Goal: Contribute content: Contribute content

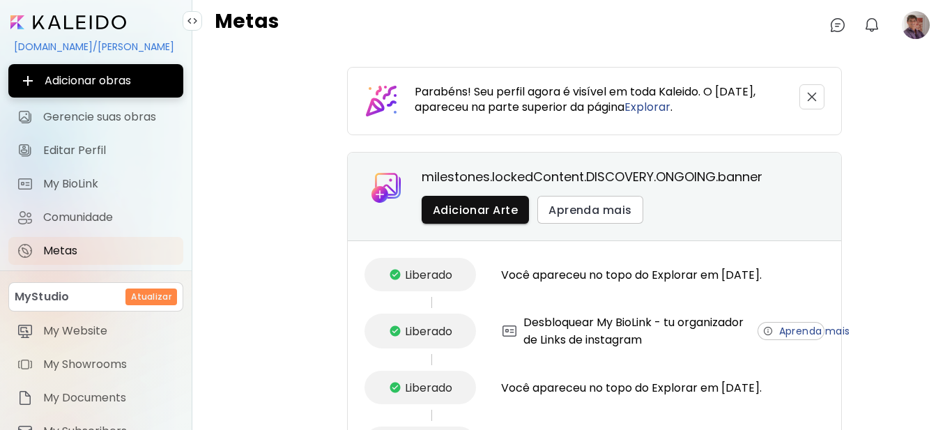
click at [915, 27] on image at bounding box center [916, 25] width 28 height 28
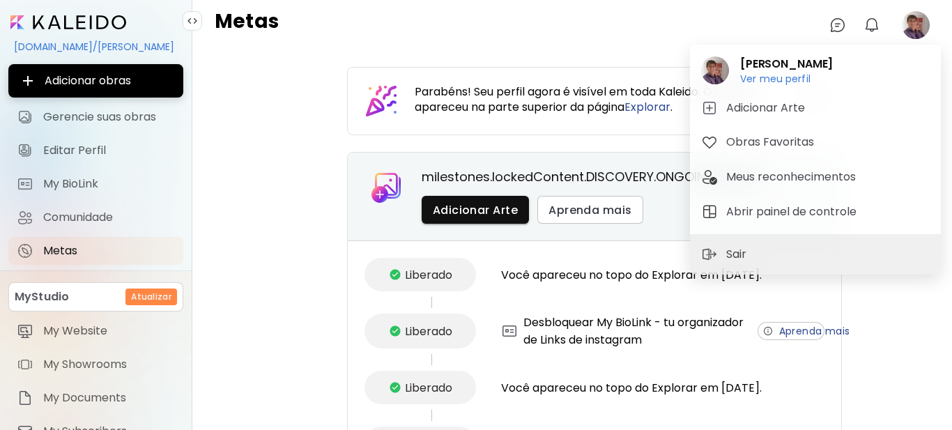
click at [70, 118] on div at bounding box center [476, 215] width 952 height 430
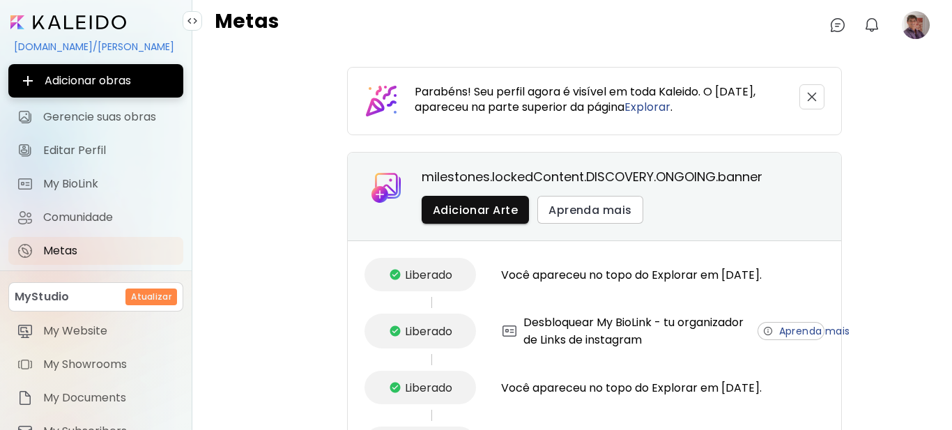
click at [70, 118] on span "Gerencie suas obras" at bounding box center [109, 117] width 132 height 14
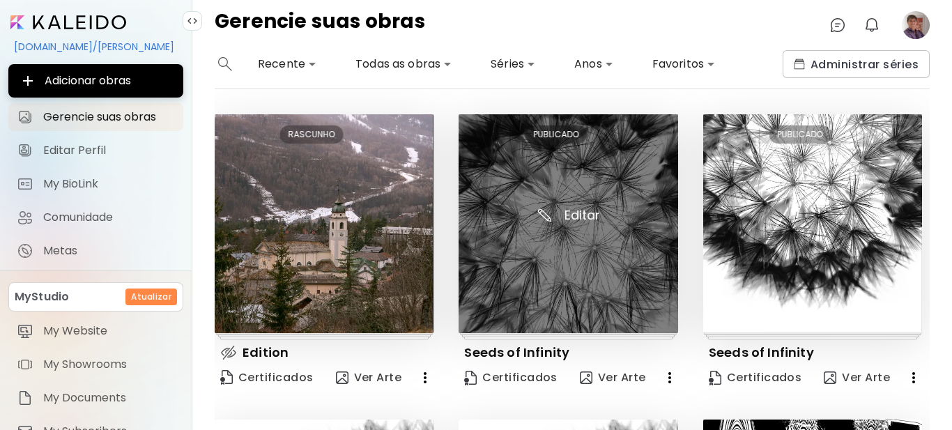
click at [522, 261] on img at bounding box center [568, 223] width 219 height 219
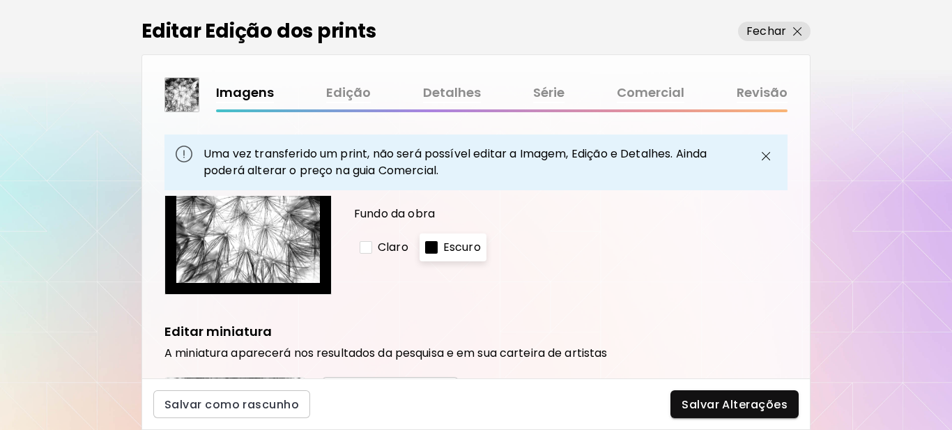
scroll to position [209, 0]
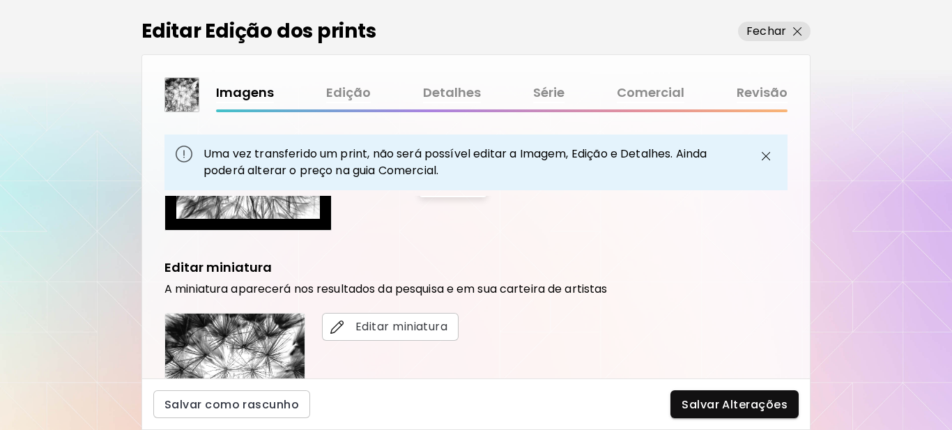
click at [710, 403] on span "Salvar Alterações" at bounding box center [735, 404] width 106 height 15
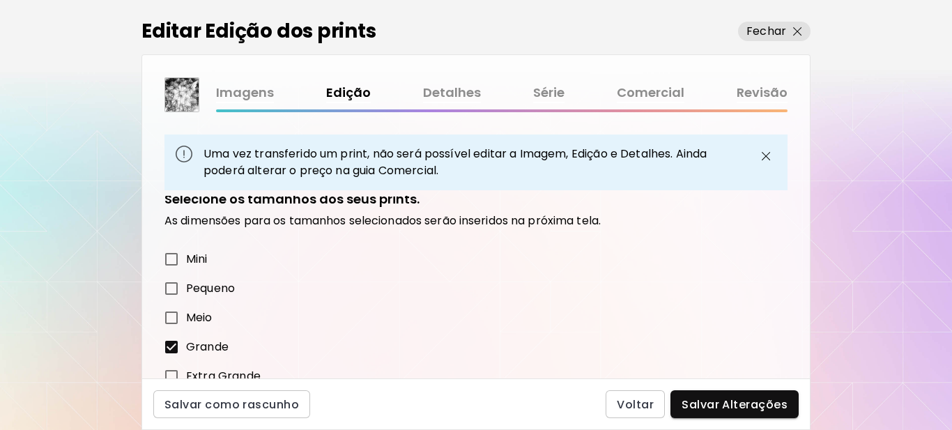
scroll to position [70, 0]
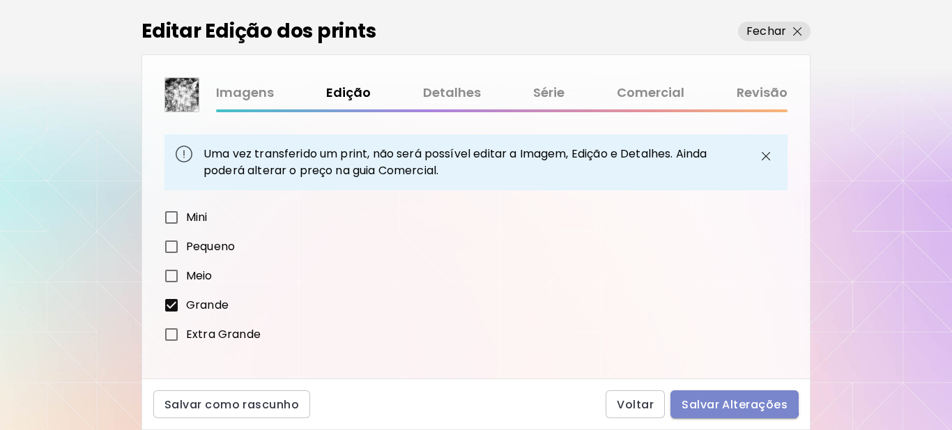
click at [717, 400] on span "Salvar Alterações" at bounding box center [735, 404] width 106 height 15
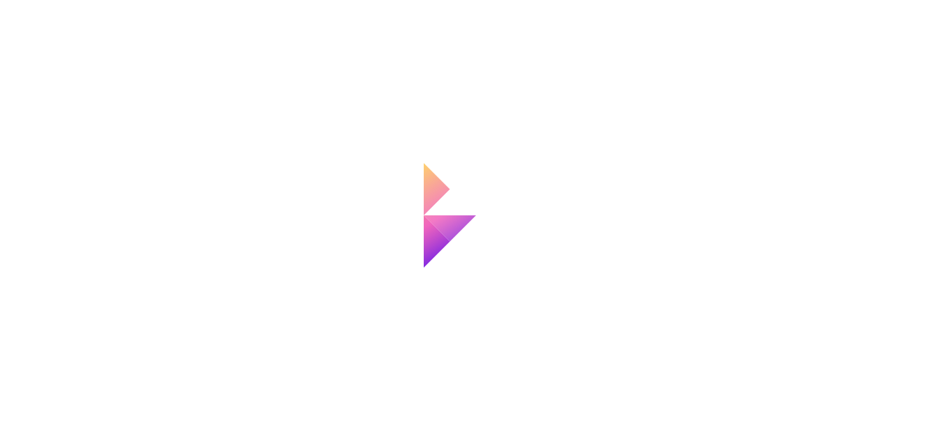
type input "**********"
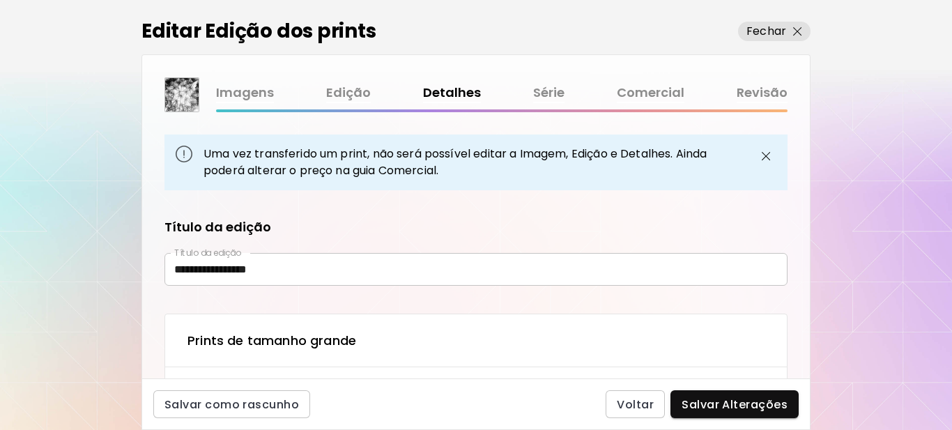
type textarea "**********"
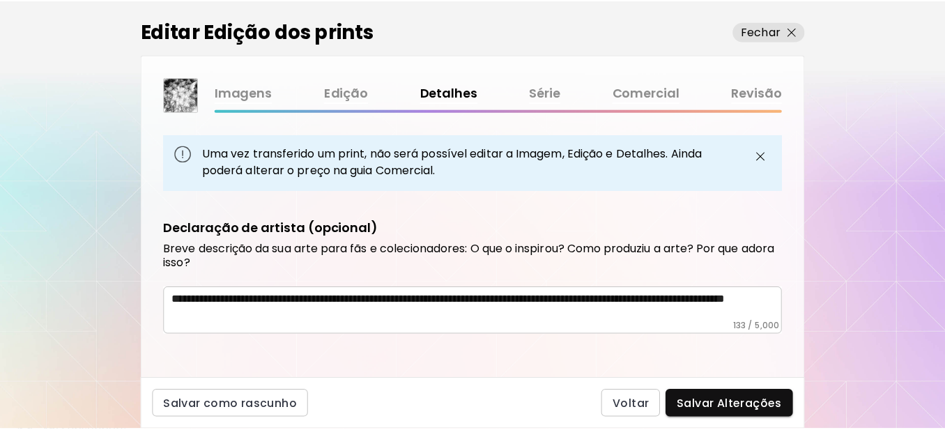
scroll to position [926, 0]
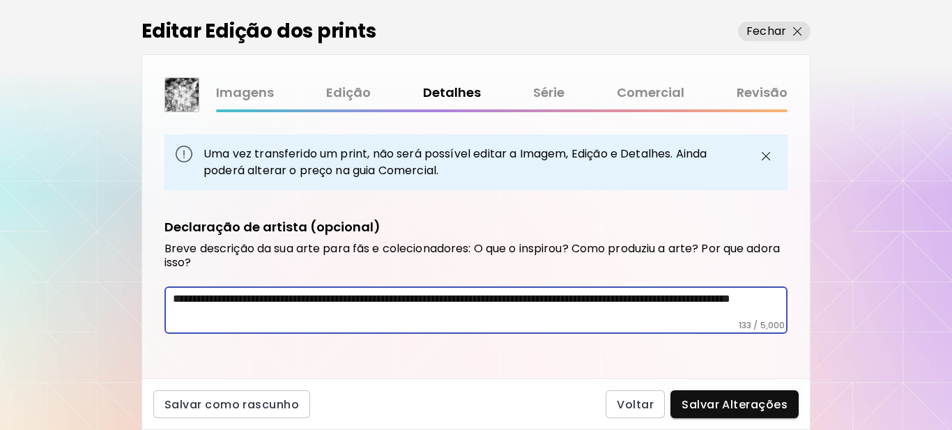
drag, startPoint x: 328, startPoint y: 312, endPoint x: 163, endPoint y: 303, distance: 165.5
click at [164, 303] on div "**********" at bounding box center [476, 287] width 668 height 183
click at [712, 403] on span "Salvar Alterações" at bounding box center [735, 404] width 106 height 15
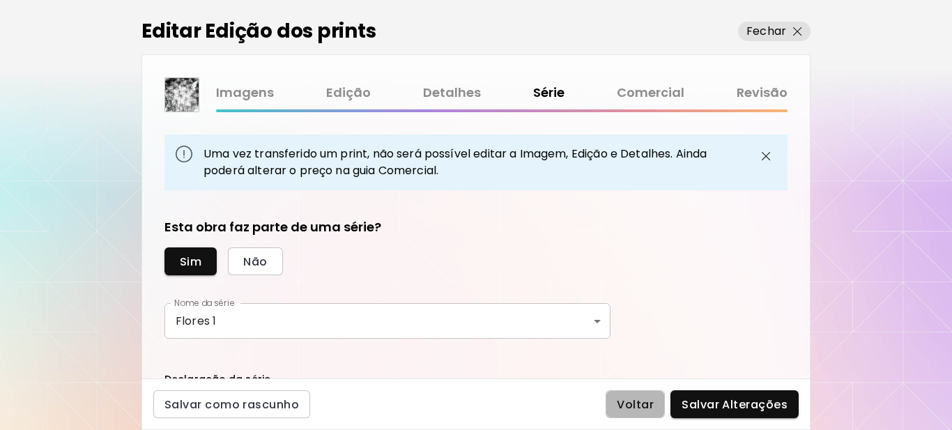
click at [638, 406] on span "Voltar" at bounding box center [635, 404] width 37 height 15
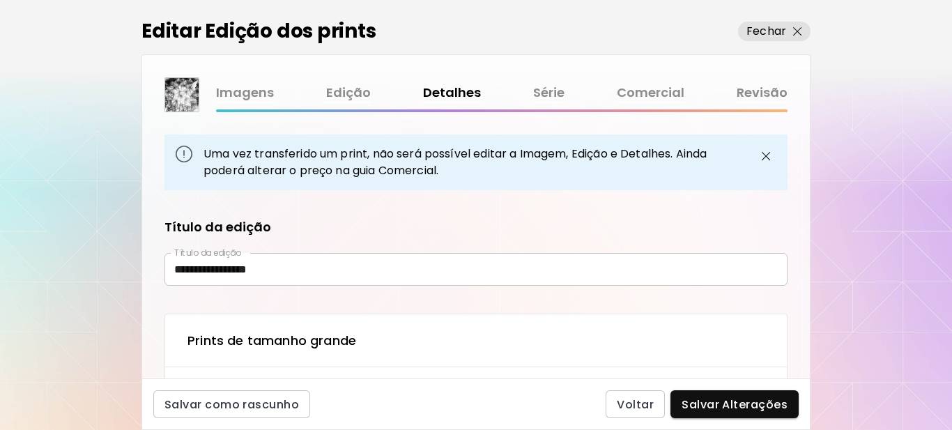
type textarea "**********"
click at [800, 31] on img "button" at bounding box center [797, 31] width 9 height 9
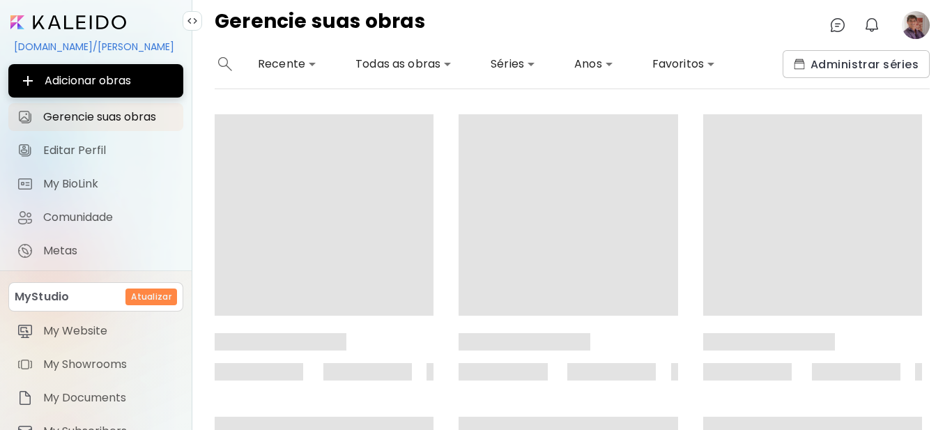
click at [915, 33] on image at bounding box center [916, 25] width 28 height 28
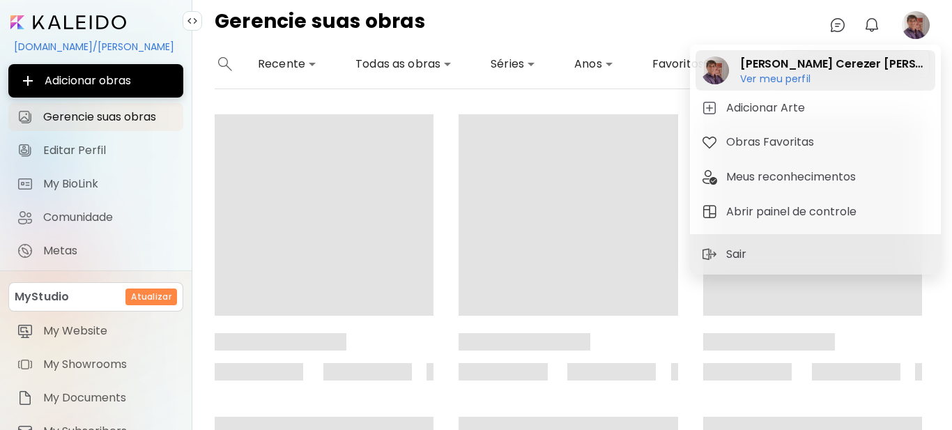
click at [777, 80] on h6 "Ver meu perfil" at bounding box center [835, 79] width 190 height 13
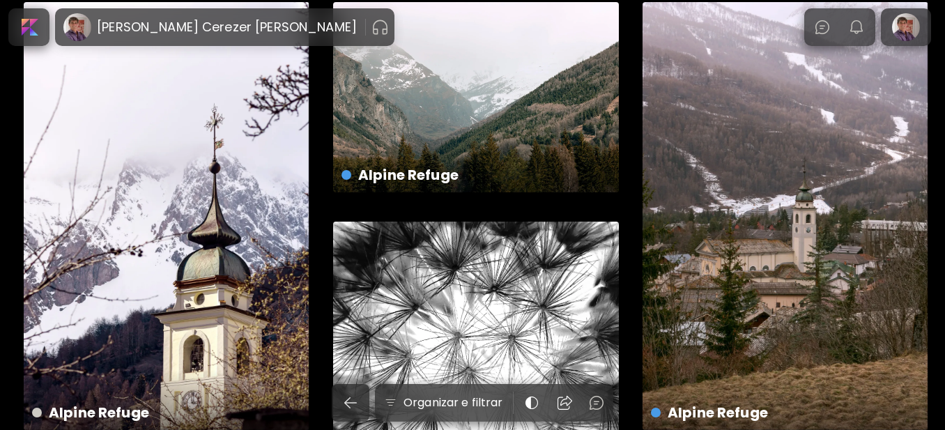
scroll to position [139, 0]
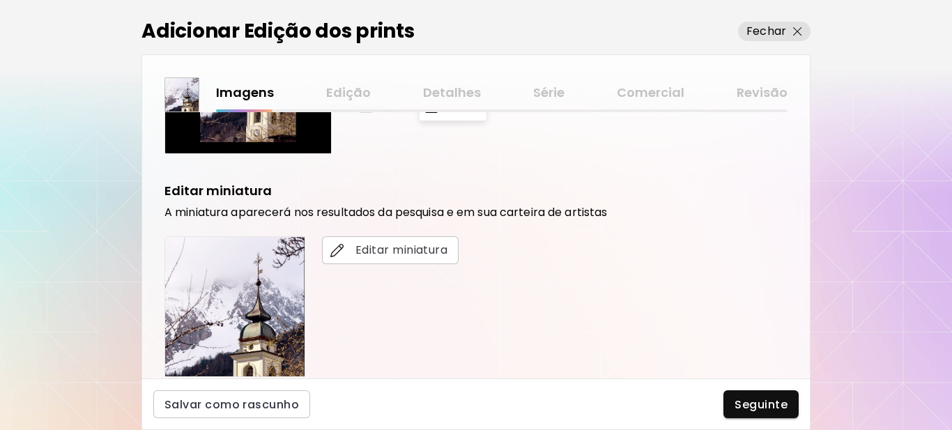
scroll to position [418, 0]
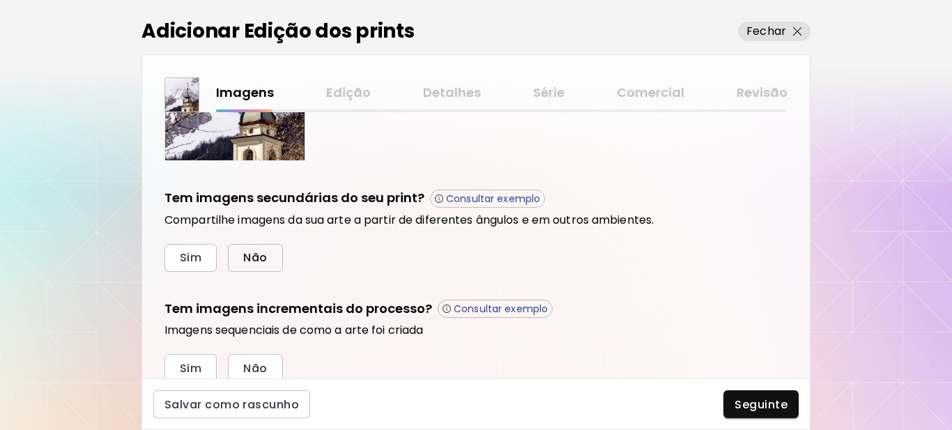
click at [261, 260] on span "Não" at bounding box center [255, 257] width 24 height 15
click at [197, 370] on span "Sim" at bounding box center [191, 368] width 22 height 15
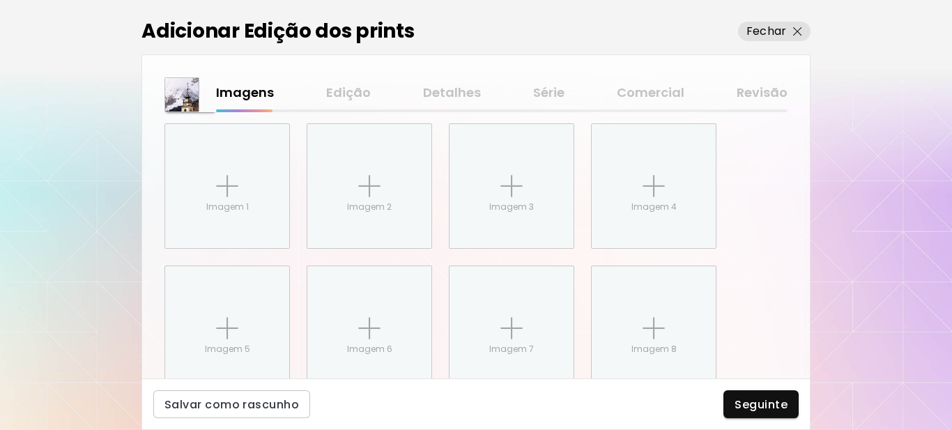
scroll to position [699, 0]
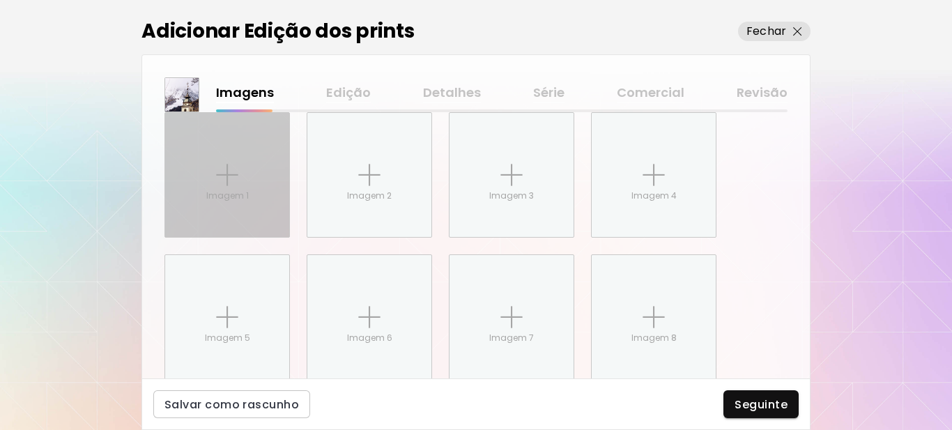
click at [252, 184] on div "Imagem 1" at bounding box center [227, 175] width 124 height 124
click at [0, 0] on input "Imagem 1" at bounding box center [0, 0] width 0 height 0
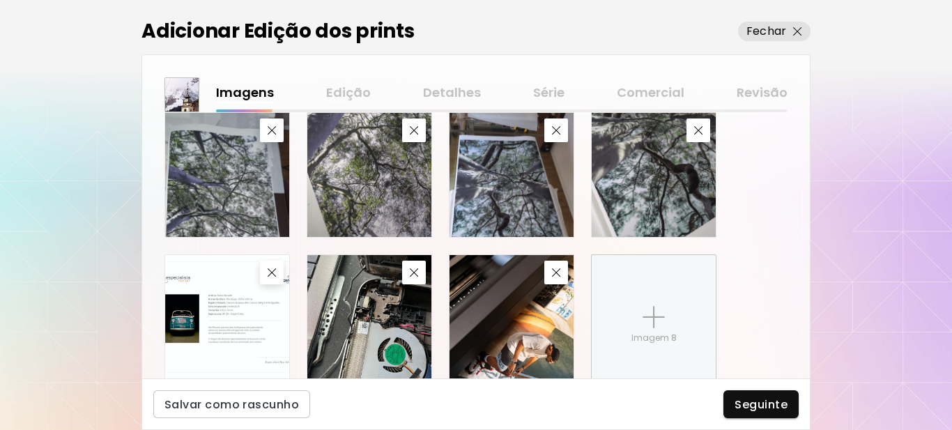
click at [751, 407] on span "Seguinte" at bounding box center [761, 404] width 53 height 15
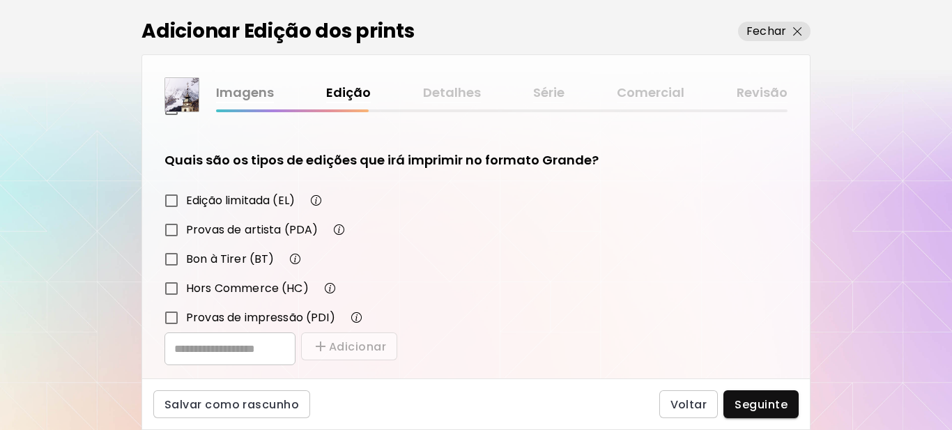
scroll to position [243, 0]
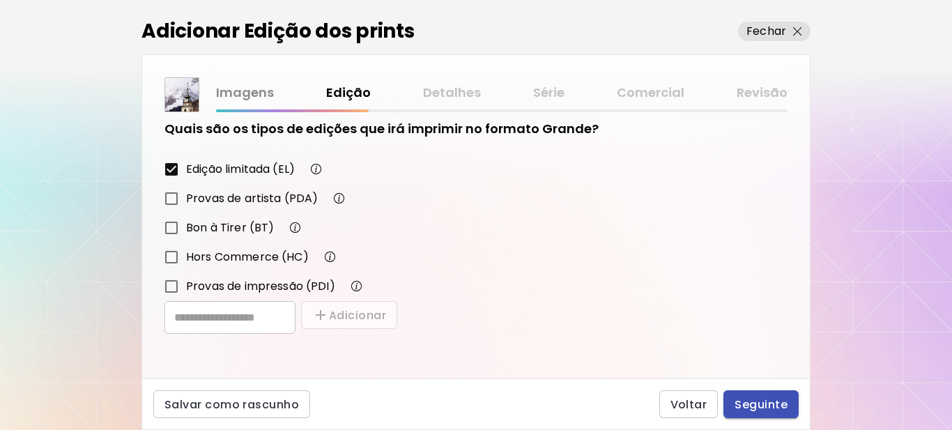
click at [774, 405] on span "Seguinte" at bounding box center [761, 404] width 53 height 15
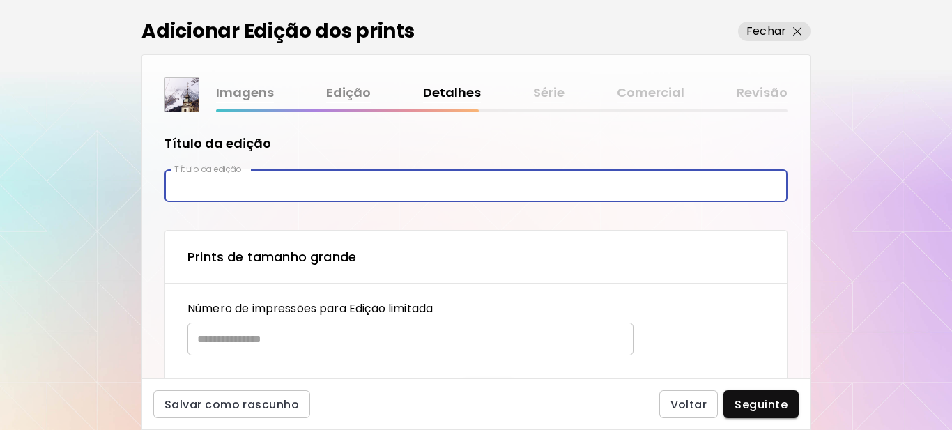
click at [234, 186] on input "text" at bounding box center [476, 185] width 623 height 33
type input "**********"
click at [256, 339] on input "text" at bounding box center [406, 339] width 436 height 33
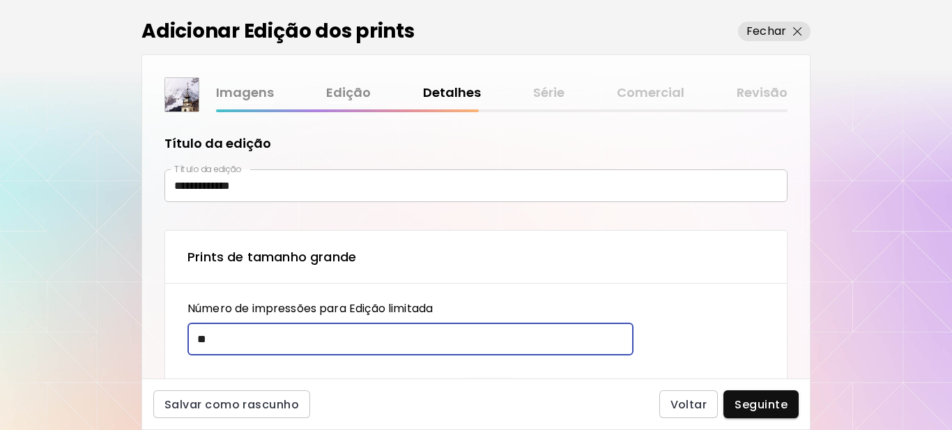
type input "**"
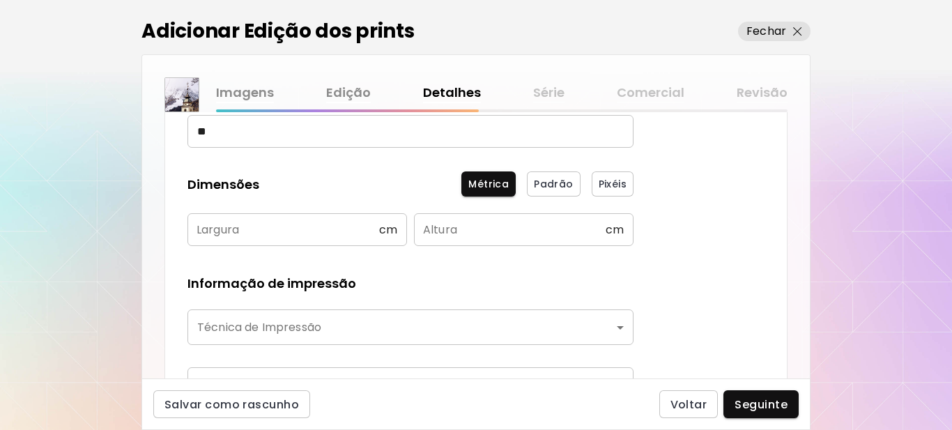
scroll to position [209, 0]
click at [264, 233] on input "text" at bounding box center [284, 228] width 192 height 33
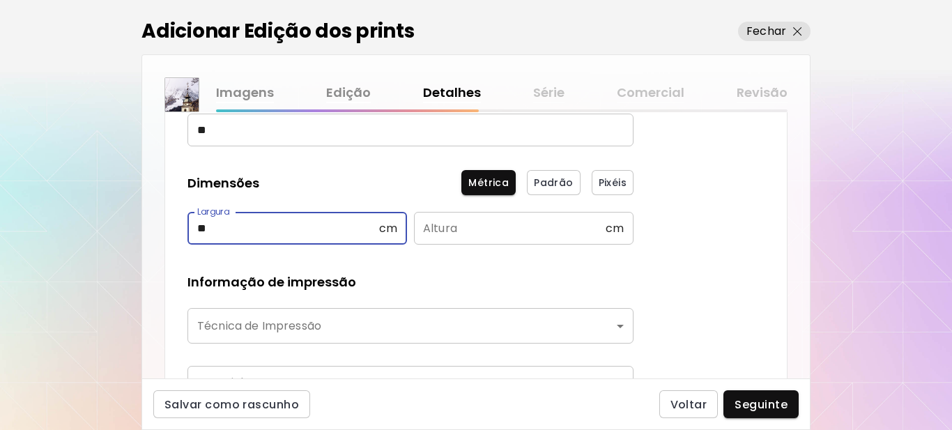
type input "**"
click at [464, 232] on input "text" at bounding box center [510, 228] width 192 height 33
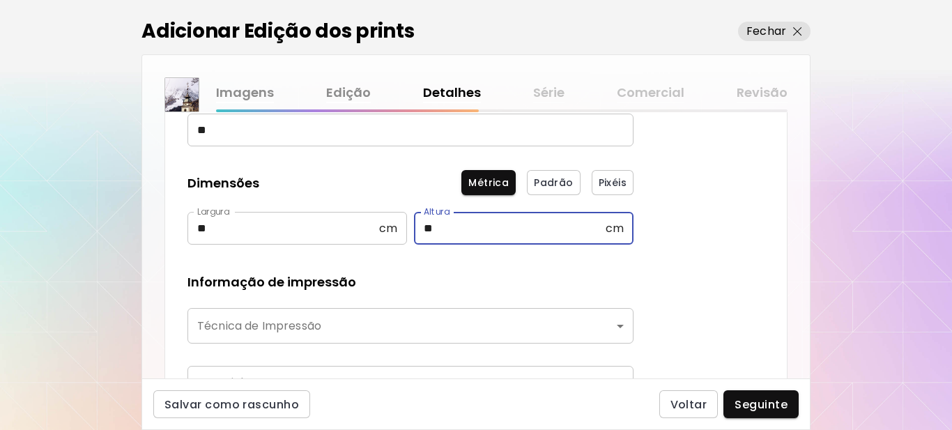
type input "**"
click at [422, 318] on body "**********" at bounding box center [476, 215] width 952 height 430
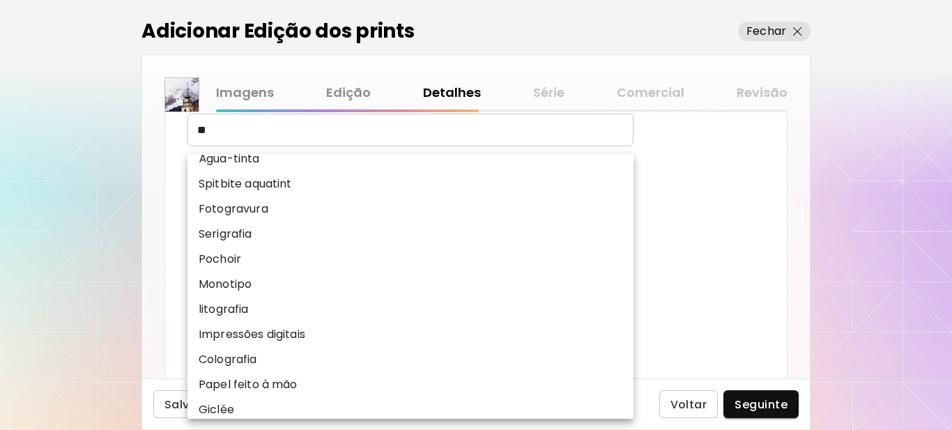
scroll to position [173, 0]
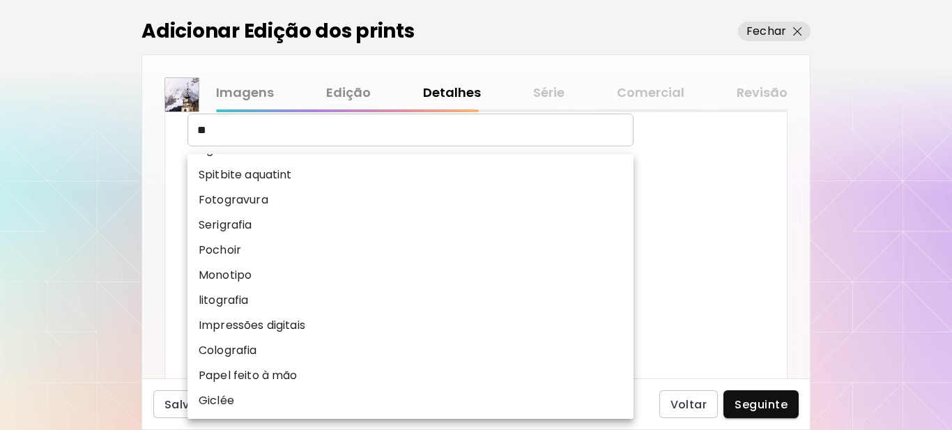
click at [275, 323] on p "Impressões digitais" at bounding box center [252, 325] width 107 height 17
type input "**********"
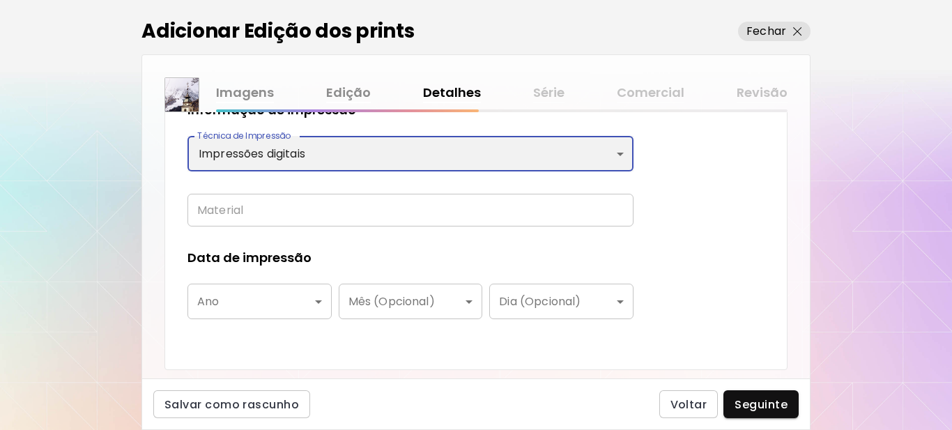
scroll to position [418, 0]
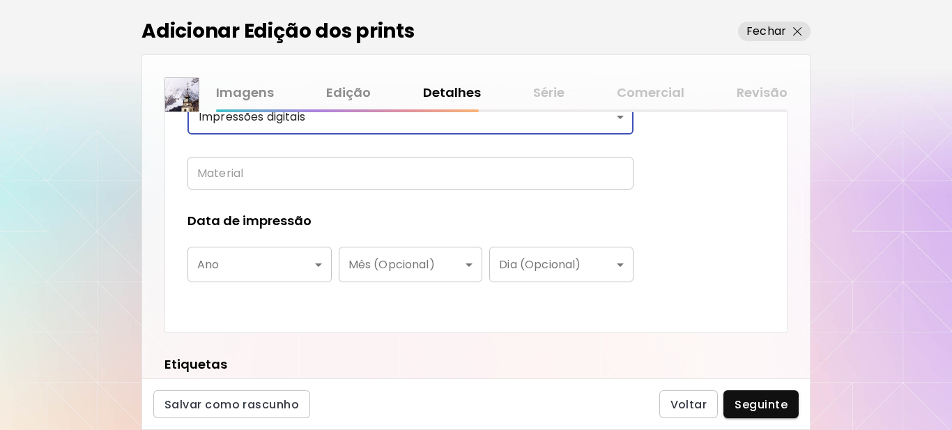
click at [272, 168] on input "text" at bounding box center [411, 173] width 446 height 33
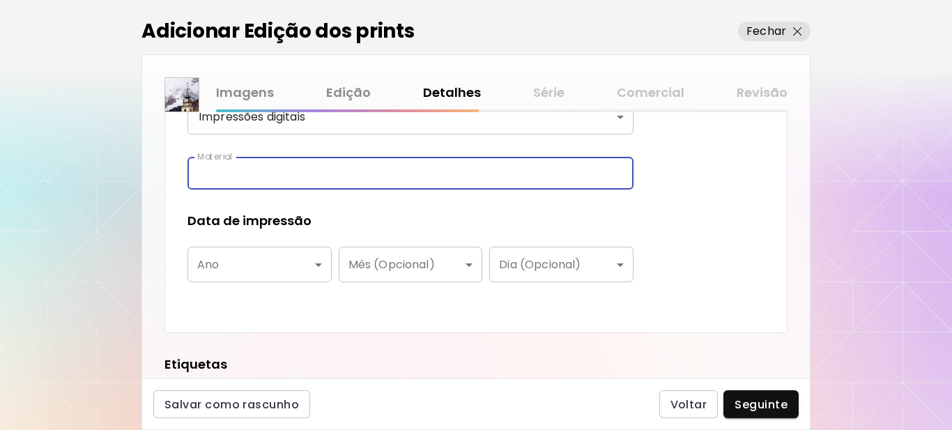
type input "**********"
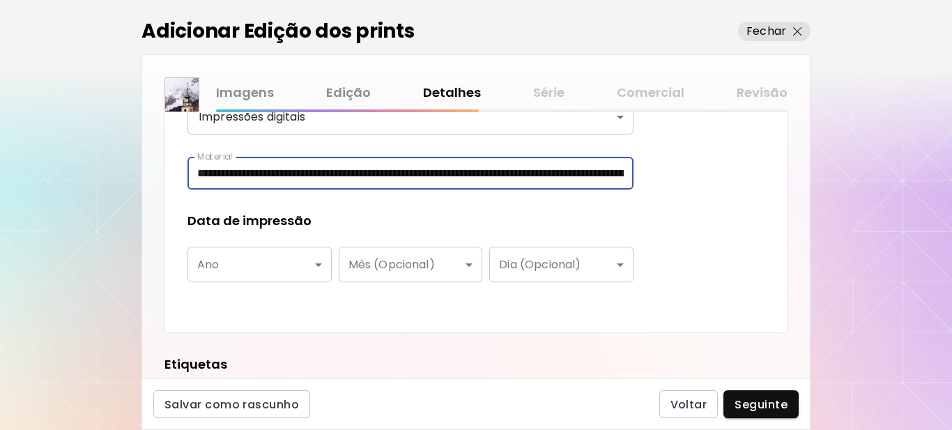
click at [275, 268] on body "**********" at bounding box center [476, 215] width 952 height 430
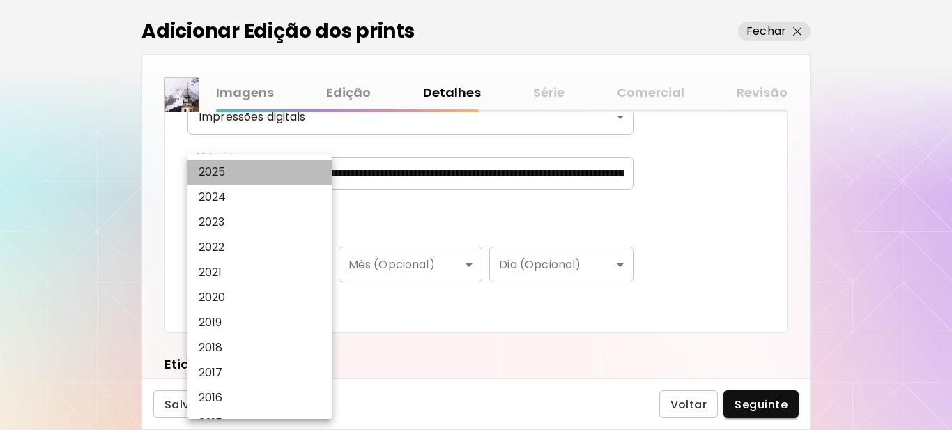
click at [214, 172] on p "2025" at bounding box center [212, 172] width 27 height 17
type input "****"
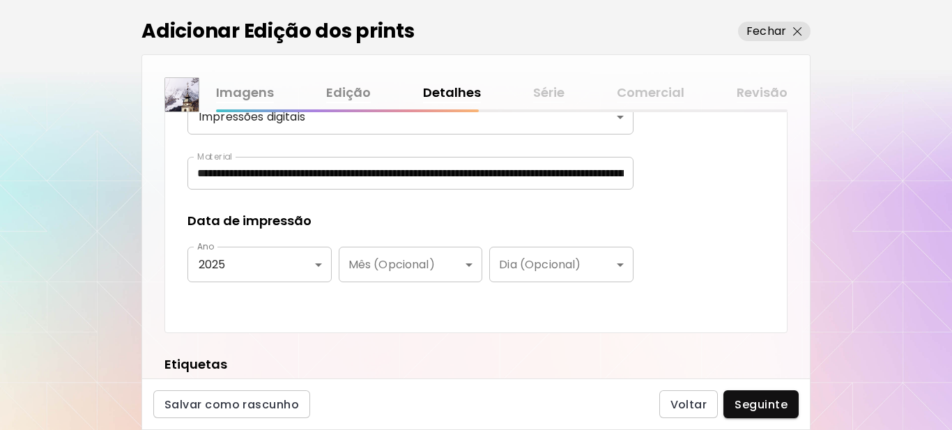
click at [338, 216] on div "Data de impressão" at bounding box center [411, 221] width 446 height 18
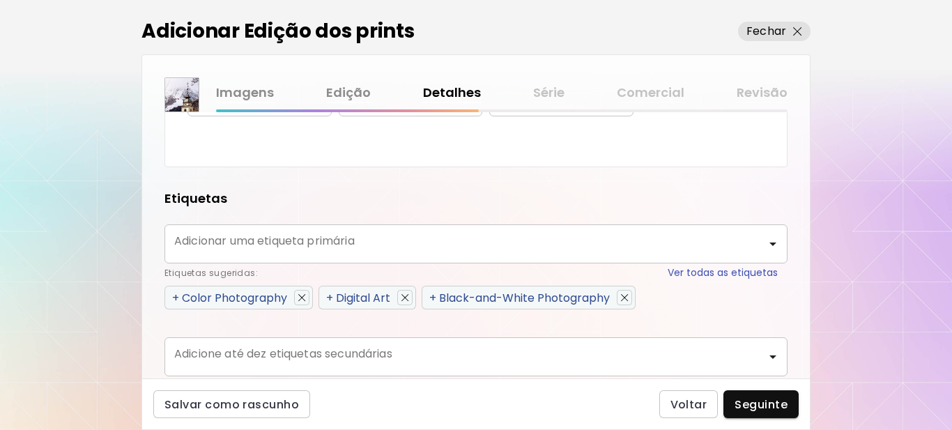
scroll to position [627, 0]
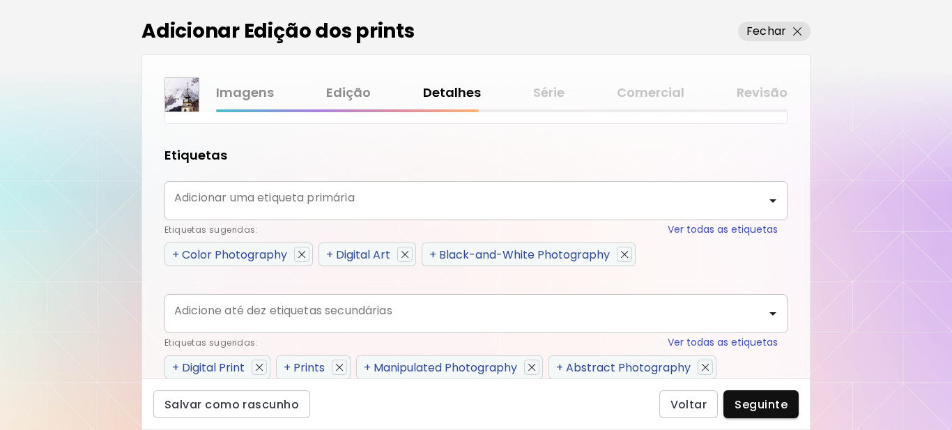
click at [176, 256] on span "+" at bounding box center [175, 255] width 7 height 16
type input "**********"
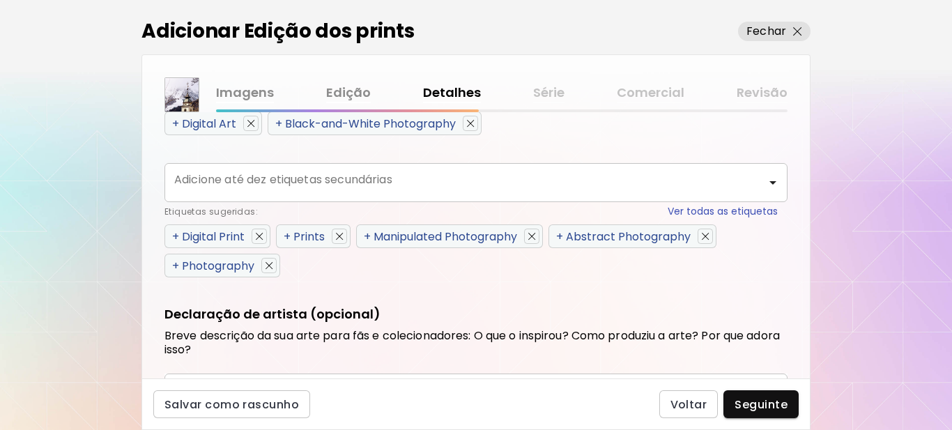
scroll to position [767, 0]
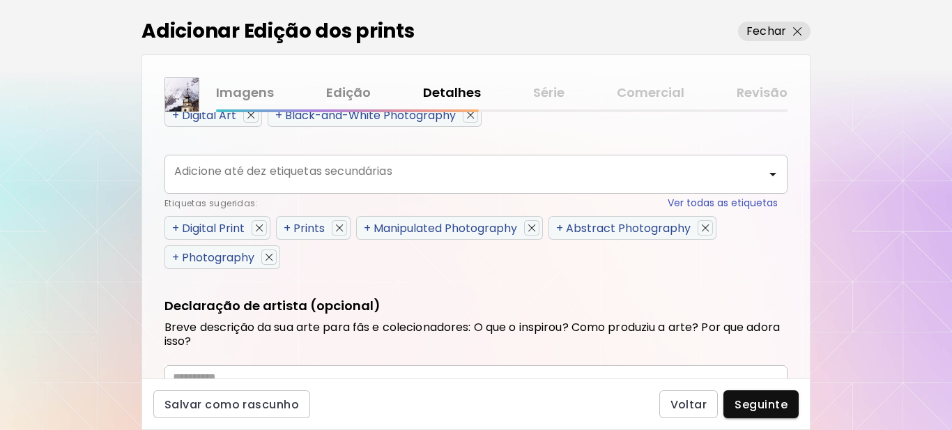
click at [173, 227] on span "+" at bounding box center [175, 228] width 7 height 16
click at [284, 227] on span "+" at bounding box center [287, 228] width 7 height 16
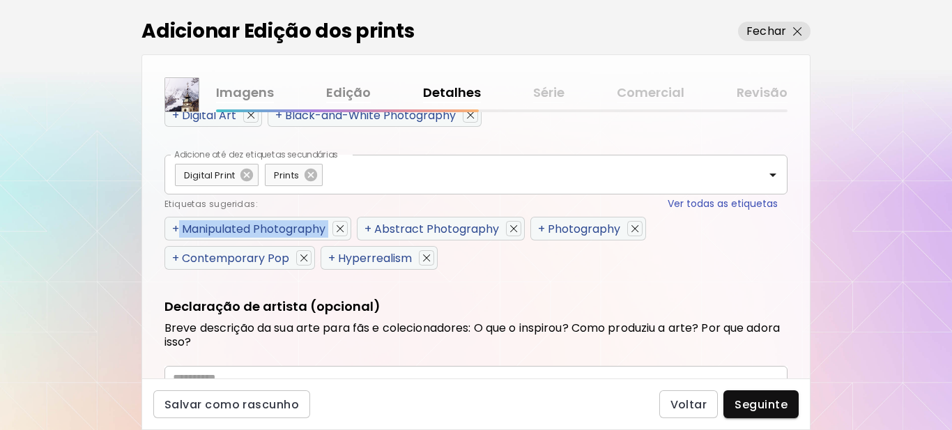
click at [173, 227] on span "+" at bounding box center [175, 229] width 7 height 16
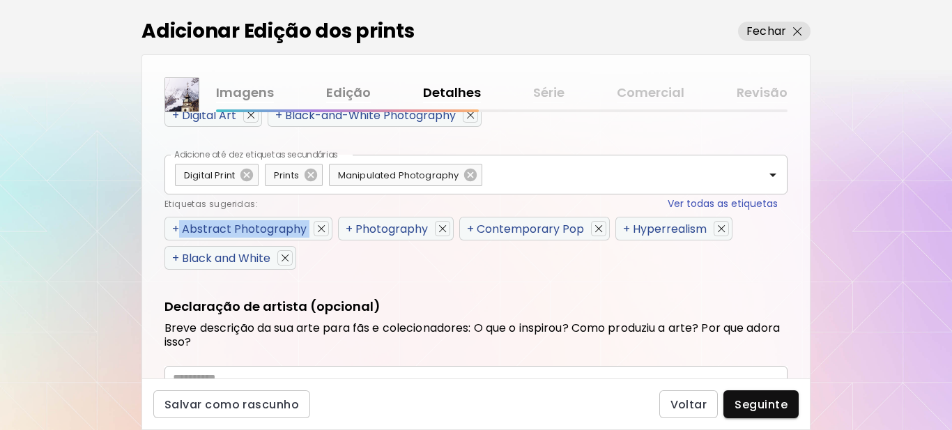
click at [173, 227] on span "+" at bounding box center [175, 229] width 7 height 16
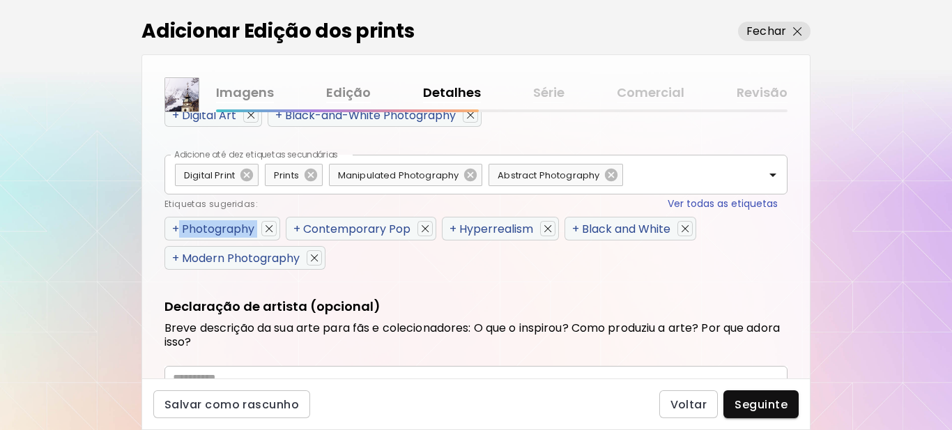
click at [173, 227] on span "+" at bounding box center [175, 229] width 7 height 16
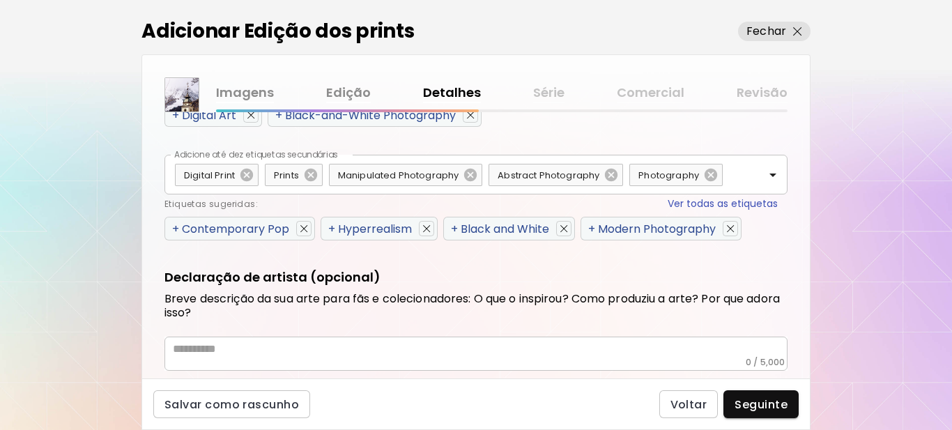
click at [174, 231] on span "+" at bounding box center [175, 229] width 7 height 16
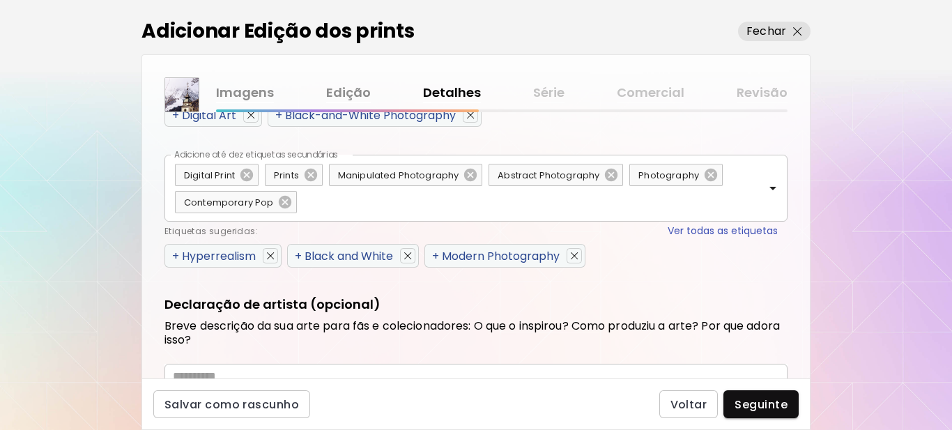
click at [174, 231] on div "Etiquetas sugeridas: Ver todas as etiquetas" at bounding box center [472, 231] width 614 height 15
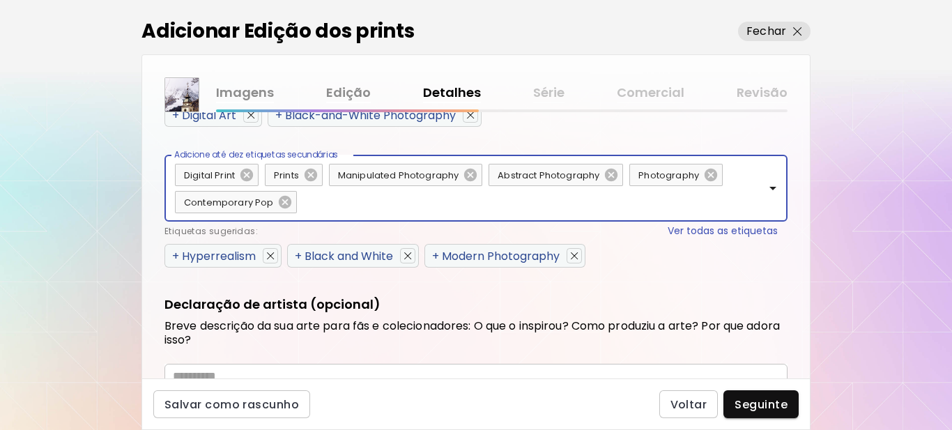
click at [174, 252] on span "+" at bounding box center [175, 256] width 7 height 16
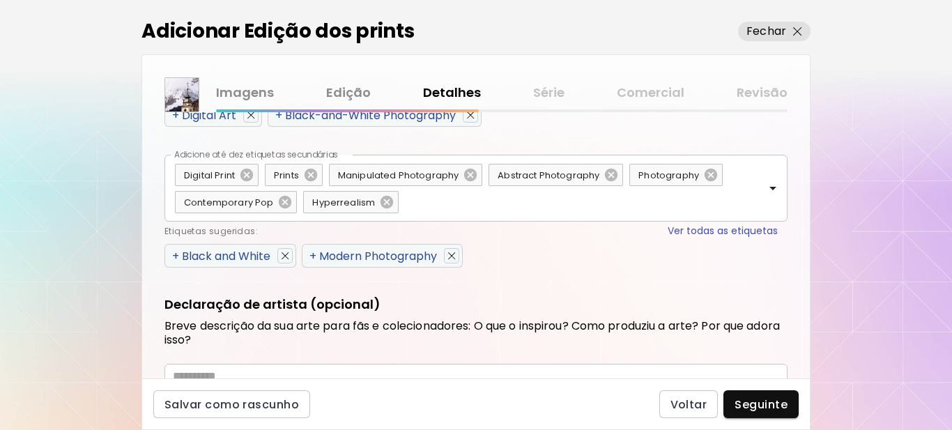
click at [174, 252] on span "+" at bounding box center [175, 256] width 7 height 16
click at [310, 252] on span "+" at bounding box center [313, 256] width 7 height 16
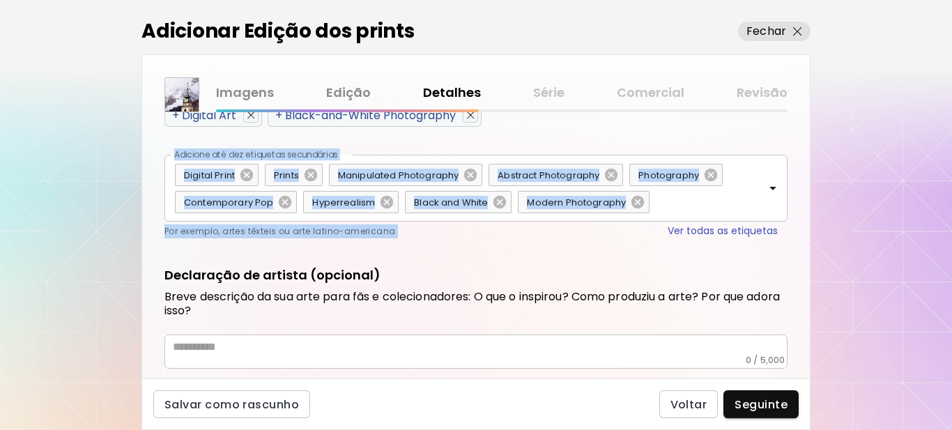
scroll to position [802, 0]
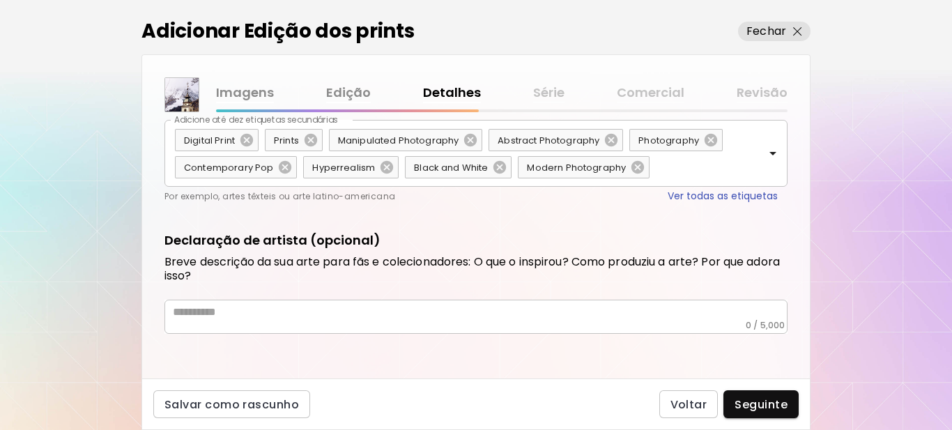
click at [248, 319] on textarea at bounding box center [480, 312] width 615 height 15
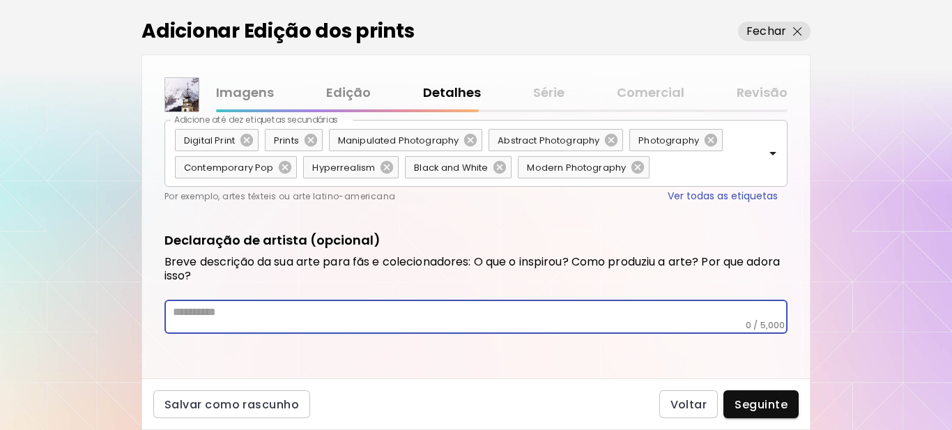
paste textarea "**********"
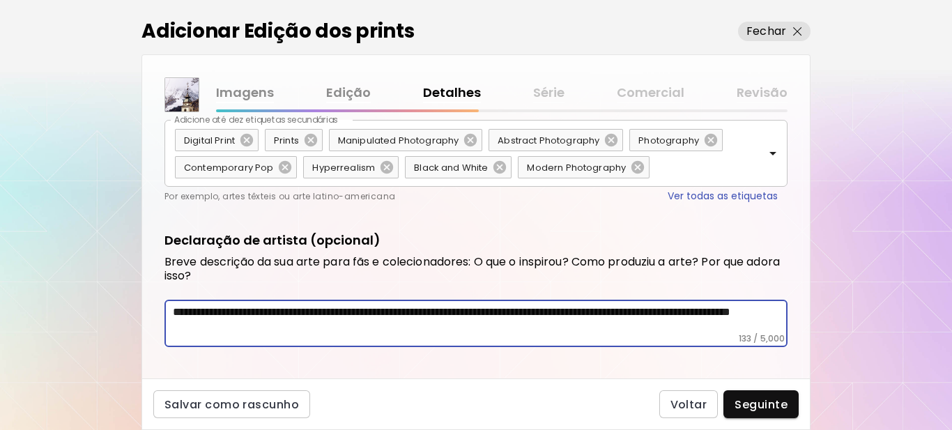
type textarea "**********"
click at [768, 410] on span "Seguinte" at bounding box center [761, 404] width 53 height 15
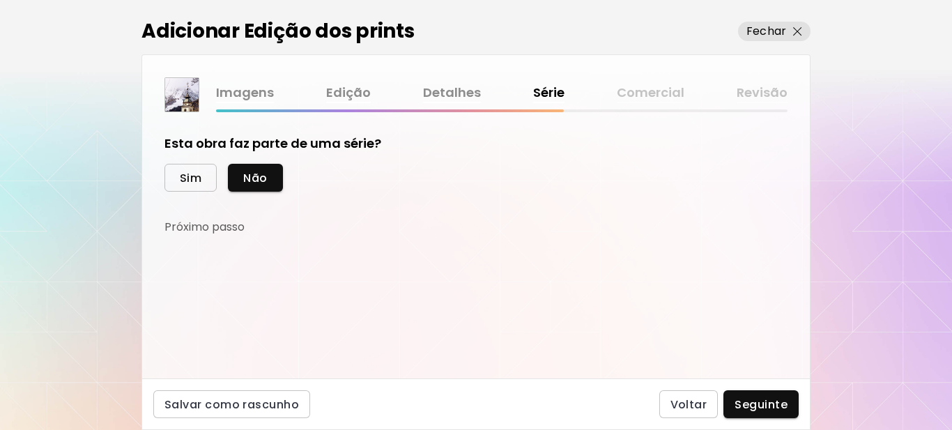
click at [198, 182] on span "Sim" at bounding box center [191, 178] width 22 height 15
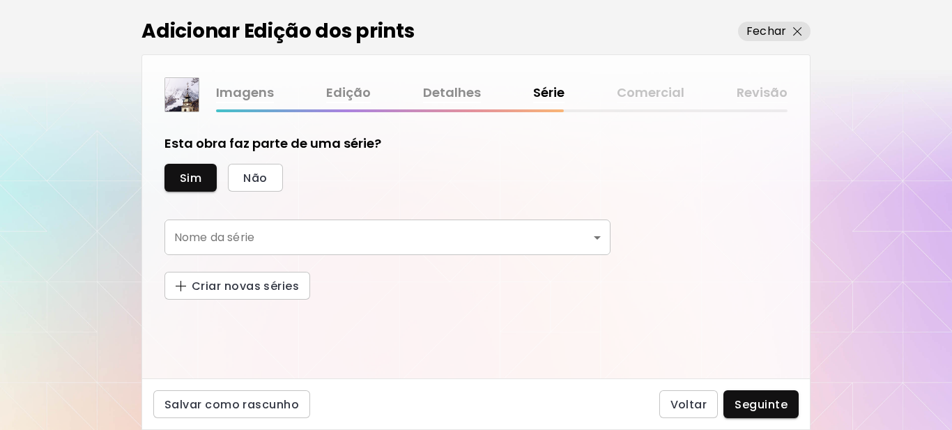
click at [282, 238] on body "kaleido.art/Sergio_Cerezer_Benetti Adicionar obras Gerencie suas obras Editar P…" at bounding box center [476, 215] width 952 height 430
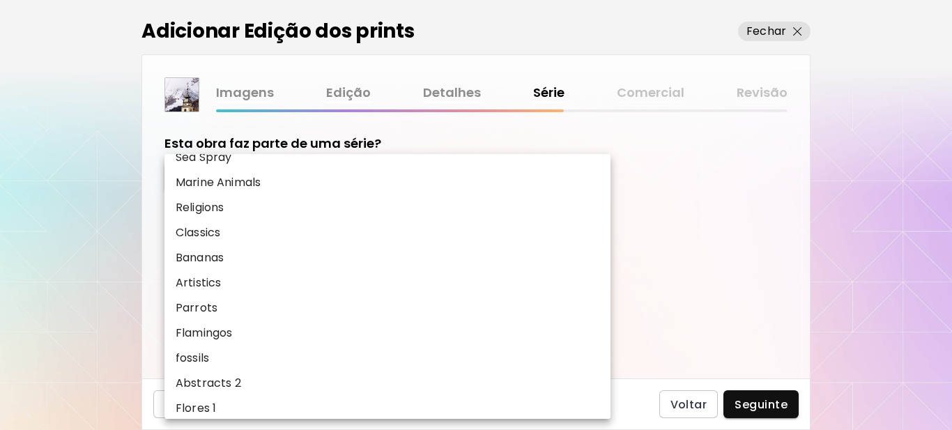
scroll to position [700, 0]
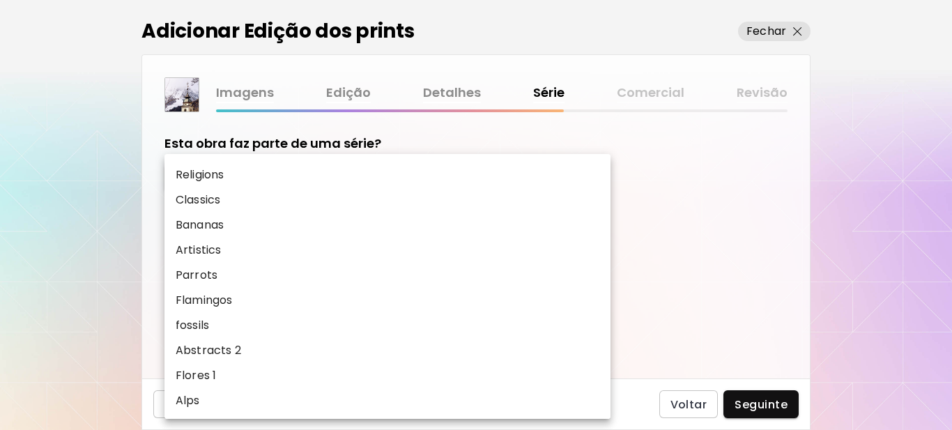
click at [231, 394] on li "Alps" at bounding box center [388, 400] width 446 height 25
type input "****"
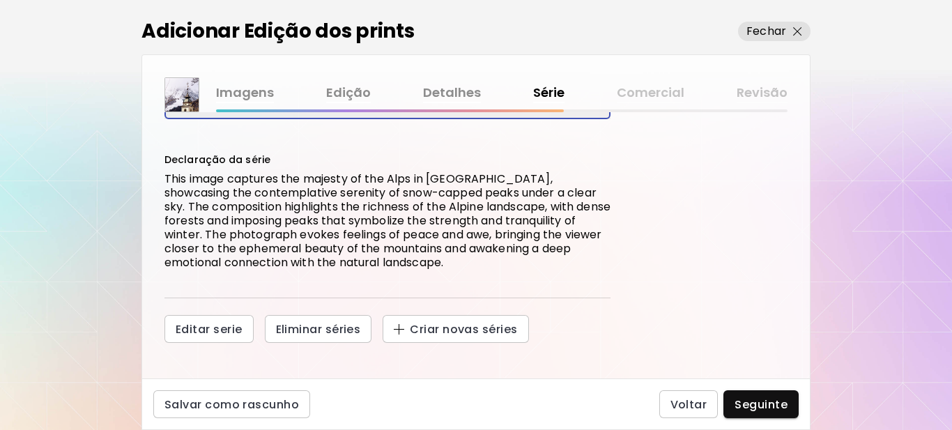
scroll to position [145, 0]
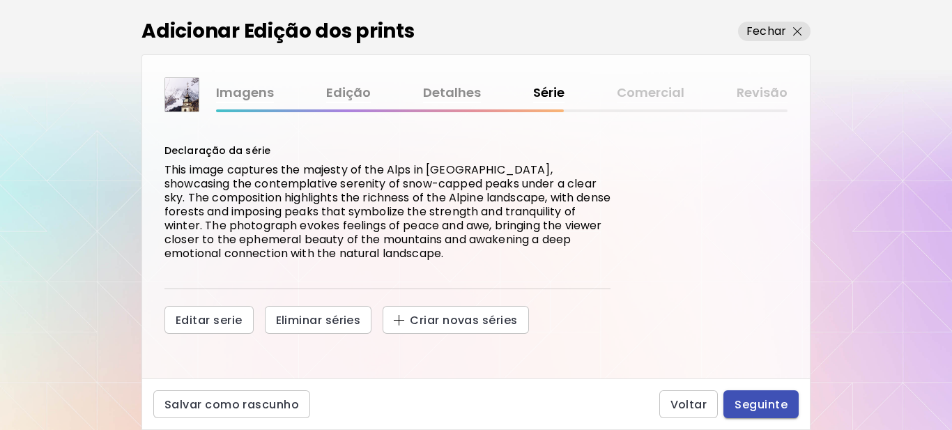
click at [761, 406] on span "Seguinte" at bounding box center [761, 404] width 53 height 15
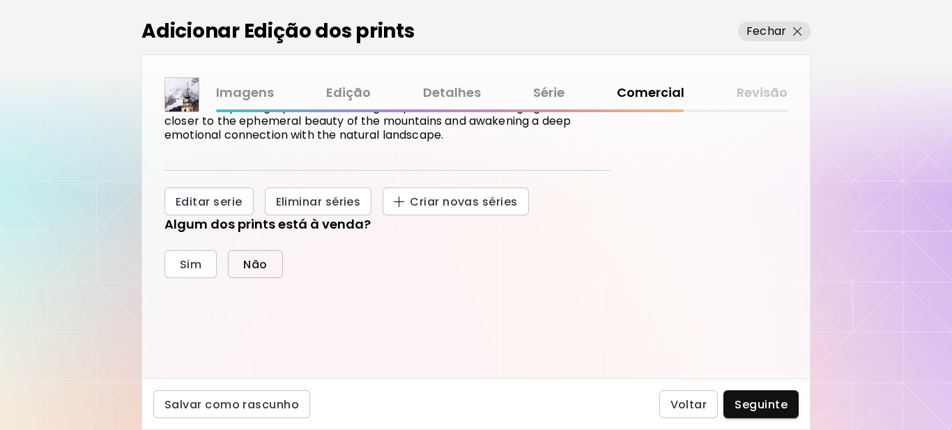
scroll to position [322, 0]
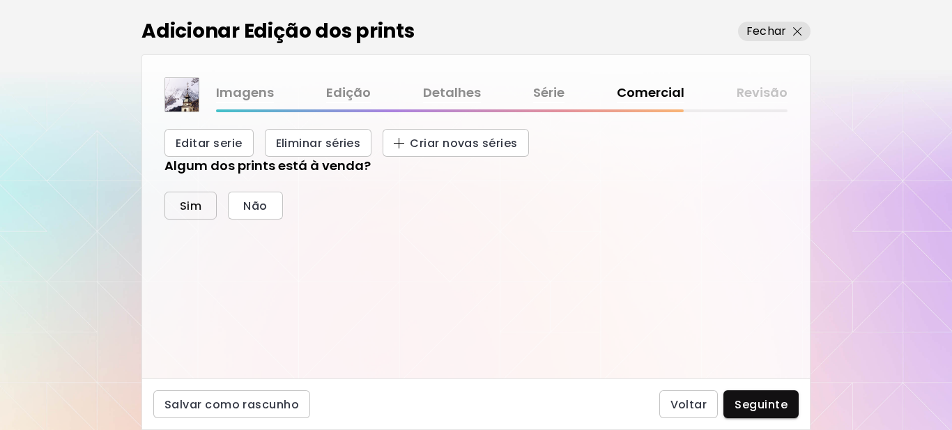
click at [191, 211] on span "Sim" at bounding box center [191, 206] width 22 height 15
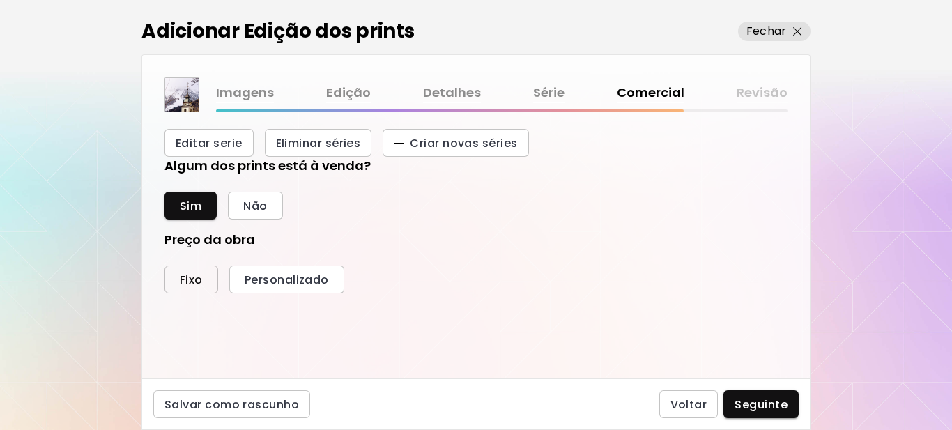
click at [195, 288] on button "Fixo" at bounding box center [192, 280] width 54 height 28
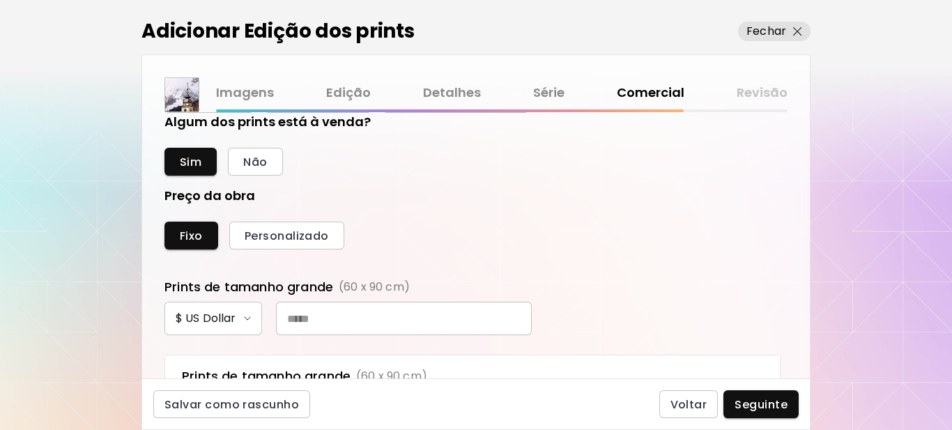
scroll to position [462, 0]
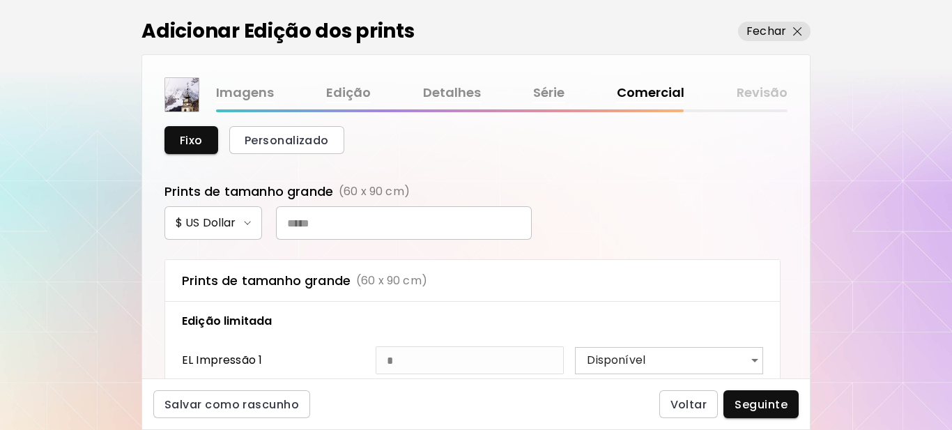
click at [360, 219] on input "text" at bounding box center [404, 222] width 256 height 33
type input "***"
click at [750, 403] on span "Seguinte" at bounding box center [761, 404] width 53 height 15
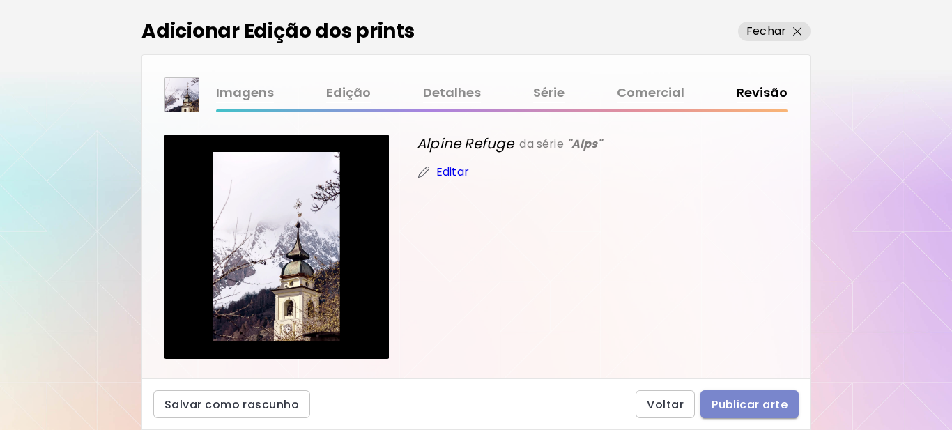
click at [759, 402] on span "Publicar arte" at bounding box center [750, 404] width 76 height 15
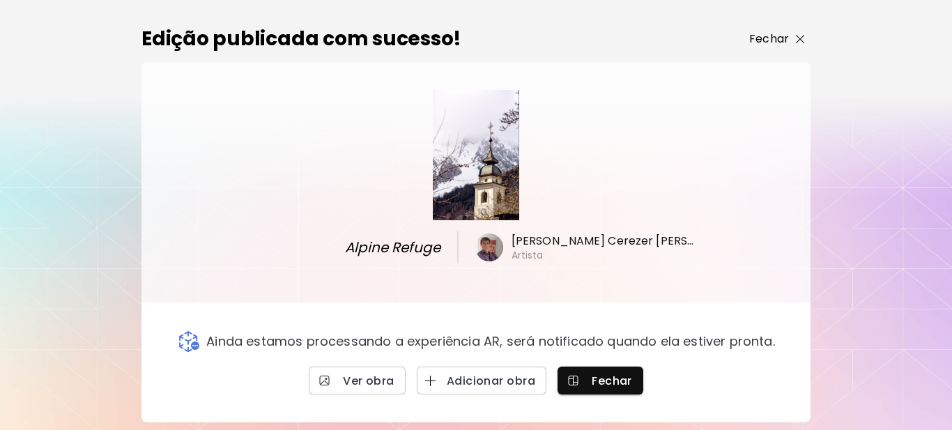
click at [796, 35] on span "Fechar" at bounding box center [778, 39] width 56 height 17
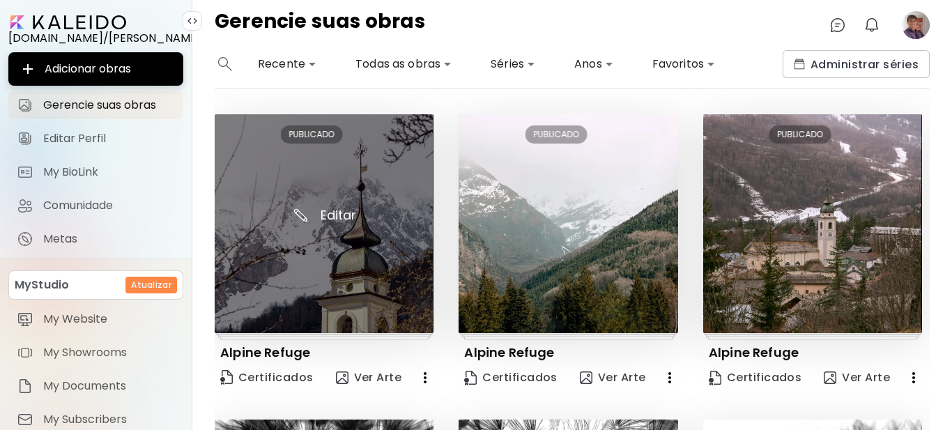
click at [351, 253] on img at bounding box center [324, 223] width 219 height 219
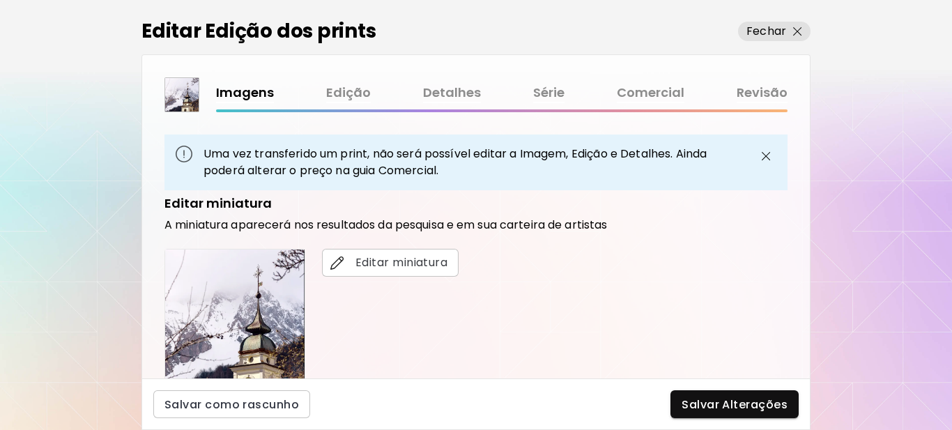
scroll to position [697, 0]
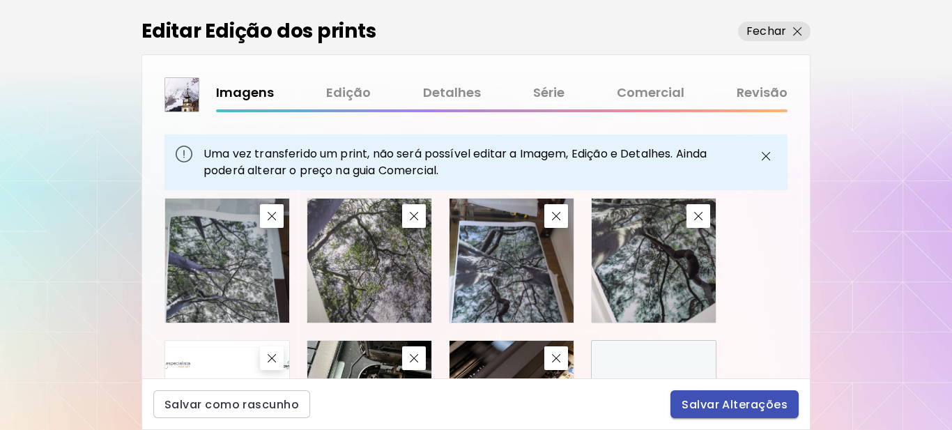
click at [713, 404] on span "Salvar Alterações" at bounding box center [735, 404] width 106 height 15
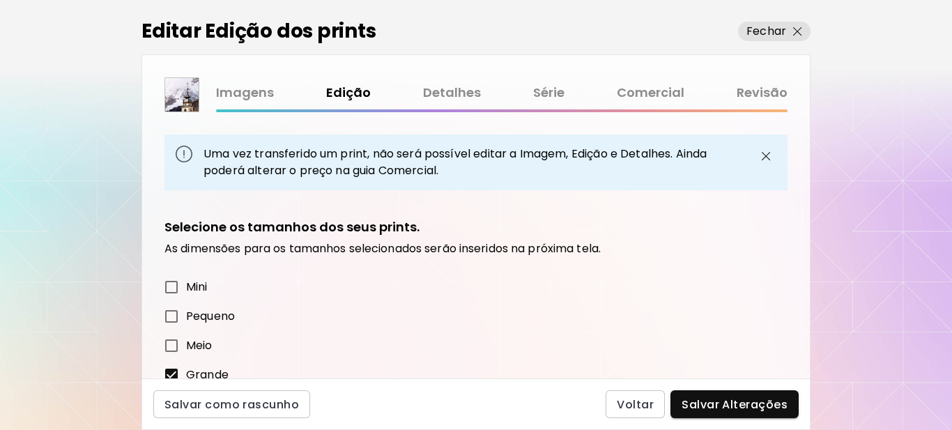
click at [708, 403] on span "Salvar Alterações" at bounding box center [735, 404] width 106 height 15
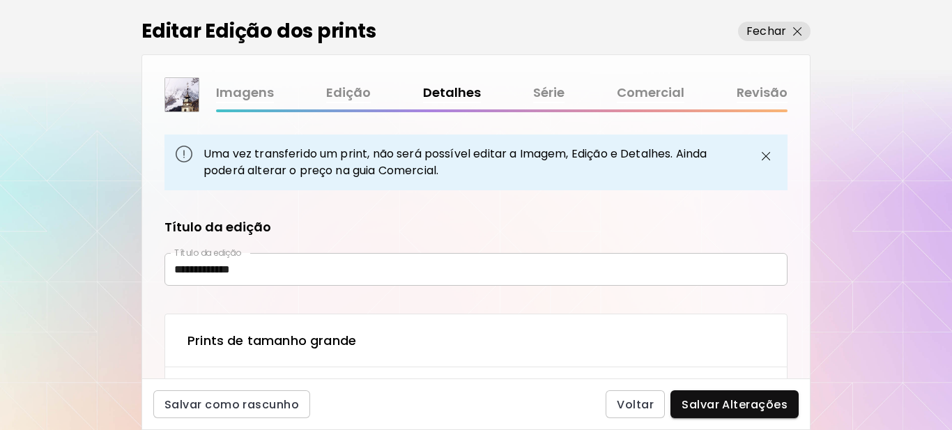
type input "**********"
click at [708, 403] on span "Salvar Alterações" at bounding box center [735, 404] width 106 height 15
type textarea "**********"
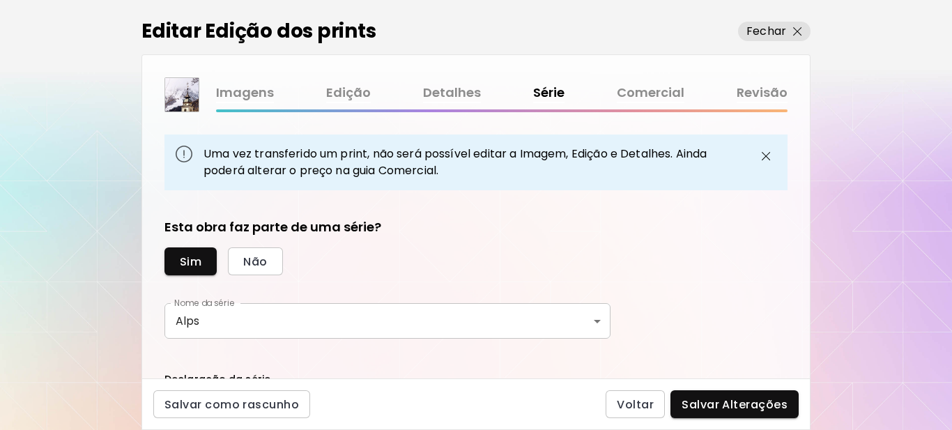
click at [708, 403] on span "Salvar Alterações" at bounding box center [735, 404] width 106 height 15
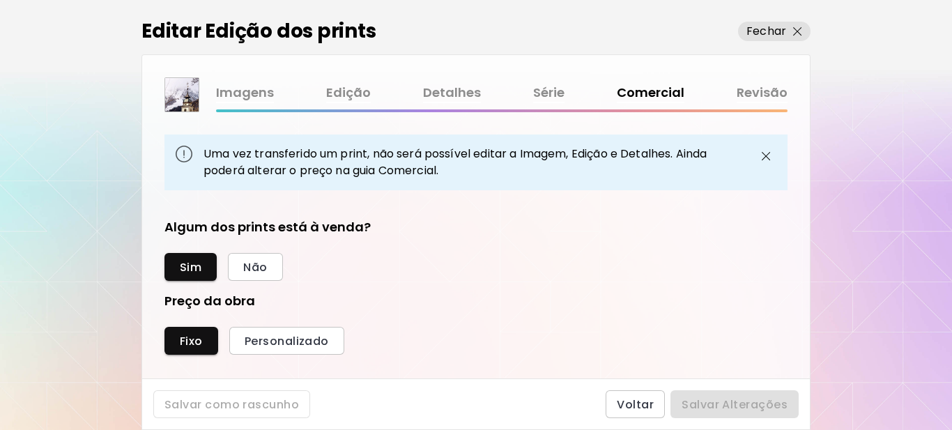
scroll to position [526, 609]
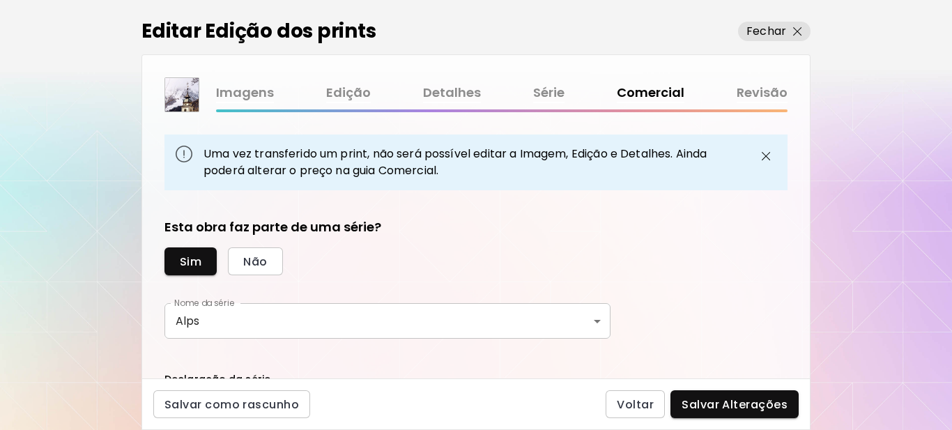
click at [708, 403] on span "Salvar Alterações" at bounding box center [735, 404] width 106 height 15
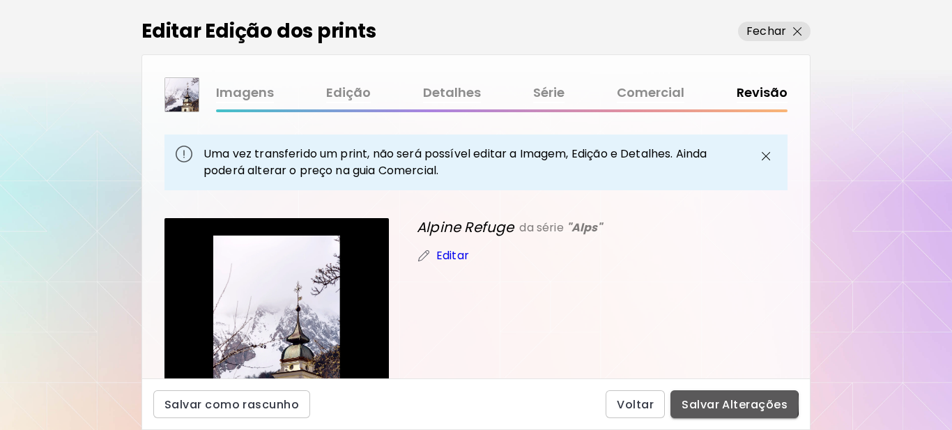
click at [708, 403] on span "Salvar Alterações" at bounding box center [735, 404] width 106 height 15
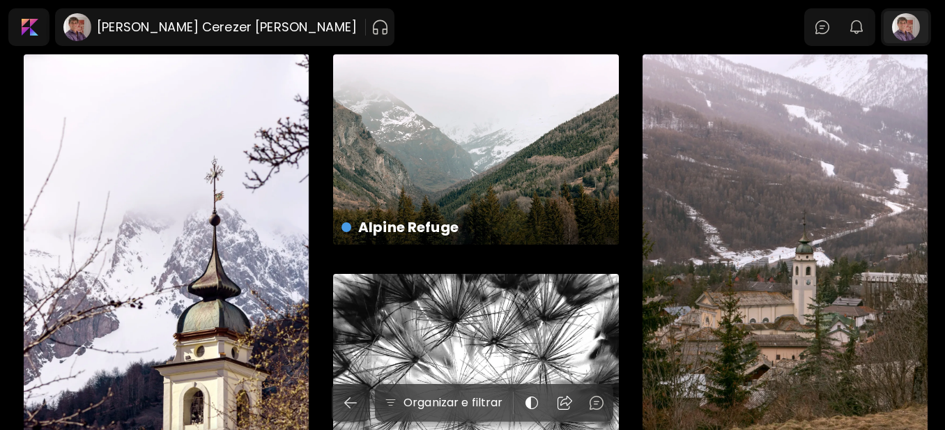
click at [923, 26] on div at bounding box center [906, 27] width 45 height 32
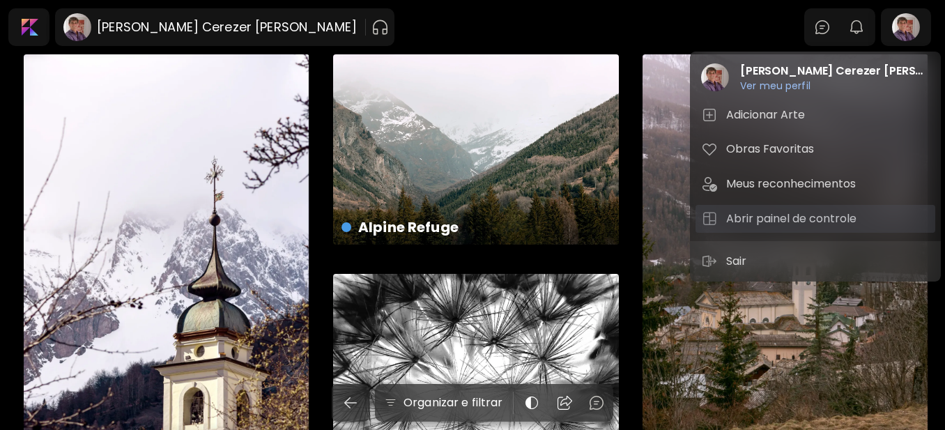
click at [794, 221] on h5 "Abrir painel de controle" at bounding box center [794, 219] width 135 height 17
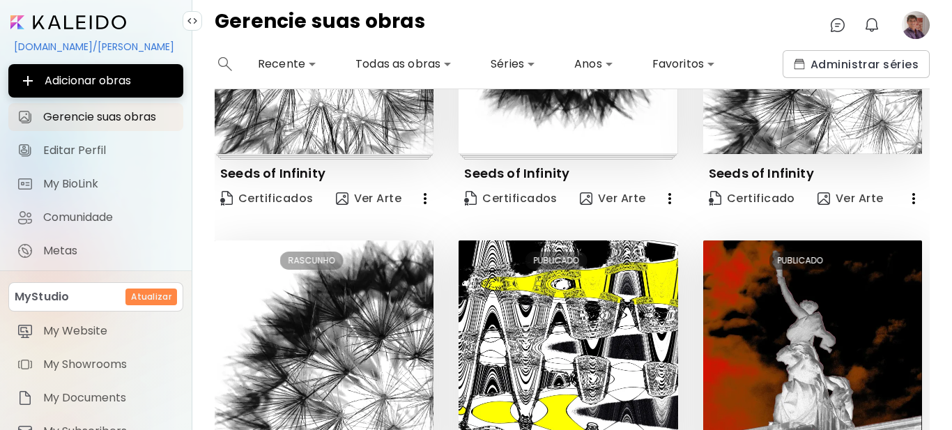
scroll to position [558, 0]
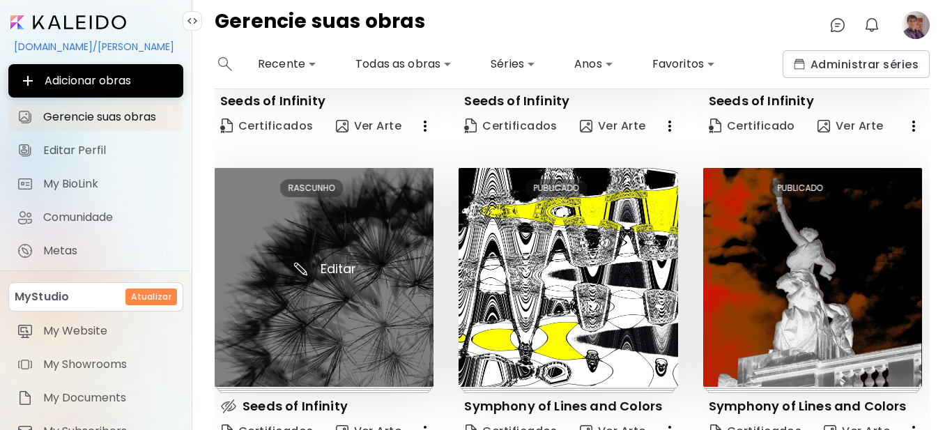
click at [322, 315] on img at bounding box center [324, 277] width 219 height 219
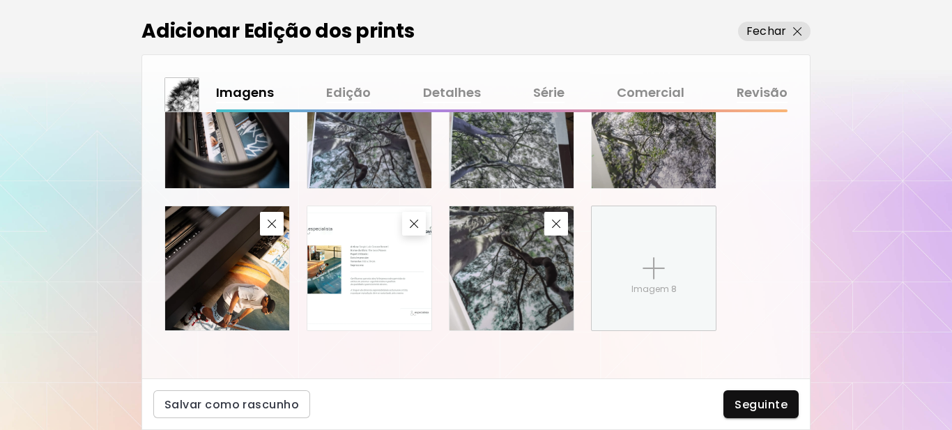
scroll to position [751, 0]
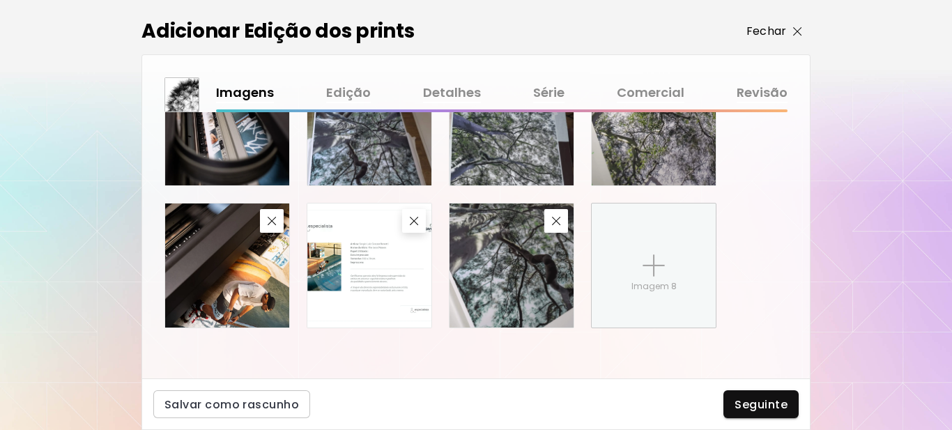
click at [800, 33] on img "button" at bounding box center [797, 31] width 9 height 9
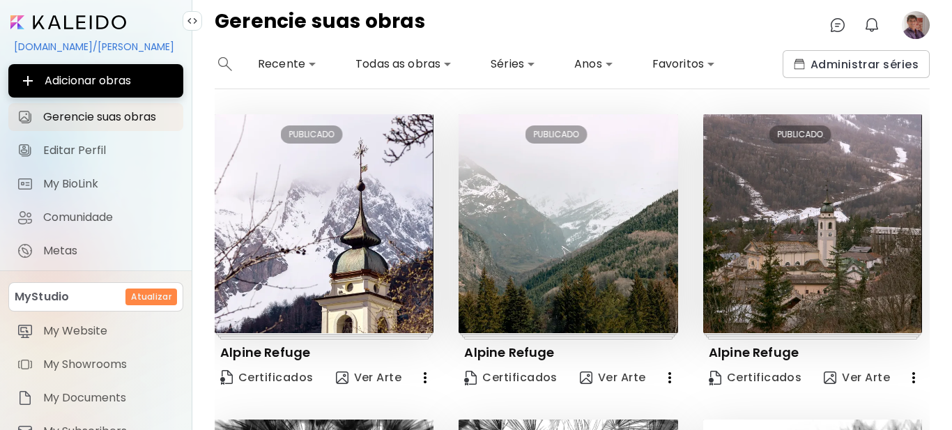
click at [920, 33] on image at bounding box center [916, 25] width 28 height 28
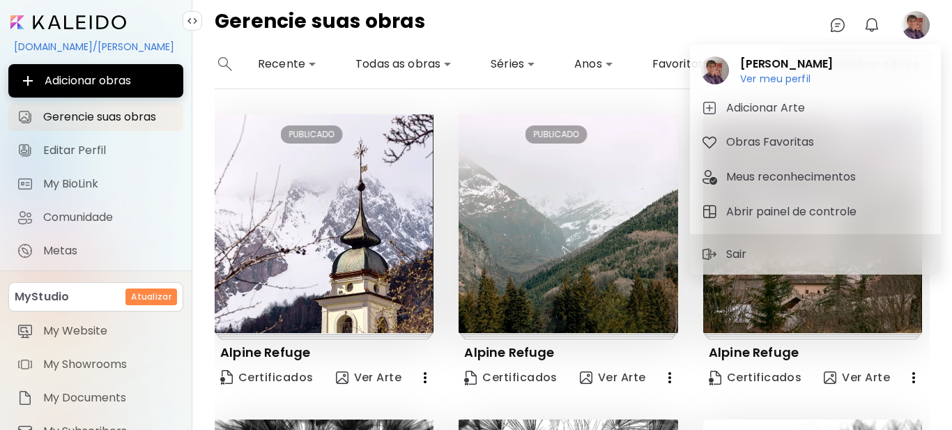
click at [644, 18] on div at bounding box center [476, 215] width 952 height 430
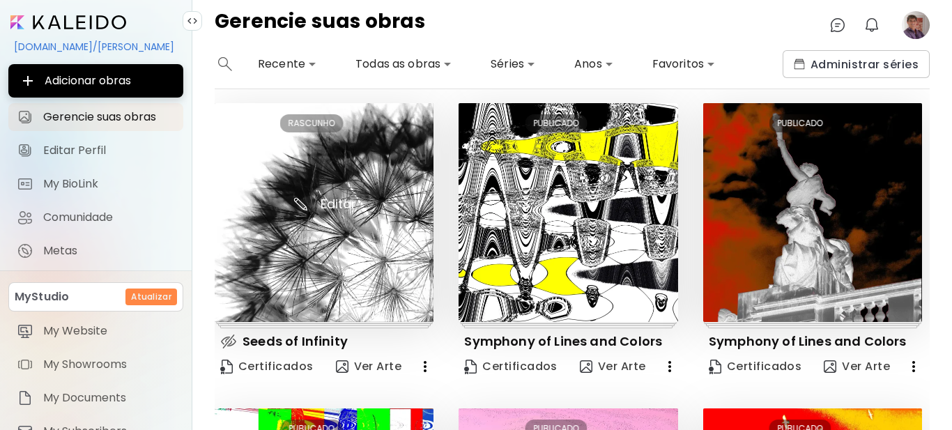
scroll to position [697, 0]
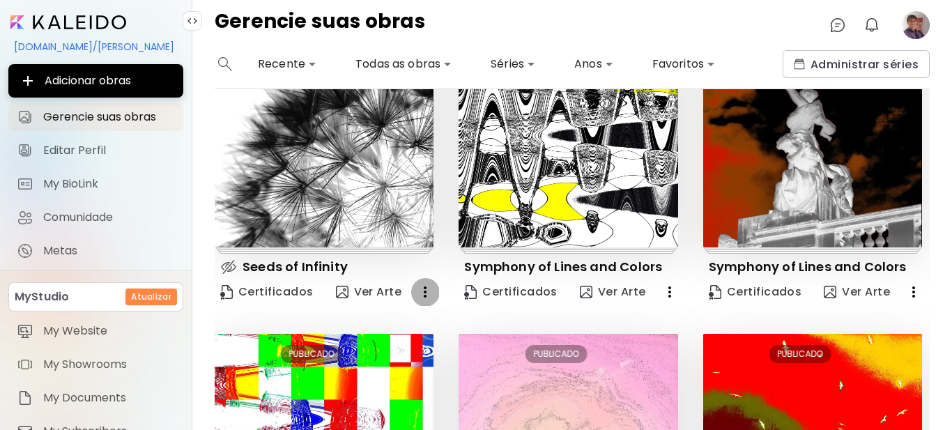
click at [420, 284] on icon "button" at bounding box center [425, 292] width 17 height 17
click at [413, 312] on li "Eliminar" at bounding box center [405, 313] width 94 height 25
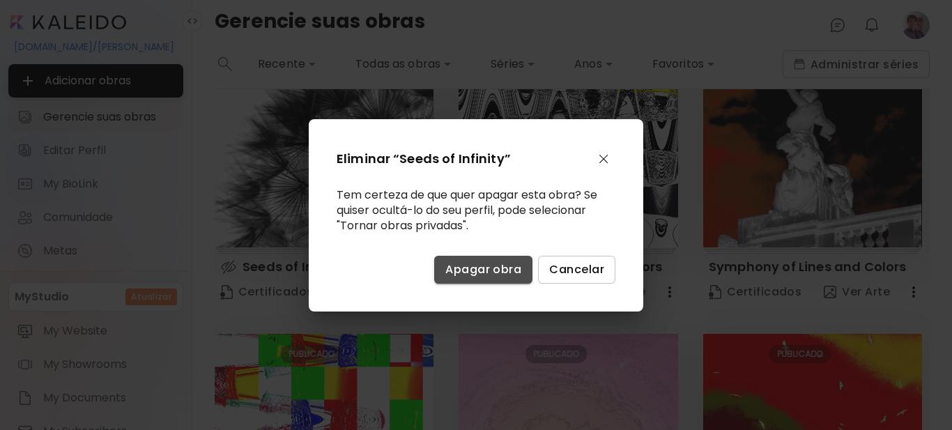
click at [494, 268] on span "Apagar obra" at bounding box center [484, 269] width 76 height 15
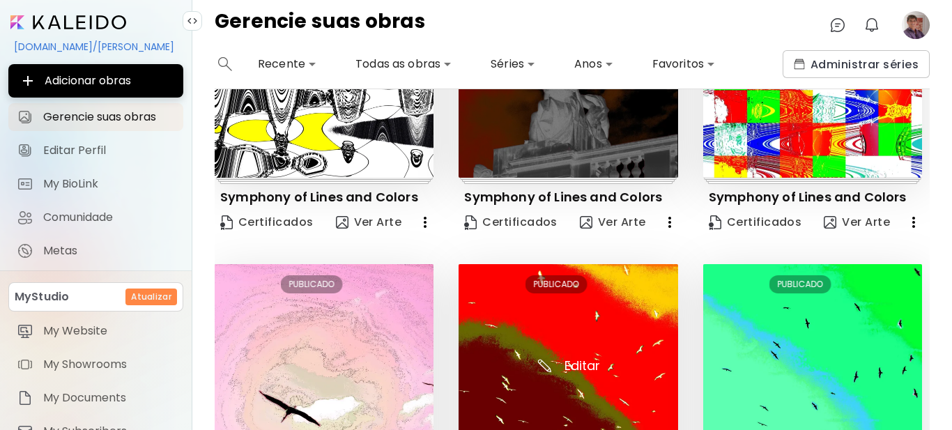
scroll to position [932, 0]
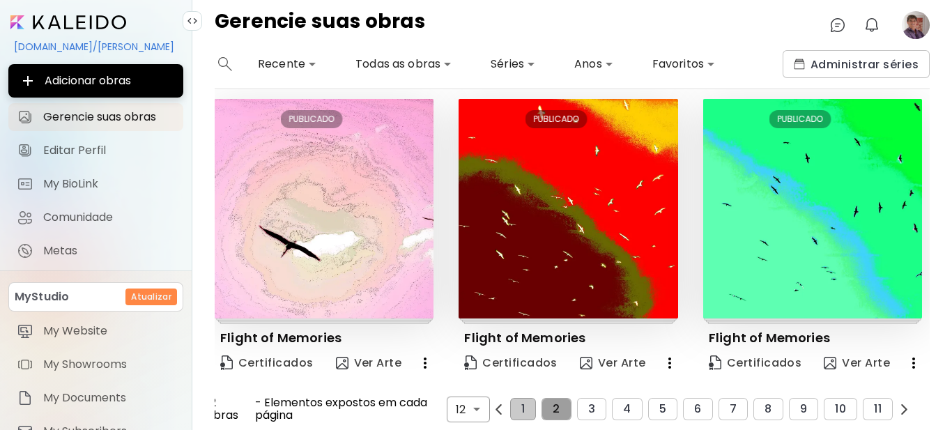
click at [553, 403] on span "2" at bounding box center [556, 409] width 7 height 13
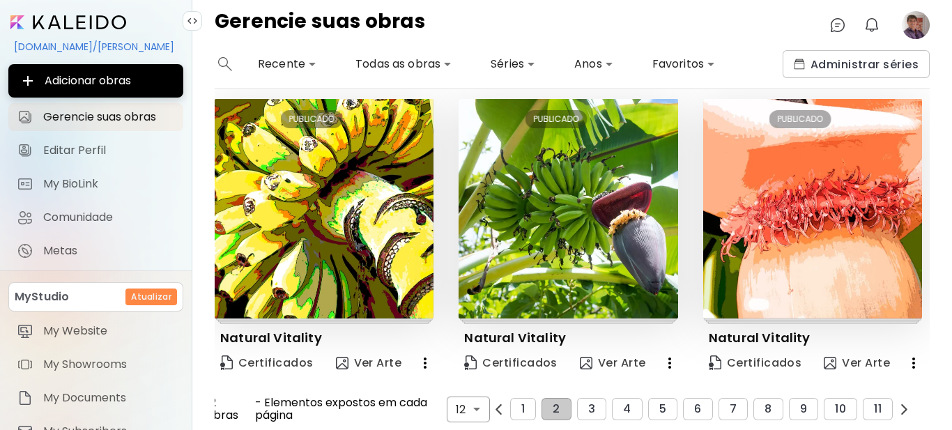
click at [690, 306] on div "Editar PUBLICADO Natural Vitality Certificados Ver Arte" at bounding box center [800, 239] width 244 height 280
click at [588, 403] on span "3" at bounding box center [591, 409] width 7 height 13
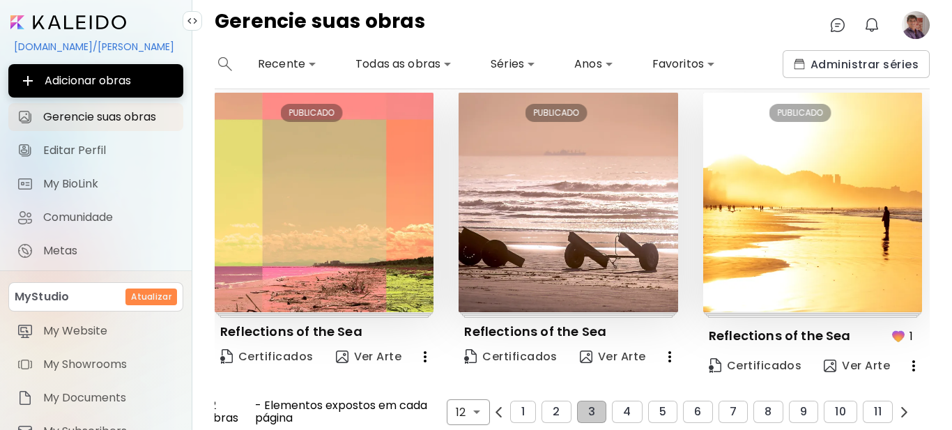
scroll to position [950, 0]
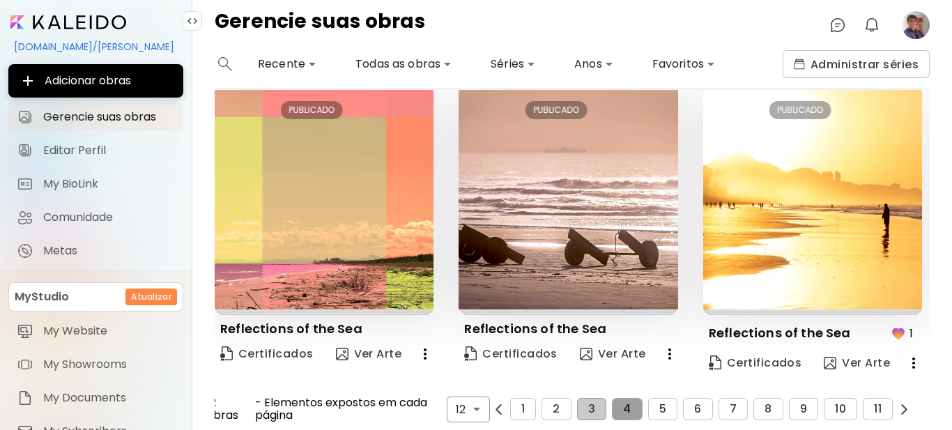
click at [623, 403] on span "4" at bounding box center [627, 409] width 8 height 13
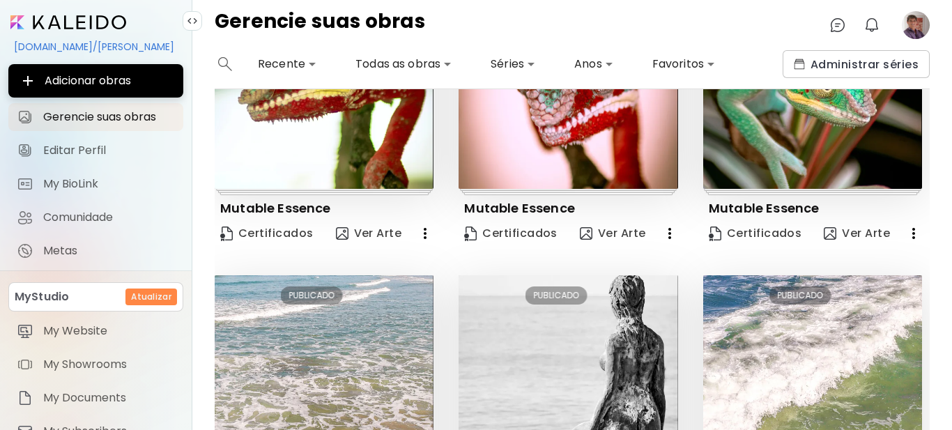
scroll to position [941, 0]
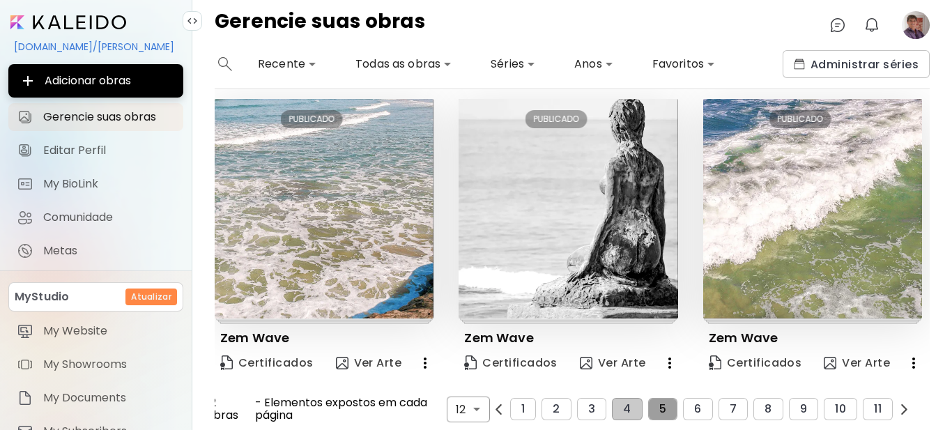
click at [660, 403] on span "5" at bounding box center [663, 409] width 7 height 13
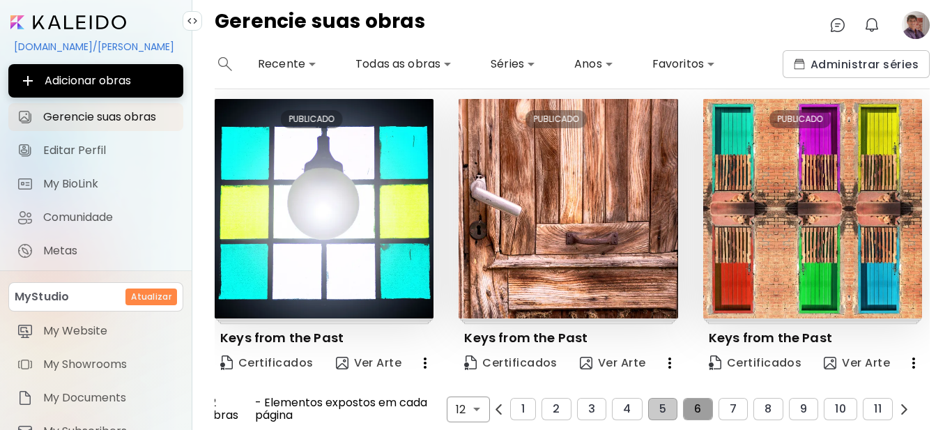
click at [697, 400] on button "6" at bounding box center [697, 409] width 29 height 22
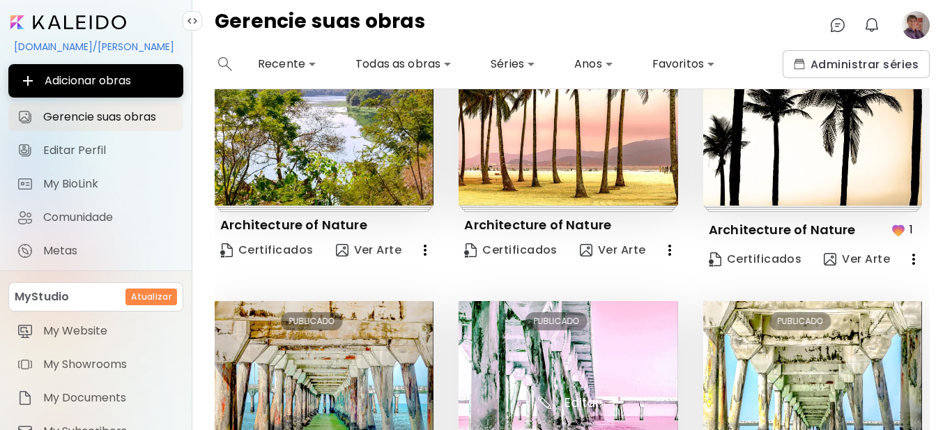
scroll to position [968, 0]
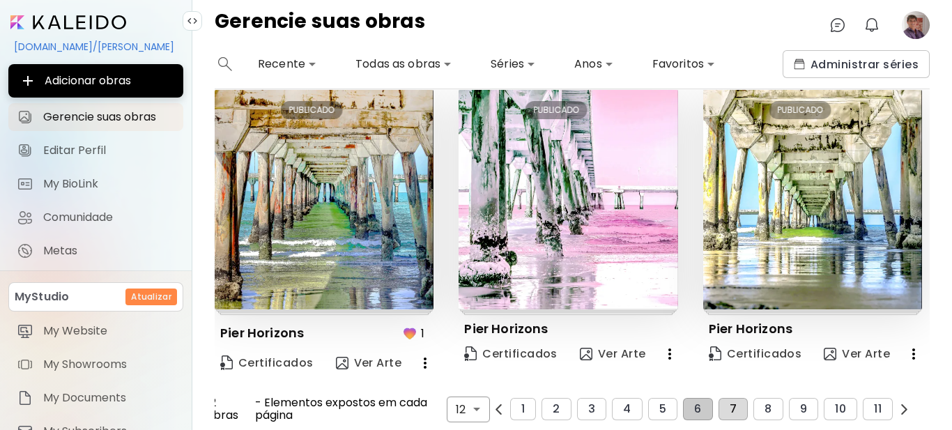
click at [729, 400] on button "7" at bounding box center [733, 409] width 29 height 22
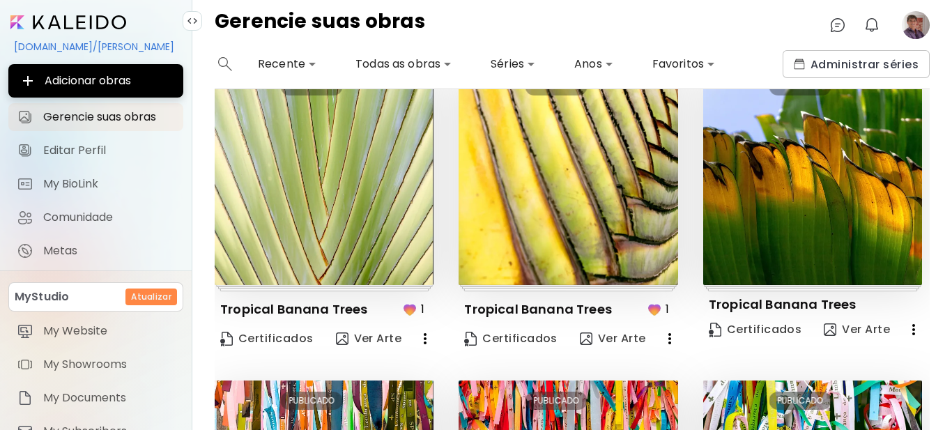
scroll to position [950, 0]
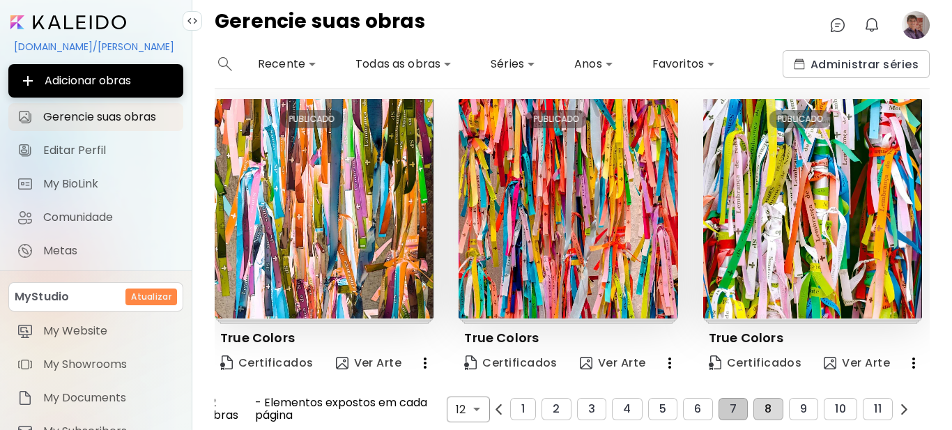
click at [754, 400] on button "8" at bounding box center [768, 409] width 29 height 22
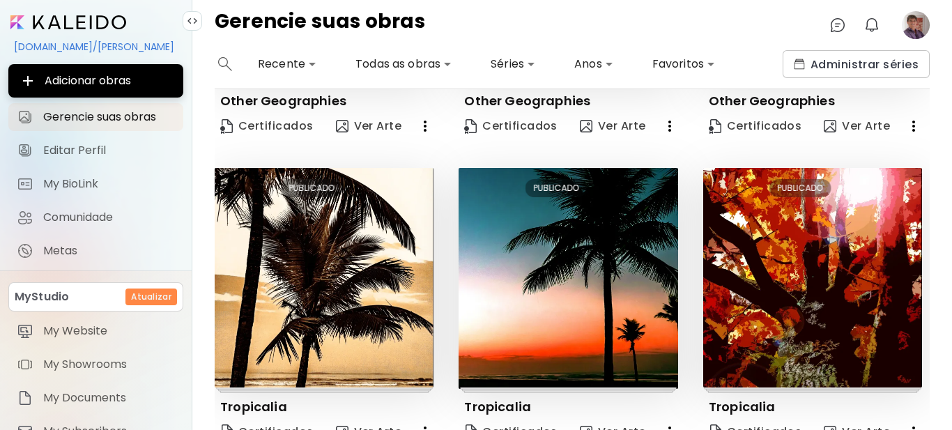
scroll to position [932, 0]
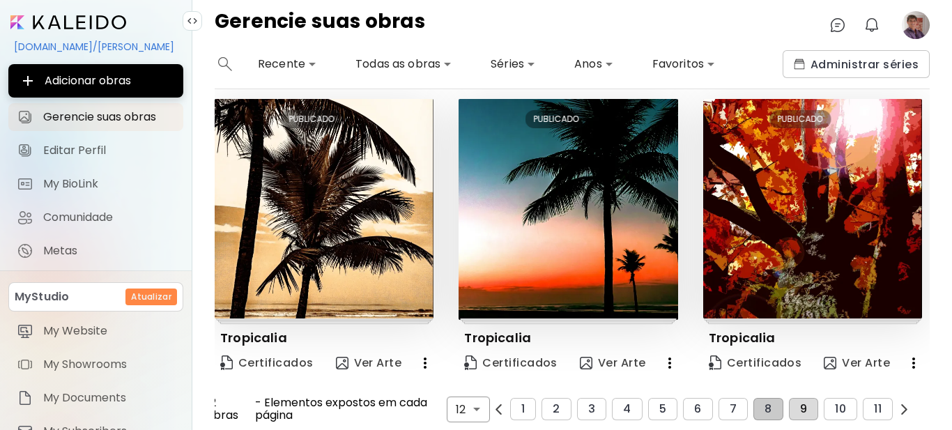
click at [800, 403] on span "9" at bounding box center [803, 409] width 7 height 13
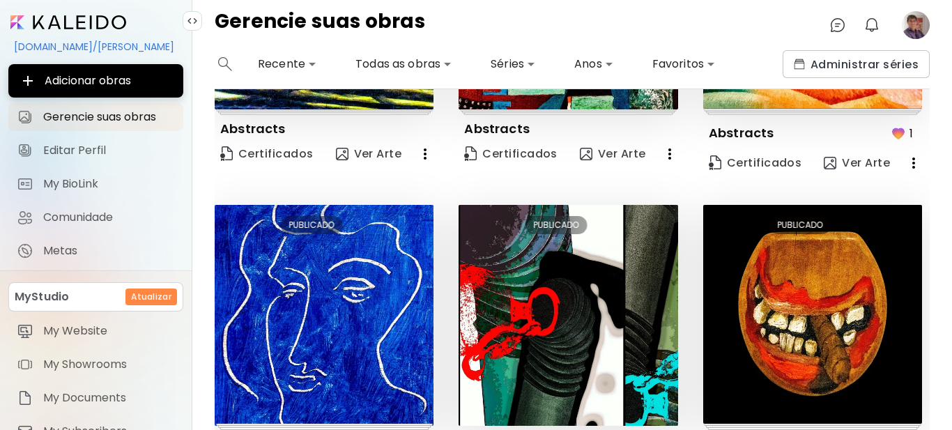
scroll to position [959, 0]
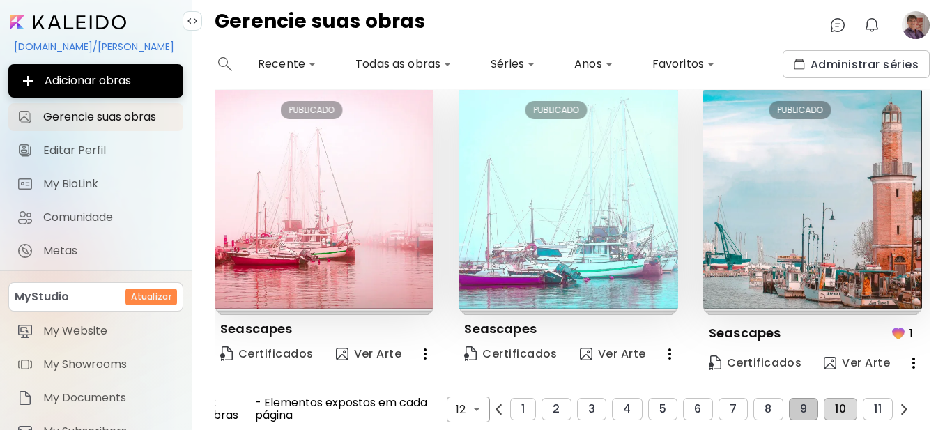
click at [836, 403] on span "10" at bounding box center [840, 409] width 11 height 13
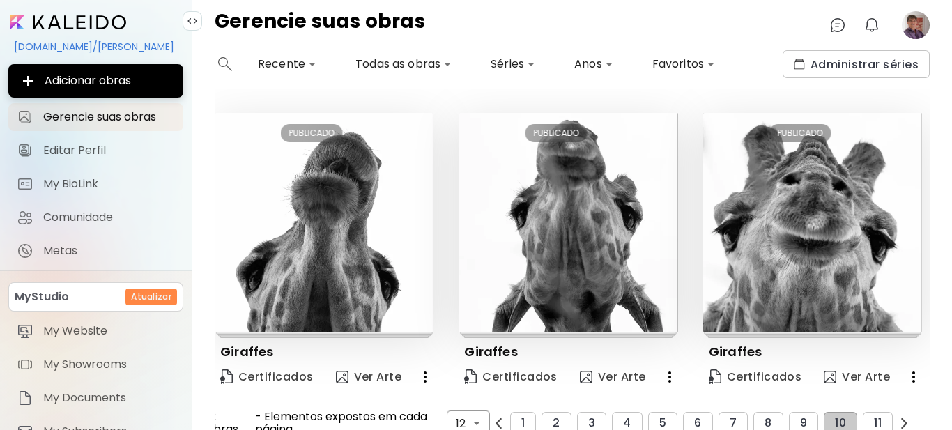
scroll to position [950, 0]
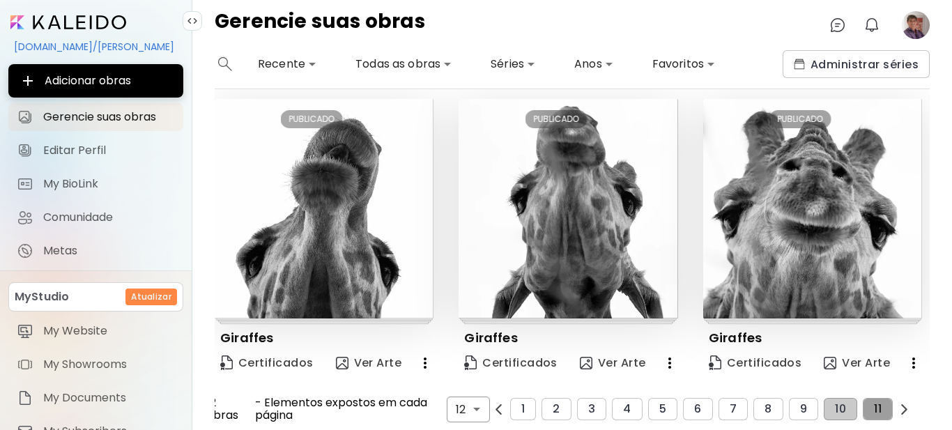
click at [874, 403] on span "11" at bounding box center [878, 409] width 8 height 13
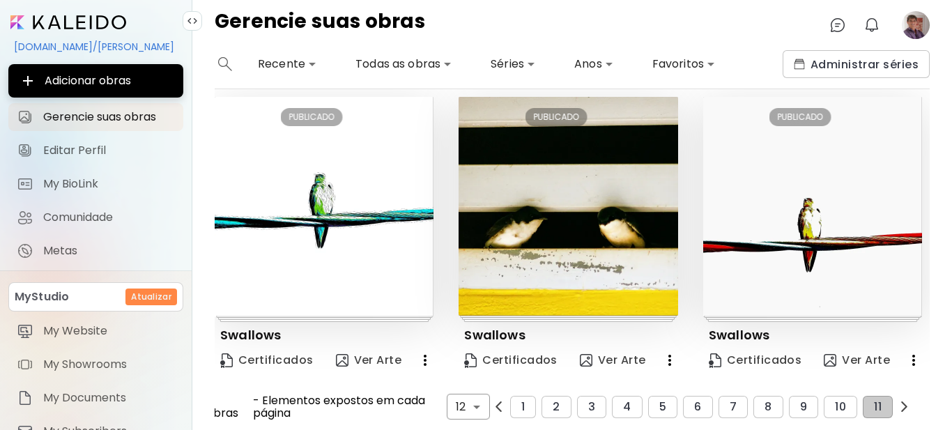
scroll to position [22, 0]
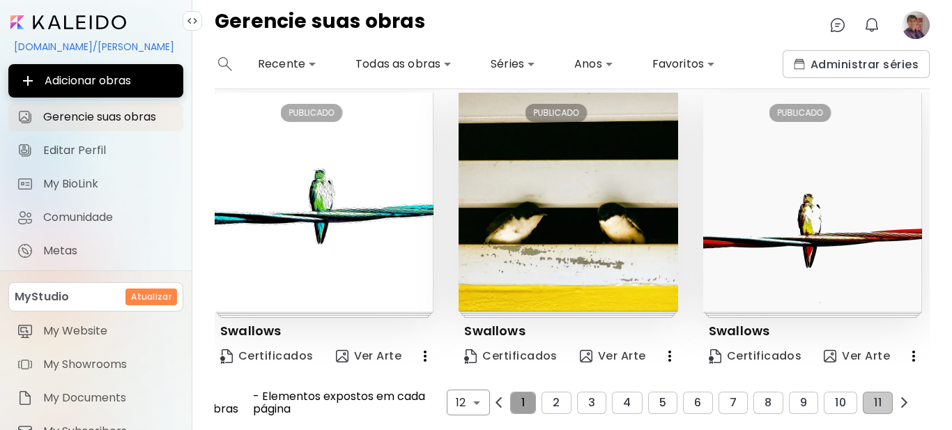
click at [512, 403] on button "1" at bounding box center [523, 403] width 26 height 22
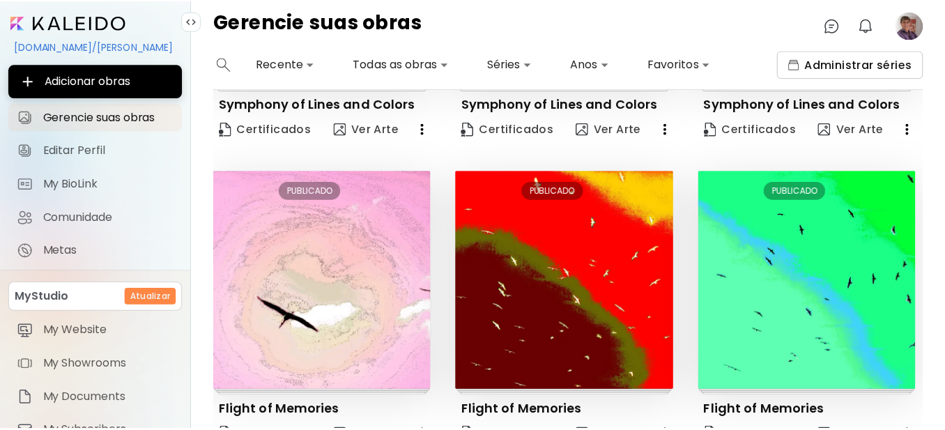
scroll to position [649, 0]
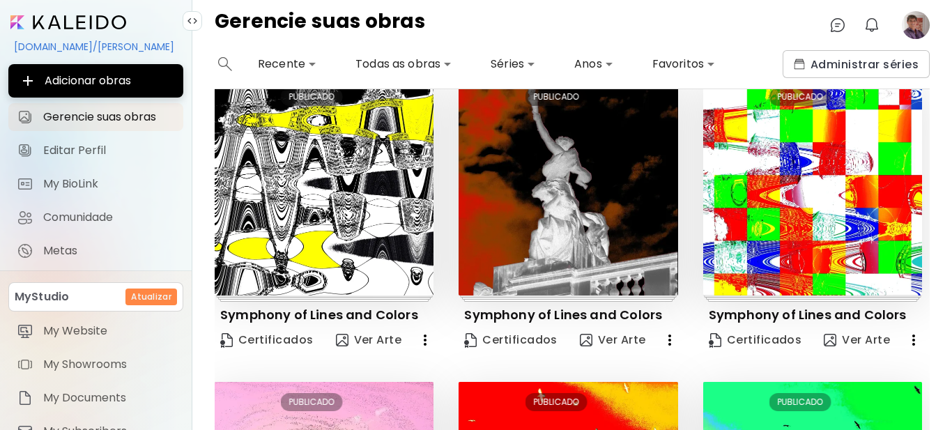
click at [913, 26] on image at bounding box center [916, 25] width 28 height 28
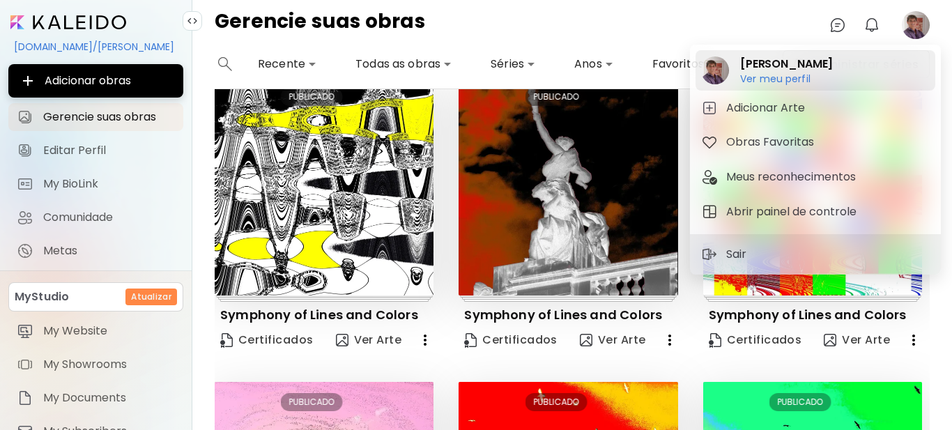
click at [790, 82] on h6 "Ver meu perfil" at bounding box center [786, 79] width 93 height 13
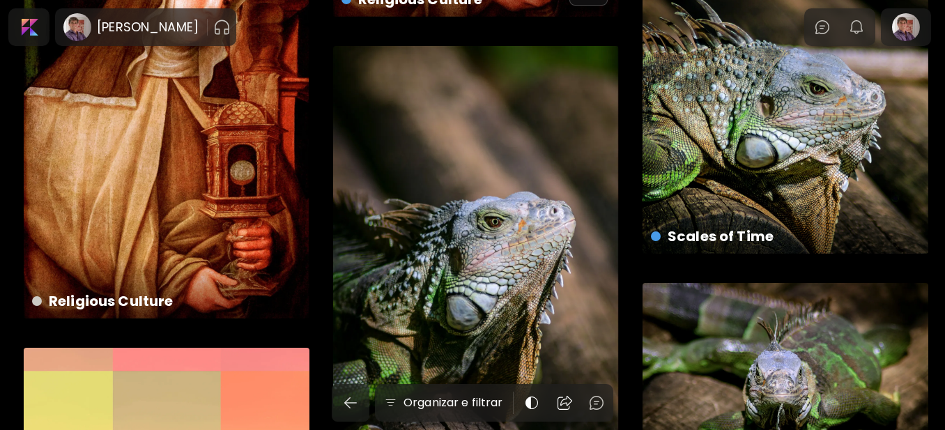
scroll to position [3904, 0]
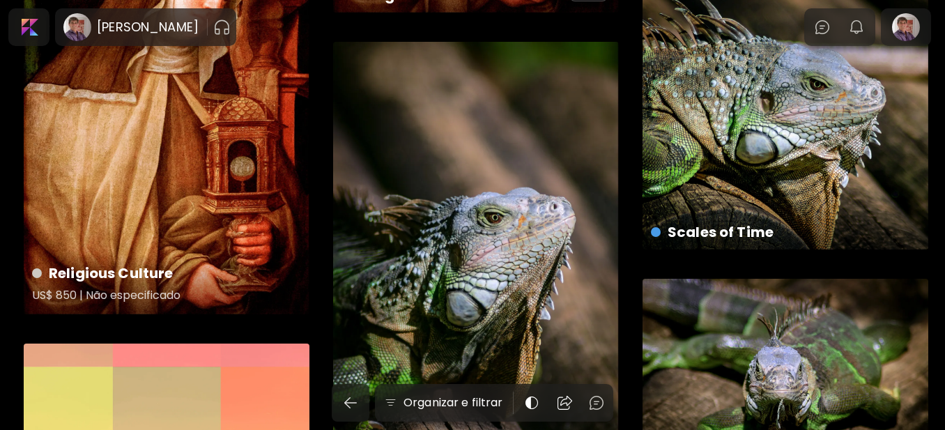
click at [235, 169] on div "Religious Culture US$ 850 | Não especificado" at bounding box center [167, 100] width 286 height 428
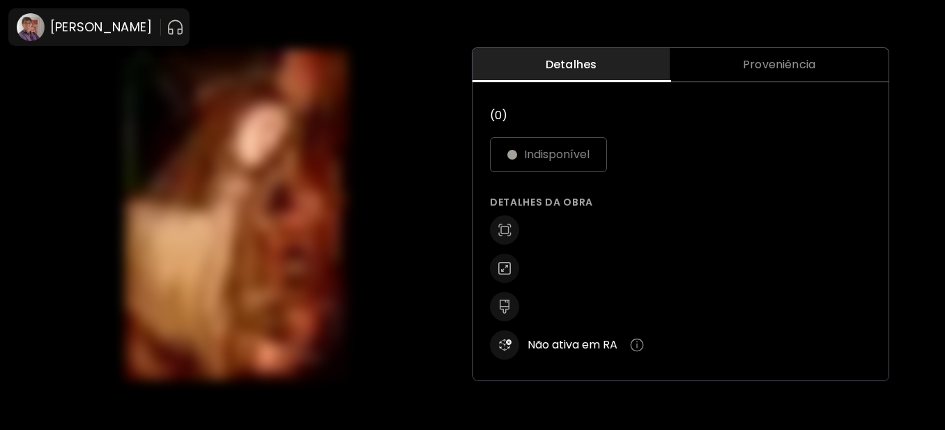
scroll to position [18, 0]
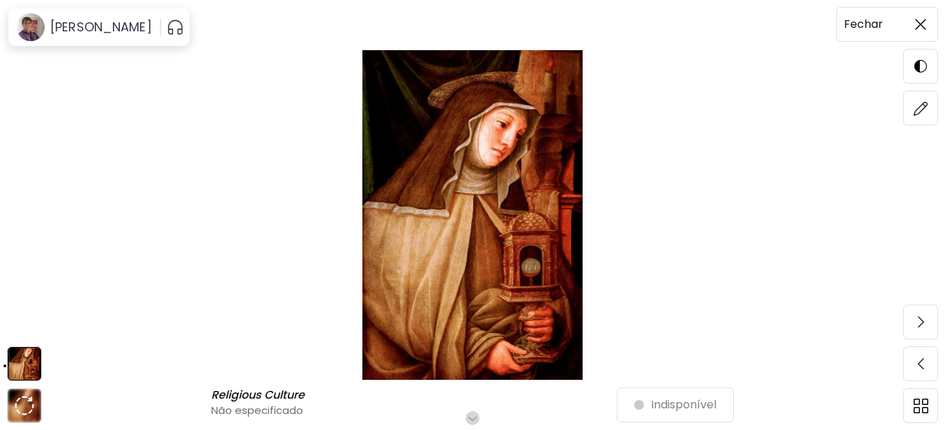
click at [922, 20] on img at bounding box center [920, 24] width 11 height 11
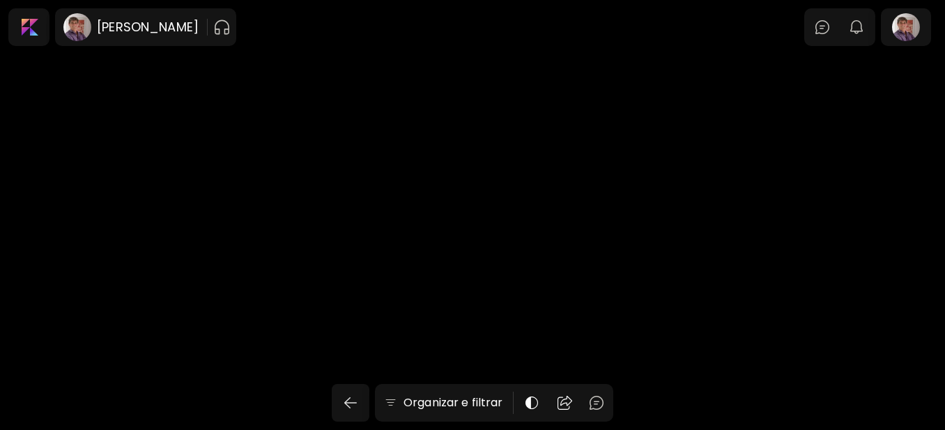
scroll to position [3904, 0]
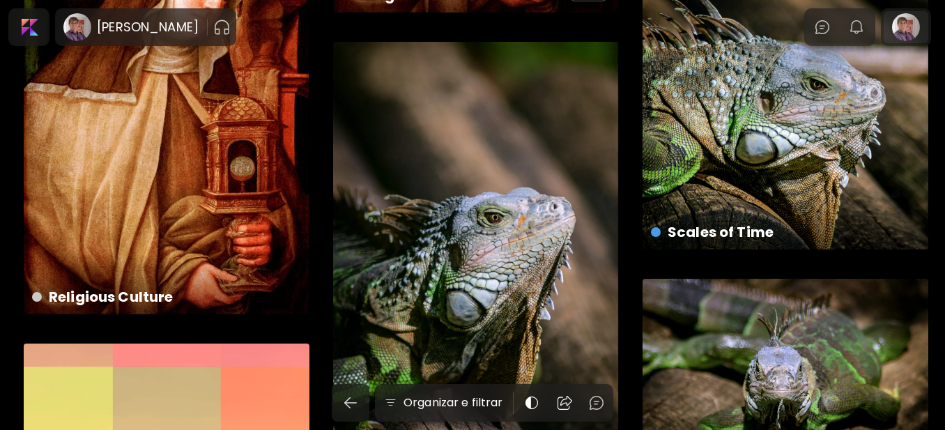
click at [910, 23] on div at bounding box center [906, 27] width 45 height 32
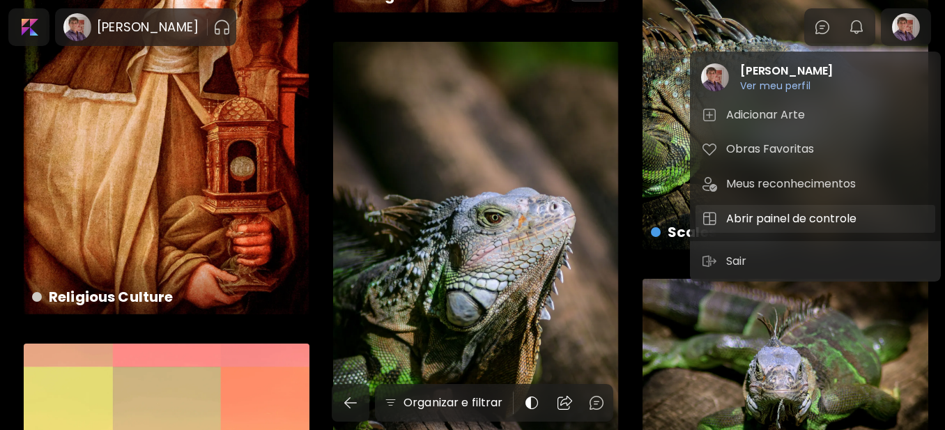
click at [750, 216] on h5 "Abrir painel de controle" at bounding box center [794, 219] width 135 height 17
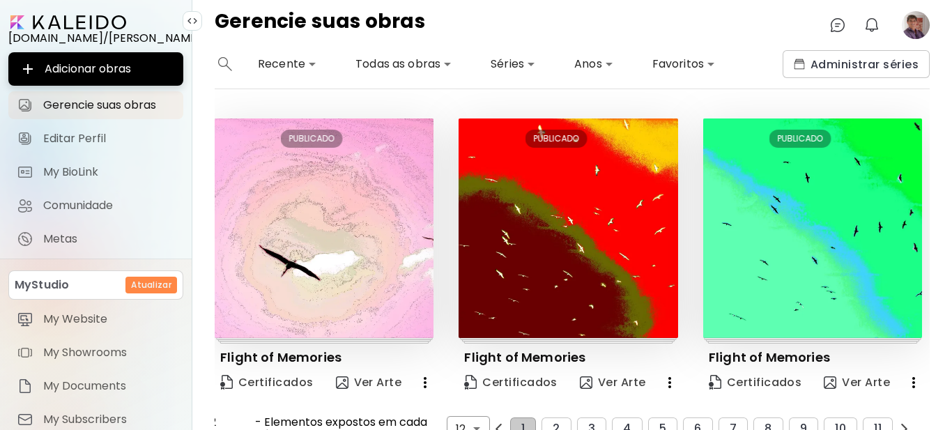
scroll to position [932, 0]
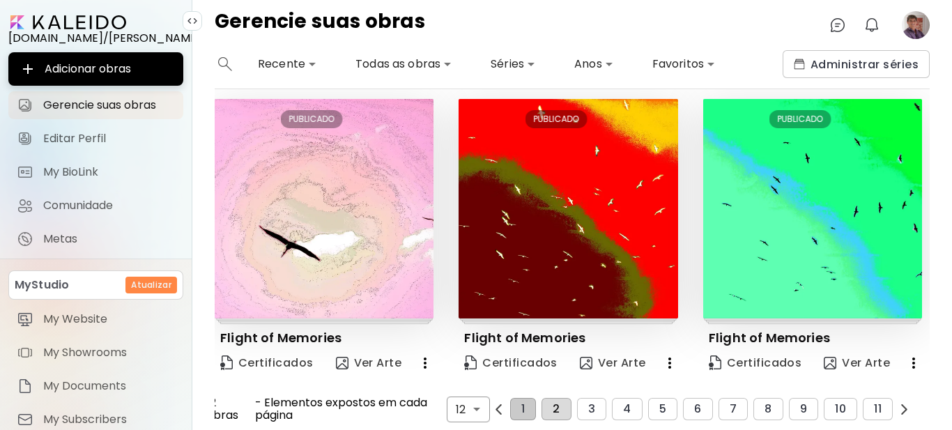
click at [553, 403] on span "2" at bounding box center [556, 409] width 7 height 13
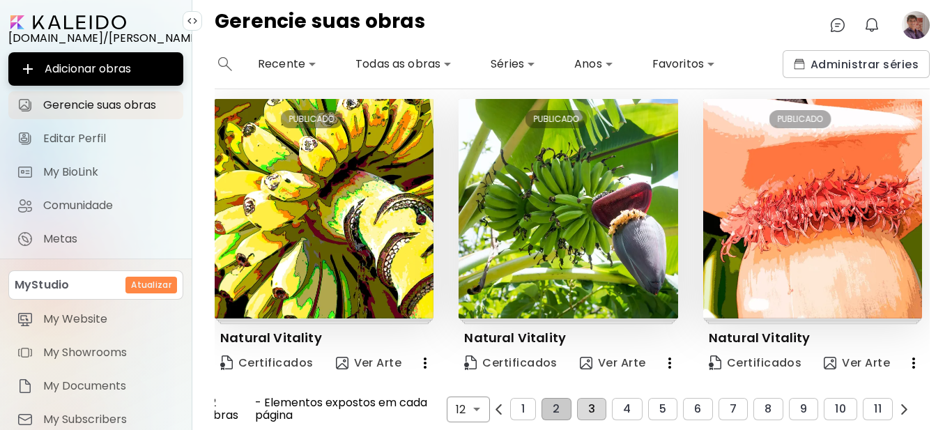
click at [588, 403] on span "3" at bounding box center [591, 409] width 7 height 13
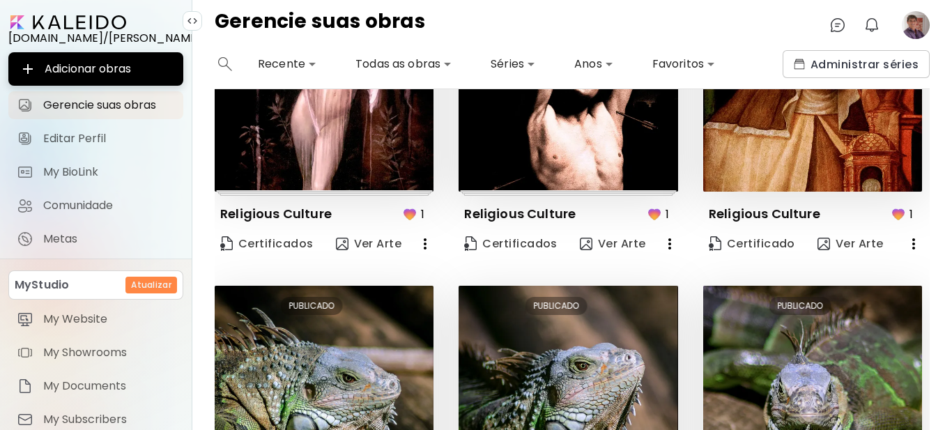
scroll to position [584, 0]
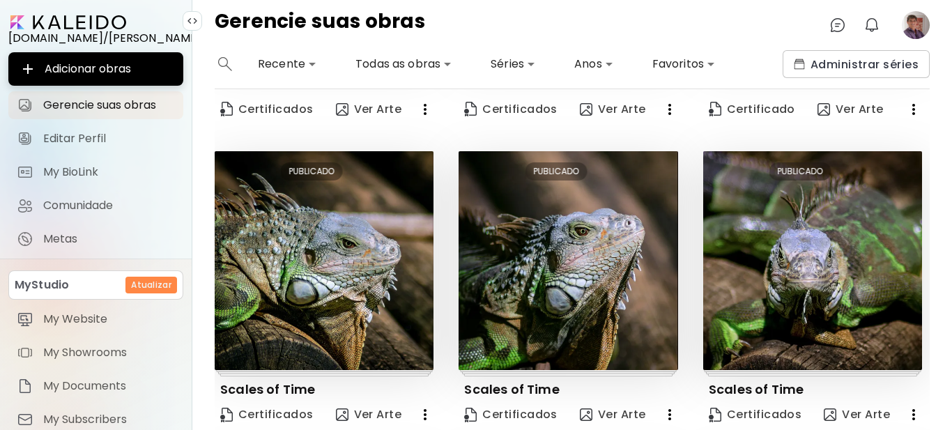
click at [915, 36] on image at bounding box center [916, 25] width 28 height 28
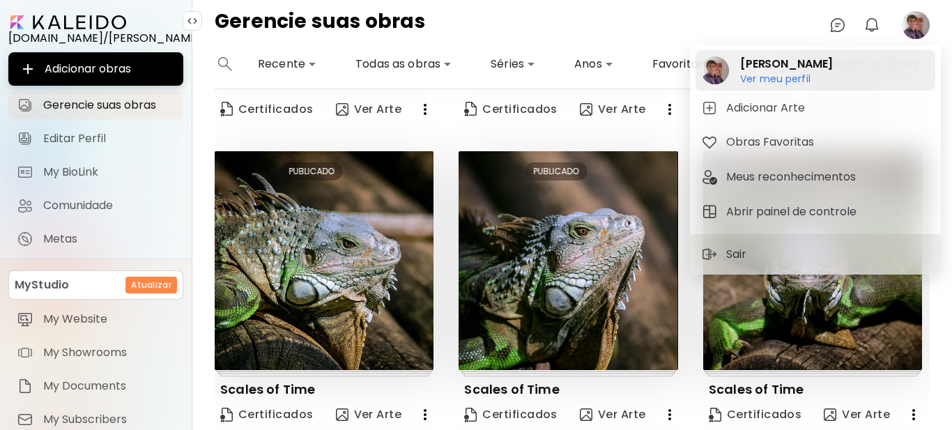
click at [815, 79] on h6 "Ver meu perfil" at bounding box center [786, 79] width 93 height 13
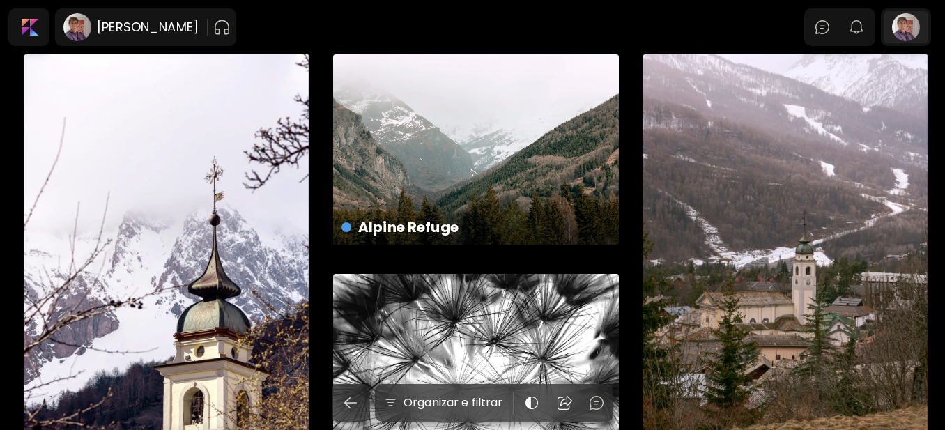
click at [916, 26] on div at bounding box center [906, 27] width 45 height 32
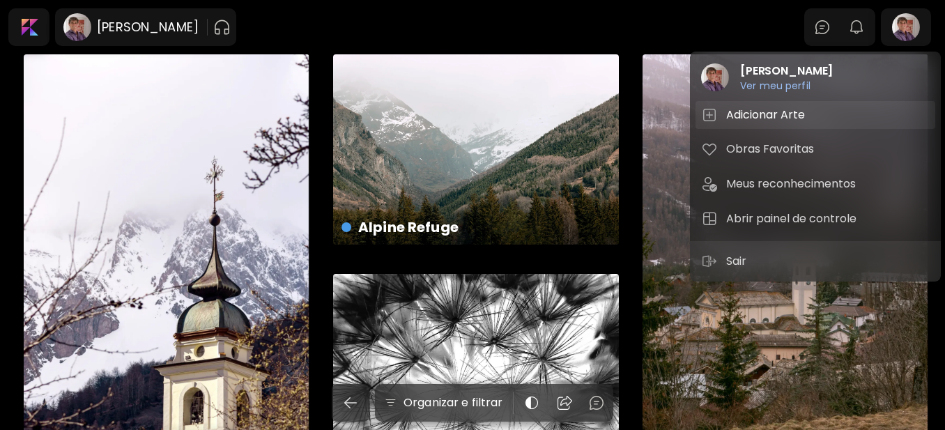
click at [759, 109] on h5 "Adicionar Arte" at bounding box center [768, 115] width 83 height 17
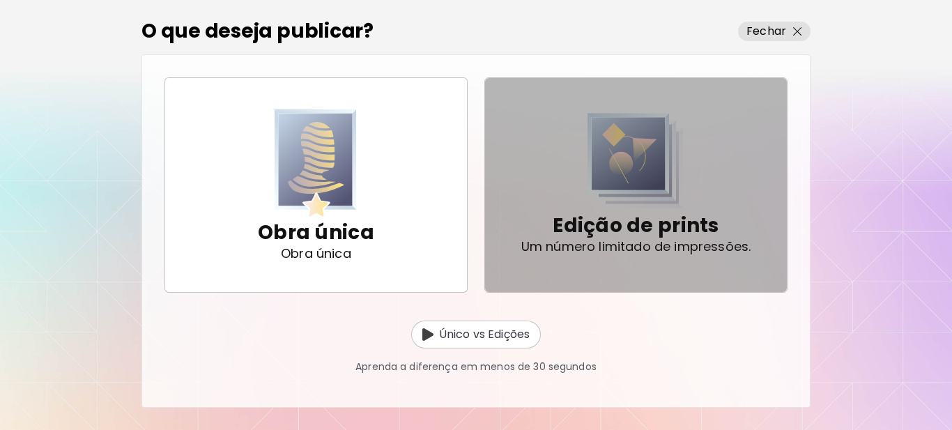
click at [588, 221] on p "Edição de prints" at bounding box center [636, 226] width 166 height 28
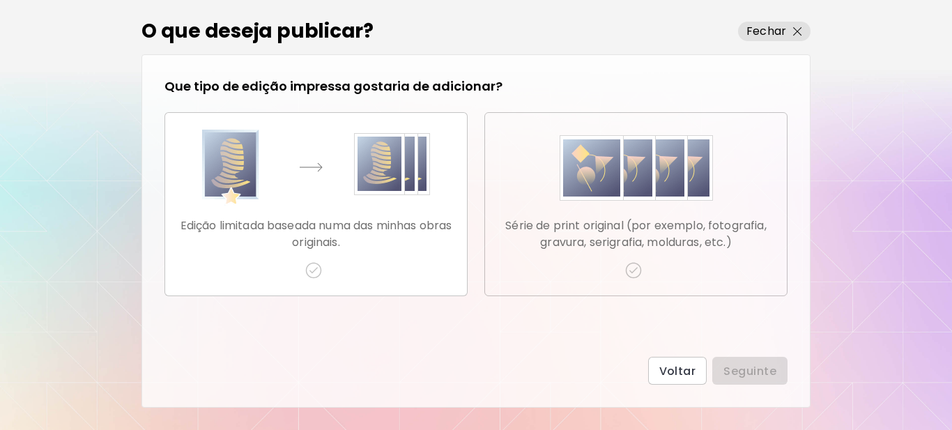
click at [641, 272] on img "button" at bounding box center [633, 270] width 17 height 17
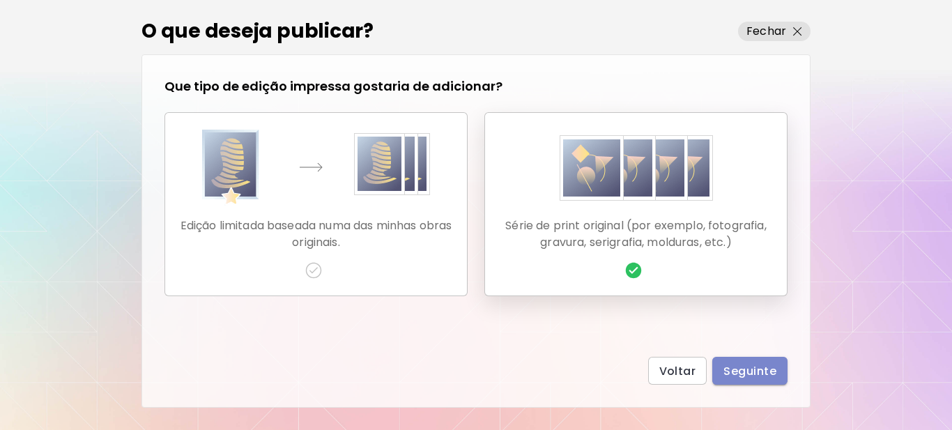
click at [759, 381] on button "Seguinte" at bounding box center [750, 371] width 75 height 28
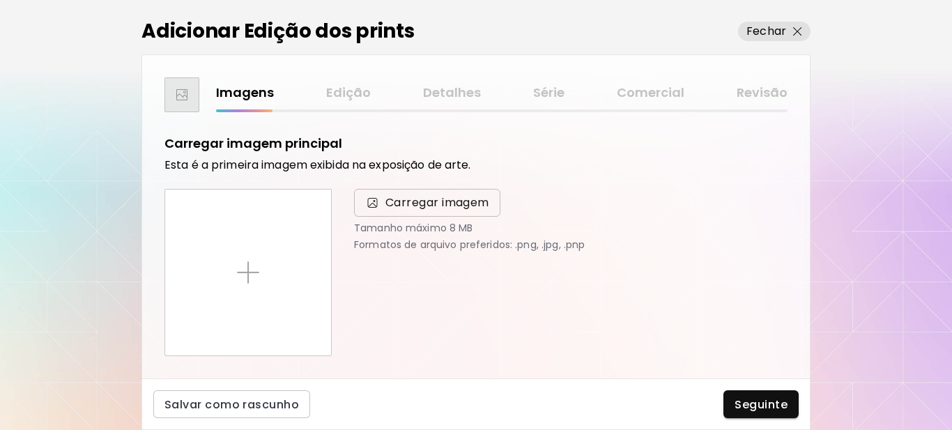
click at [421, 204] on span "Carregar imagem" at bounding box center [438, 203] width 104 height 17
click at [0, 0] on input "Carregar imagem" at bounding box center [0, 0] width 0 height 0
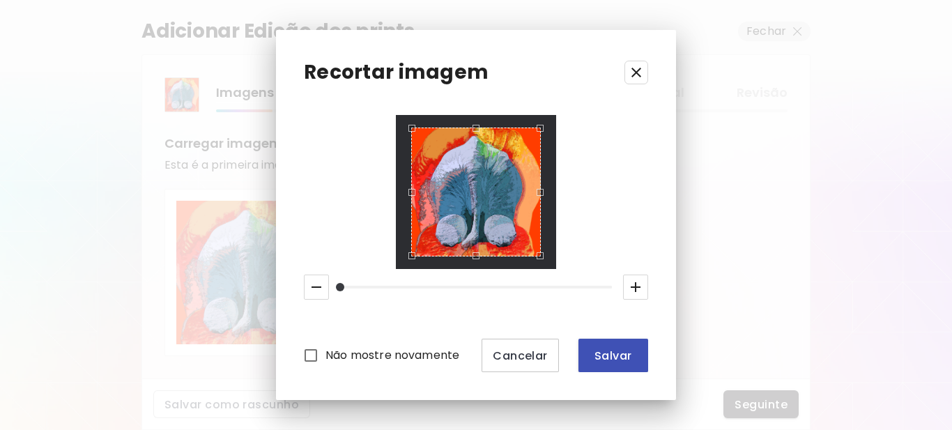
click at [609, 349] on span "Salvar" at bounding box center [613, 356] width 47 height 15
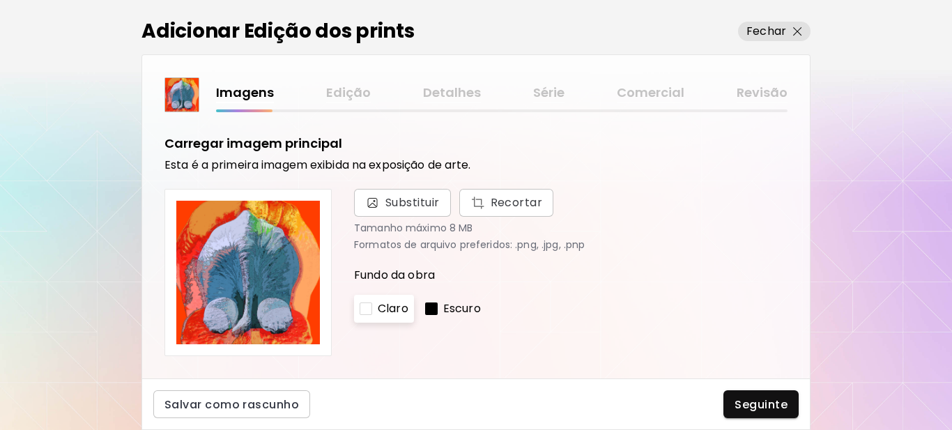
click at [430, 306] on div at bounding box center [431, 309] width 13 height 13
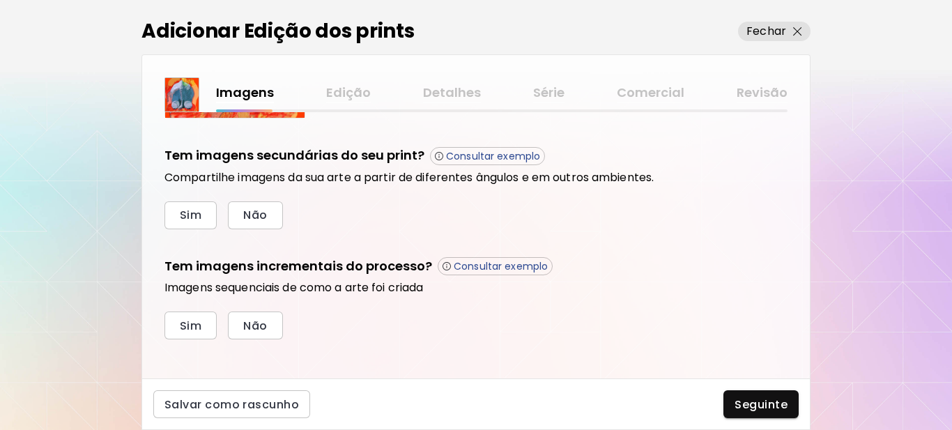
scroll to position [472, 0]
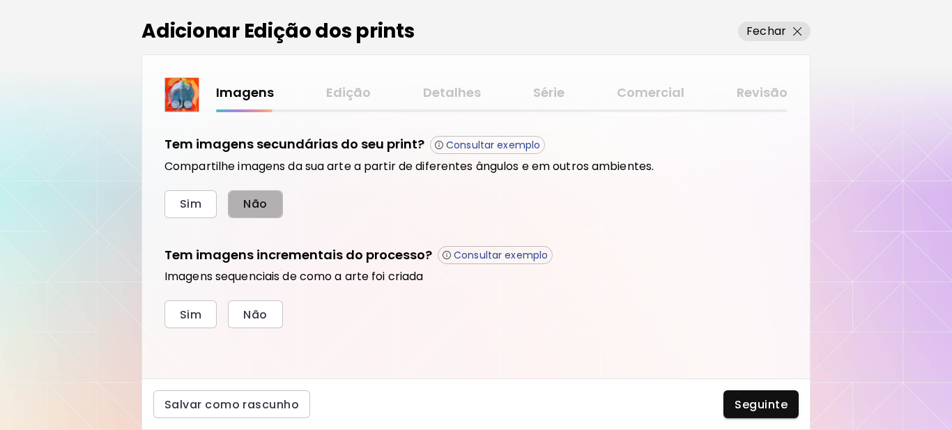
drag, startPoint x: 268, startPoint y: 200, endPoint x: 261, endPoint y: 205, distance: 8.5
click at [266, 200] on button "Não" at bounding box center [255, 204] width 54 height 28
click at [192, 310] on span "Sim" at bounding box center [191, 314] width 22 height 15
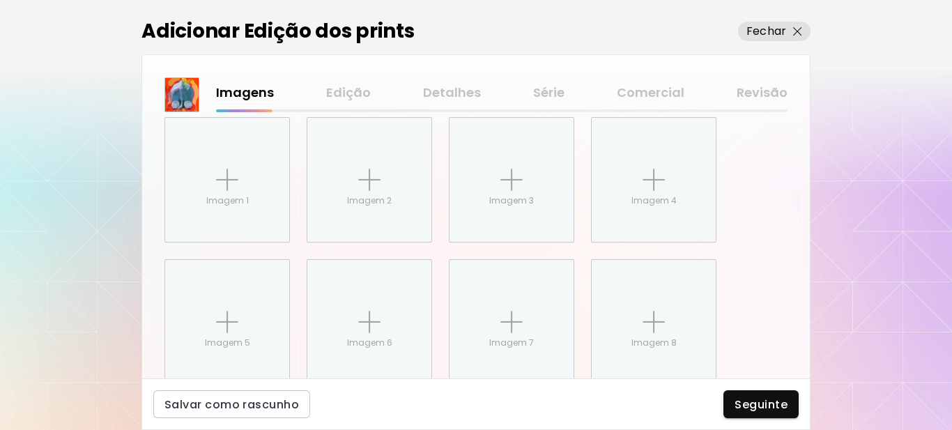
scroll to position [699, 0]
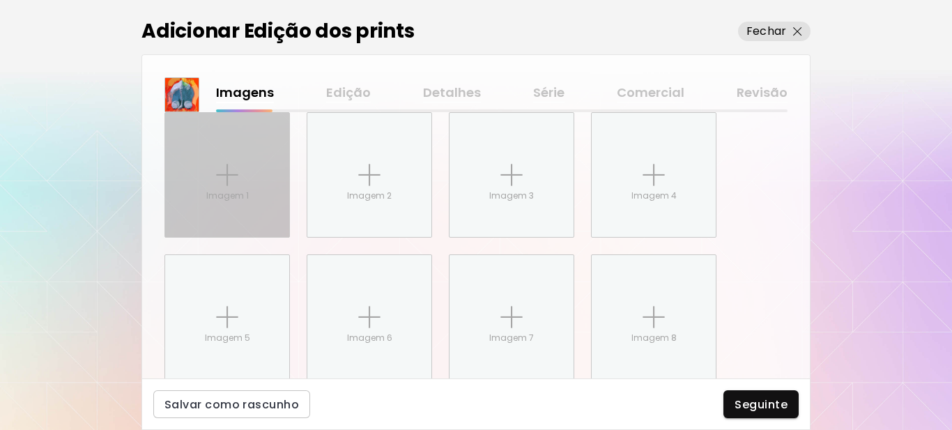
click at [229, 183] on img at bounding box center [227, 175] width 22 height 22
click at [0, 0] on input "Imagem 1" at bounding box center [0, 0] width 0 height 0
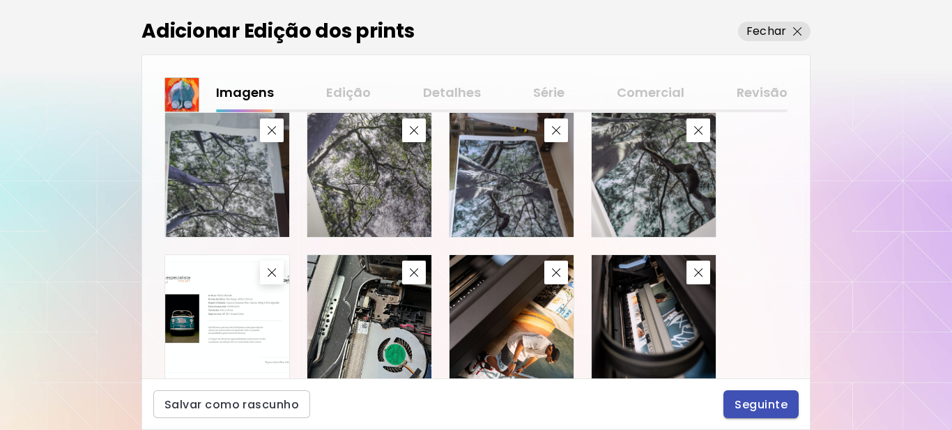
click at [753, 403] on span "Seguinte" at bounding box center [761, 404] width 53 height 15
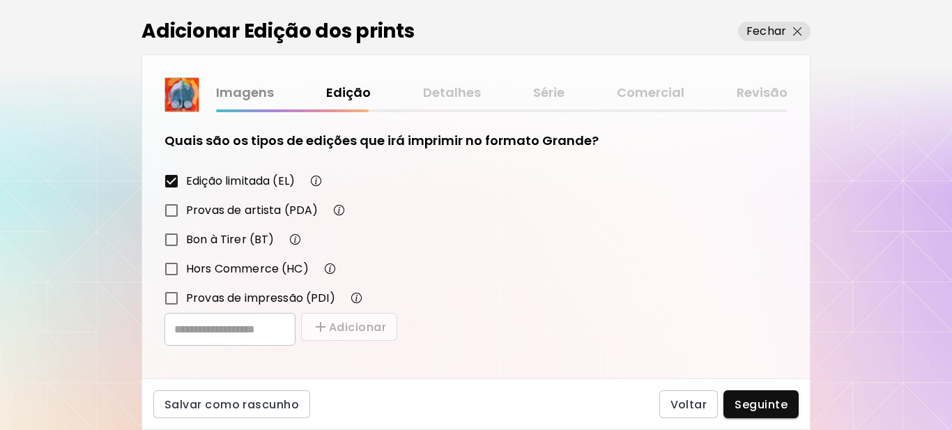
scroll to position [243, 0]
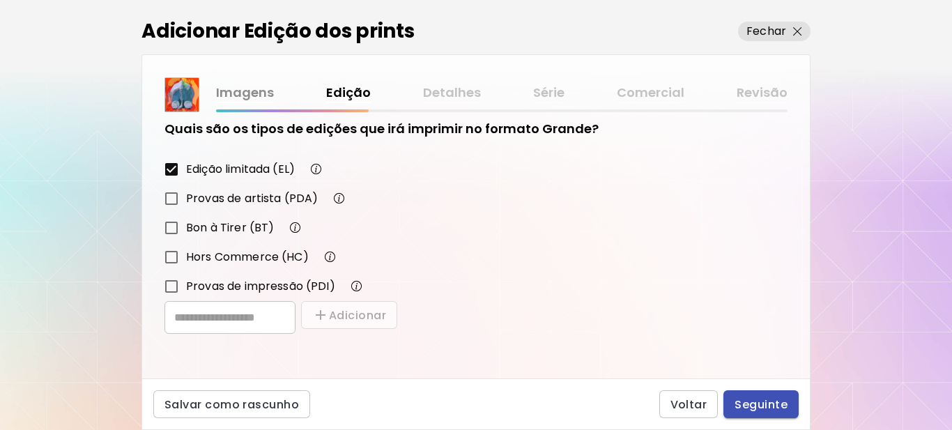
click at [752, 405] on span "Seguinte" at bounding box center [761, 404] width 53 height 15
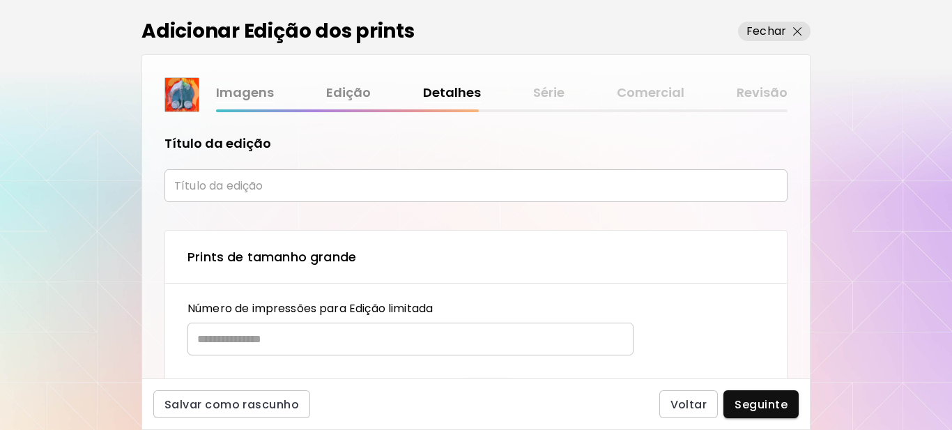
click at [265, 185] on input "text" at bounding box center [476, 185] width 623 height 33
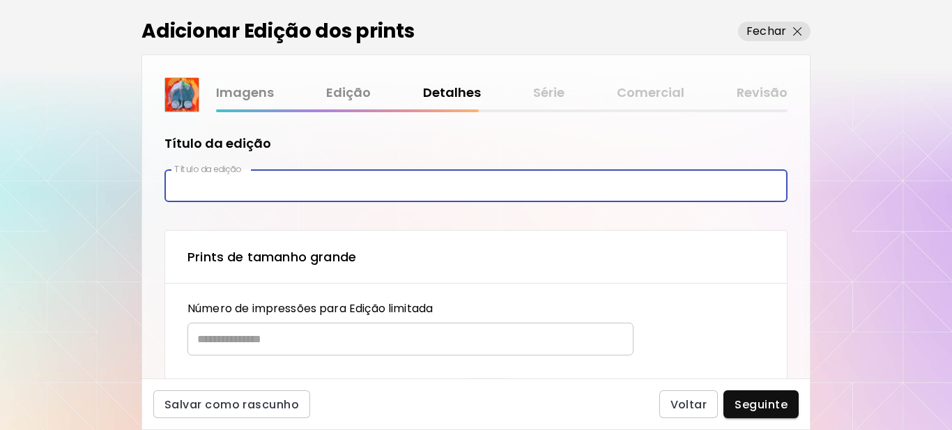
paste input "**********"
type input "**********"
click at [229, 339] on input "text" at bounding box center [406, 339] width 436 height 33
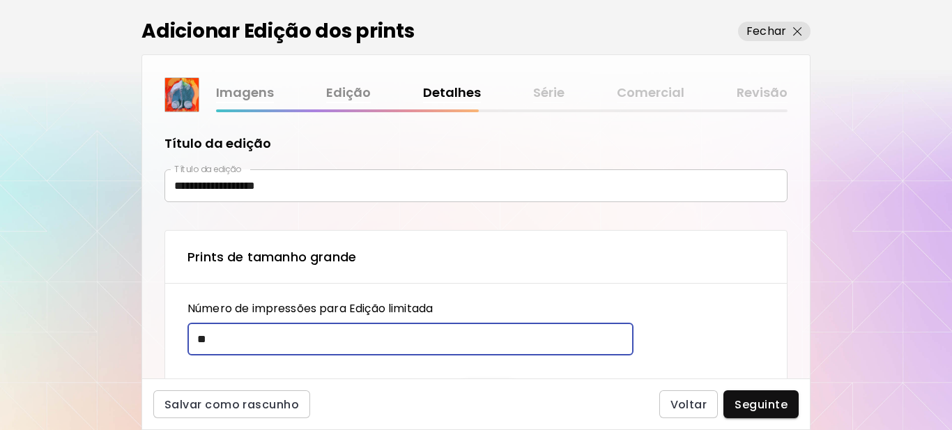
type input "**"
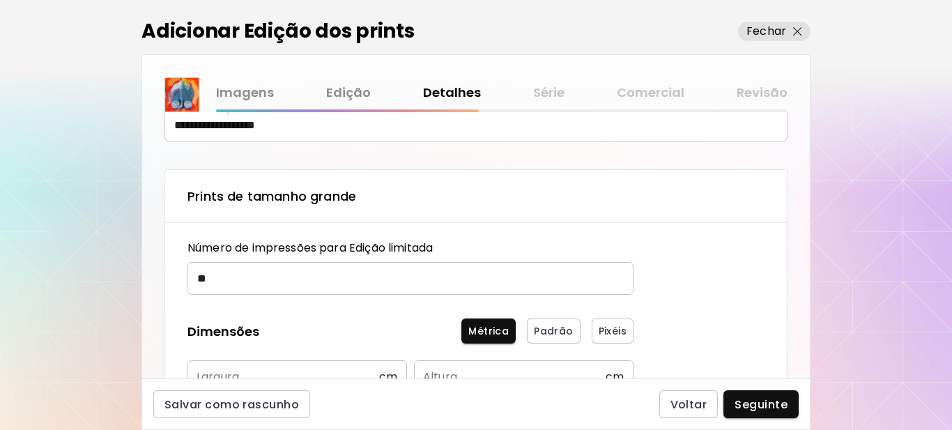
scroll to position [209, 0]
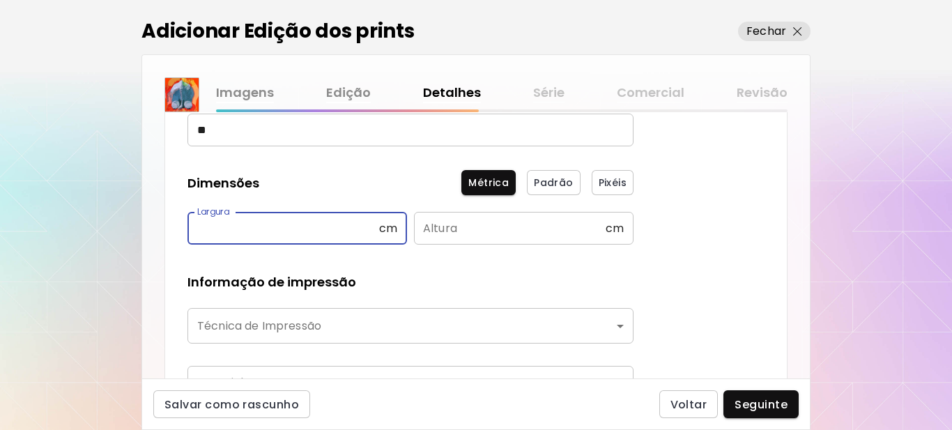
click at [252, 233] on input "text" at bounding box center [284, 228] width 192 height 33
type input "**"
click at [466, 227] on input "text" at bounding box center [510, 228] width 192 height 33
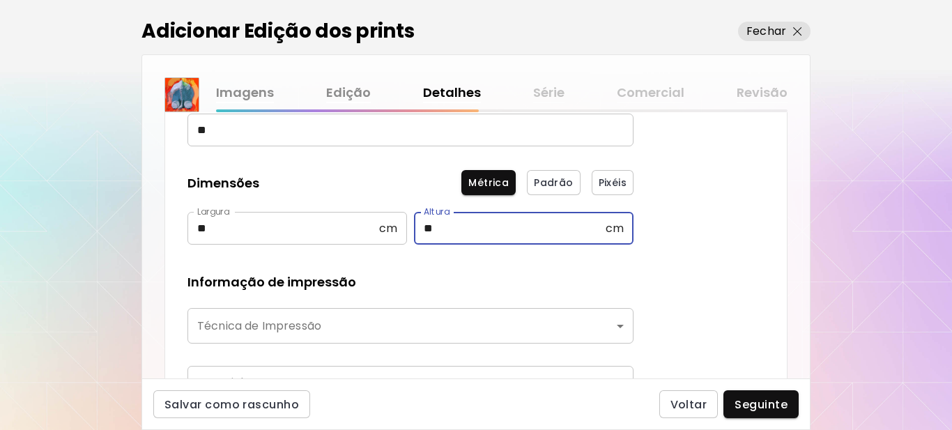
type input "**"
click at [372, 321] on body "**********" at bounding box center [476, 215] width 952 height 430
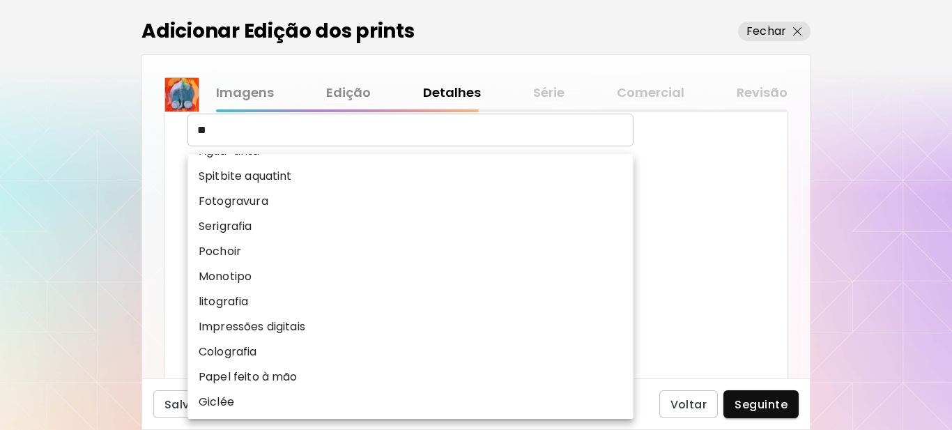
scroll to position [173, 0]
click at [268, 320] on p "Impressões digitais" at bounding box center [252, 325] width 107 height 17
type input "**********"
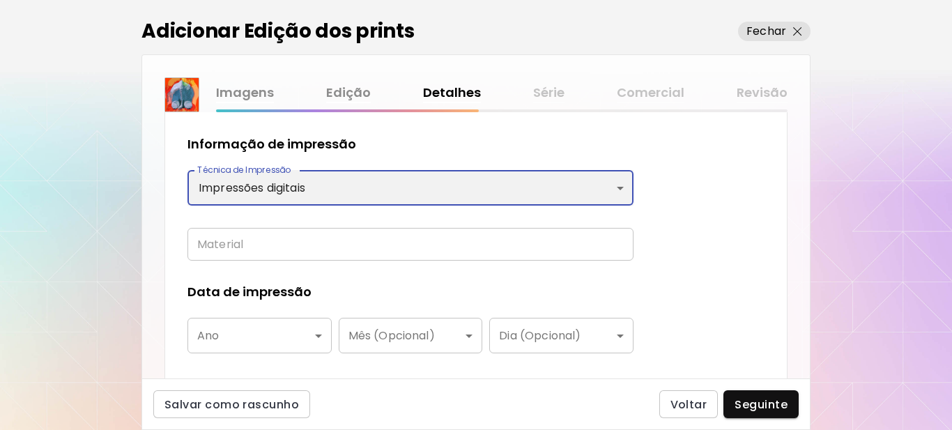
scroll to position [349, 0]
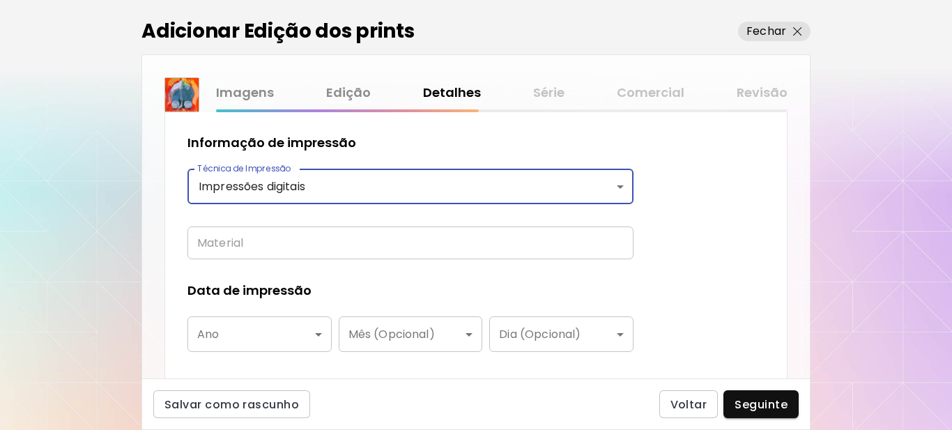
click at [280, 248] on input "text" at bounding box center [411, 243] width 446 height 33
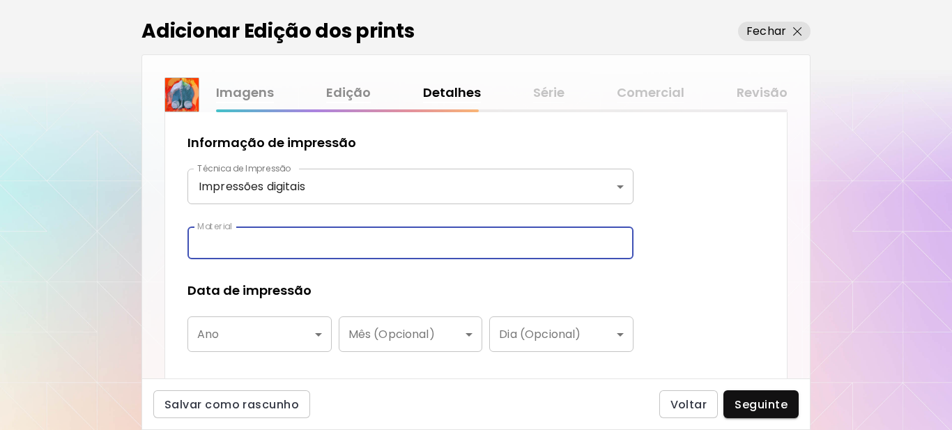
type input "**********"
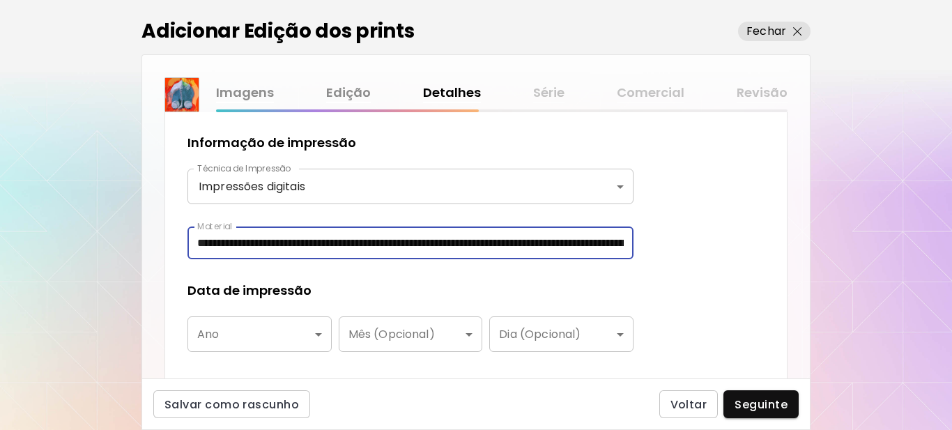
click at [254, 342] on body "**********" at bounding box center [476, 215] width 952 height 430
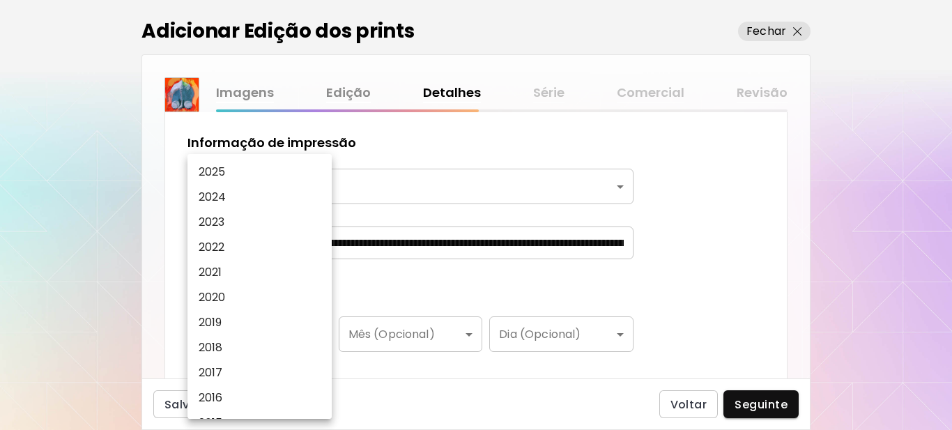
click at [234, 174] on li "2025" at bounding box center [263, 172] width 151 height 25
type input "****"
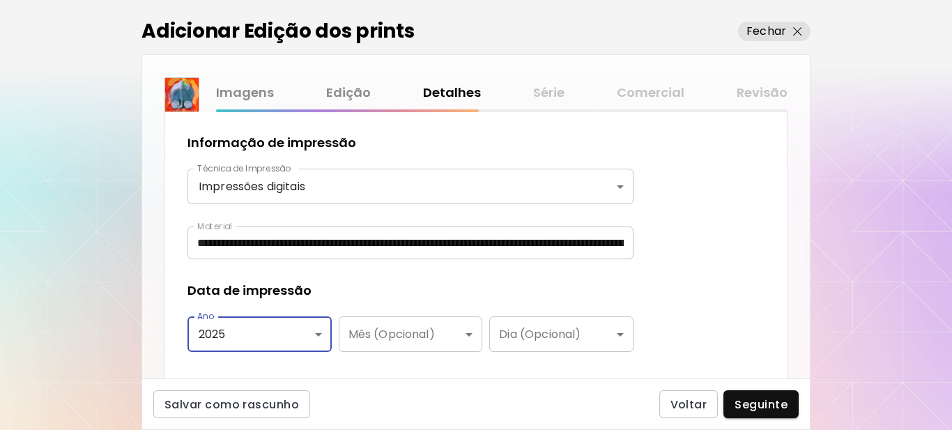
click at [423, 295] on div "Data de impressão" at bounding box center [411, 291] width 446 height 18
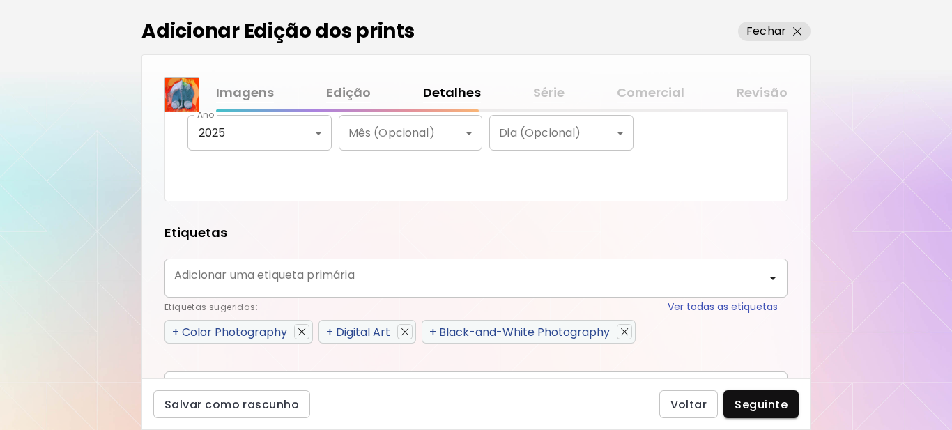
scroll to position [558, 0]
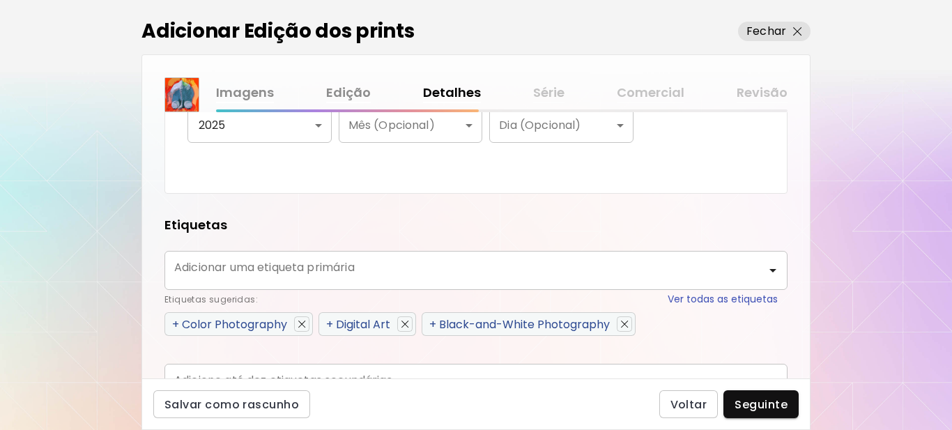
click at [329, 324] on span "+" at bounding box center [329, 325] width 7 height 16
type input "**********"
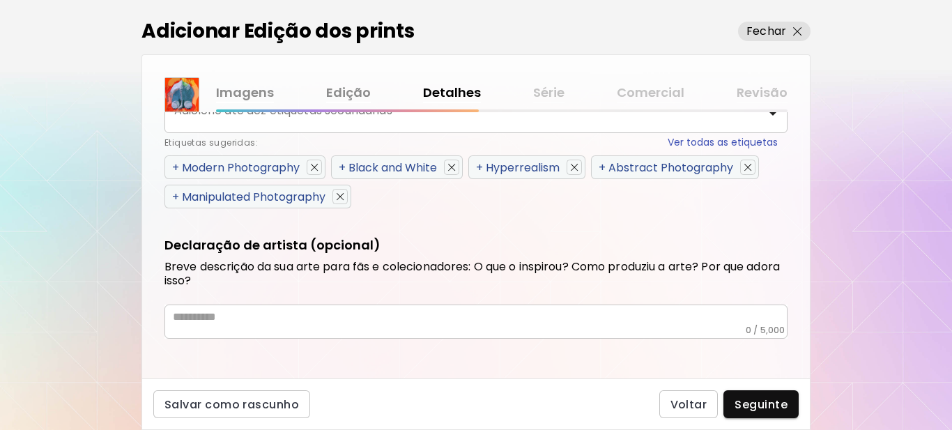
scroll to position [832, 0]
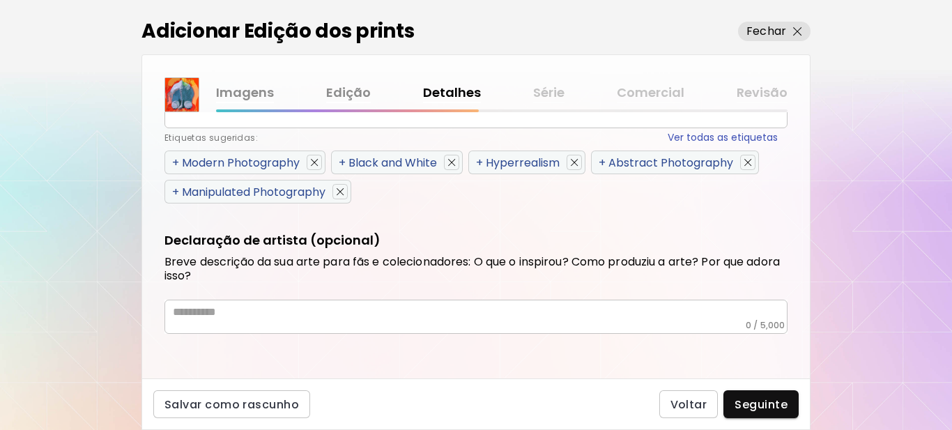
click at [177, 190] on span "+" at bounding box center [175, 192] width 7 height 16
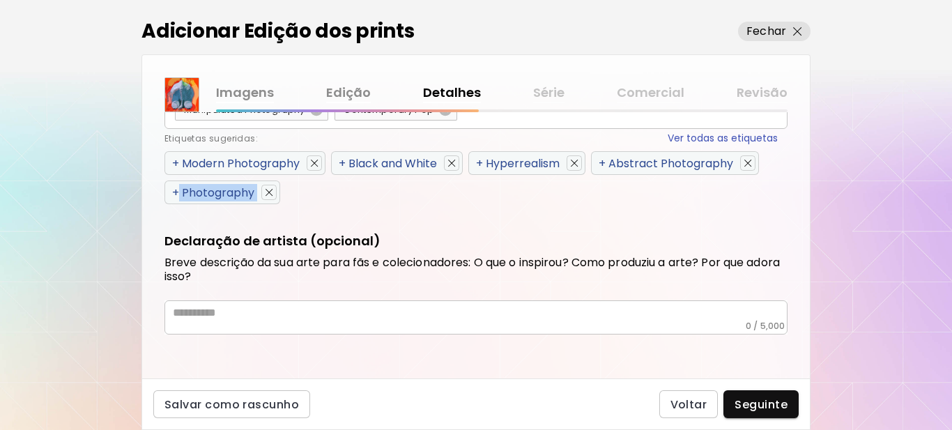
click at [177, 190] on span "+" at bounding box center [175, 193] width 7 height 16
click at [176, 165] on span "+" at bounding box center [175, 163] width 7 height 16
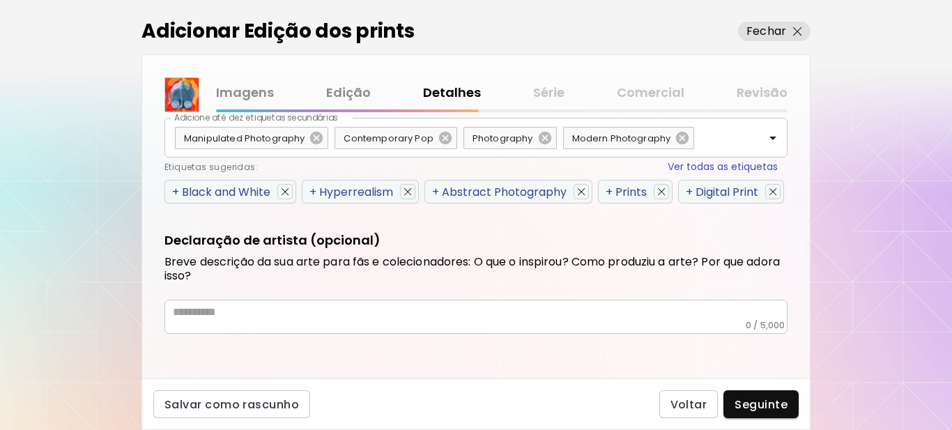
click at [176, 184] on span "+" at bounding box center [175, 192] width 7 height 16
click at [176, 165] on div "Etiquetas sugeridas: Ver todas as etiquetas" at bounding box center [472, 167] width 614 height 15
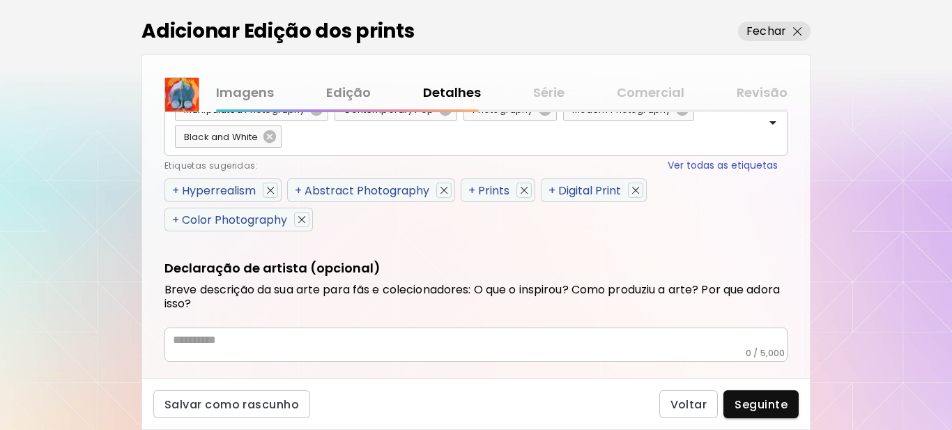
click at [176, 192] on span "+" at bounding box center [175, 191] width 7 height 16
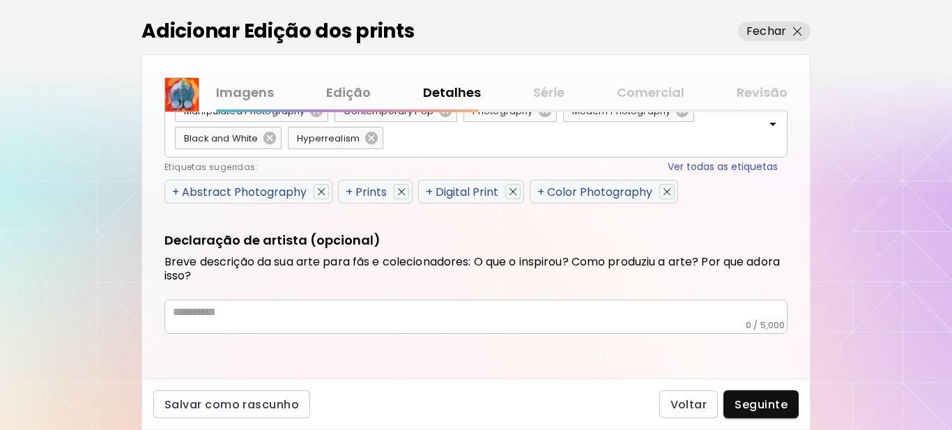
click at [176, 192] on span "+" at bounding box center [175, 192] width 7 height 16
click at [346, 192] on span "+" at bounding box center [349, 192] width 7 height 16
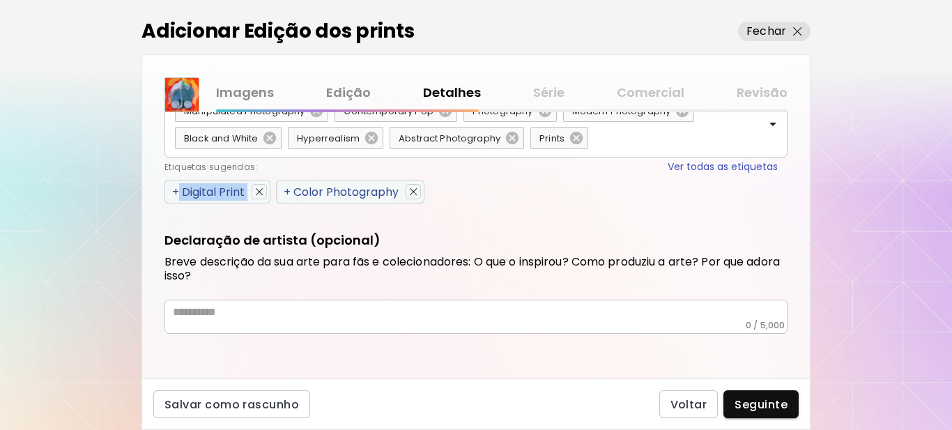
click at [176, 192] on span "+" at bounding box center [175, 192] width 7 height 16
click at [178, 192] on span "+" at bounding box center [175, 192] width 7 height 16
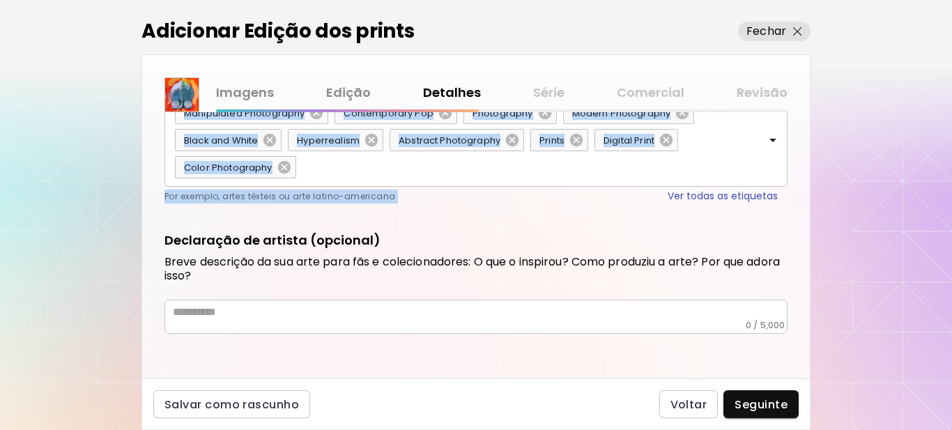
scroll to position [829, 0]
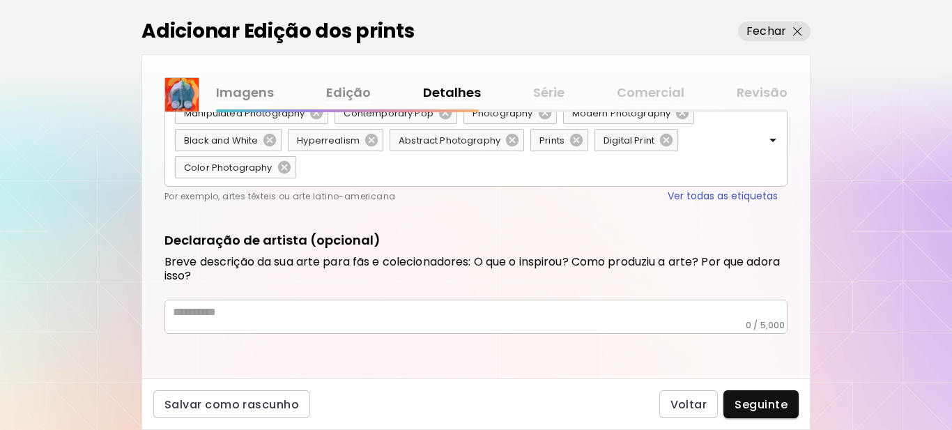
click at [374, 321] on div "* ​" at bounding box center [476, 317] width 623 height 34
drag, startPoint x: 374, startPoint y: 321, endPoint x: 346, endPoint y: 303, distance: 33.3
click at [347, 303] on div "* ​" at bounding box center [476, 317] width 623 height 34
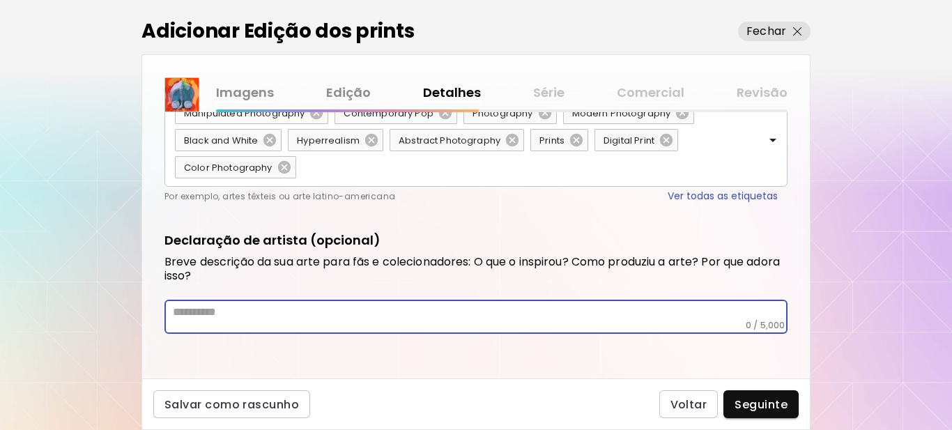
click at [344, 308] on textarea at bounding box center [480, 312] width 615 height 15
paste textarea "**********"
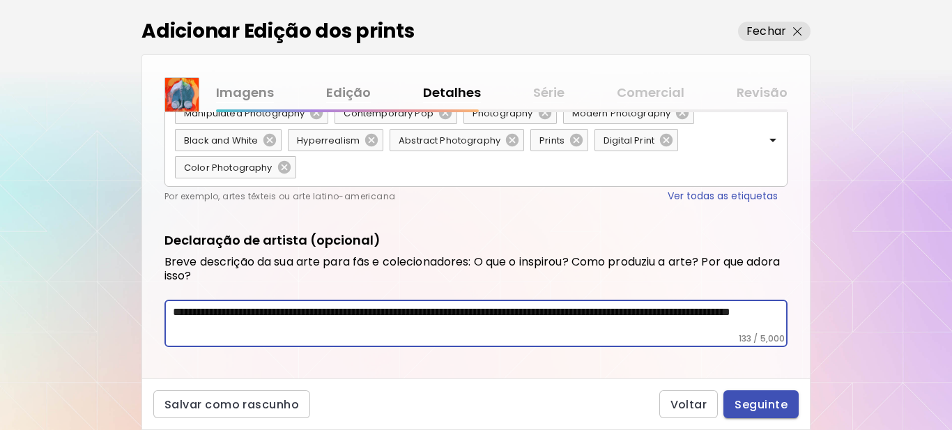
type textarea "**********"
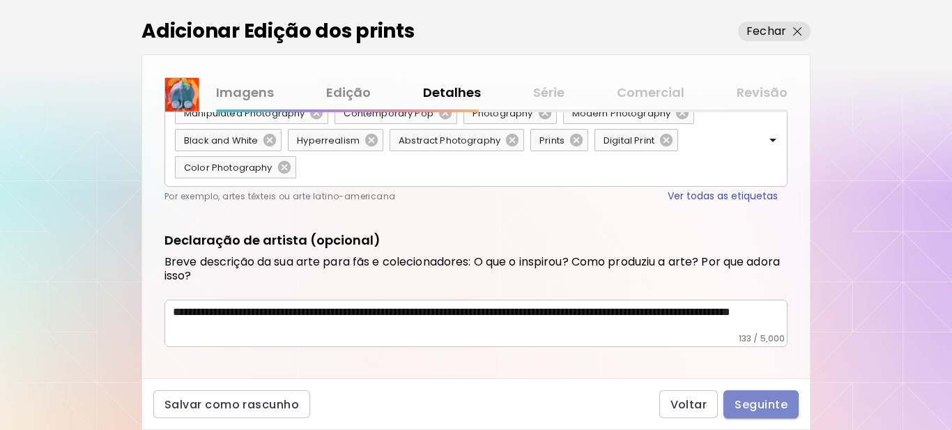
click at [738, 397] on span "Seguinte" at bounding box center [761, 404] width 53 height 15
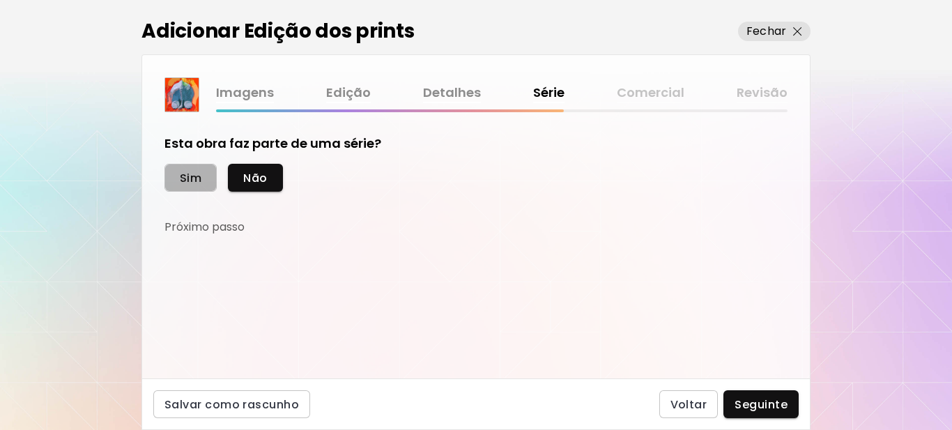
click at [192, 182] on span "Sim" at bounding box center [191, 178] width 22 height 15
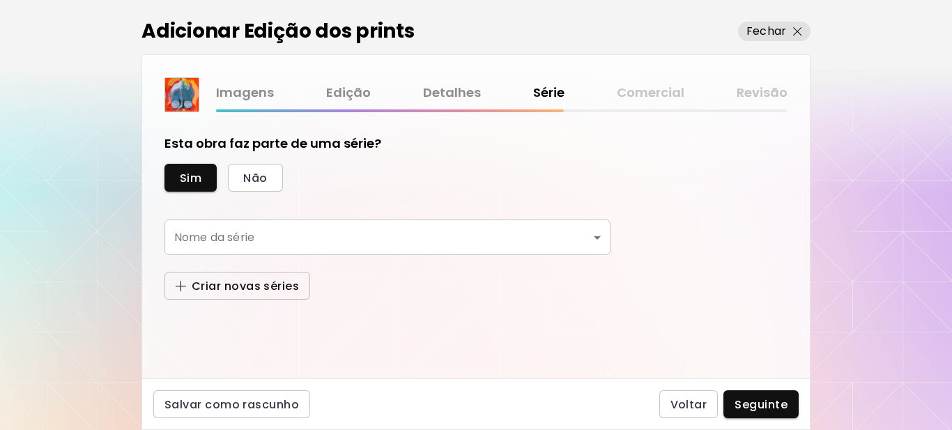
click at [227, 284] on span "Criar novas séries" at bounding box center [237, 286] width 123 height 15
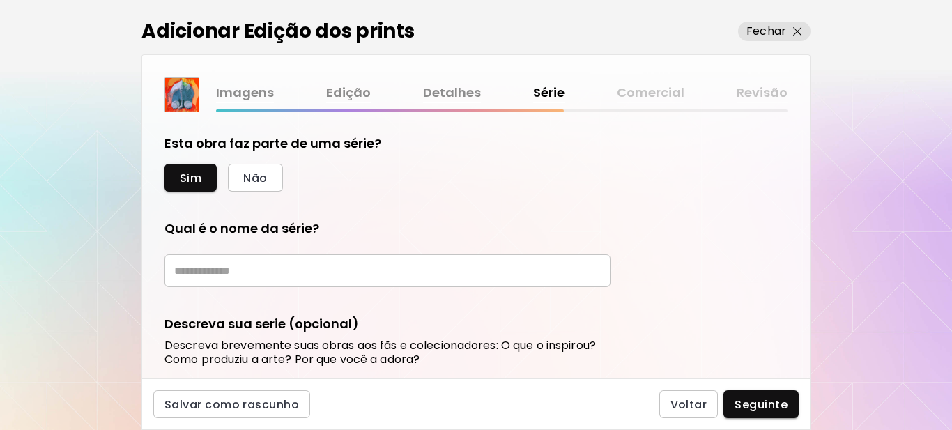
click at [225, 273] on input "text" at bounding box center [388, 270] width 446 height 33
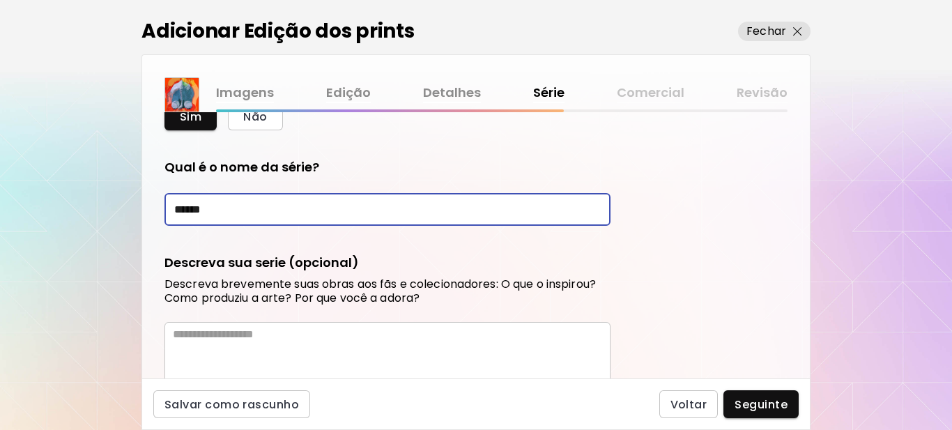
scroll to position [139, 0]
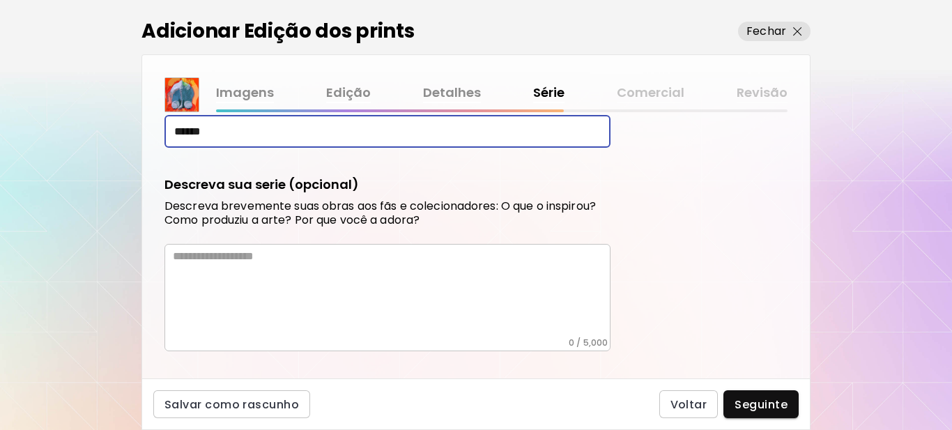
type input "******"
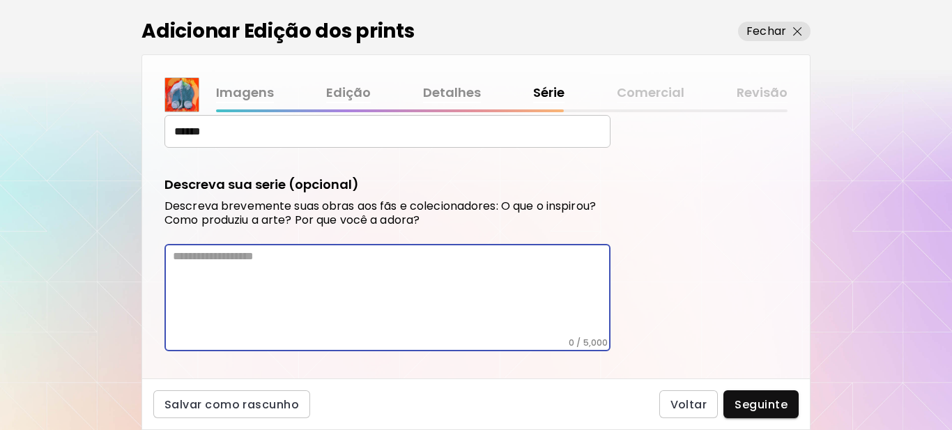
click at [275, 271] on textarea at bounding box center [392, 294] width 438 height 88
paste textarea "**********"
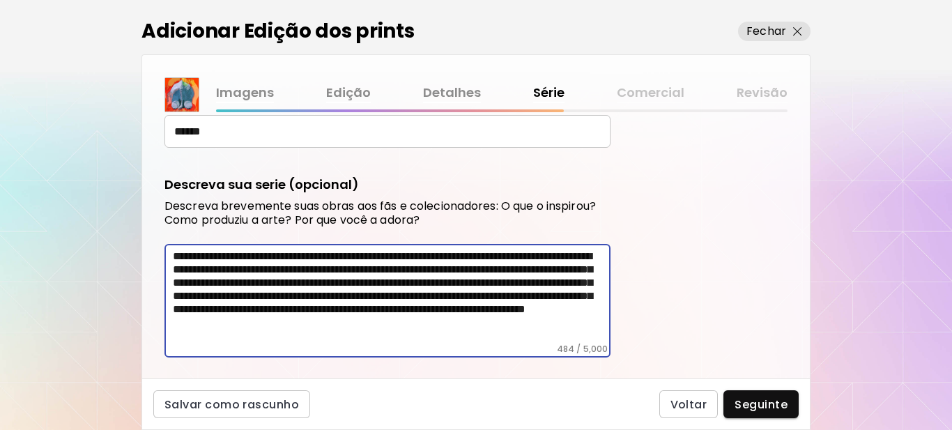
type textarea "**********"
click at [771, 409] on span "Seguinte" at bounding box center [761, 404] width 53 height 15
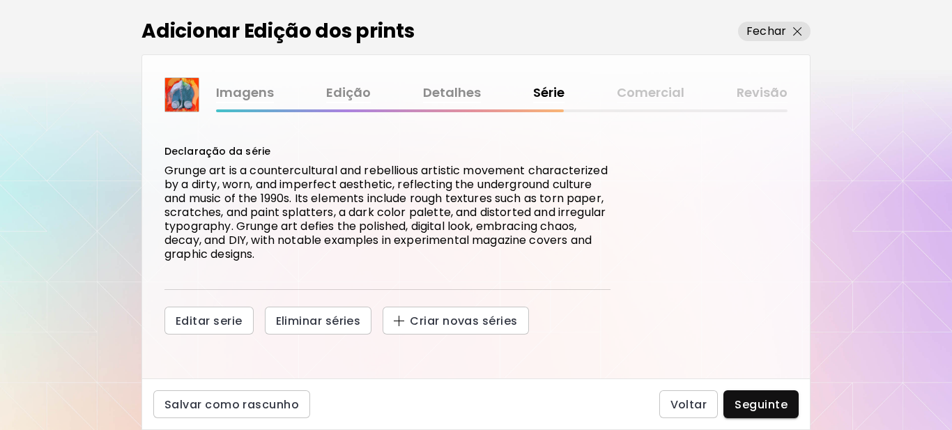
scroll to position [145, 0]
click at [762, 404] on span "Seguinte" at bounding box center [761, 404] width 53 height 15
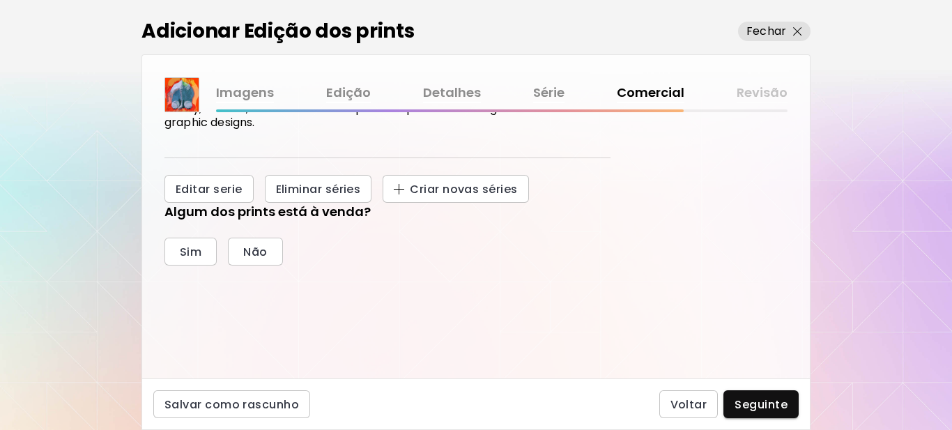
scroll to position [322, 0]
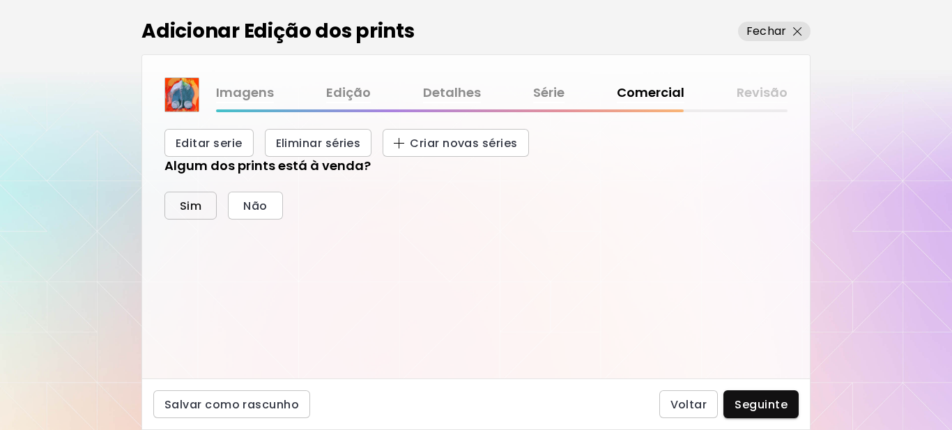
click at [191, 206] on span "Sim" at bounding box center [191, 206] width 22 height 15
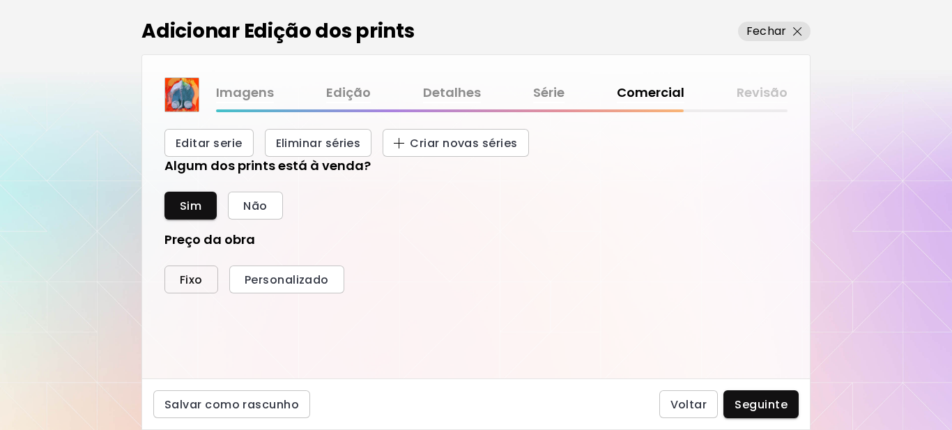
click at [195, 280] on span "Fixo" at bounding box center [191, 280] width 23 height 15
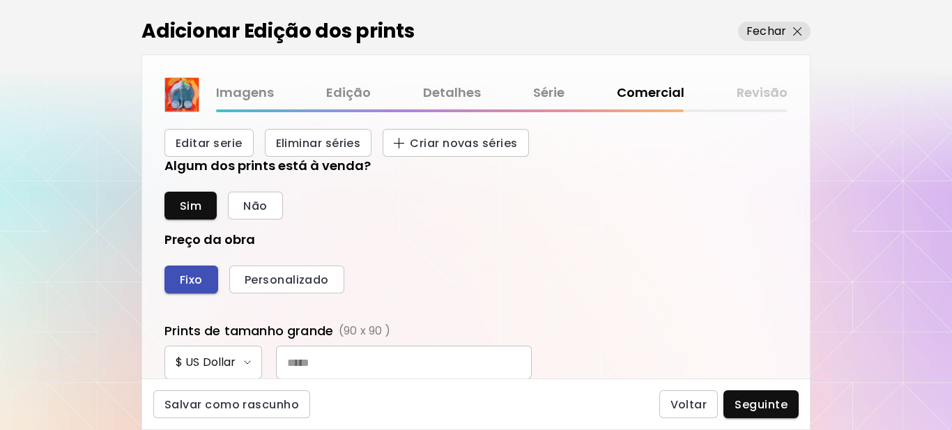
scroll to position [526, 609]
click at [347, 369] on input "text" at bounding box center [404, 362] width 256 height 33
type input "***"
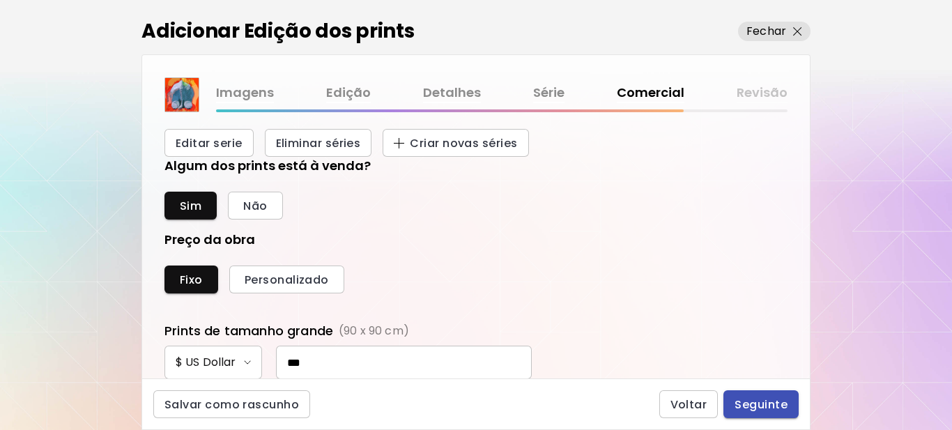
click at [767, 404] on span "Seguinte" at bounding box center [761, 404] width 53 height 15
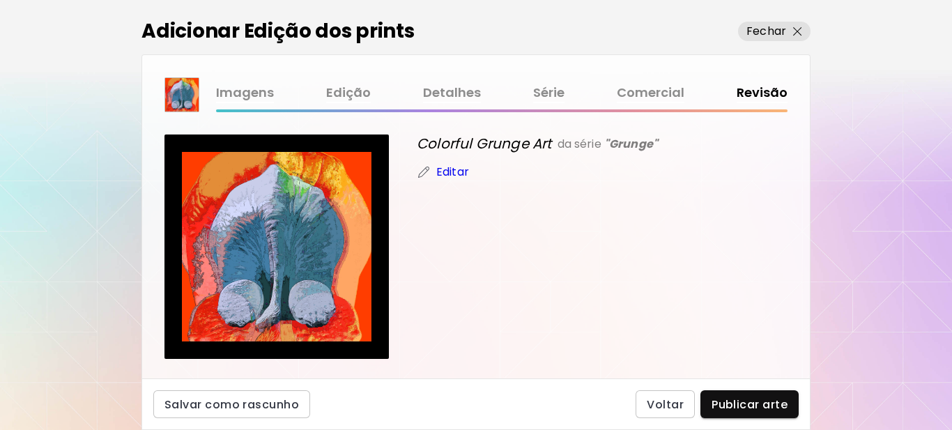
drag, startPoint x: 750, startPoint y: 412, endPoint x: 793, endPoint y: 314, distance: 107.1
click at [751, 411] on span "Publicar arte" at bounding box center [750, 404] width 76 height 15
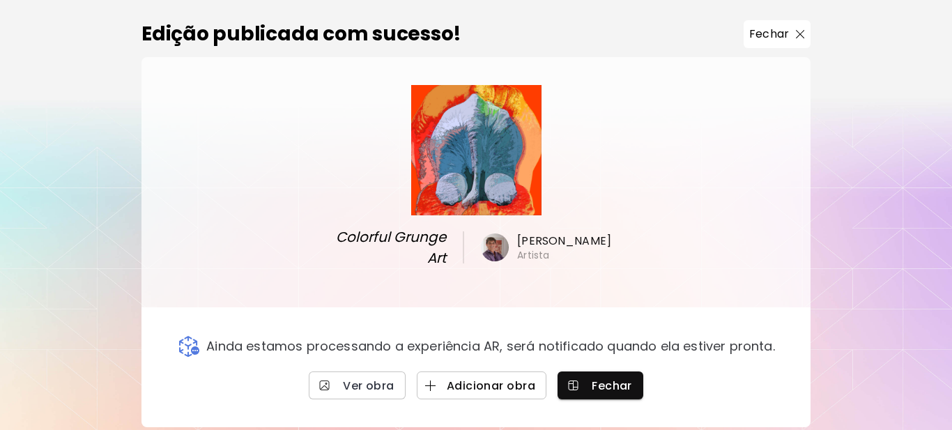
click at [475, 388] on span "Adicionar obra" at bounding box center [481, 386] width 107 height 15
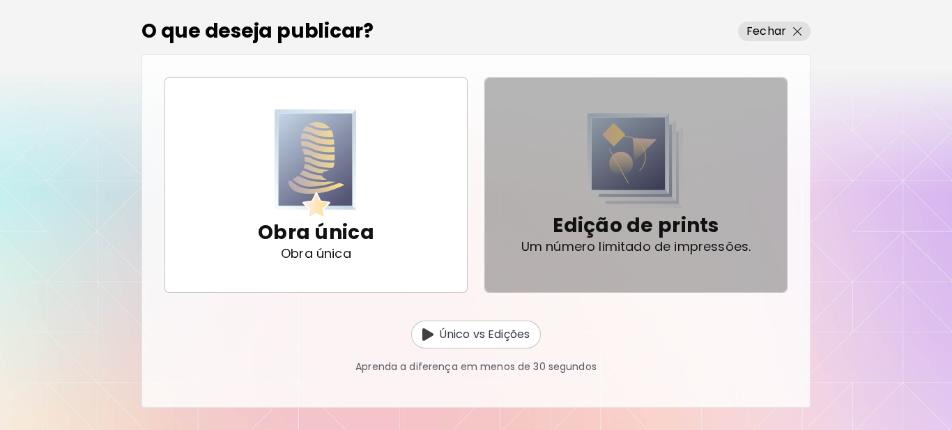
click at [676, 228] on p "Edição de prints" at bounding box center [636, 226] width 166 height 28
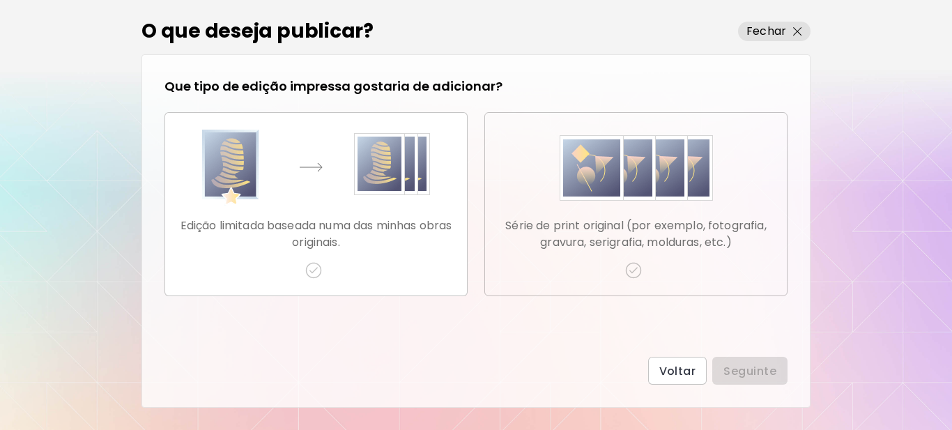
click at [642, 282] on button "Série de print original (por exemplo, fotografia, gravura, serigrafia, molduras…" at bounding box center [636, 204] width 303 height 184
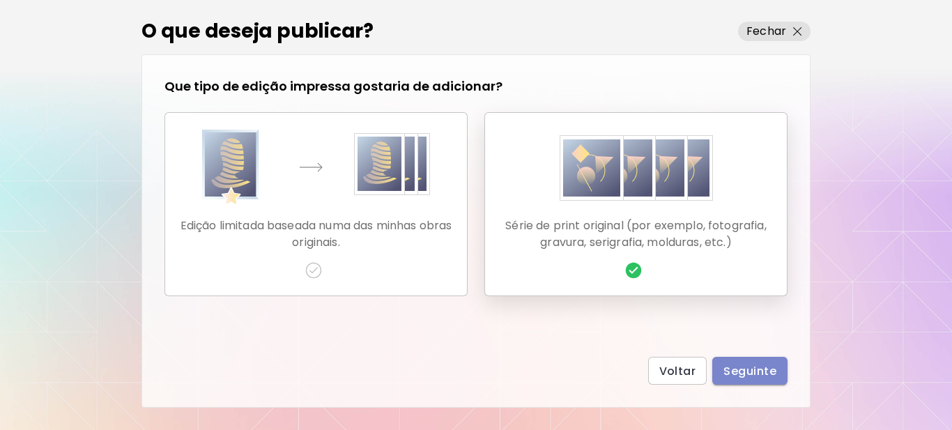
click at [752, 380] on button "Seguinte" at bounding box center [750, 371] width 75 height 28
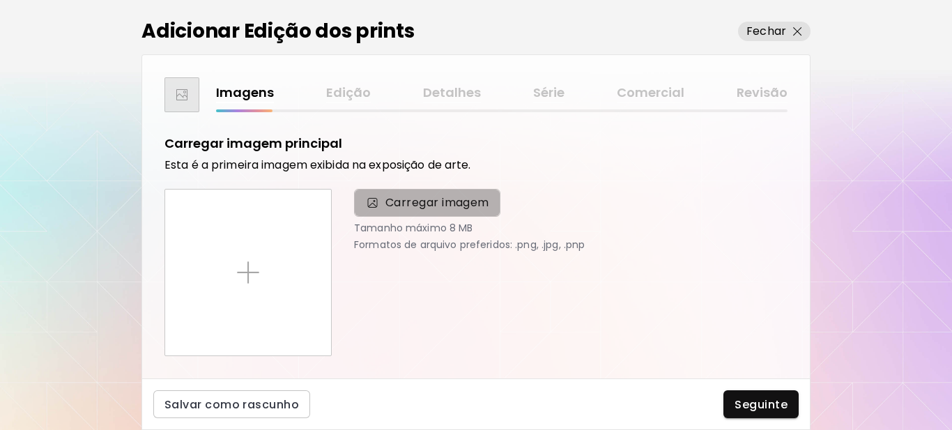
click at [413, 206] on span "Carregar imagem" at bounding box center [438, 203] width 104 height 17
click at [0, 0] on input "Carregar imagem" at bounding box center [0, 0] width 0 height 0
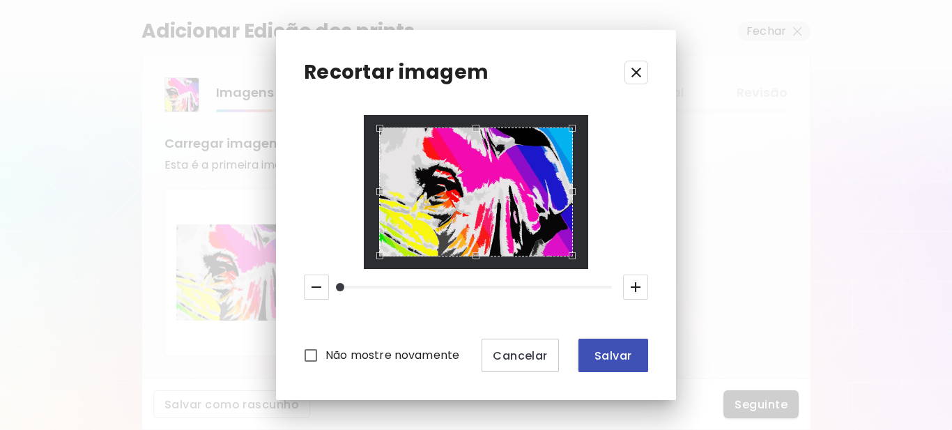
click at [605, 356] on span "Salvar" at bounding box center [613, 356] width 47 height 15
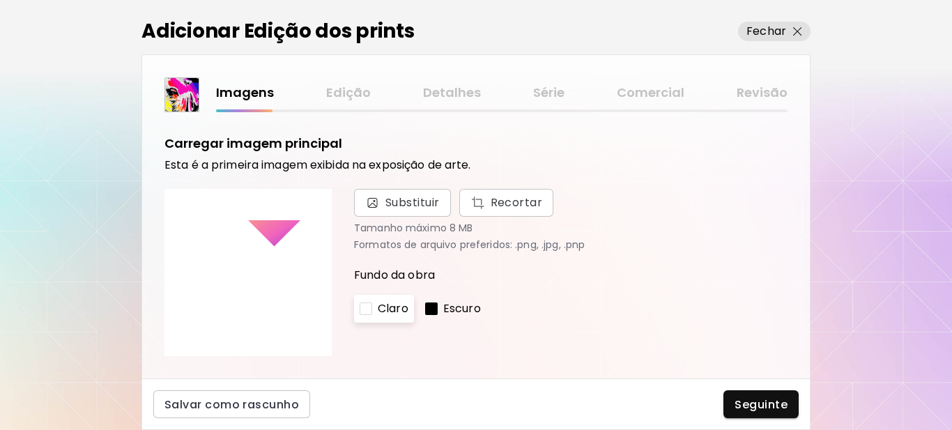
click at [433, 309] on div at bounding box center [431, 309] width 13 height 13
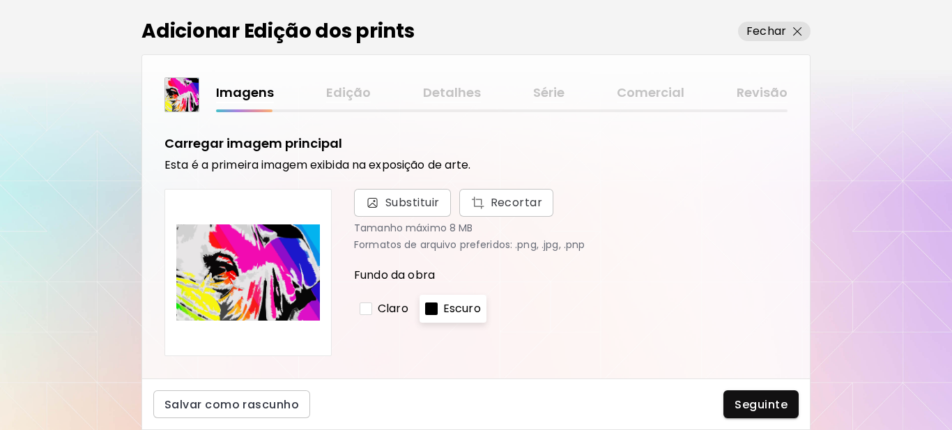
click at [432, 309] on div at bounding box center [431, 309] width 13 height 13
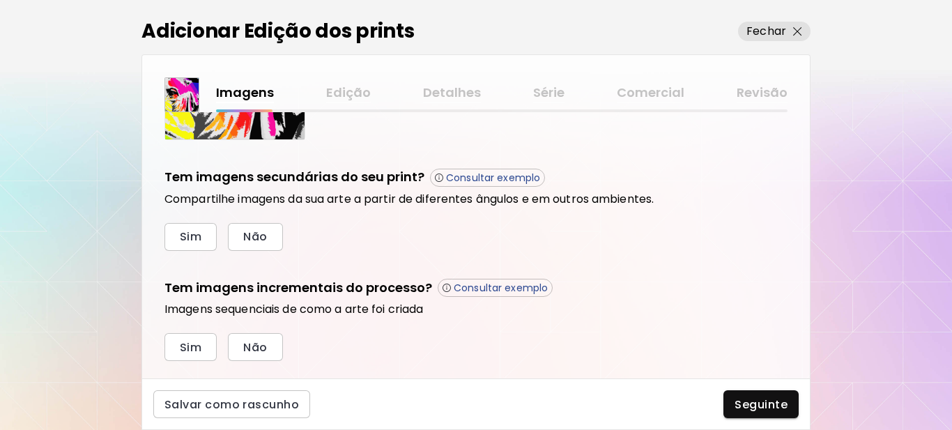
scroll to position [472, 0]
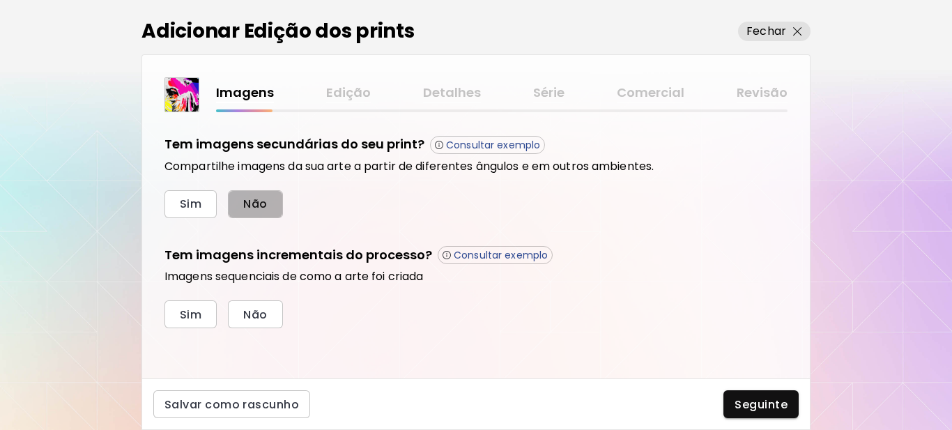
click at [271, 211] on button "Não" at bounding box center [255, 204] width 54 height 28
click at [194, 317] on span "Sim" at bounding box center [191, 314] width 22 height 15
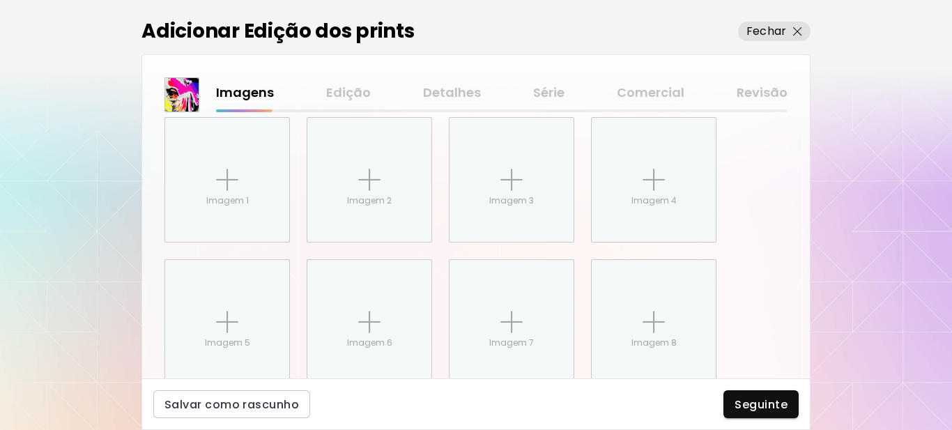
scroll to position [699, 0]
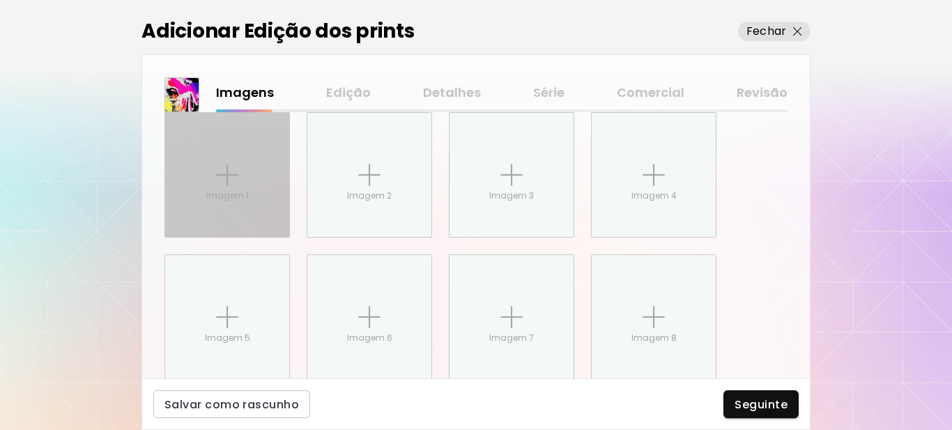
click at [229, 183] on img at bounding box center [227, 175] width 22 height 22
click at [0, 0] on input "Imagem 1" at bounding box center [0, 0] width 0 height 0
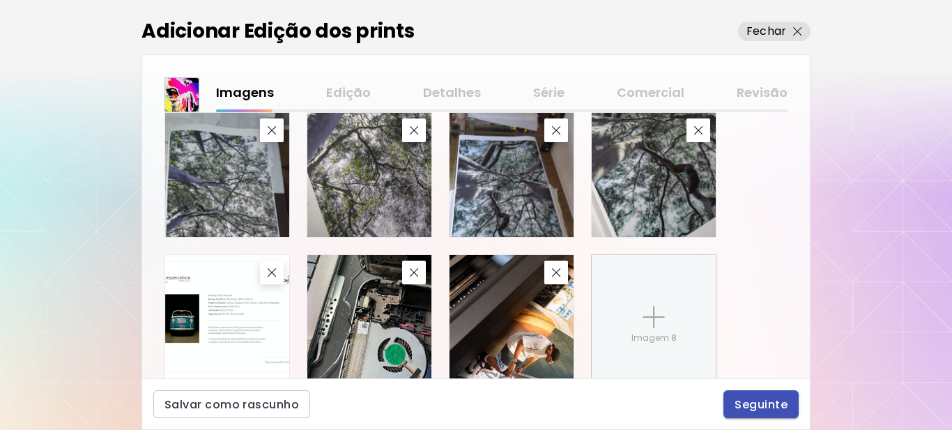
click at [764, 410] on span "Seguinte" at bounding box center [761, 404] width 53 height 15
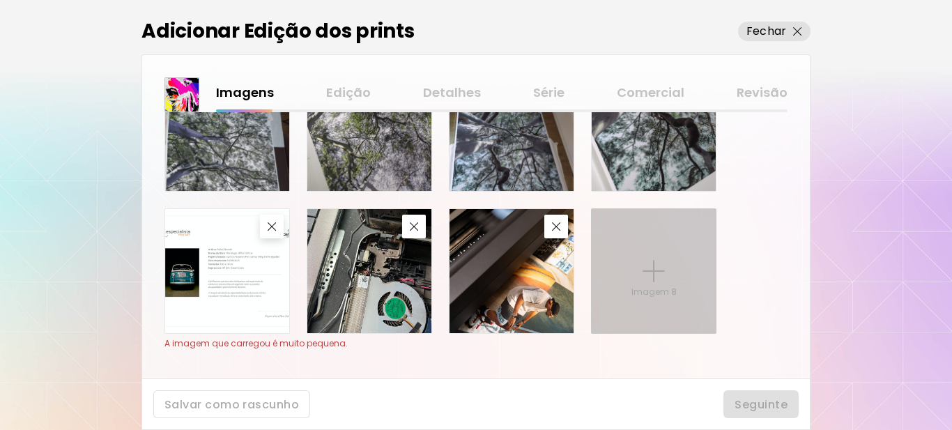
scroll to position [768, 0]
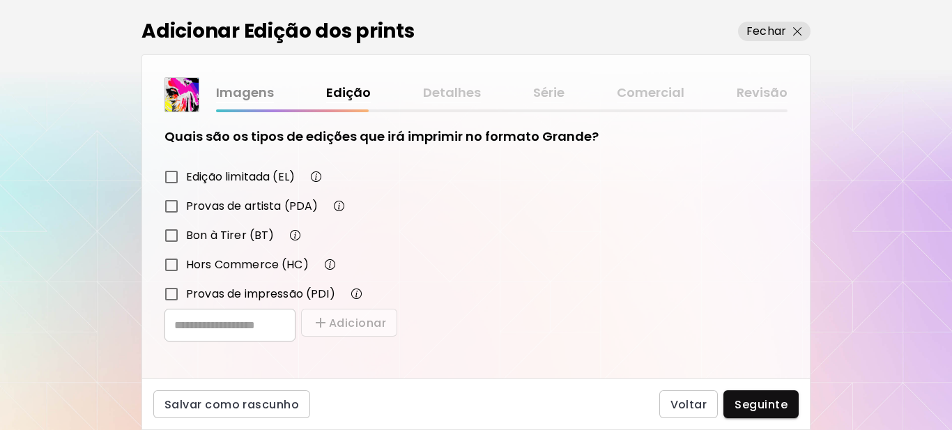
scroll to position [243, 0]
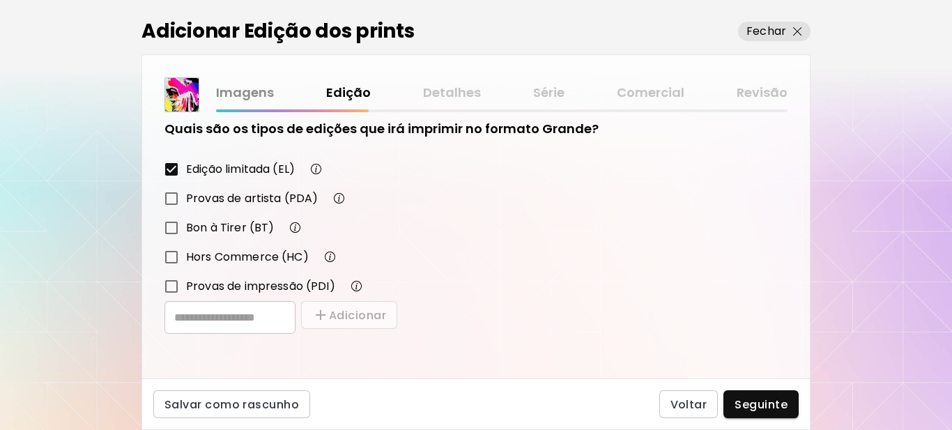
drag, startPoint x: 769, startPoint y: 402, endPoint x: 736, endPoint y: 383, distance: 37.8
click at [768, 402] on span "Seguinte" at bounding box center [761, 404] width 53 height 15
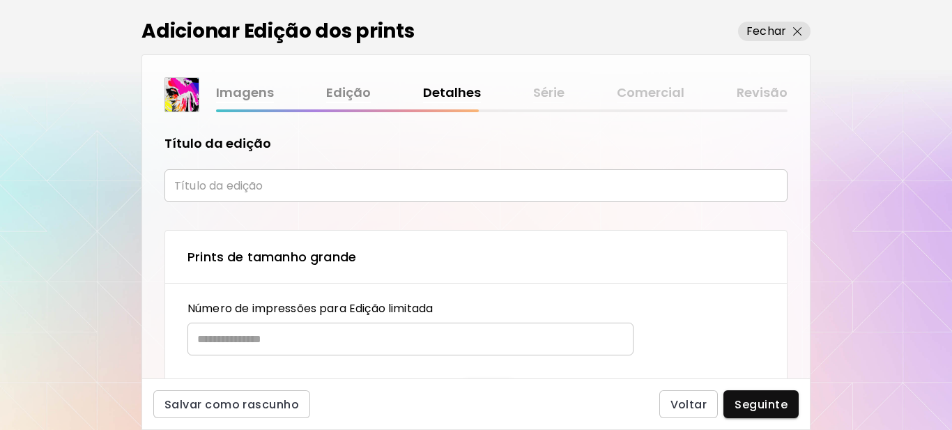
click at [235, 188] on input "text" at bounding box center [476, 185] width 623 height 33
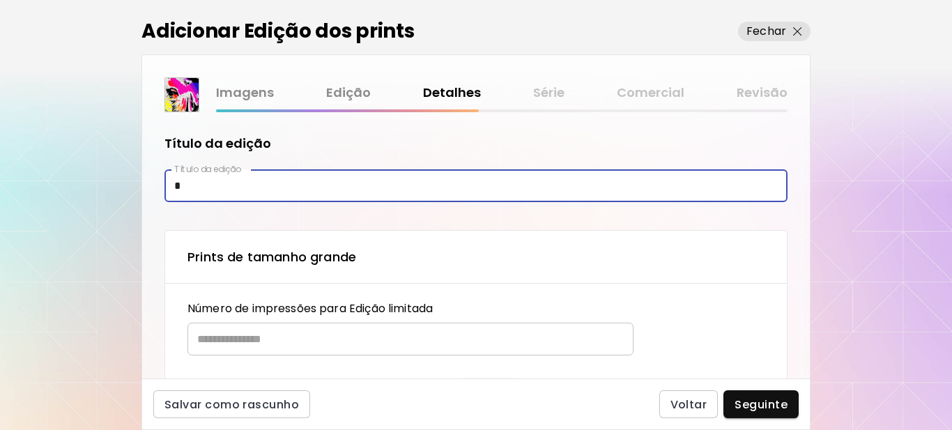
type input "**********"
click at [239, 335] on input "text" at bounding box center [406, 339] width 436 height 33
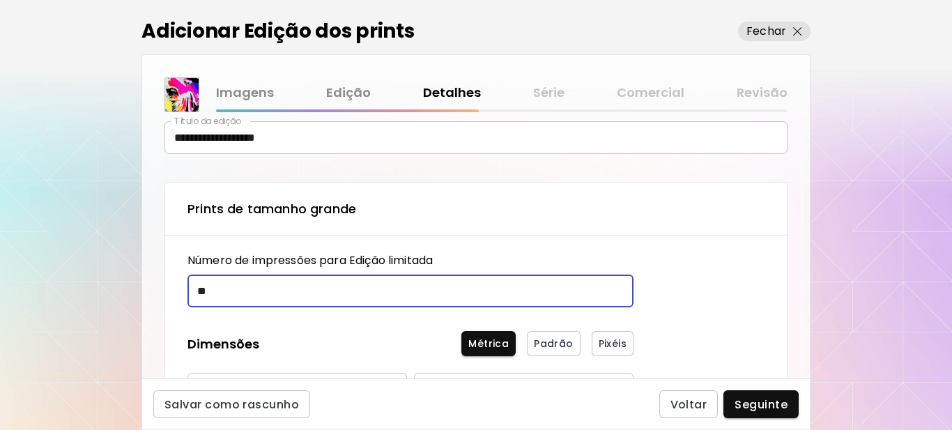
scroll to position [209, 0]
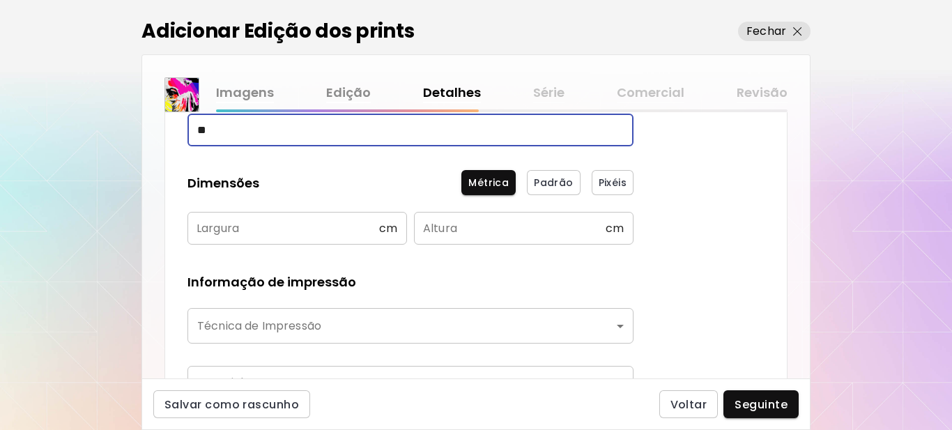
type input "**"
click at [238, 228] on input "text" at bounding box center [284, 228] width 192 height 33
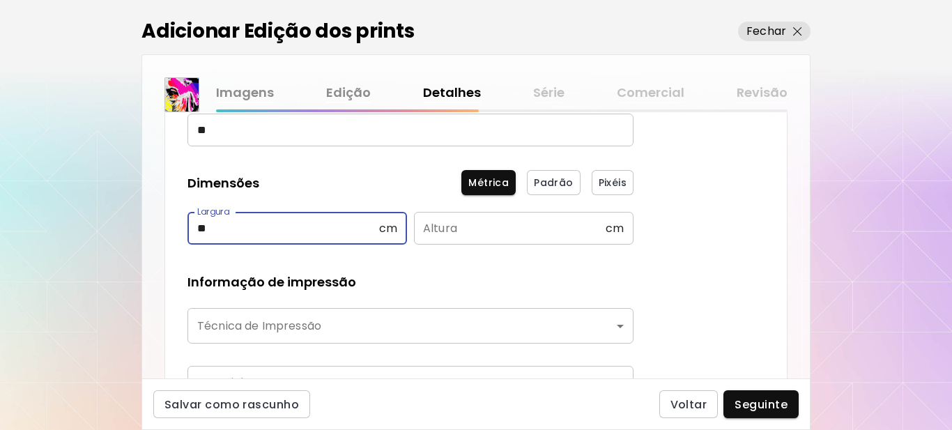
type input "**"
click at [427, 228] on input "text" at bounding box center [510, 228] width 192 height 33
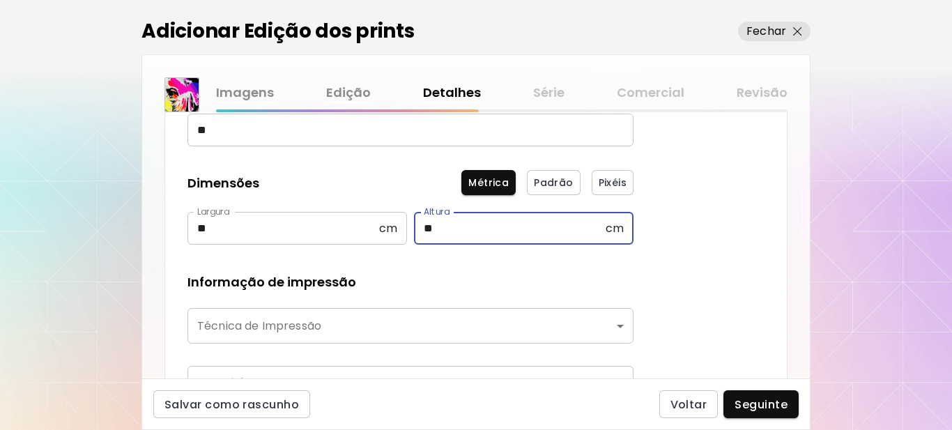
type input "**"
click at [343, 329] on body "**********" at bounding box center [476, 215] width 952 height 430
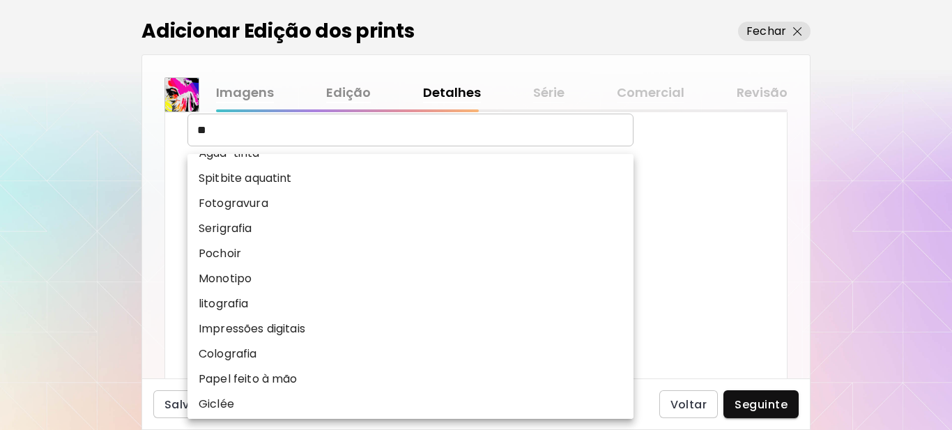
scroll to position [173, 0]
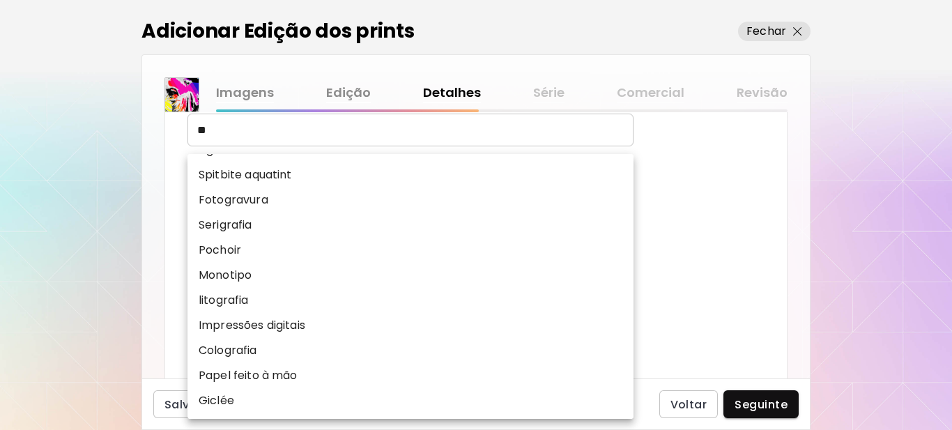
click at [300, 329] on p "Impressões digitais" at bounding box center [252, 325] width 107 height 17
type input "**********"
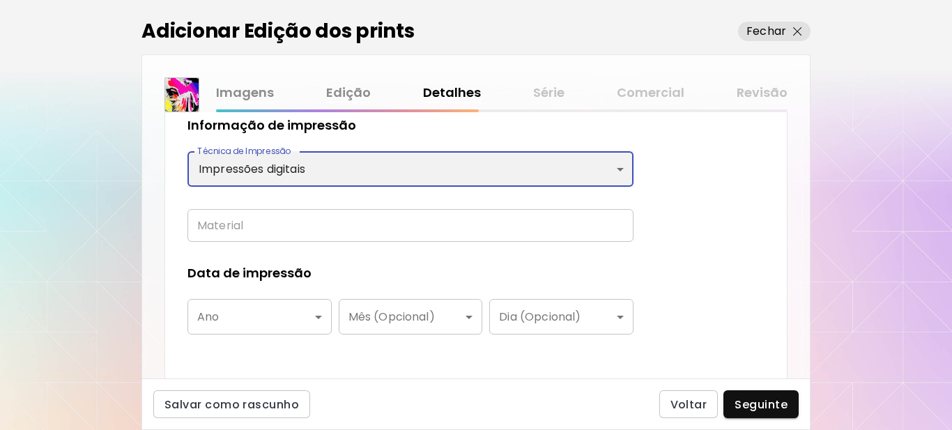
scroll to position [418, 0]
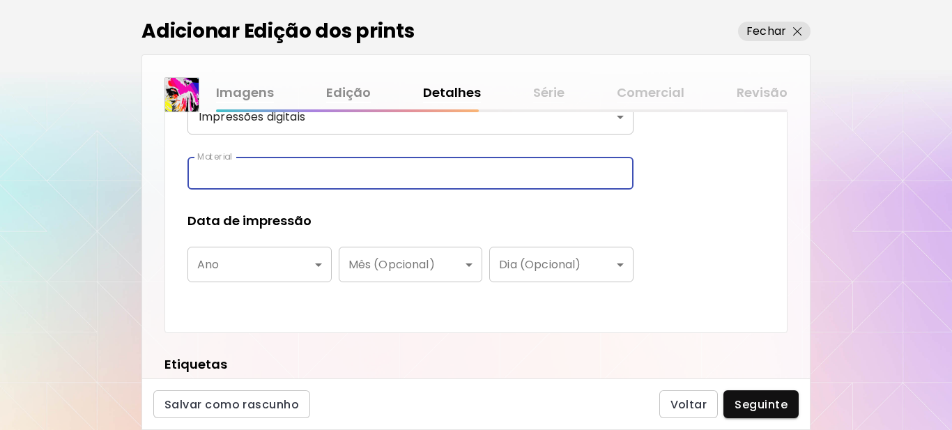
click at [277, 173] on input "text" at bounding box center [411, 173] width 446 height 33
type input "**********"
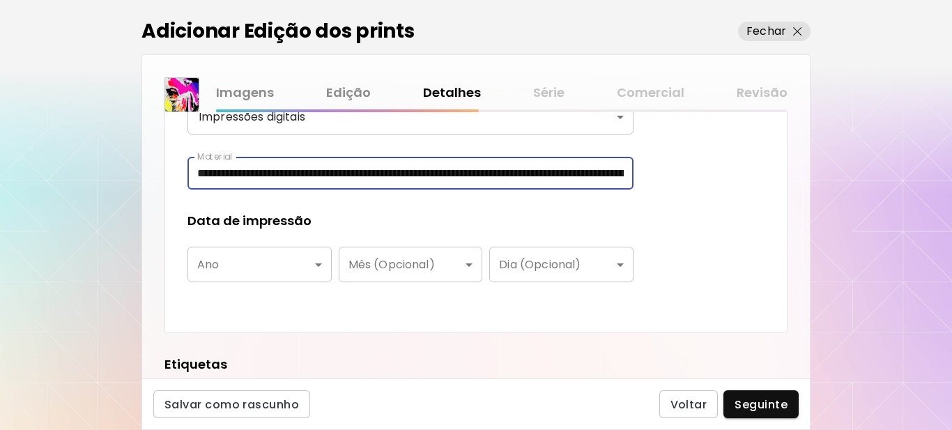
click at [279, 270] on body "**********" at bounding box center [476, 215] width 952 height 430
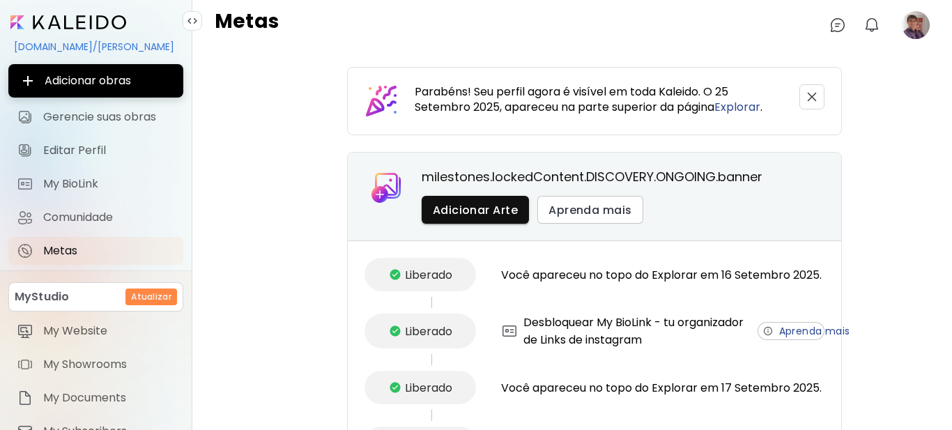
click at [904, 35] on image at bounding box center [916, 25] width 28 height 28
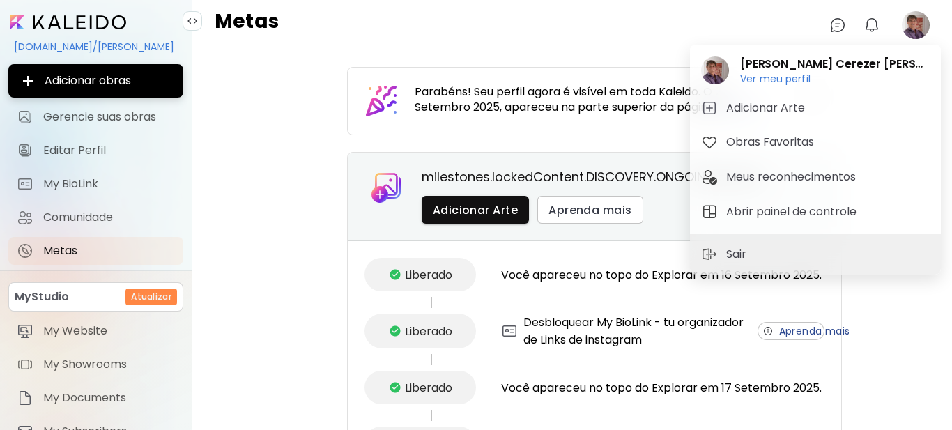
click at [102, 116] on div at bounding box center [476, 215] width 952 height 430
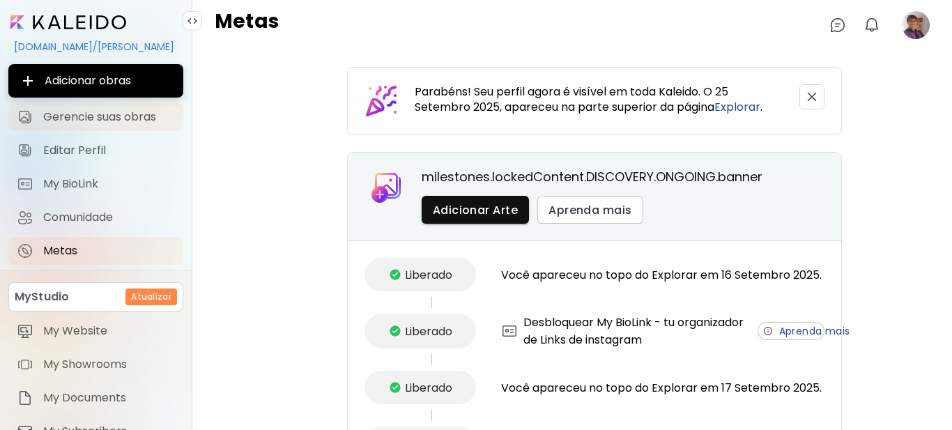
click at [102, 116] on span "Gerencie suas obras" at bounding box center [109, 117] width 132 height 14
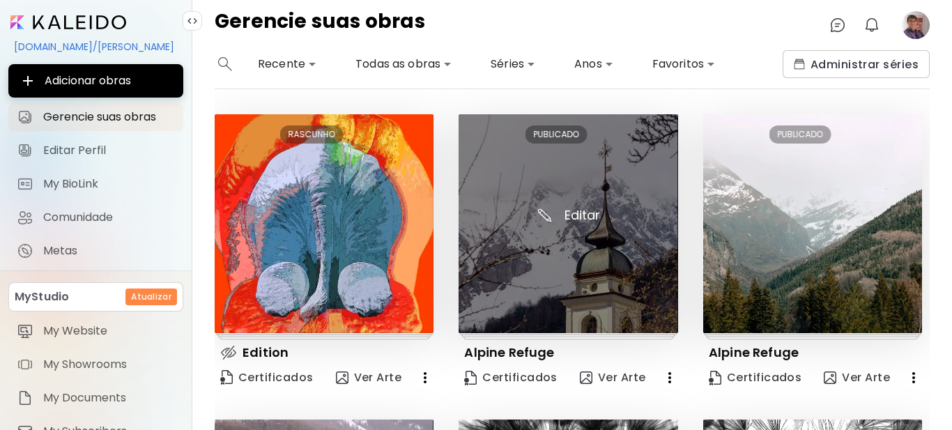
click at [575, 247] on img at bounding box center [568, 223] width 219 height 219
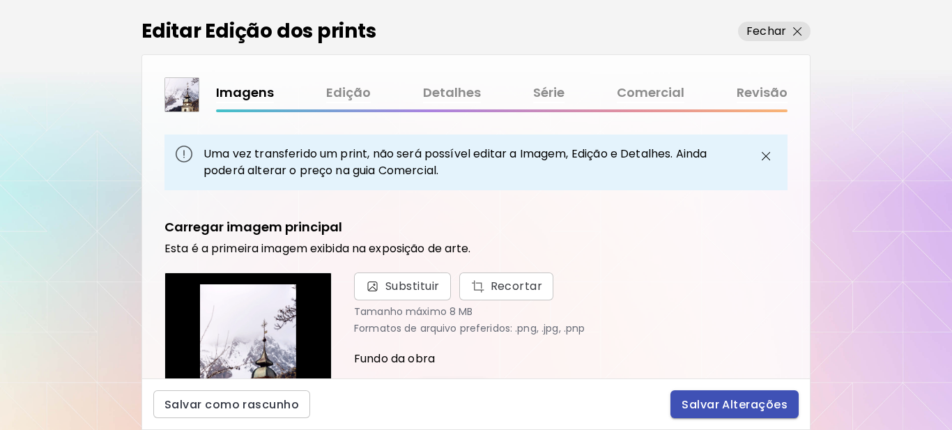
click at [725, 409] on span "Salvar Alterações" at bounding box center [735, 404] width 106 height 15
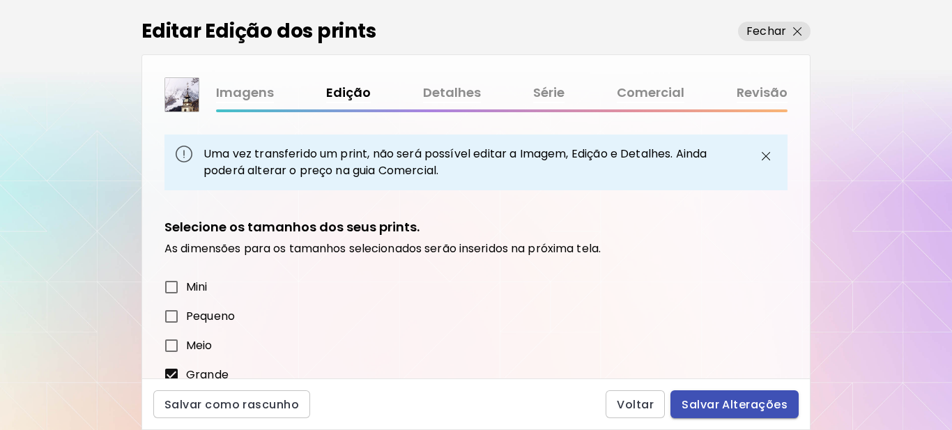
click at [725, 409] on span "Salvar Alterações" at bounding box center [735, 404] width 106 height 15
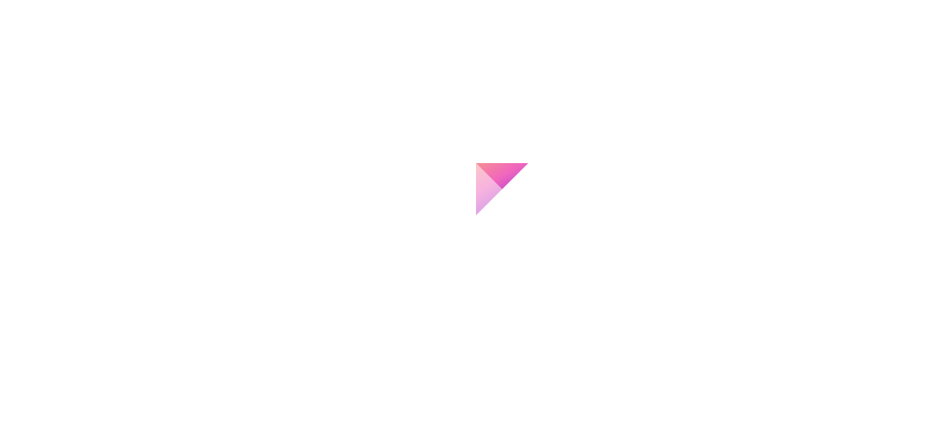
type input "**********"
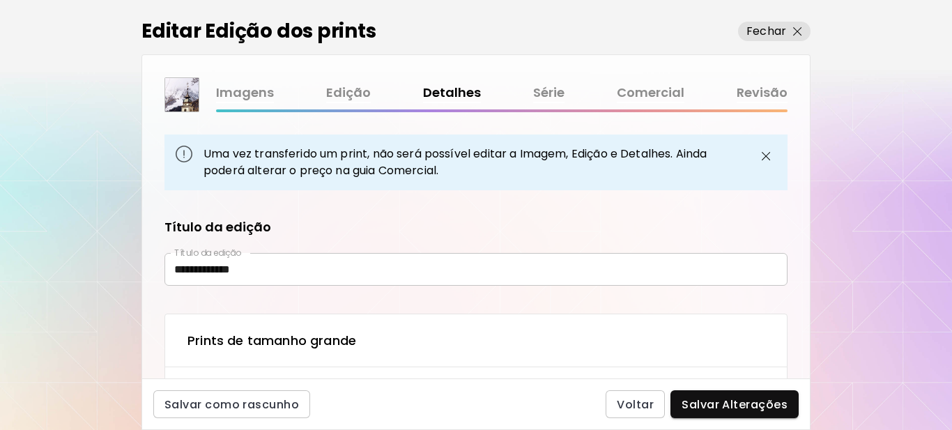
type textarea "**********"
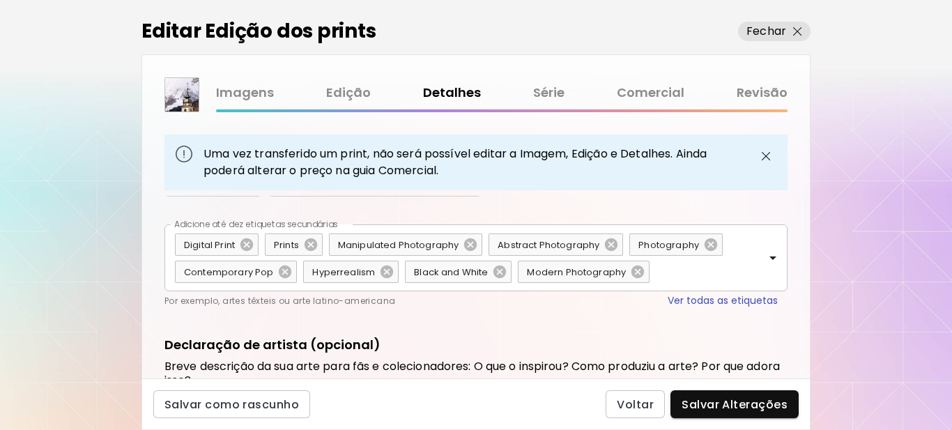
scroll to position [899, 0]
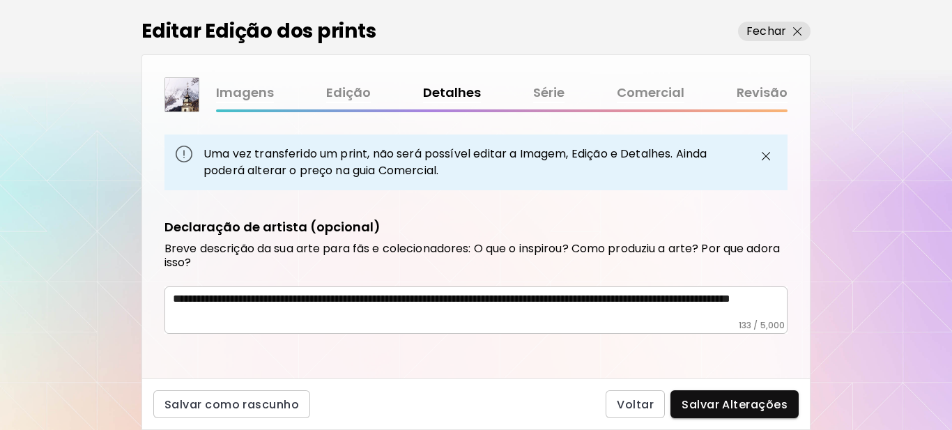
click at [421, 319] on textarea "**********" at bounding box center [477, 306] width 608 height 28
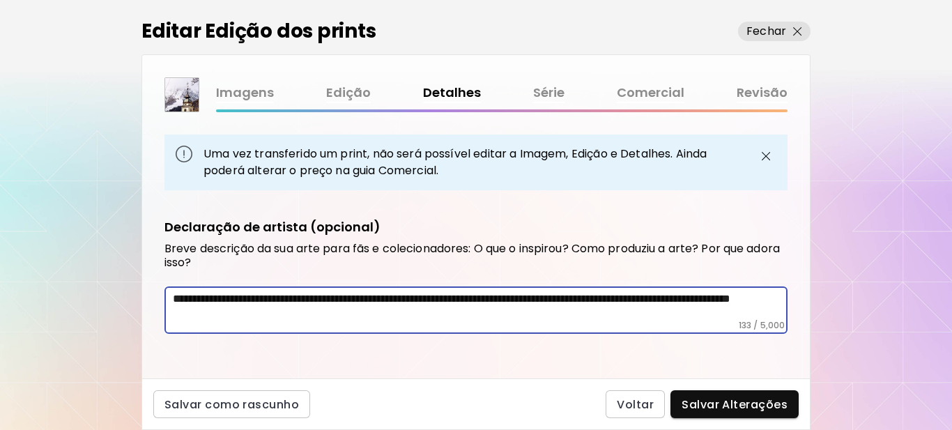
click at [421, 319] on textarea "**********" at bounding box center [477, 306] width 608 height 28
click at [709, 400] on span "Salvar Alterações" at bounding box center [735, 404] width 106 height 15
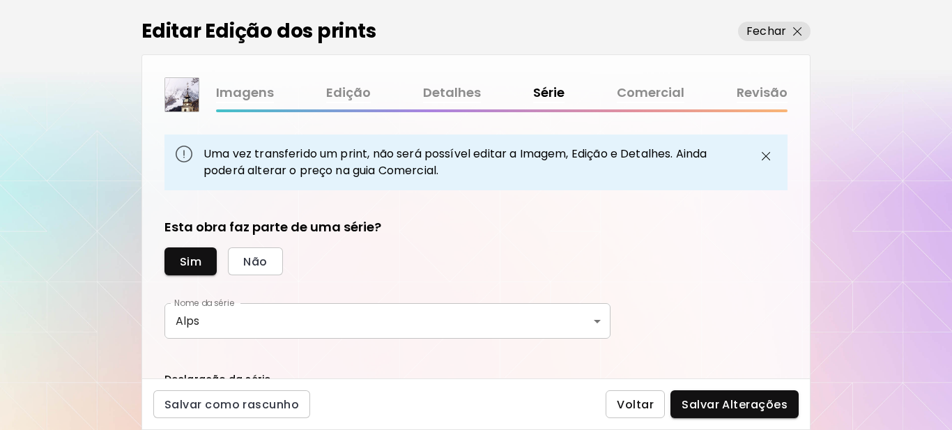
click at [641, 411] on span "Voltar" at bounding box center [635, 404] width 37 height 15
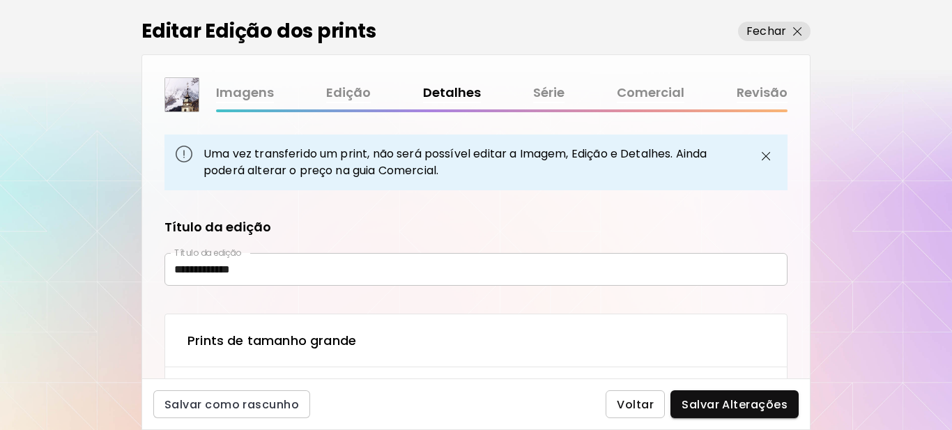
type textarea "**********"
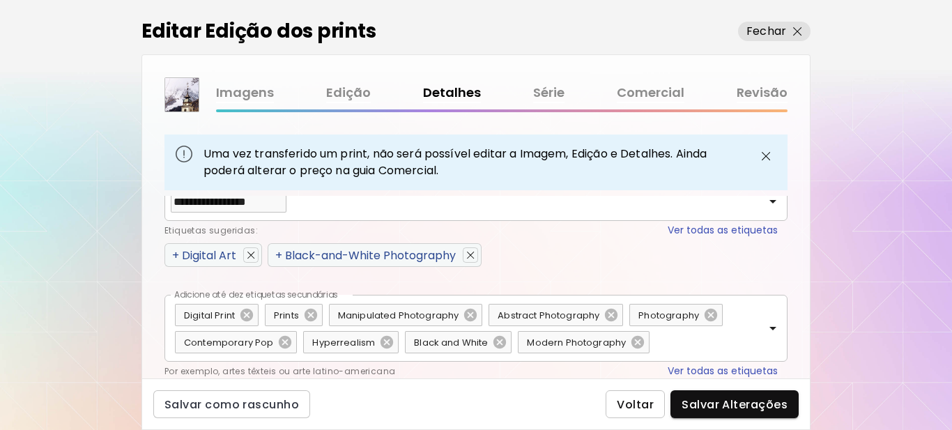
scroll to position [899, 0]
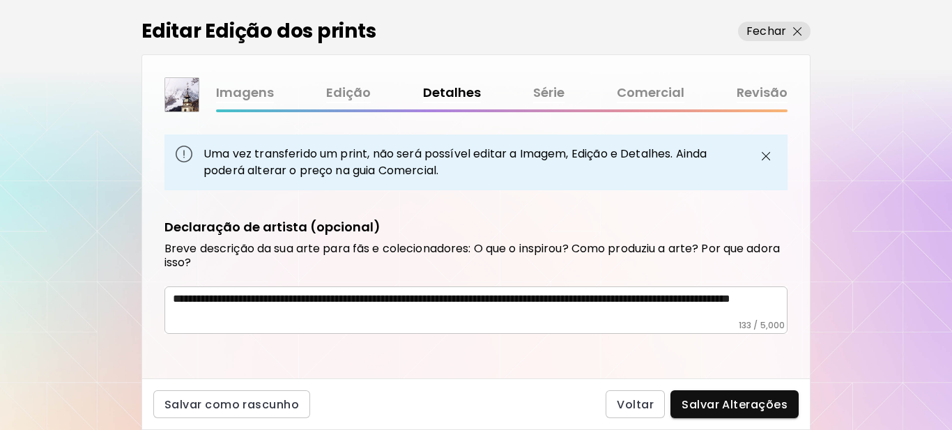
click at [376, 317] on textarea "**********" at bounding box center [477, 306] width 608 height 28
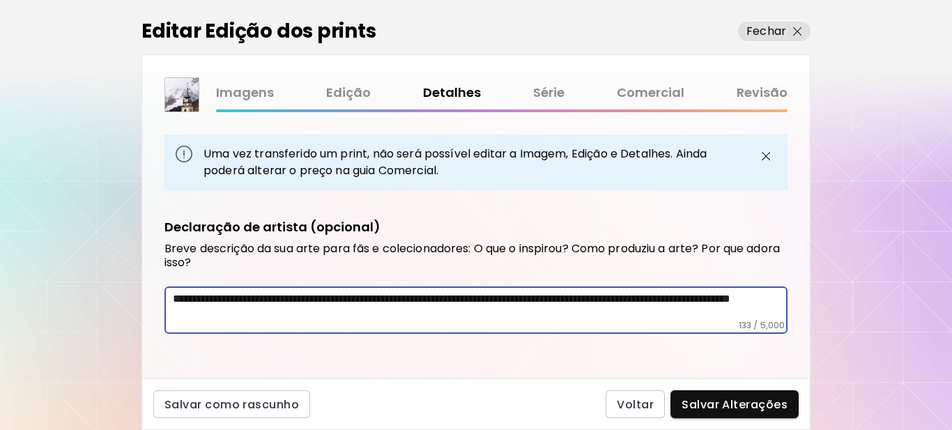
click at [376, 317] on textarea "**********" at bounding box center [477, 306] width 608 height 28
click at [376, 316] on textarea "**********" at bounding box center [477, 306] width 608 height 28
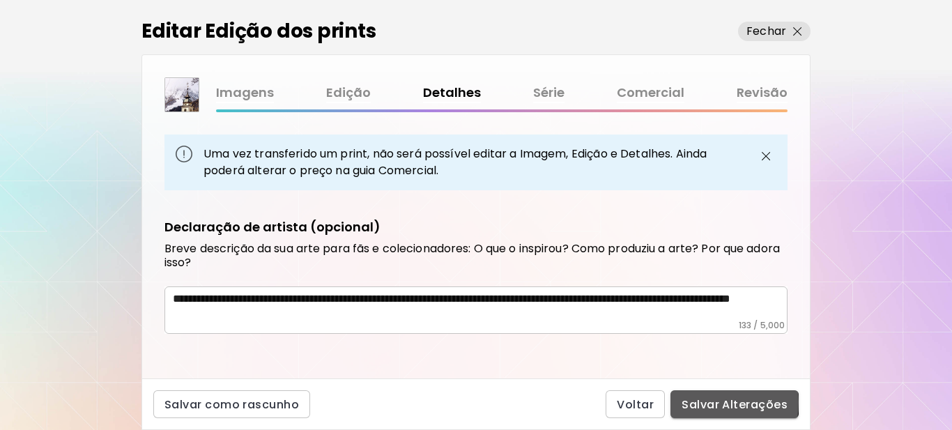
click at [699, 402] on span "Salvar Alterações" at bounding box center [735, 404] width 106 height 15
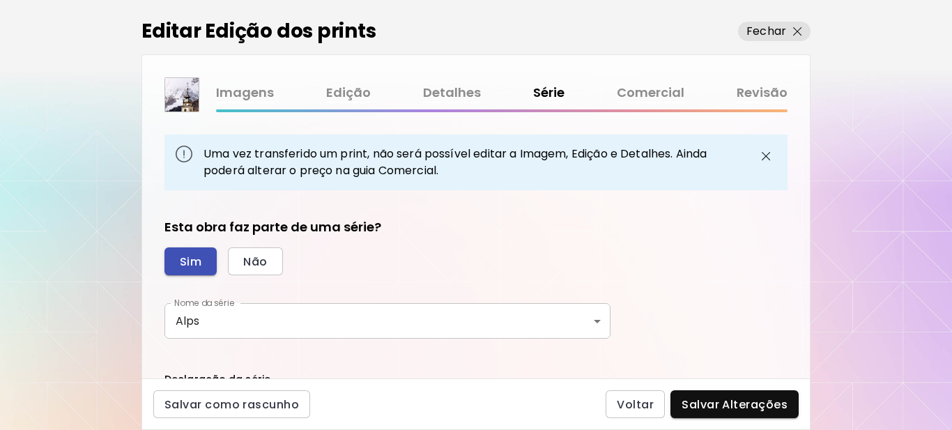
click at [189, 259] on span "Sim" at bounding box center [191, 261] width 22 height 15
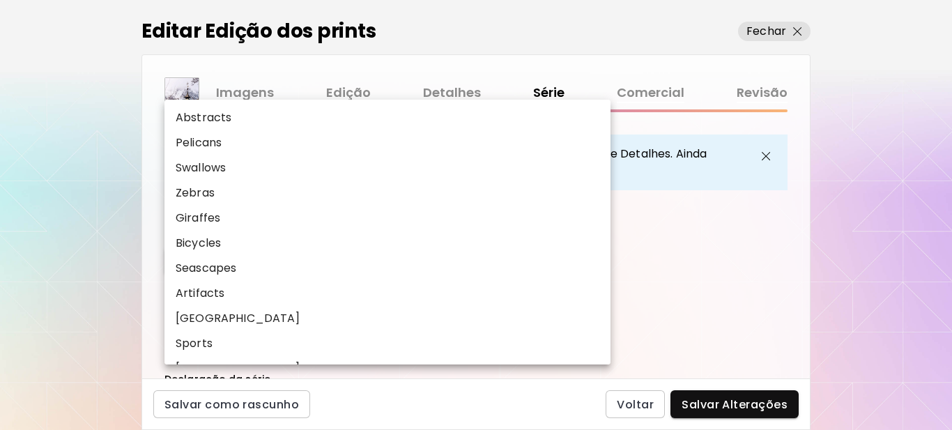
click at [489, 321] on body "[DOMAIN_NAME]/[PERSON_NAME] Adicionar obras Gerencie suas obras Editar Perfil M…" at bounding box center [476, 215] width 952 height 430
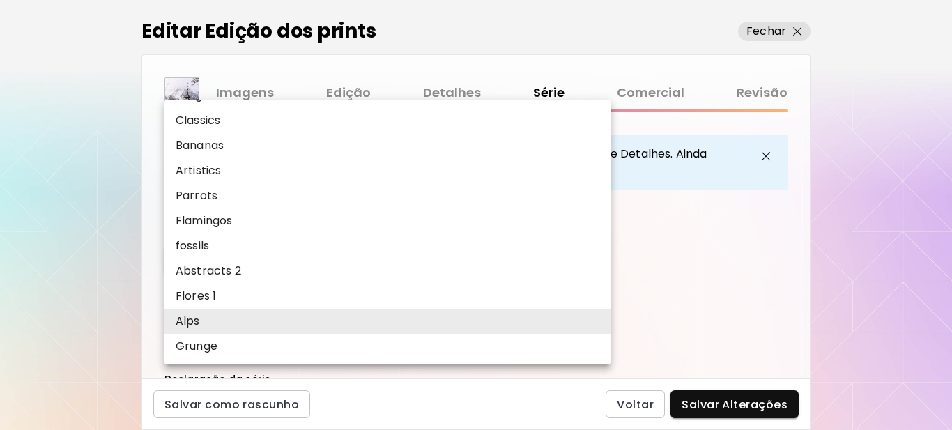
click at [207, 340] on p "Grunge" at bounding box center [197, 346] width 42 height 17
type input "******"
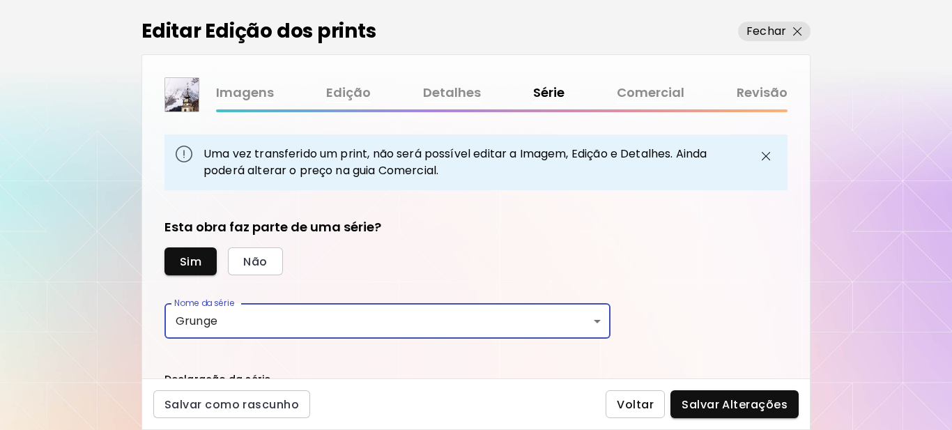
click at [633, 404] on span "Voltar" at bounding box center [635, 404] width 37 height 15
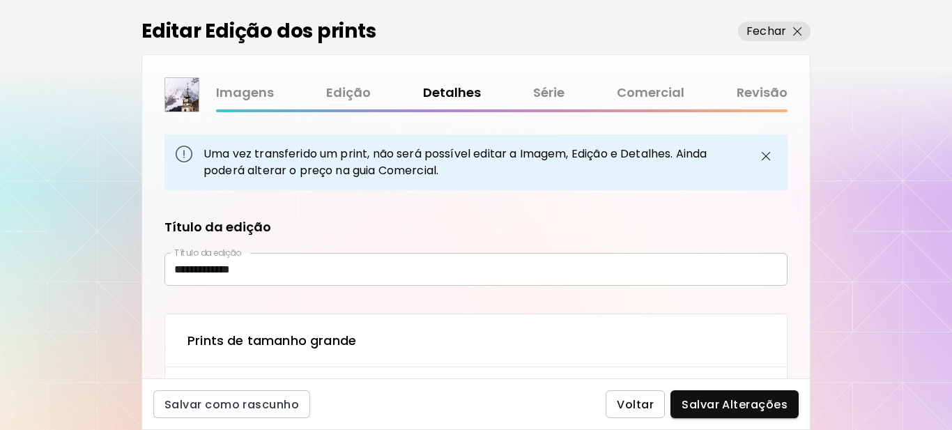
type textarea "**********"
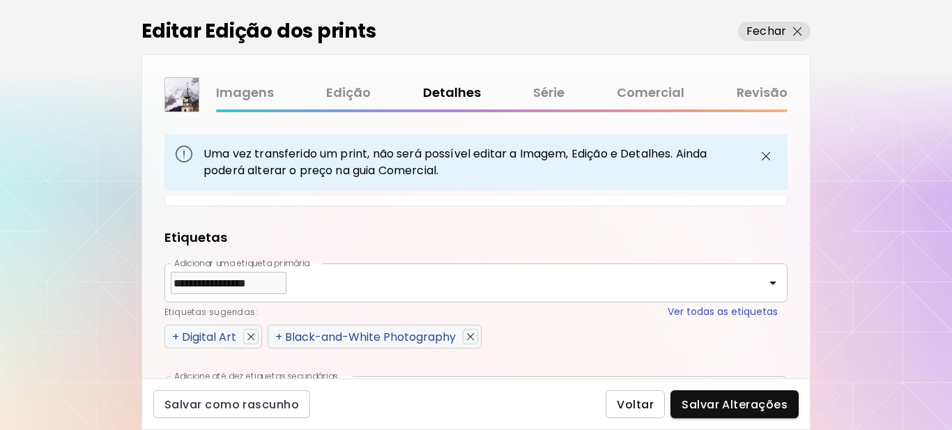
scroll to position [899, 0]
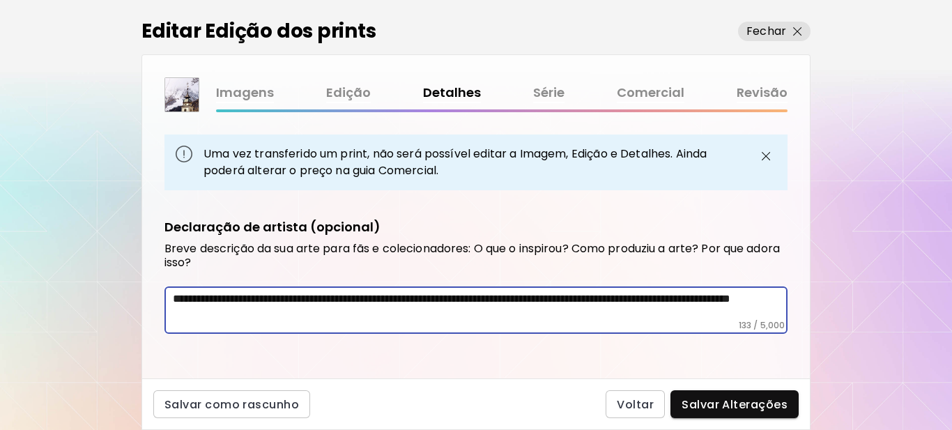
click at [322, 312] on textarea "**********" at bounding box center [477, 306] width 608 height 28
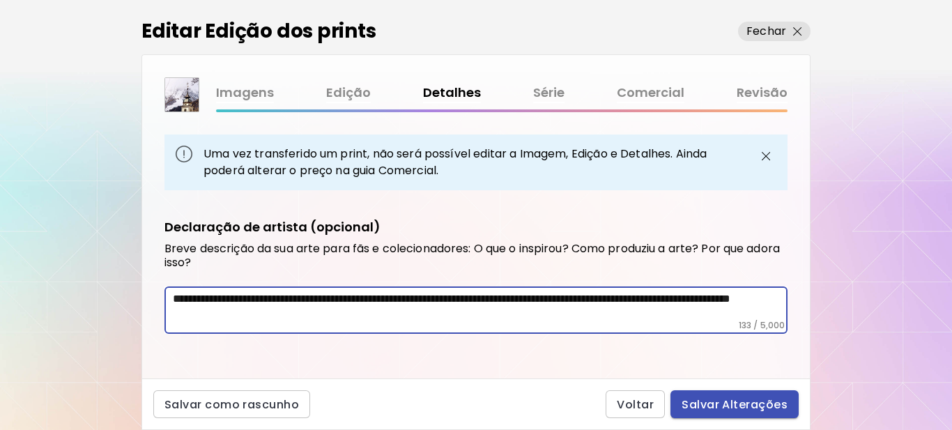
click at [719, 404] on span "Salvar Alterações" at bounding box center [735, 404] width 106 height 15
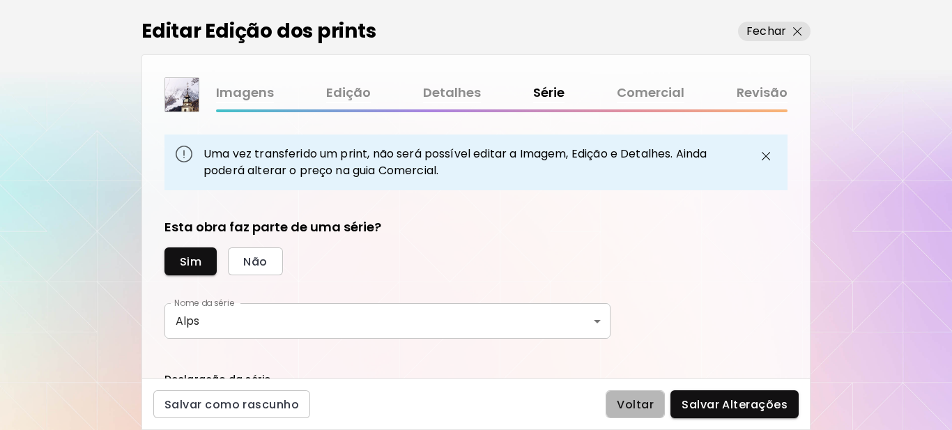
click at [627, 404] on span "Voltar" at bounding box center [635, 404] width 37 height 15
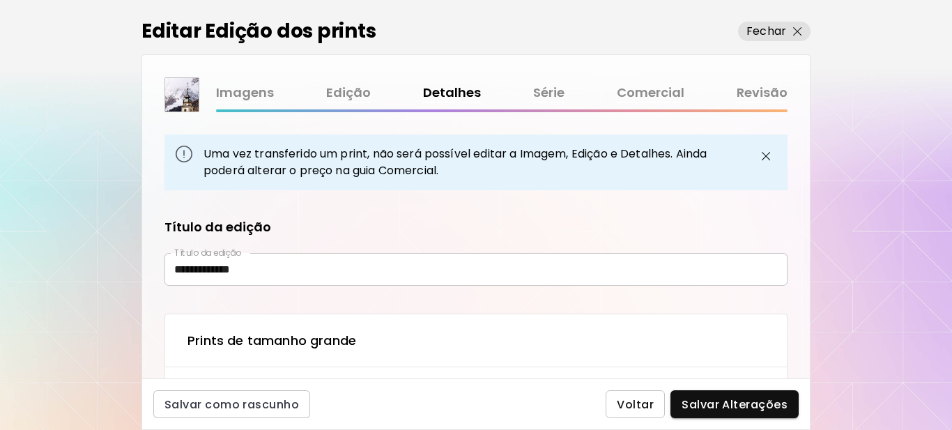
type textarea "**********"
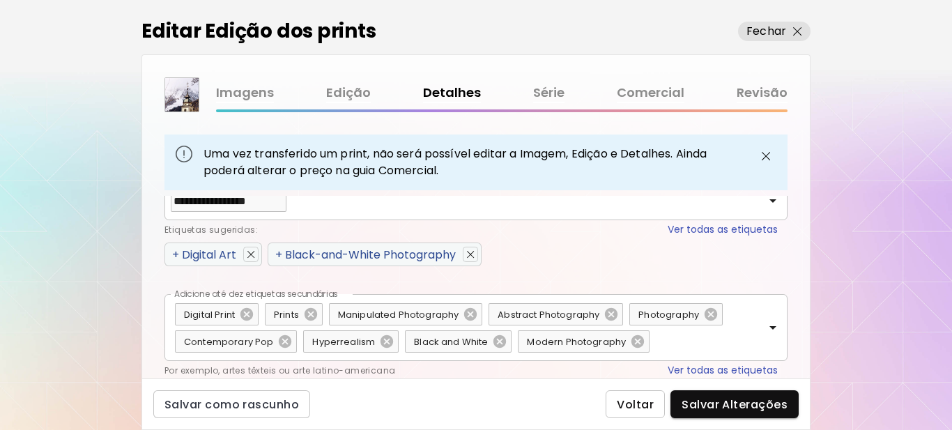
scroll to position [899, 0]
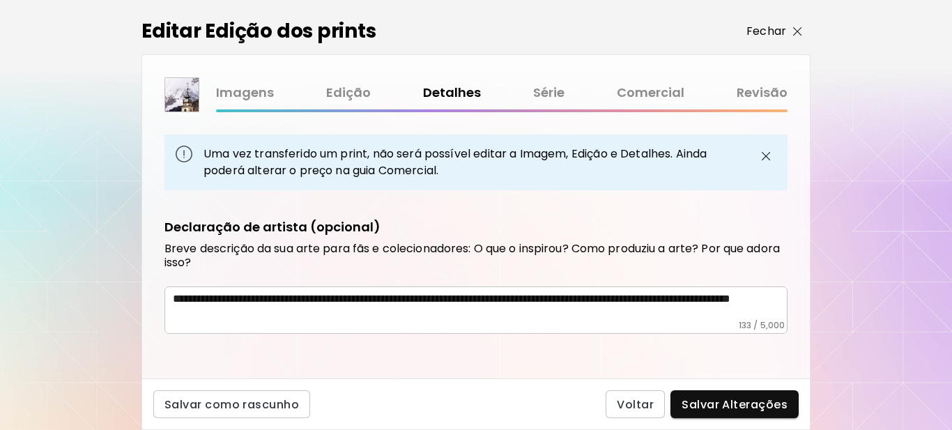
click at [781, 30] on p "Fechar" at bounding box center [767, 31] width 40 height 17
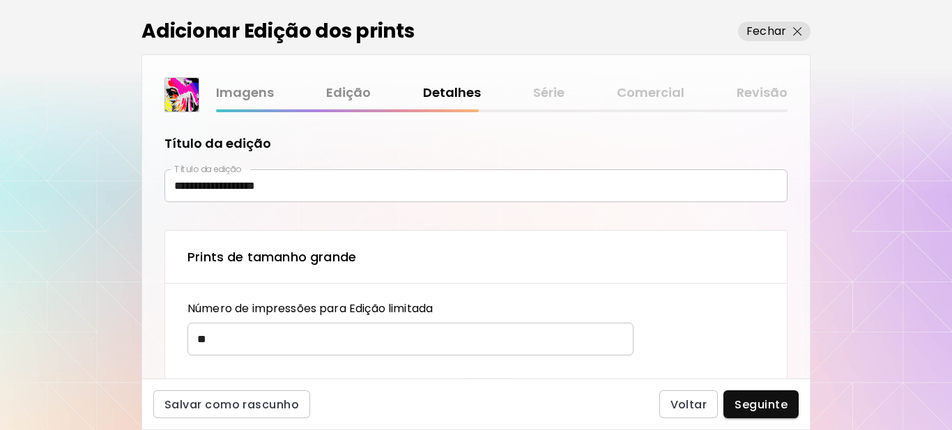
scroll to position [418, 0]
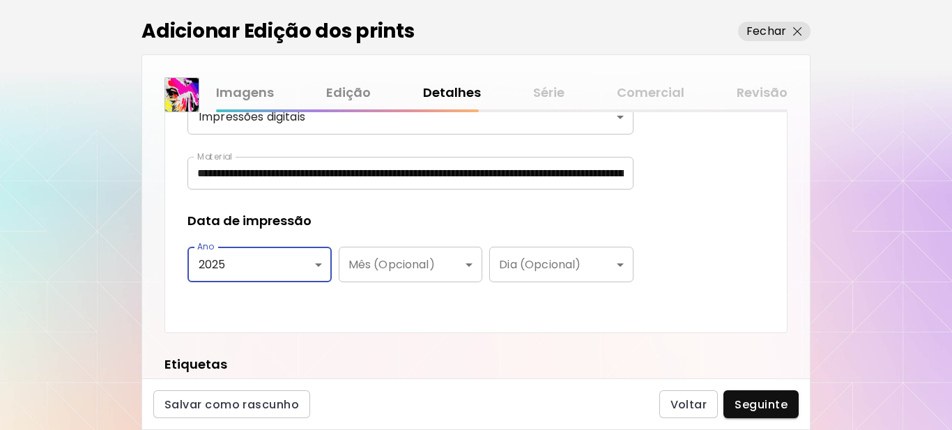
click at [235, 167] on input "**********" at bounding box center [411, 173] width 446 height 33
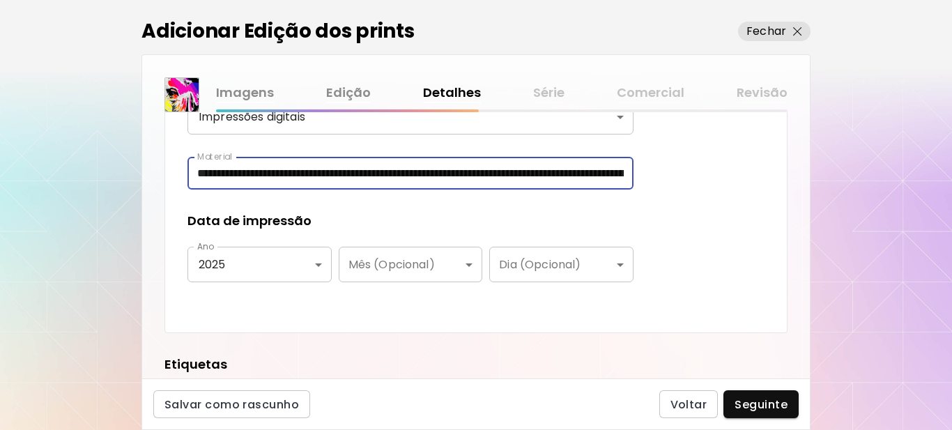
click at [301, 305] on div "**********" at bounding box center [411, 96] width 446 height 428
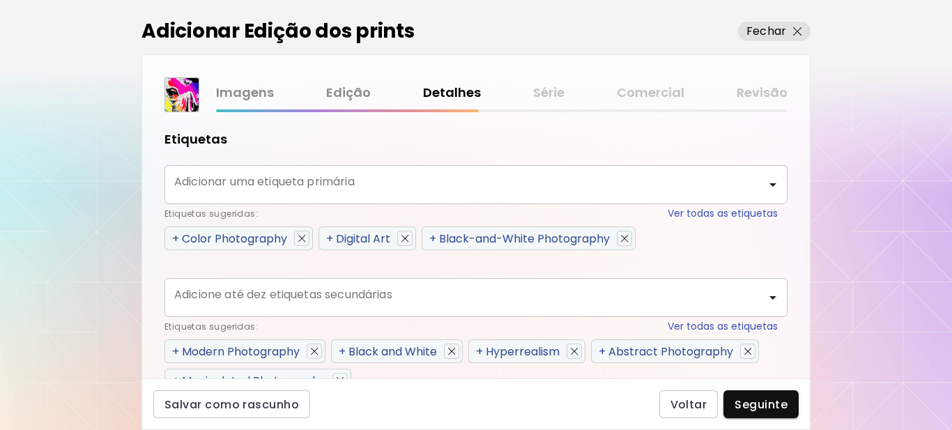
scroll to position [697, 0]
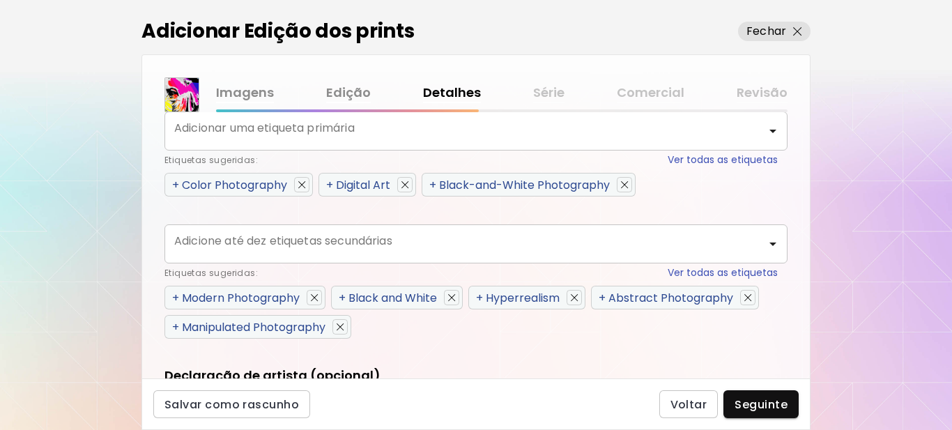
click at [175, 184] on span "+" at bounding box center [175, 185] width 7 height 16
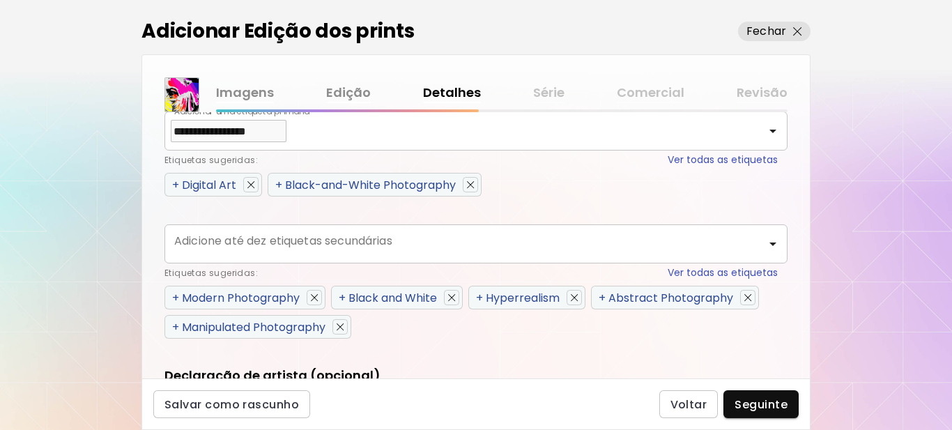
click at [175, 184] on span "+" at bounding box center [175, 185] width 7 height 16
type input "**********"
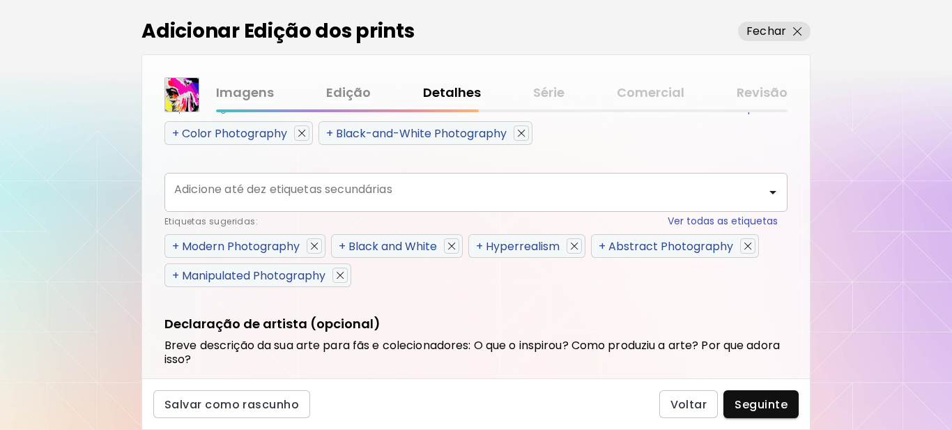
scroll to position [832, 0]
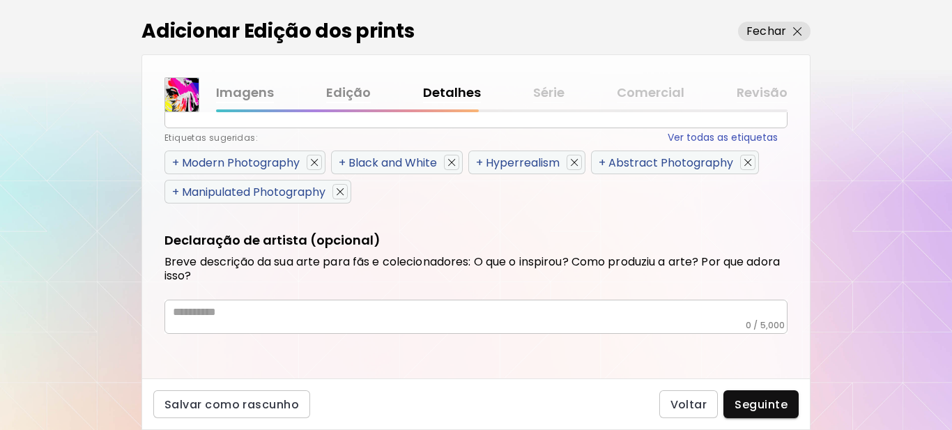
click at [175, 162] on span "+" at bounding box center [175, 163] width 7 height 16
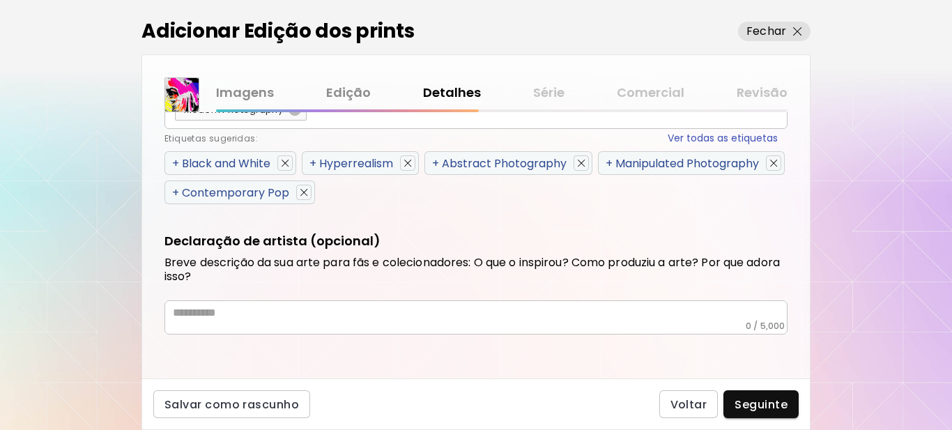
click at [175, 162] on span "+" at bounding box center [175, 163] width 7 height 16
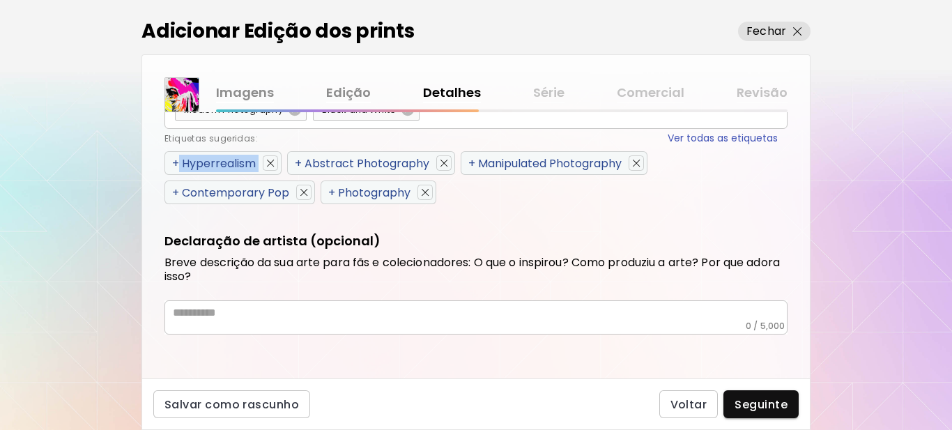
click at [175, 162] on span "+" at bounding box center [175, 163] width 7 height 16
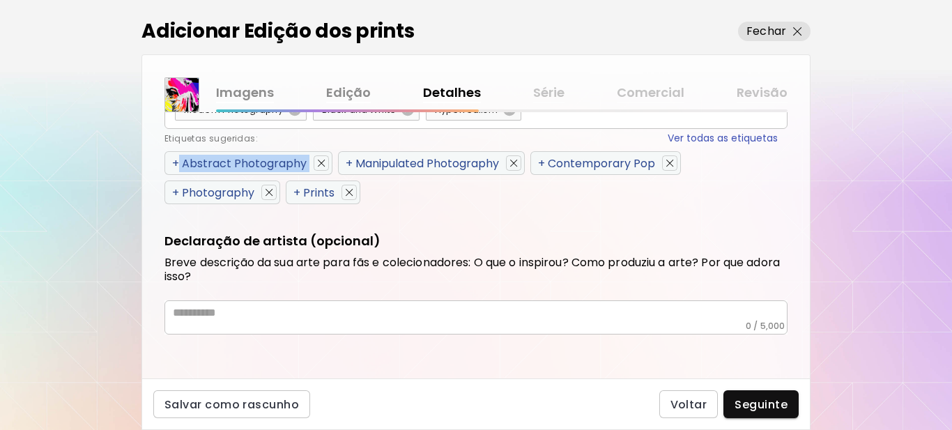
click at [175, 162] on span "+" at bounding box center [175, 163] width 7 height 16
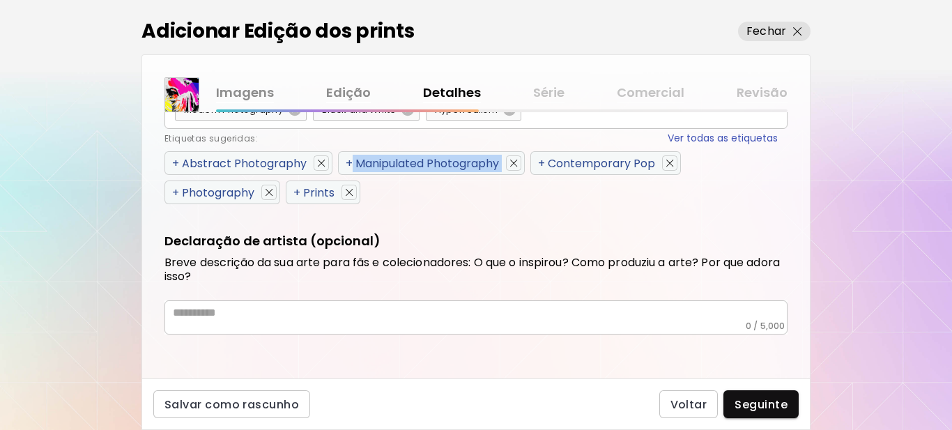
click at [346, 162] on span "+" at bounding box center [349, 163] width 7 height 16
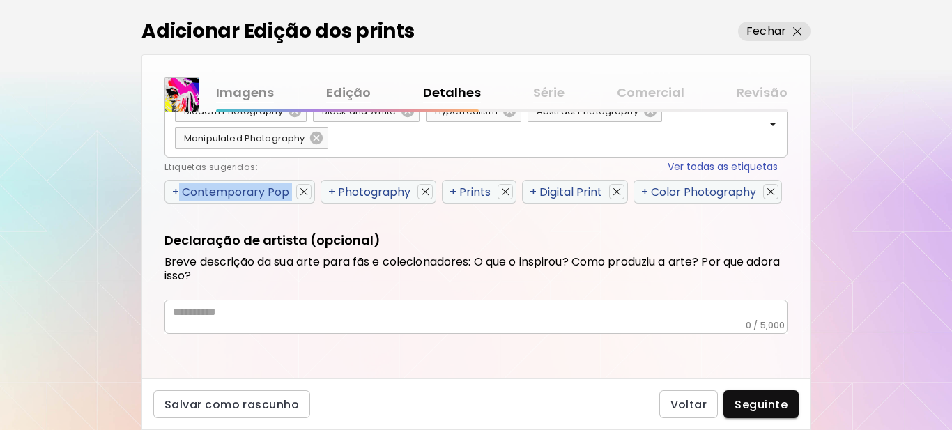
click at [173, 193] on span "+" at bounding box center [175, 192] width 7 height 16
click at [328, 193] on span "+" at bounding box center [331, 192] width 7 height 16
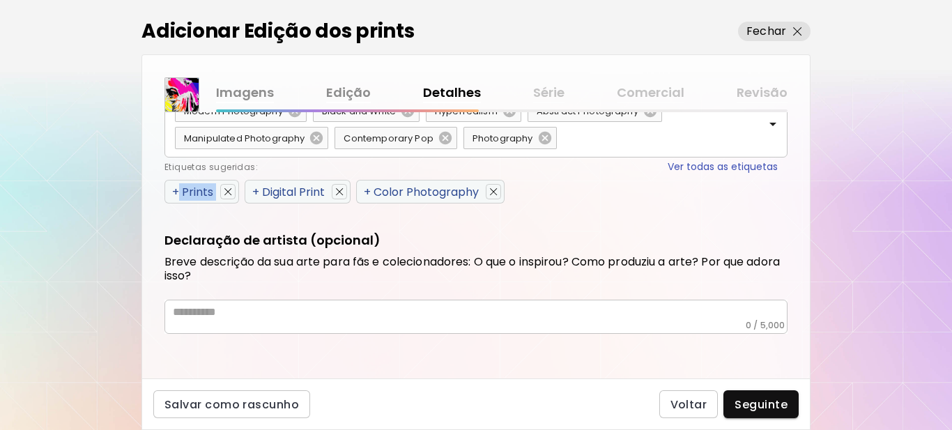
click at [173, 193] on span "+" at bounding box center [175, 192] width 7 height 16
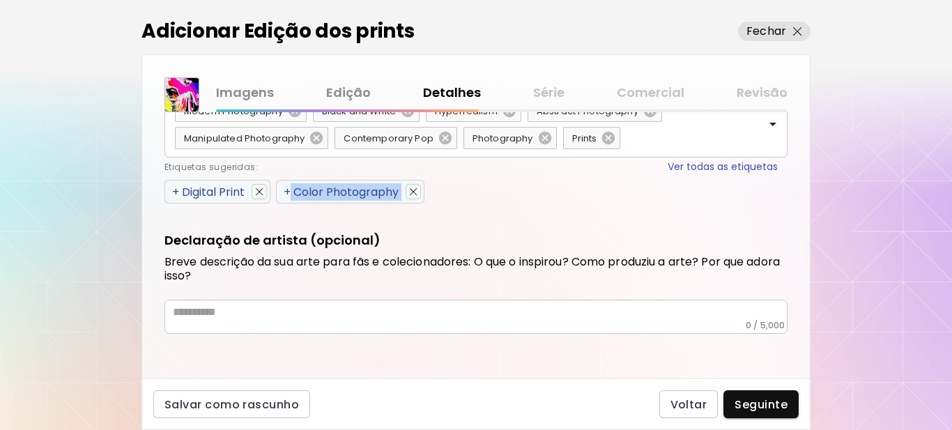
click at [284, 193] on span "+" at bounding box center [287, 192] width 7 height 16
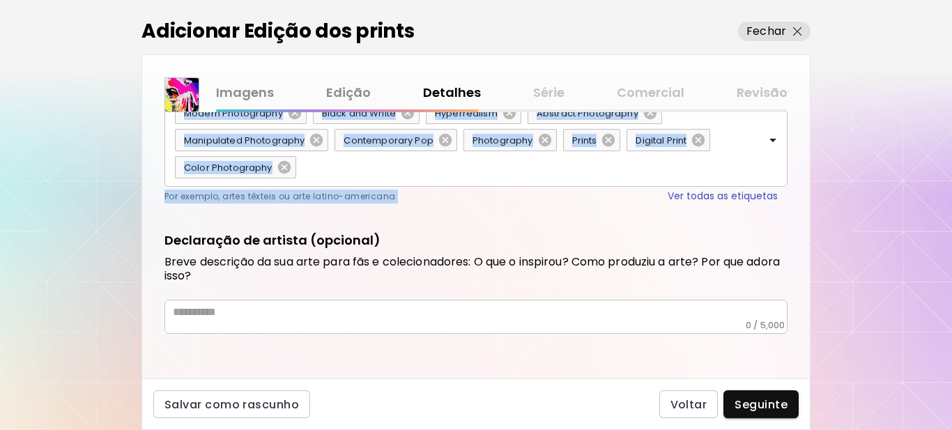
scroll to position [829, 0]
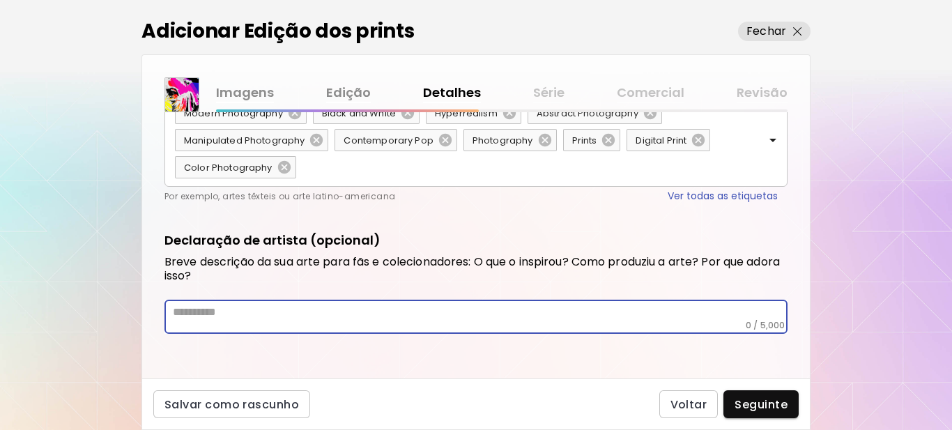
click at [293, 315] on textarea at bounding box center [480, 312] width 615 height 15
paste textarea "**********"
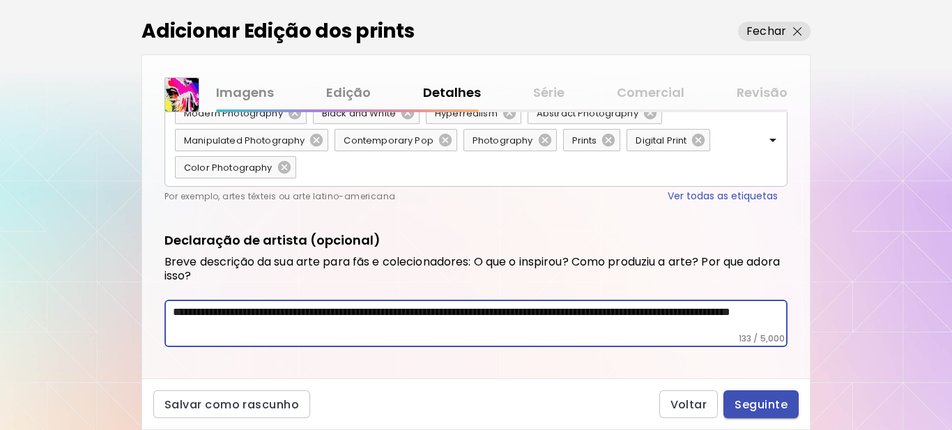
type textarea "**********"
click at [774, 407] on span "Seguinte" at bounding box center [761, 404] width 53 height 15
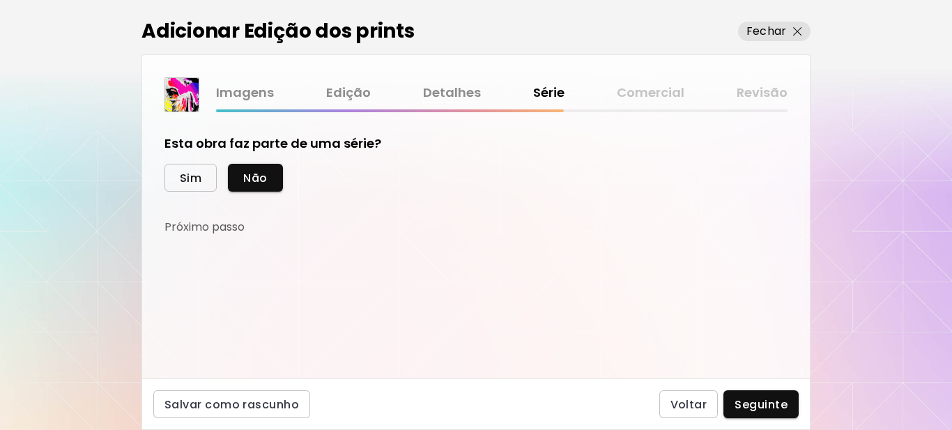
click at [197, 177] on span "Sim" at bounding box center [191, 178] width 22 height 15
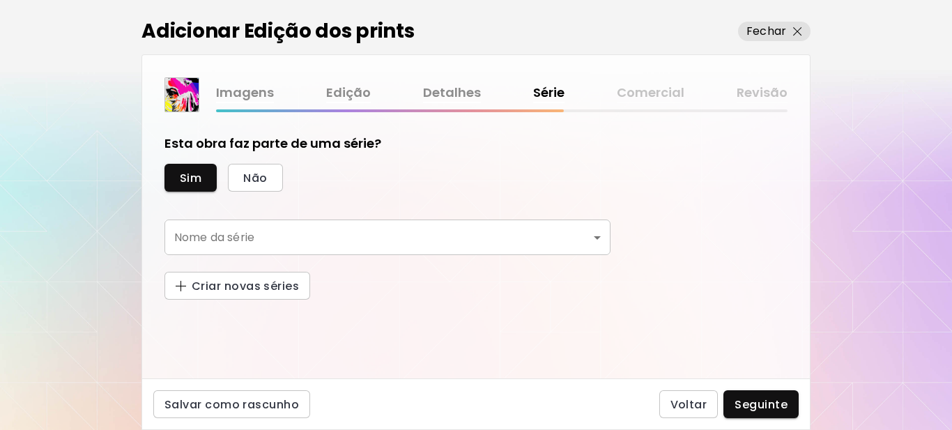
click at [234, 235] on body "kaleido.art/Sergio_Cerezer_Benetti Adicionar obras Gerencie suas obras Editar P…" at bounding box center [476, 215] width 952 height 430
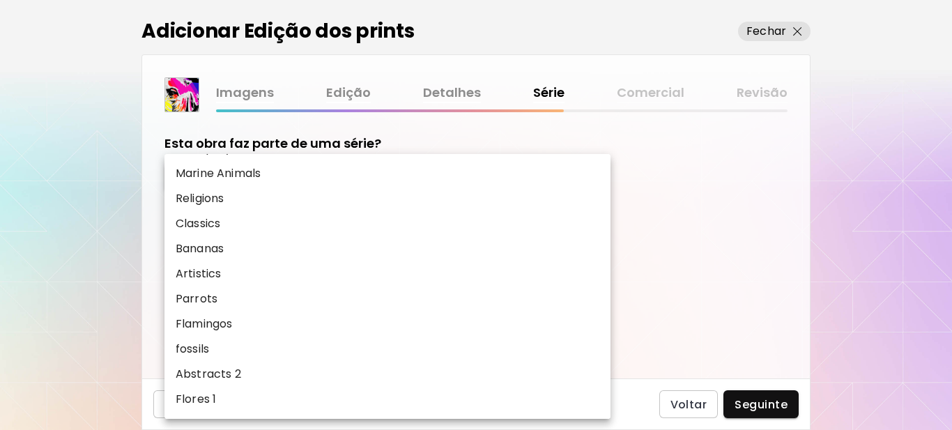
scroll to position [725, 0]
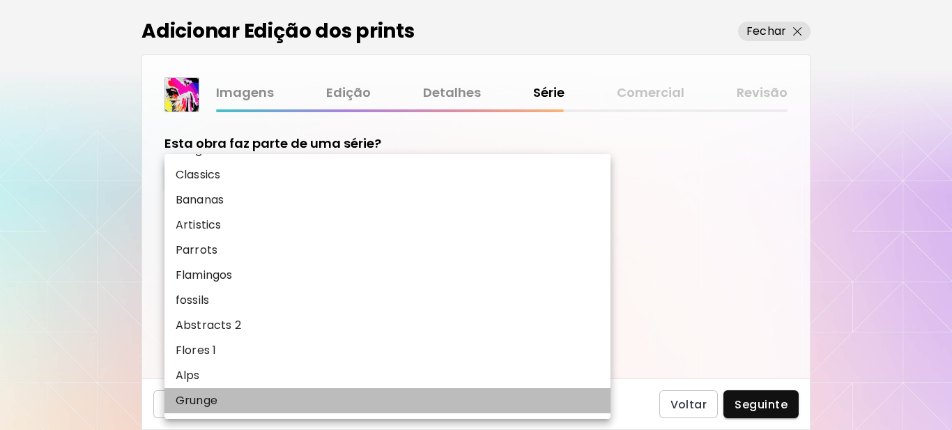
click at [218, 400] on p "Grunge" at bounding box center [197, 401] width 42 height 17
type input "******"
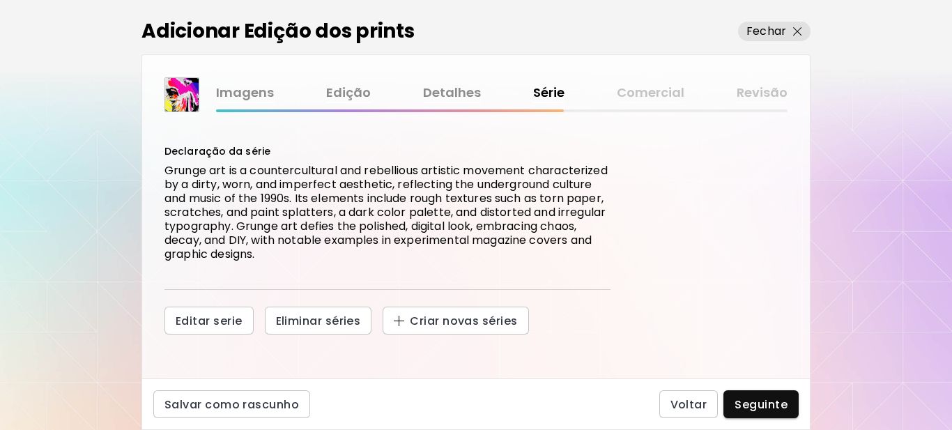
scroll to position [145, 0]
click at [750, 404] on span "Seguinte" at bounding box center [761, 404] width 53 height 15
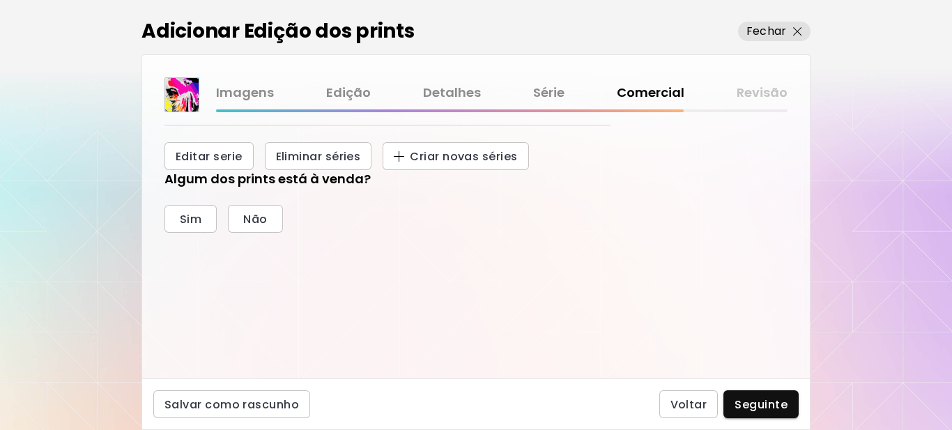
scroll to position [322, 0]
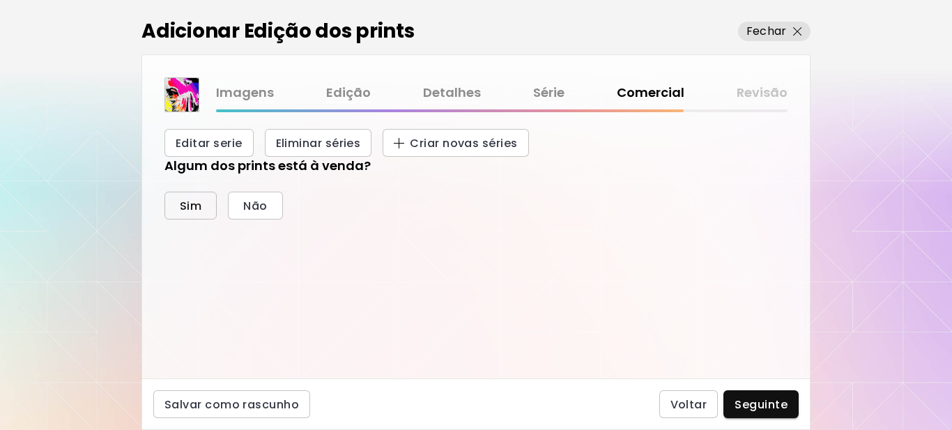
click at [201, 207] on span "Sim" at bounding box center [191, 206] width 22 height 15
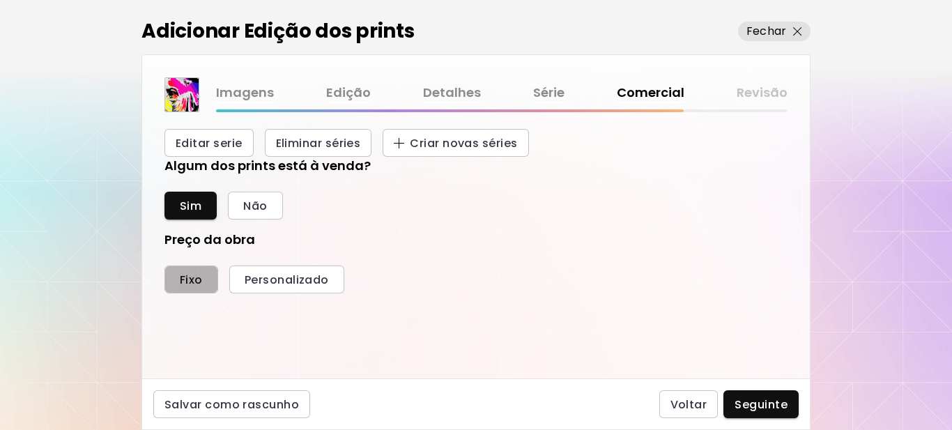
click at [188, 271] on button "Fixo" at bounding box center [192, 280] width 54 height 28
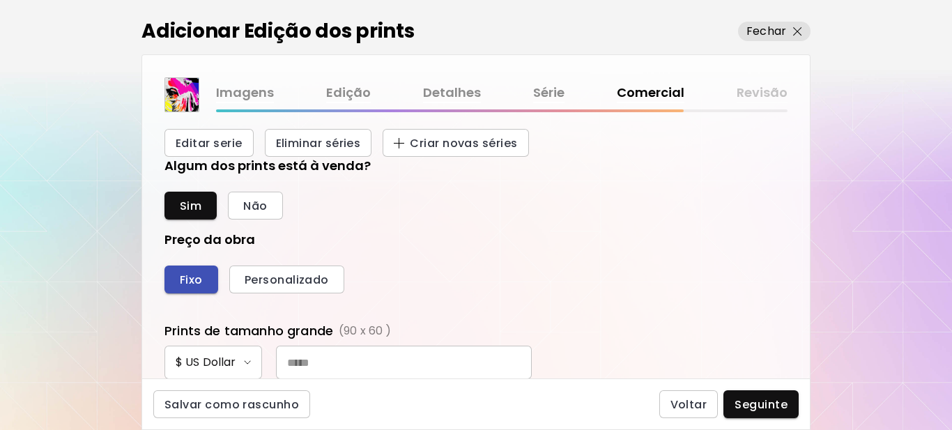
scroll to position [526, 609]
click at [381, 367] on input "text" at bounding box center [404, 362] width 256 height 33
type input "***"
click at [651, 294] on div "Preço da obra Fixo Personalizado Prints de tamanho grande (90 x 60 cm) $ US Dol…" at bounding box center [476, 342] width 623 height 222
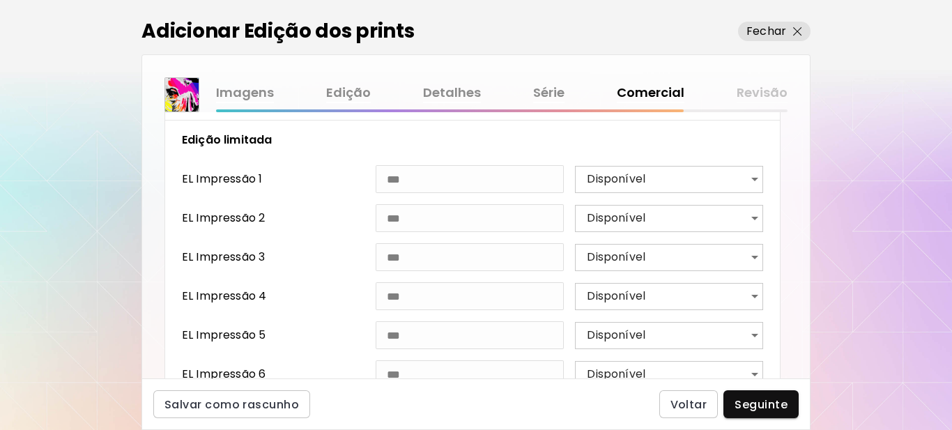
scroll to position [671, 0]
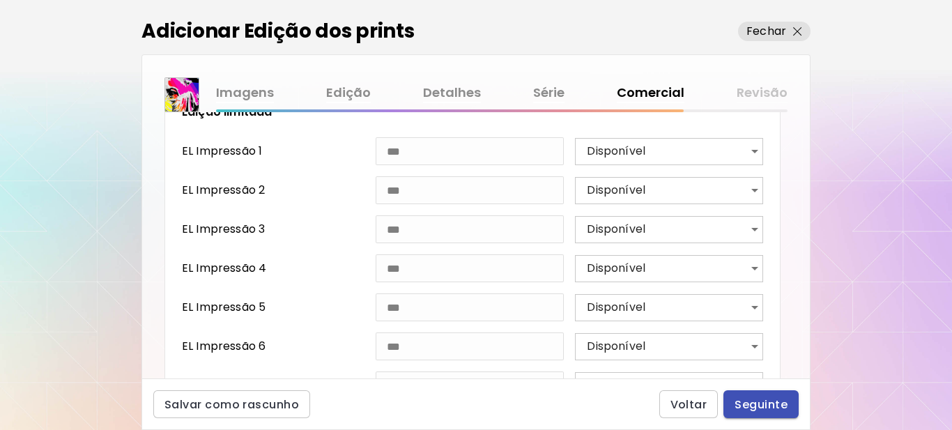
click at [754, 400] on span "Seguinte" at bounding box center [761, 404] width 53 height 15
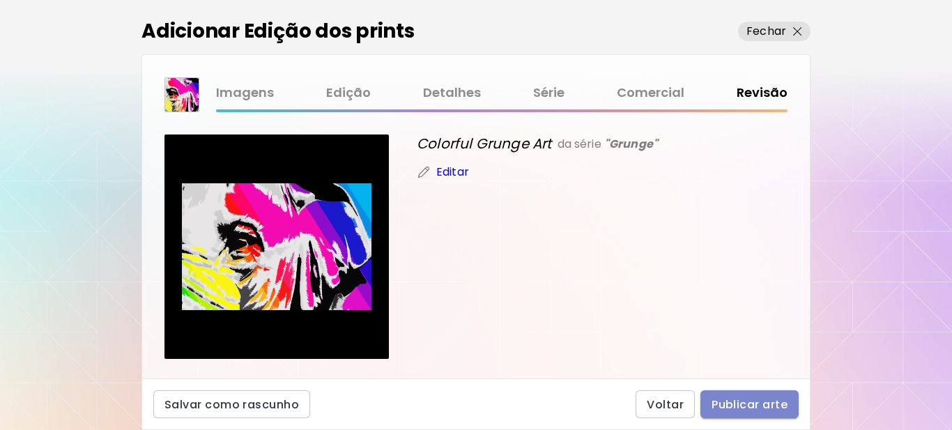
click at [731, 397] on span "Publicar arte" at bounding box center [750, 404] width 76 height 15
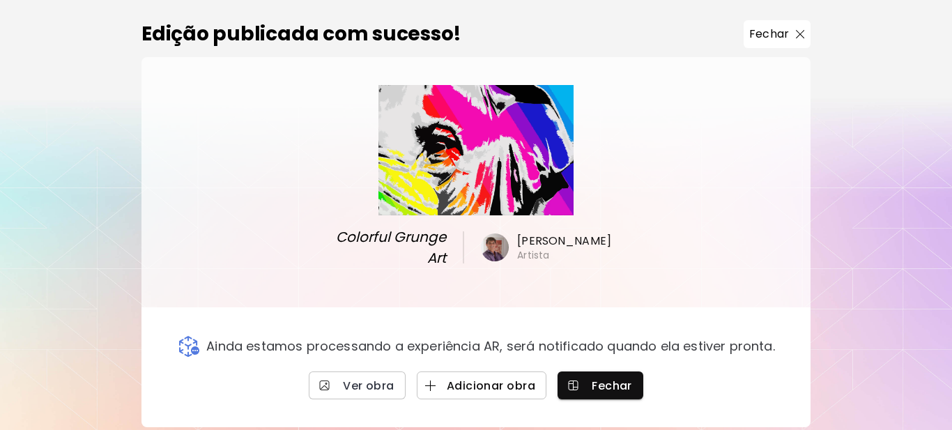
click at [480, 388] on span "Adicionar obra" at bounding box center [481, 386] width 107 height 15
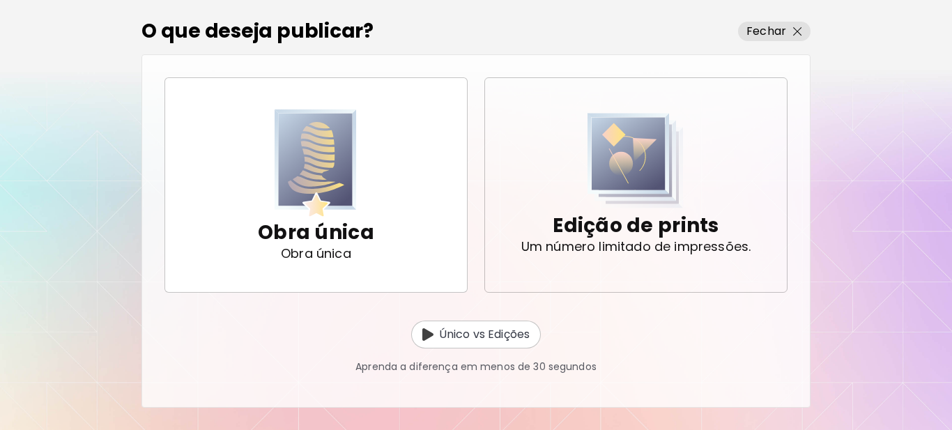
click at [651, 233] on p "Edição de prints" at bounding box center [636, 226] width 166 height 28
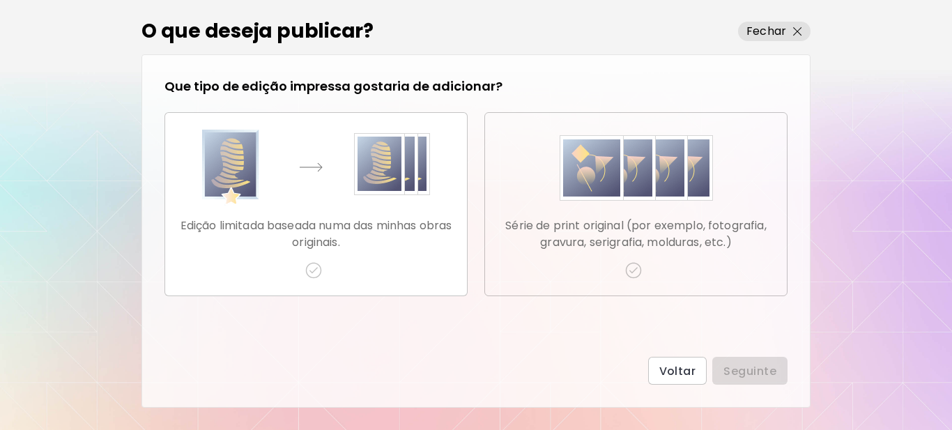
click at [632, 267] on img "button" at bounding box center [633, 270] width 17 height 17
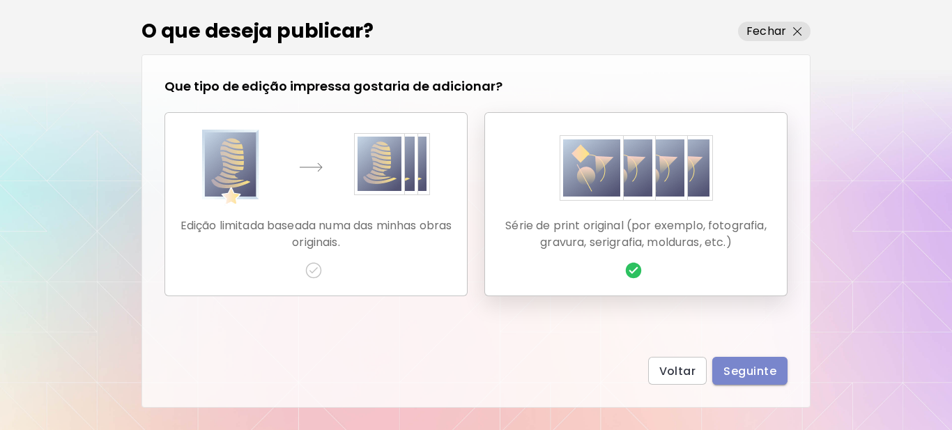
click at [759, 377] on span "Seguinte" at bounding box center [750, 371] width 53 height 15
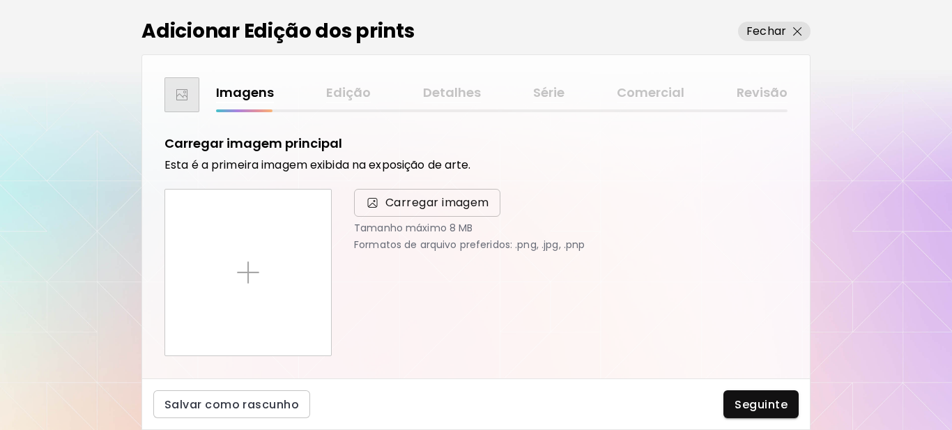
click at [452, 211] on span "Carregar imagem" at bounding box center [427, 203] width 146 height 28
click at [0, 0] on input "Carregar imagem" at bounding box center [0, 0] width 0 height 0
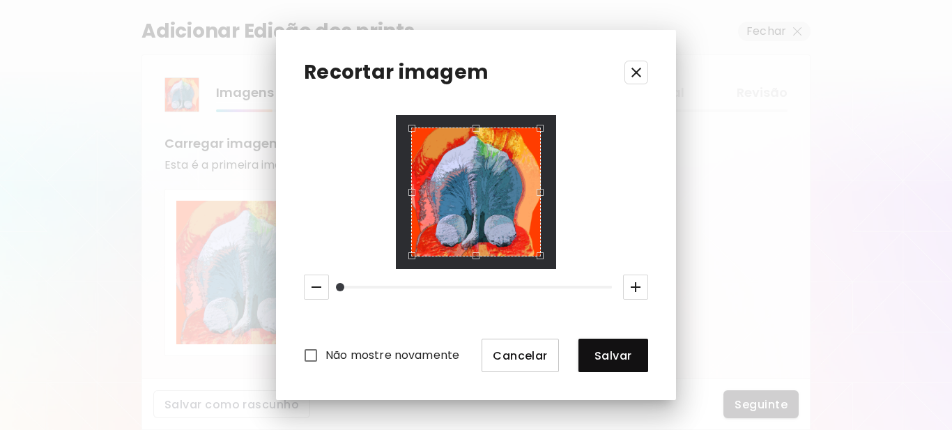
click at [521, 355] on span "Cancelar" at bounding box center [520, 356] width 55 height 15
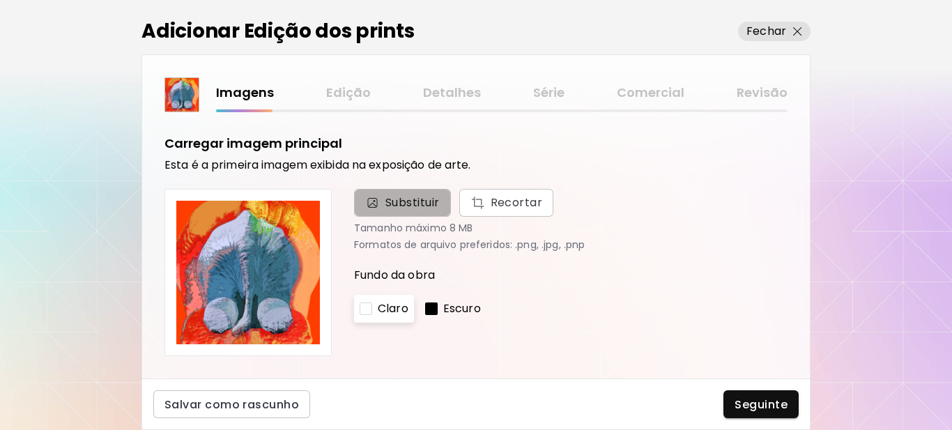
click at [406, 200] on span "Substituir" at bounding box center [413, 203] width 54 height 17
click at [0, 0] on input "Substituir Recortar" at bounding box center [0, 0] width 0 height 0
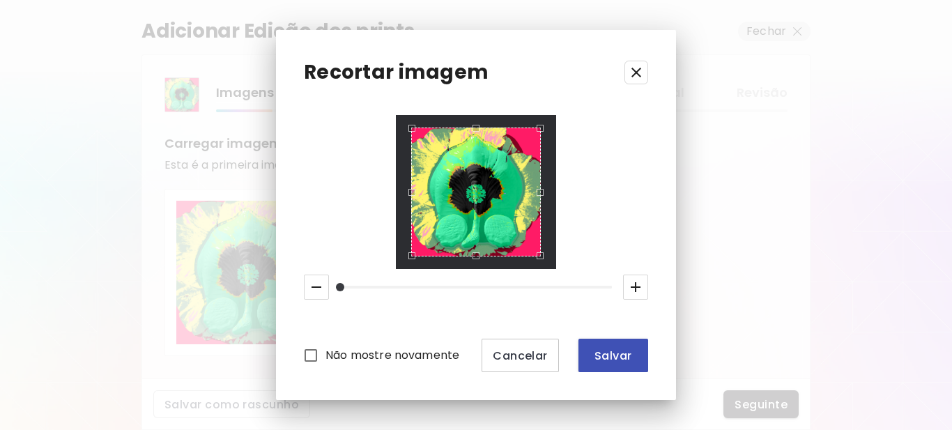
click at [598, 358] on span "Salvar" at bounding box center [613, 356] width 47 height 15
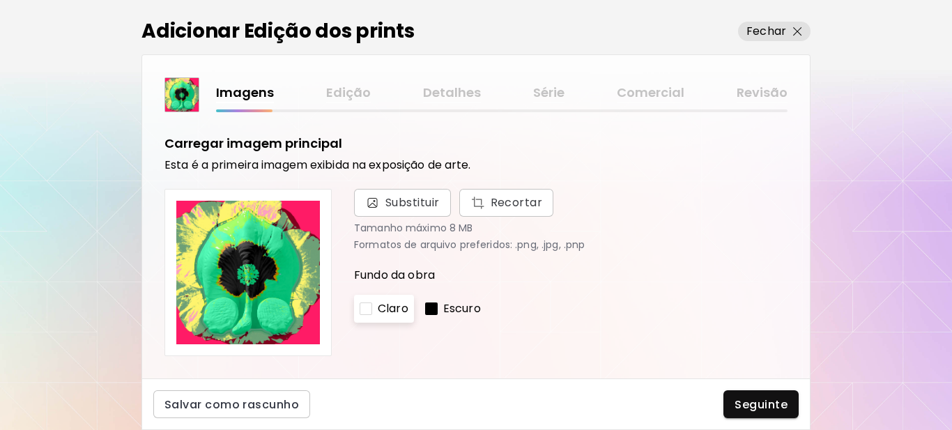
click at [435, 305] on div at bounding box center [431, 309] width 13 height 13
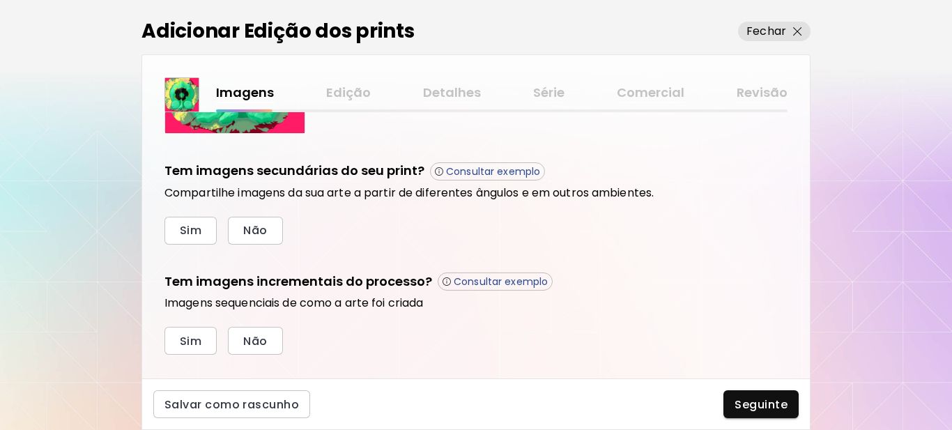
scroll to position [472, 0]
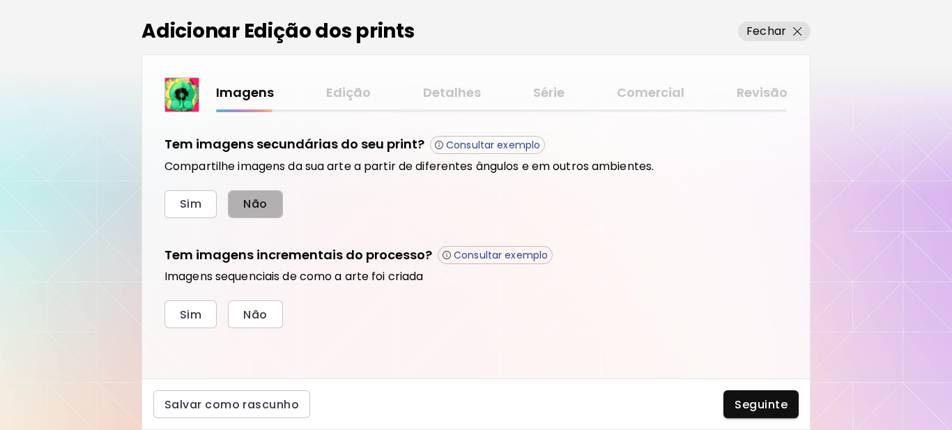
click at [248, 204] on span "Não" at bounding box center [255, 204] width 24 height 15
click at [186, 316] on span "Sim" at bounding box center [191, 314] width 22 height 15
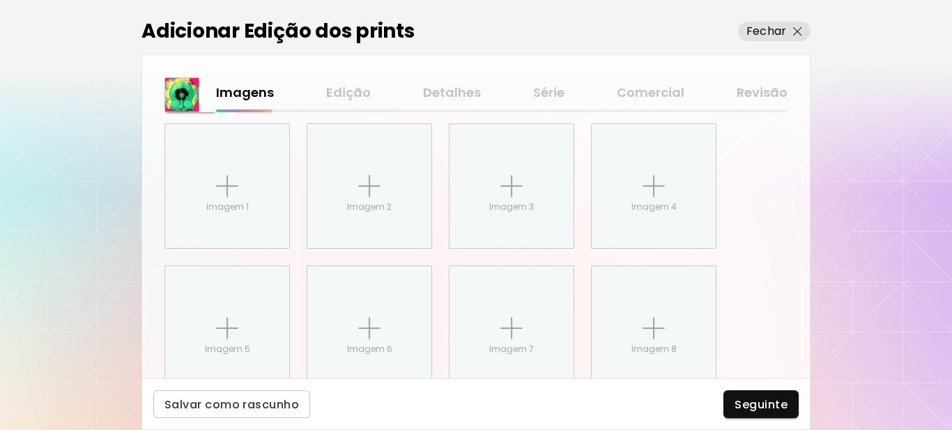
scroll to position [699, 0]
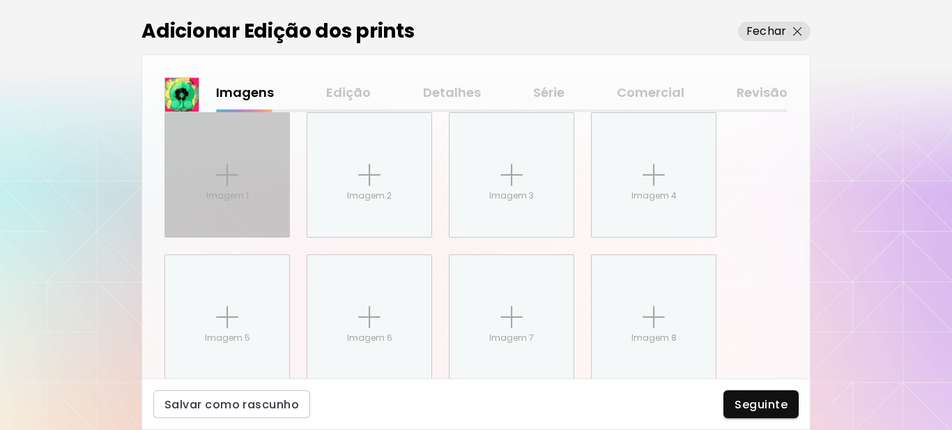
click at [229, 179] on img at bounding box center [227, 175] width 22 height 22
click at [0, 0] on input "Imagem 1" at bounding box center [0, 0] width 0 height 0
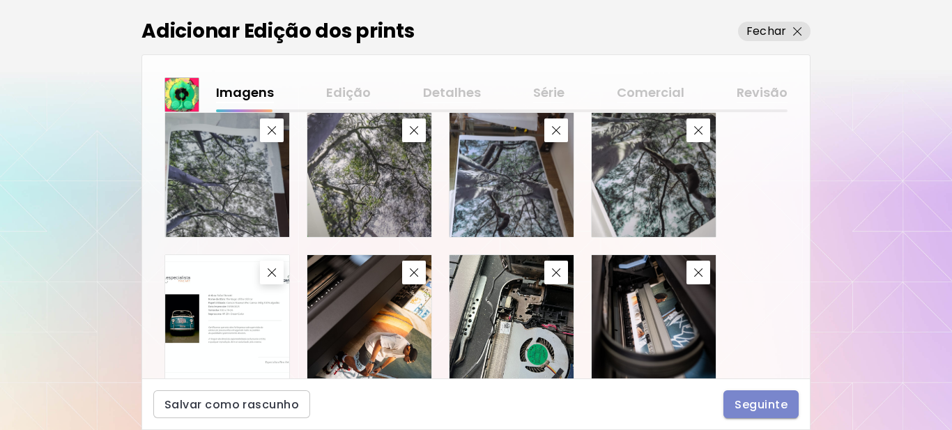
click at [773, 408] on span "Seguinte" at bounding box center [761, 404] width 53 height 15
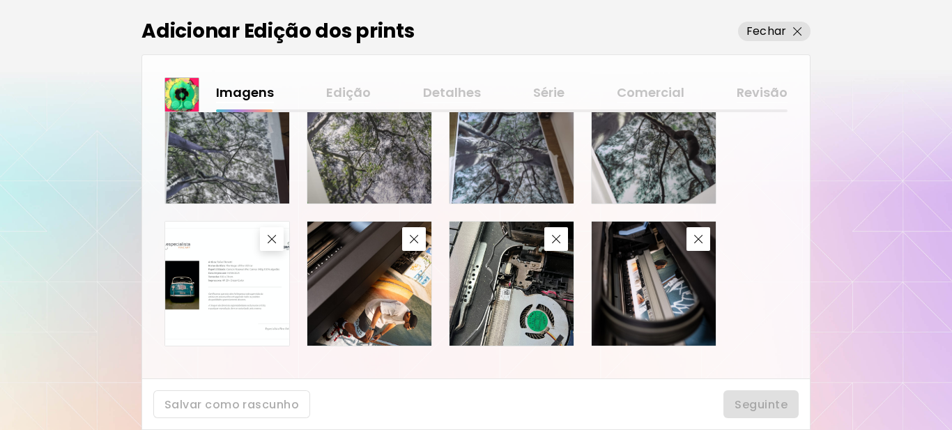
scroll to position [751, 0]
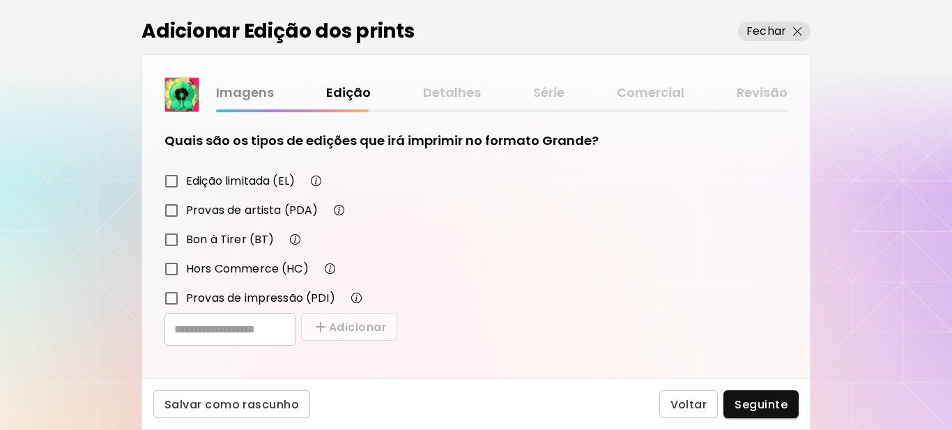
scroll to position [243, 0]
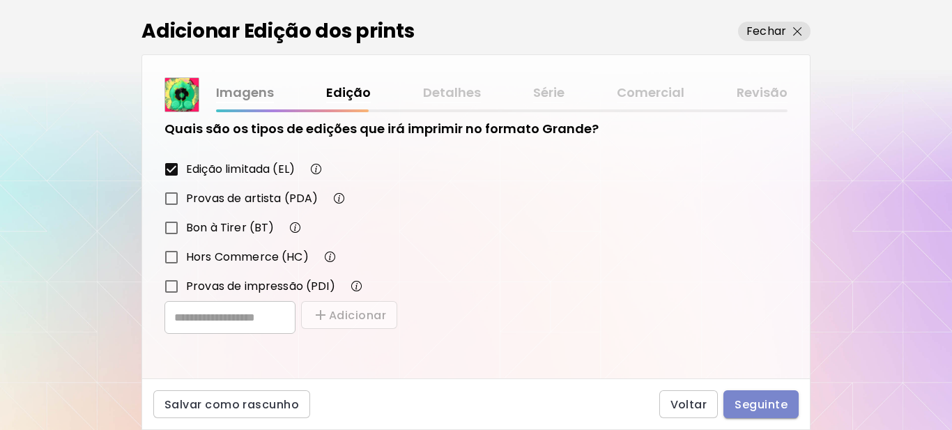
click at [752, 397] on button "Seguinte" at bounding box center [761, 404] width 75 height 28
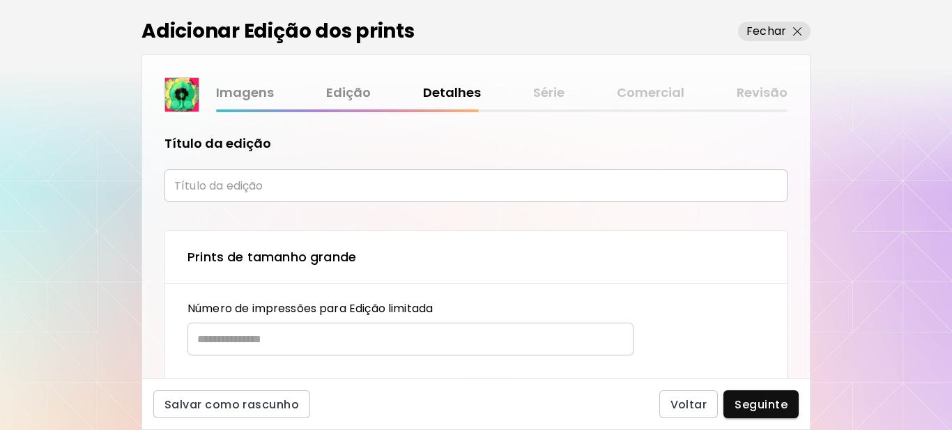
click at [281, 192] on input "text" at bounding box center [476, 185] width 623 height 33
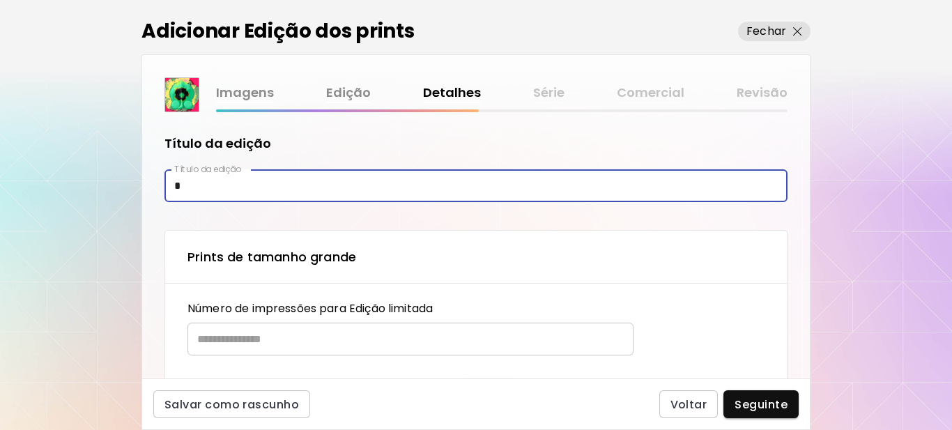
type input "**********"
click at [254, 337] on input "text" at bounding box center [406, 339] width 436 height 33
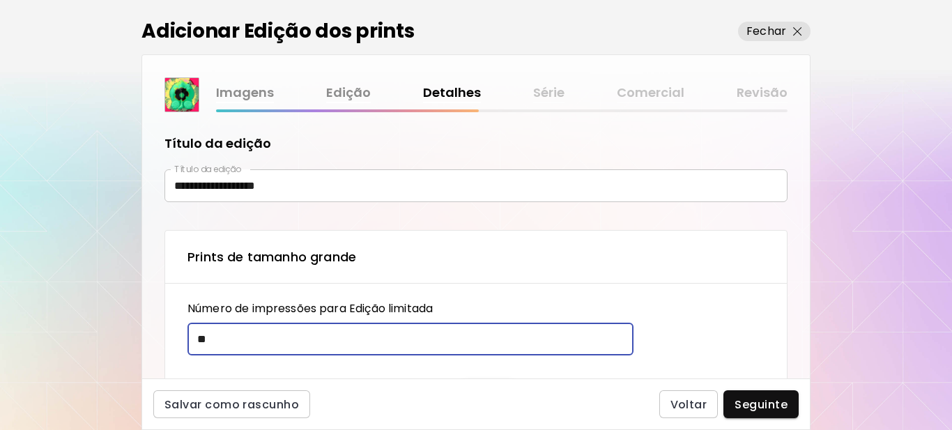
type input "**"
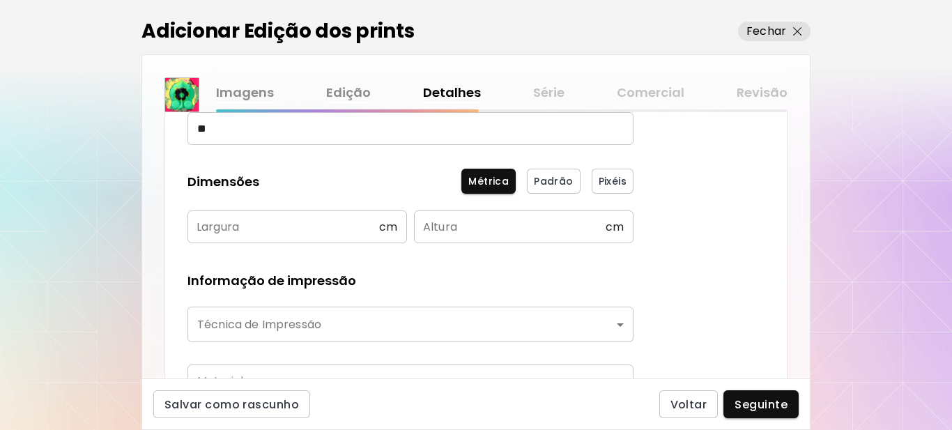
scroll to position [209, 0]
click at [264, 227] on input "text" at bounding box center [284, 228] width 192 height 33
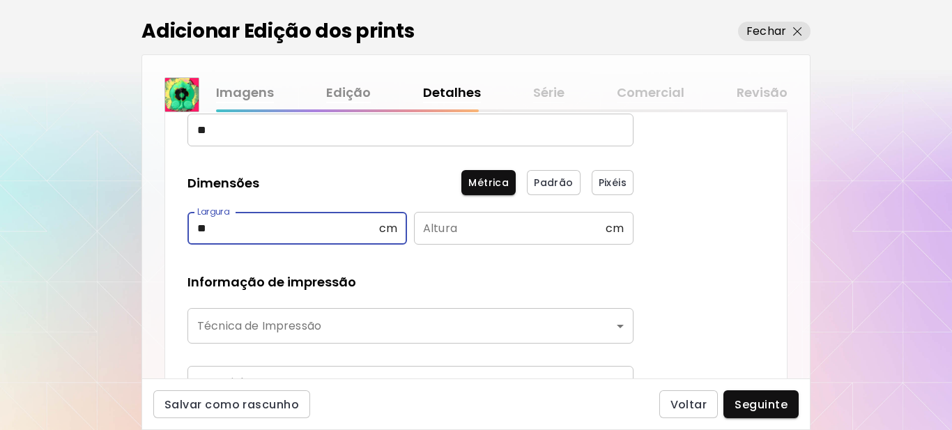
type input "**"
click at [443, 234] on input "text" at bounding box center [510, 228] width 192 height 33
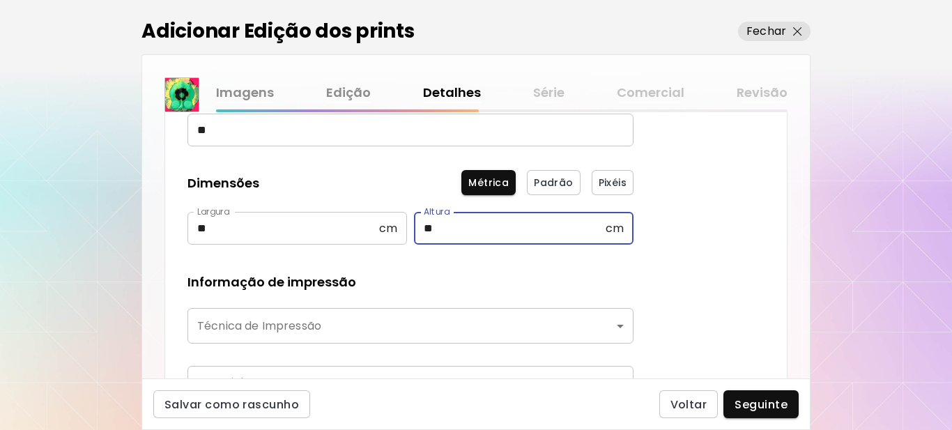
type input "**"
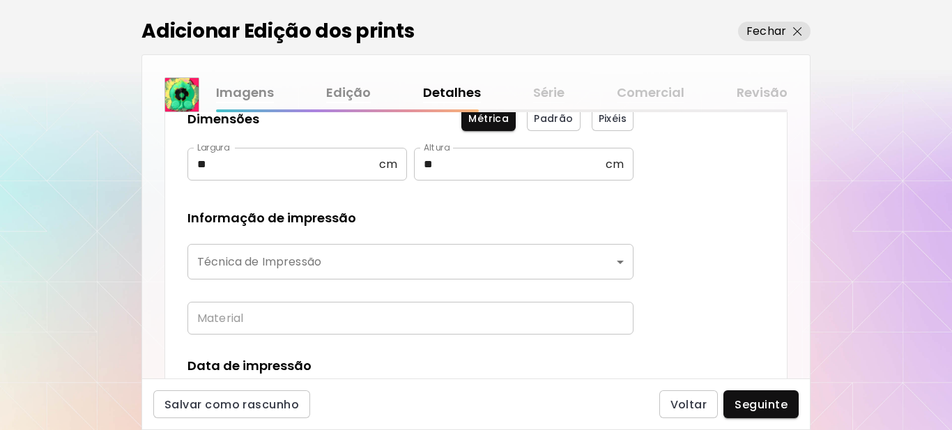
scroll to position [279, 0]
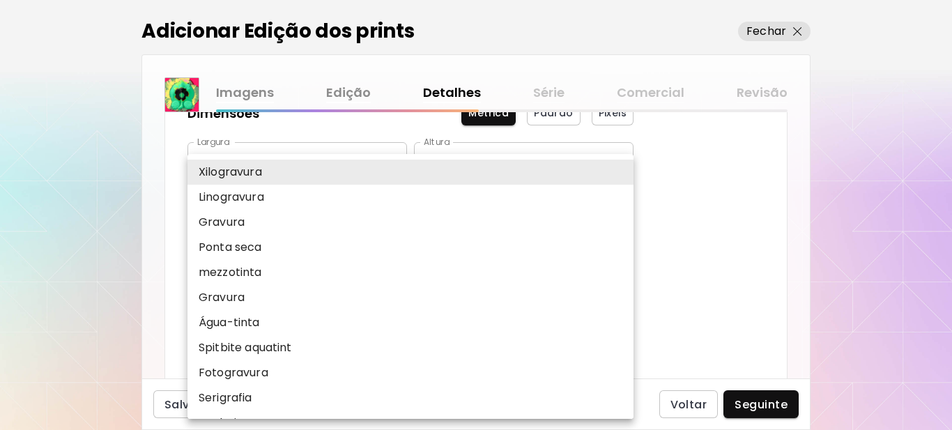
click at [344, 240] on body "**********" at bounding box center [476, 215] width 952 height 430
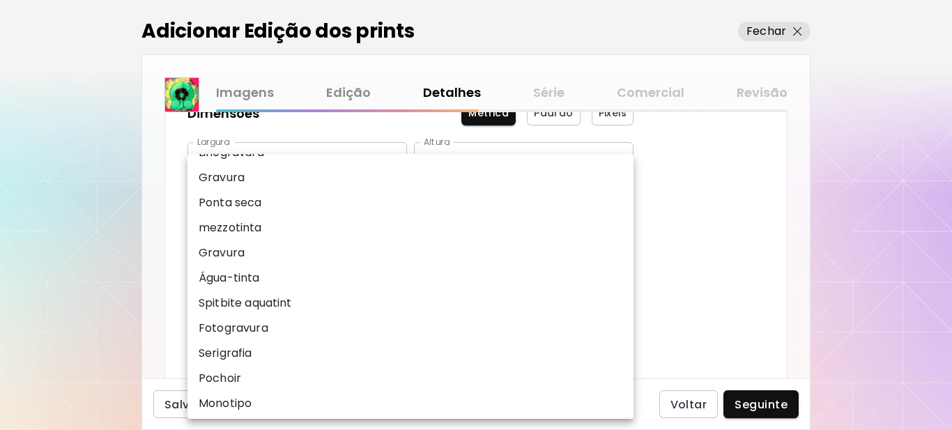
scroll to position [139, 0]
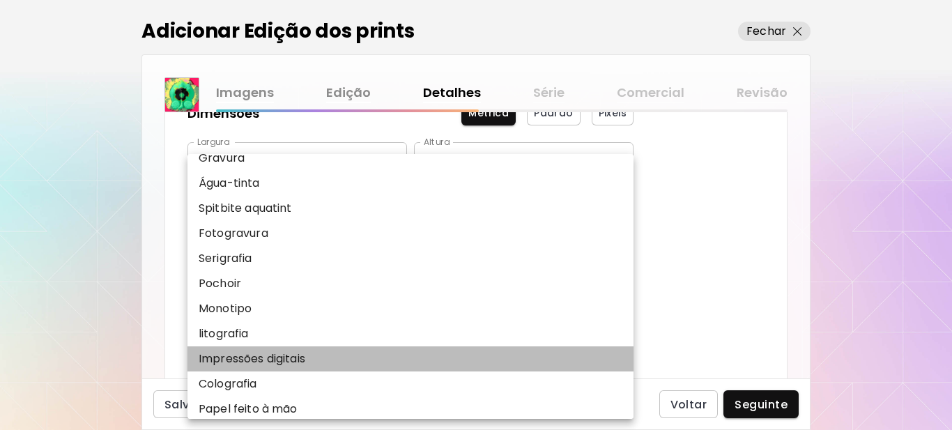
click at [276, 358] on p "Impressões digitais" at bounding box center [252, 359] width 107 height 17
type input "**********"
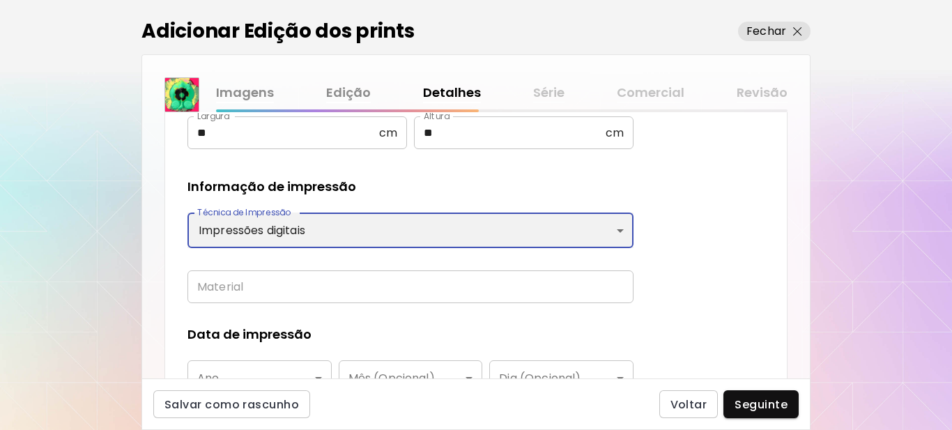
scroll to position [349, 0]
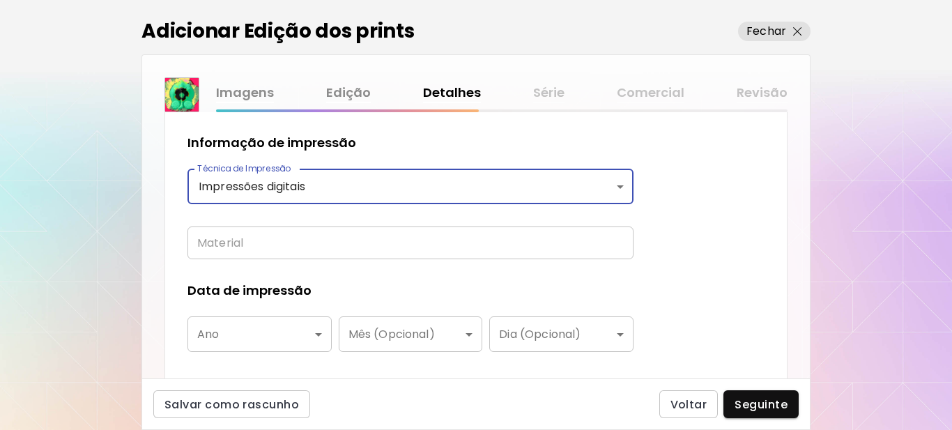
click at [305, 252] on input "text" at bounding box center [411, 243] width 446 height 33
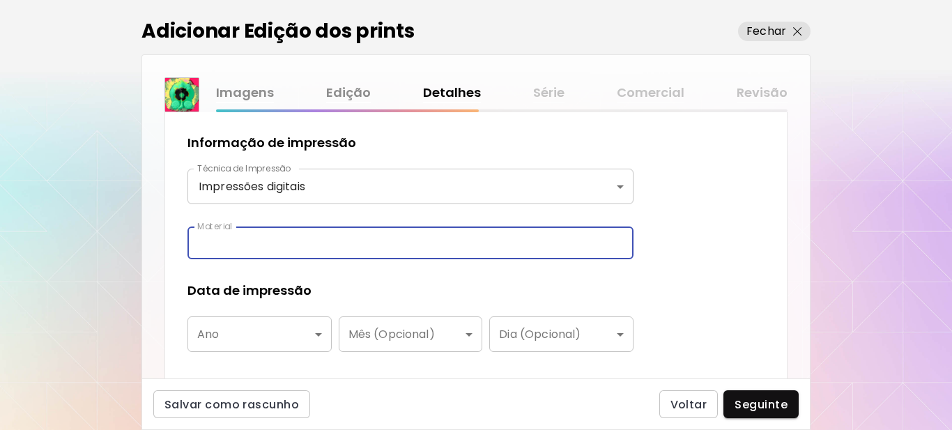
type input "**********"
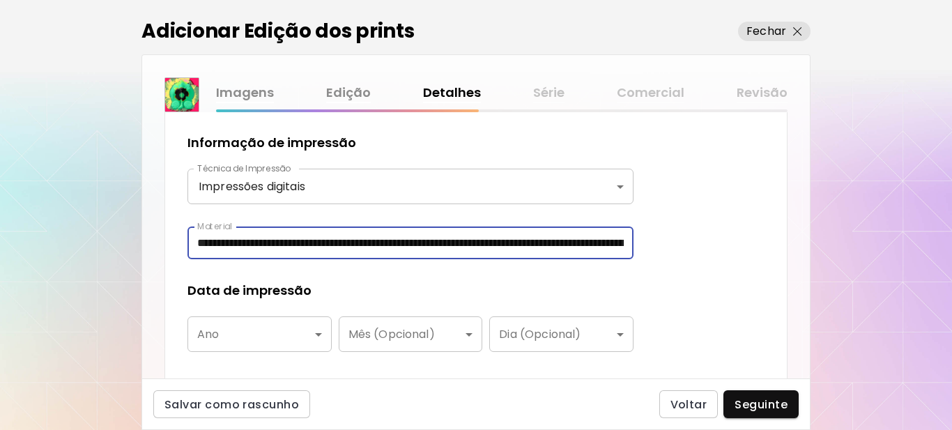
click at [257, 332] on body "**********" at bounding box center [476, 215] width 952 height 430
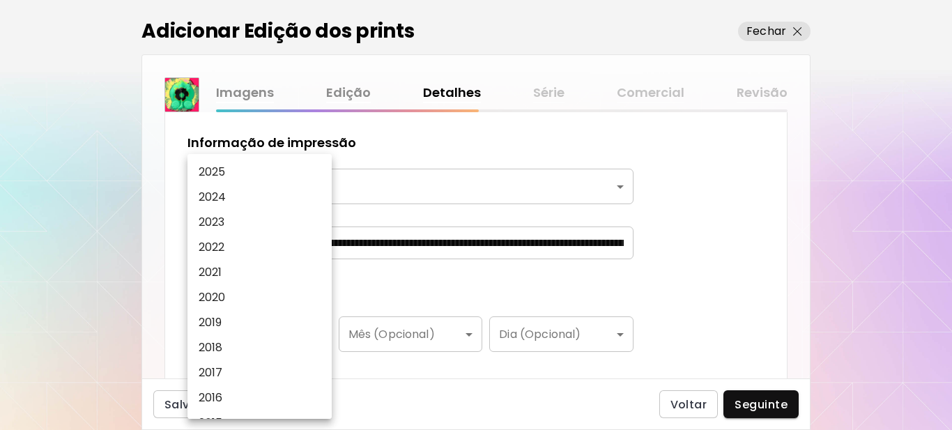
click at [222, 170] on p "2025" at bounding box center [212, 172] width 27 height 17
type input "****"
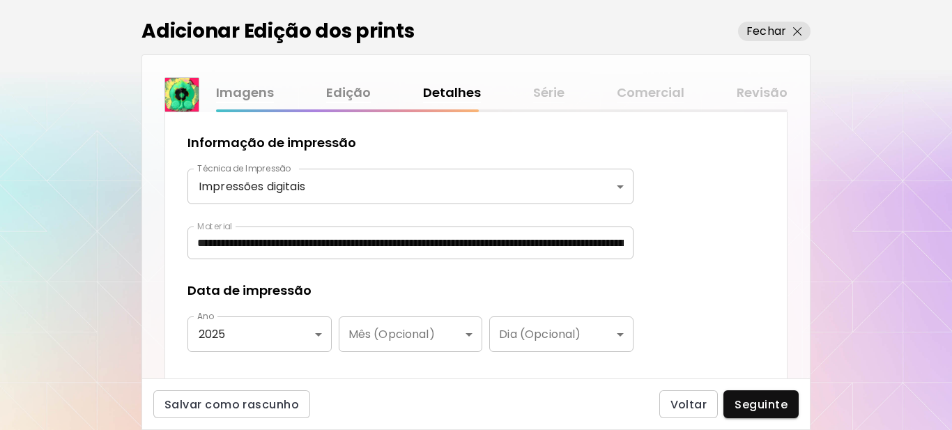
click at [370, 283] on div "Data de impressão" at bounding box center [411, 291] width 446 height 18
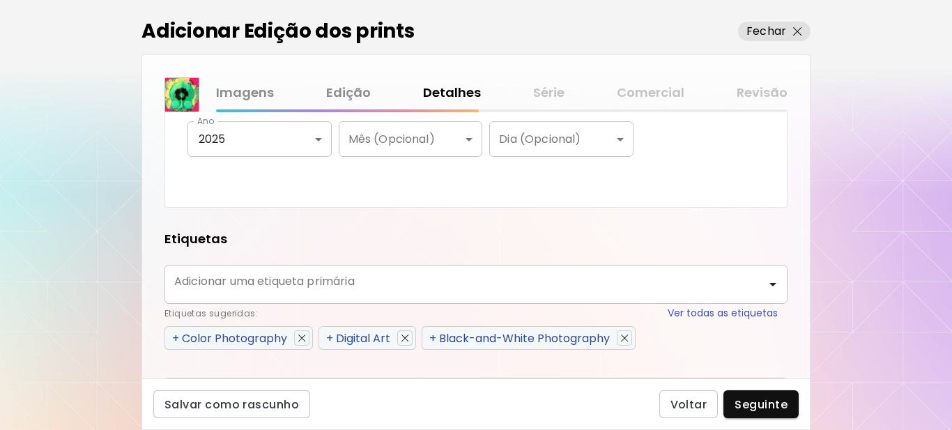
scroll to position [558, 0]
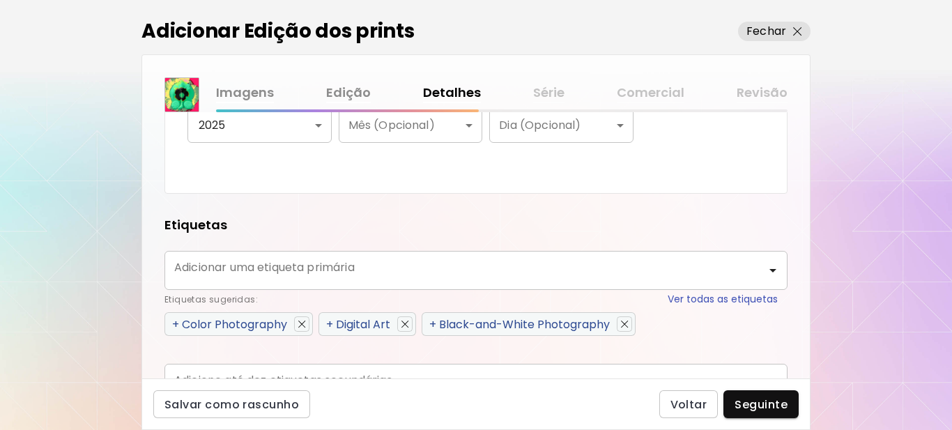
click at [332, 324] on span "+" at bounding box center [329, 325] width 7 height 16
type input "**********"
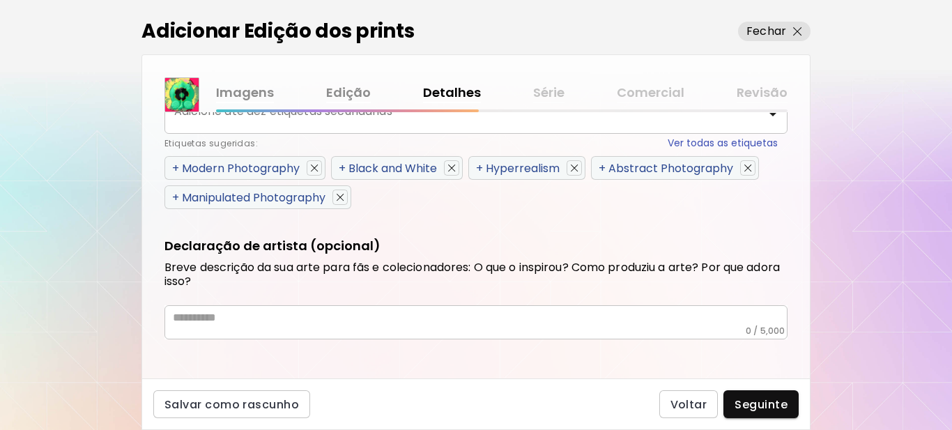
scroll to position [832, 0]
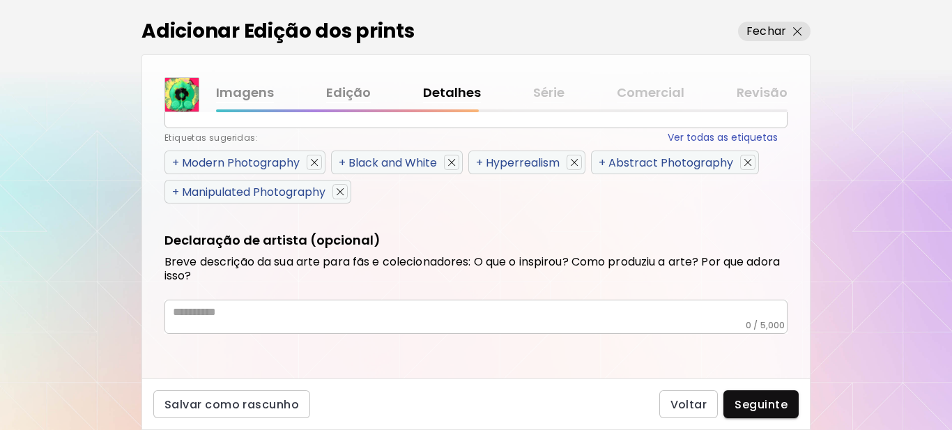
click at [176, 162] on span "+" at bounding box center [175, 163] width 7 height 16
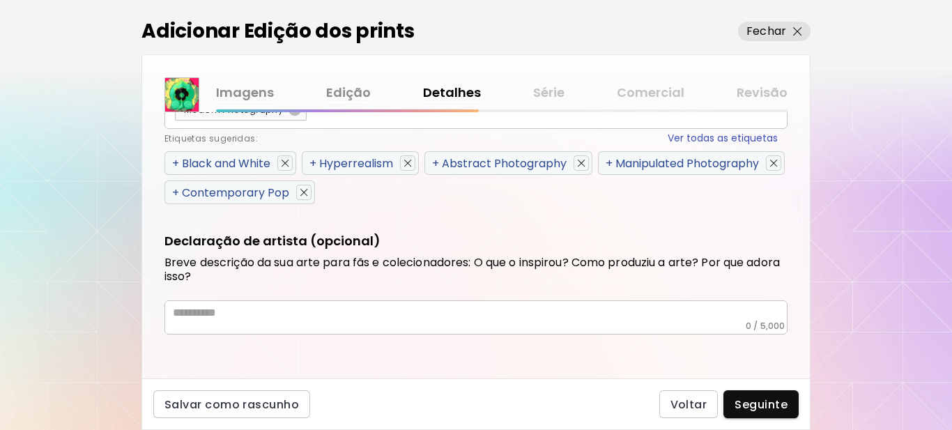
click at [176, 162] on span "+" at bounding box center [175, 163] width 7 height 16
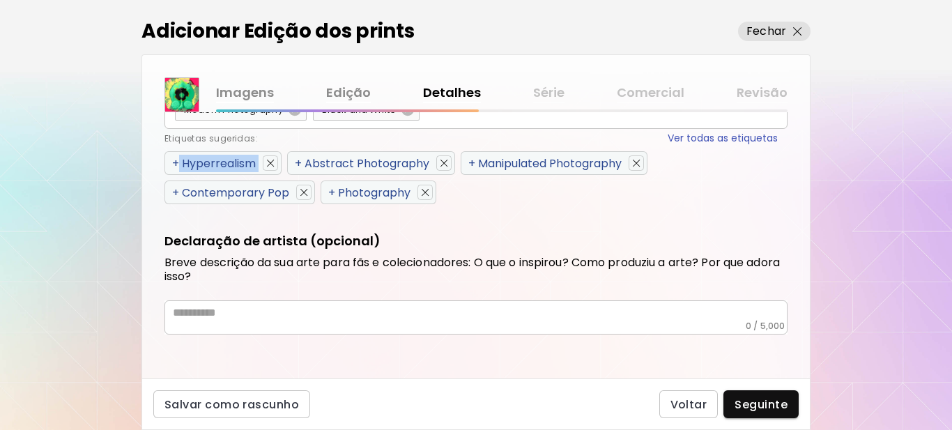
click at [176, 162] on span "+" at bounding box center [175, 163] width 7 height 16
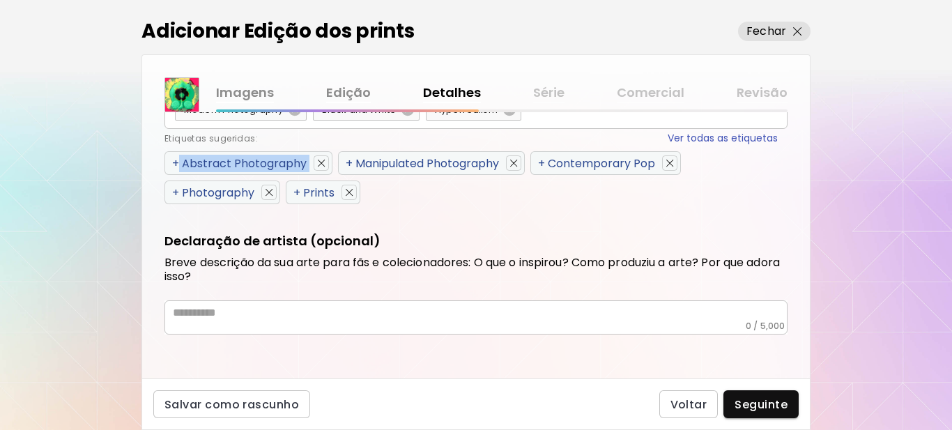
click at [176, 162] on span "+" at bounding box center [175, 163] width 7 height 16
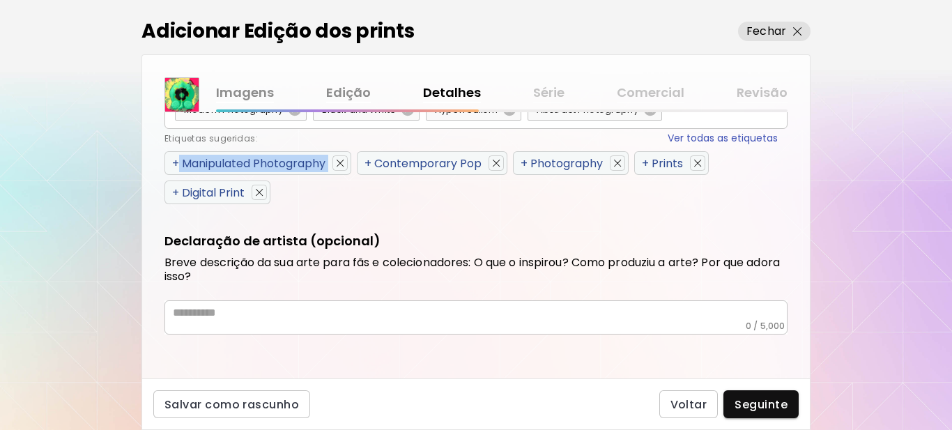
click at [176, 162] on span "+" at bounding box center [175, 163] width 7 height 16
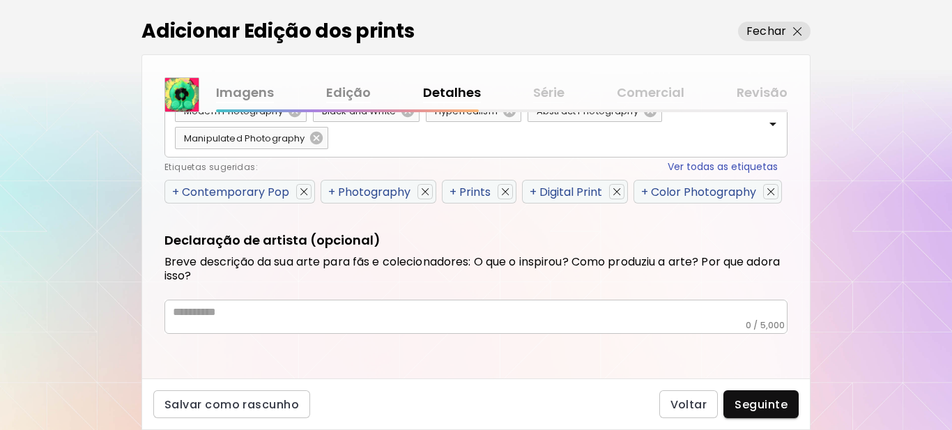
click at [176, 162] on div "Etiquetas sugeridas: Ver todas as etiquetas" at bounding box center [472, 167] width 614 height 15
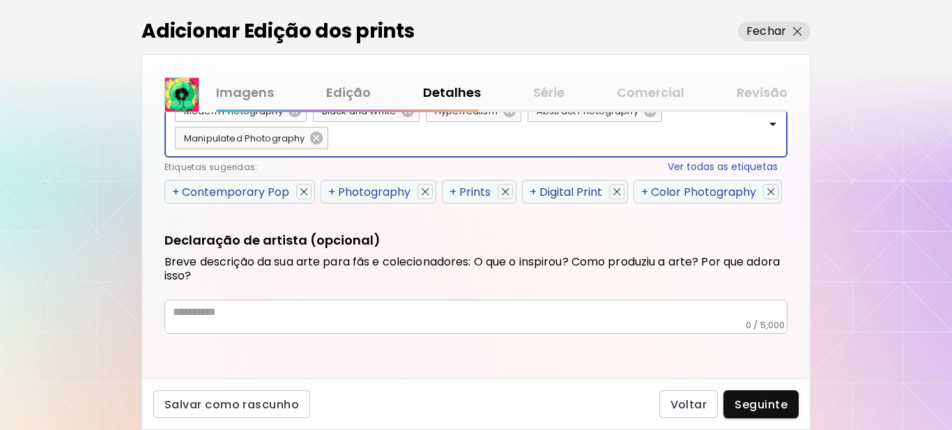
click at [173, 189] on span "+" at bounding box center [175, 192] width 7 height 16
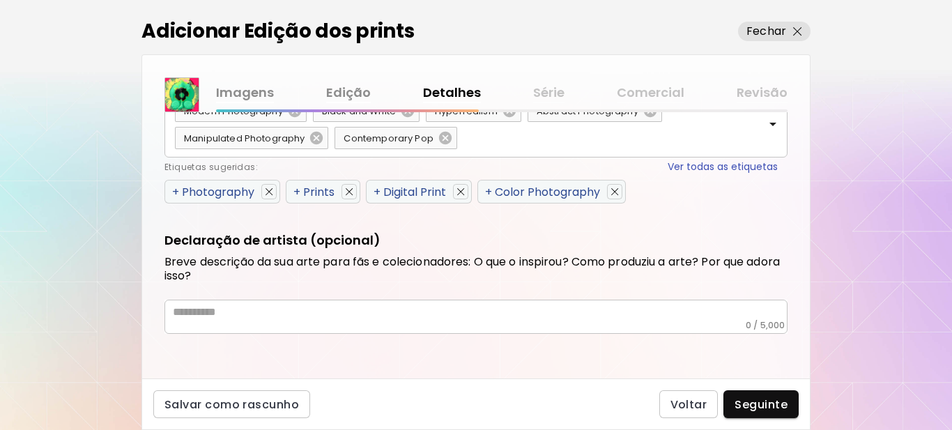
scroll to position [831, 0]
click at [173, 189] on span "+" at bounding box center [175, 192] width 7 height 16
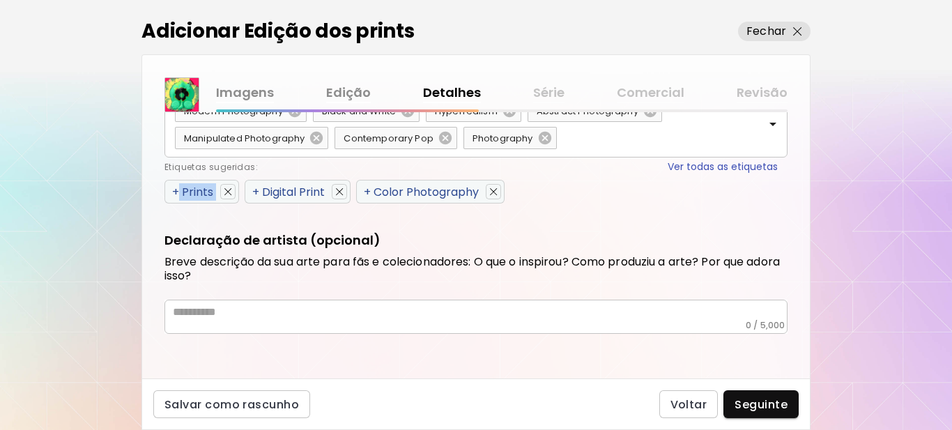
click at [174, 189] on span "+" at bounding box center [175, 192] width 7 height 16
click at [177, 191] on span "+" at bounding box center [175, 192] width 7 height 16
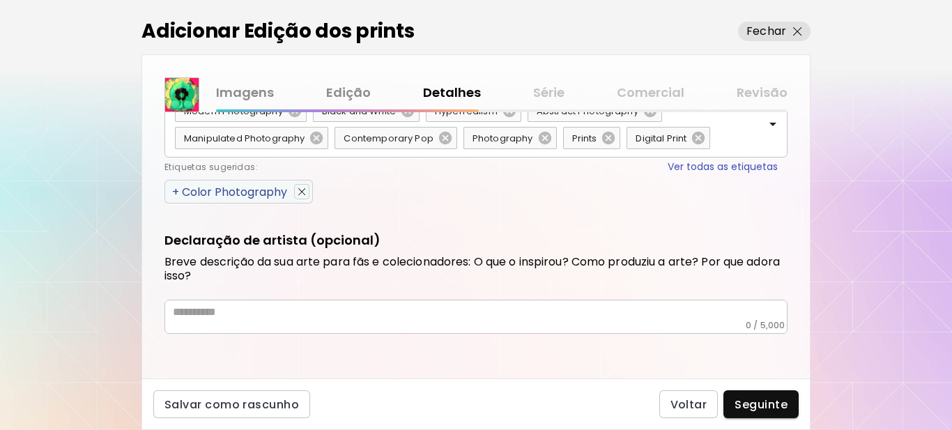
click at [177, 191] on span "+" at bounding box center [175, 192] width 7 height 16
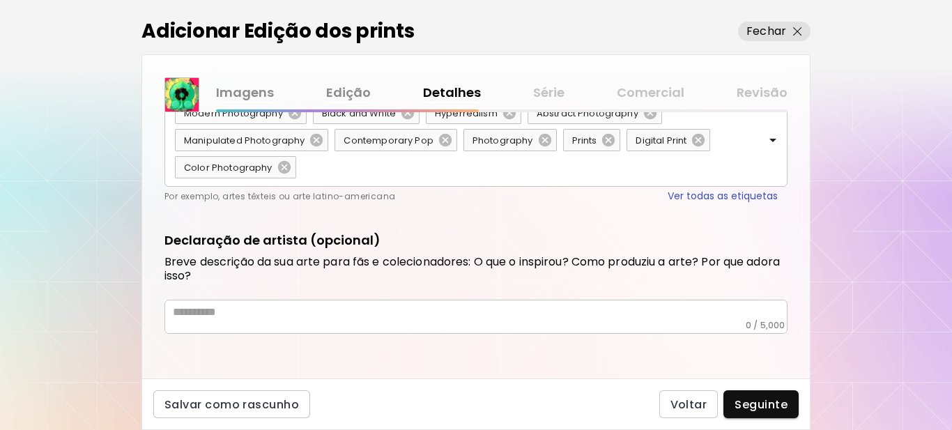
click at [263, 325] on div "* ​" at bounding box center [476, 317] width 623 height 34
drag, startPoint x: 264, startPoint y: 325, endPoint x: 251, endPoint y: 362, distance: 39.0
click at [256, 372] on div "**********" at bounding box center [476, 245] width 668 height 266
click at [251, 316] on textarea at bounding box center [480, 312] width 615 height 15
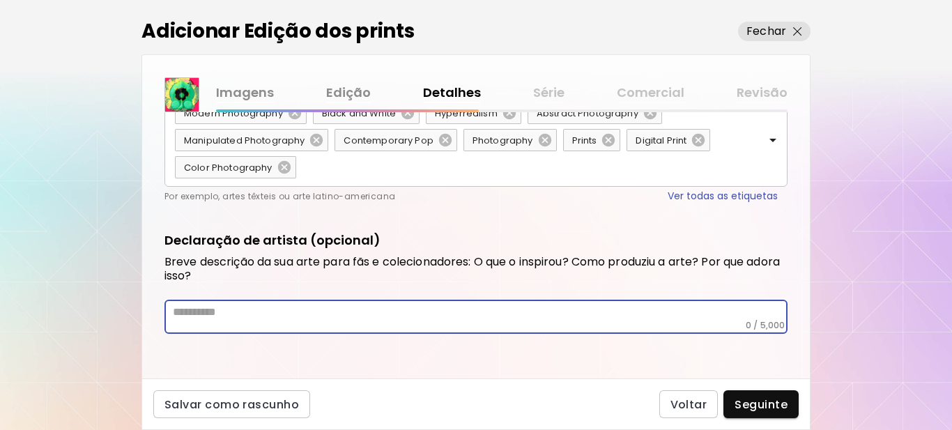
paste textarea "**********"
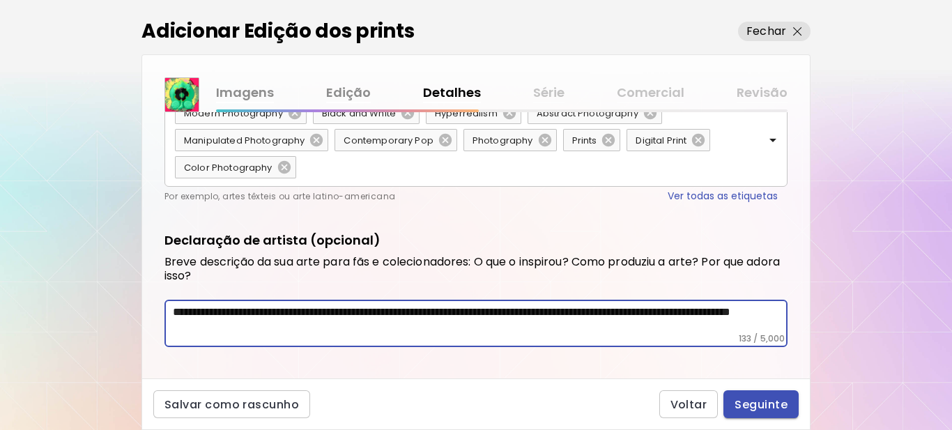
type textarea "**********"
click at [745, 401] on span "Seguinte" at bounding box center [761, 404] width 53 height 15
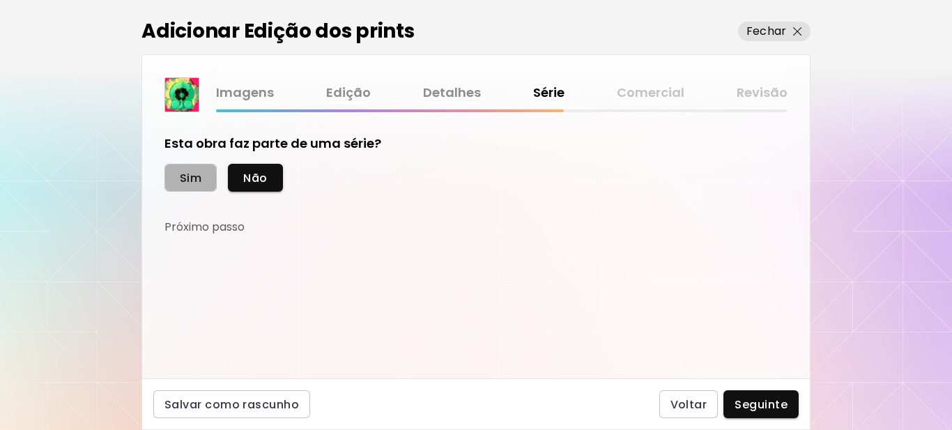
click at [189, 178] on span "Sim" at bounding box center [191, 178] width 22 height 15
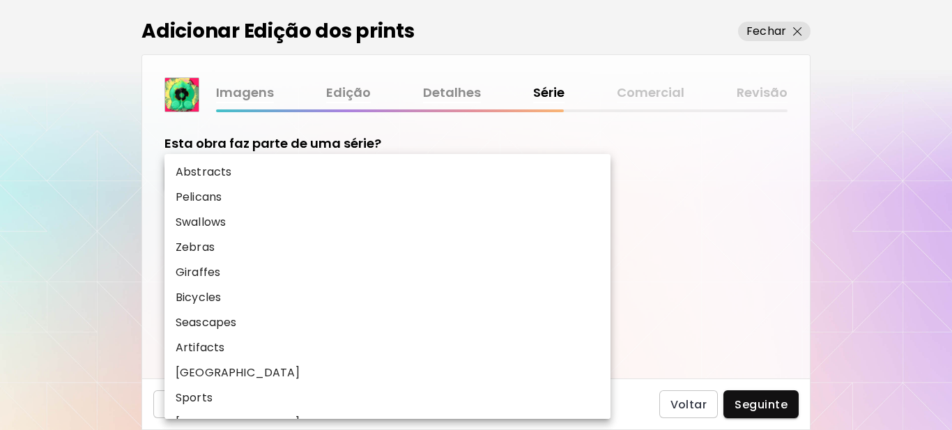
click at [239, 231] on body "kaleido.art/Sergio_Cerezer_Benetti Adicionar obras Gerencie suas obras Editar P…" at bounding box center [476, 215] width 952 height 430
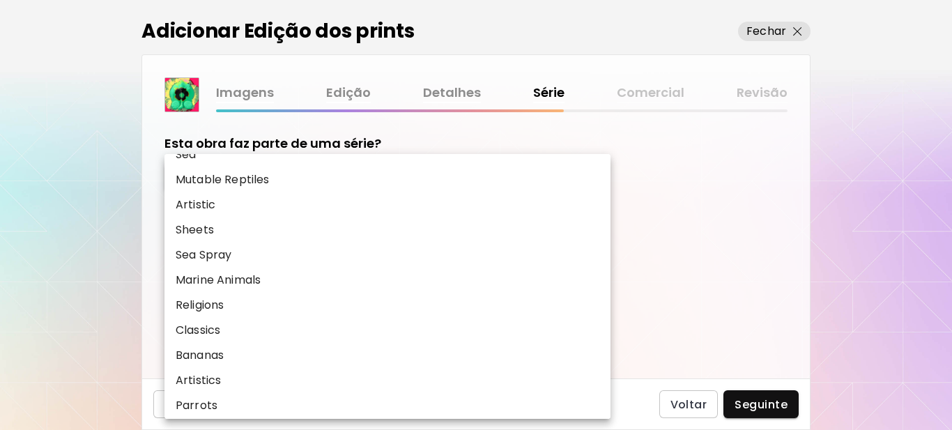
scroll to position [725, 0]
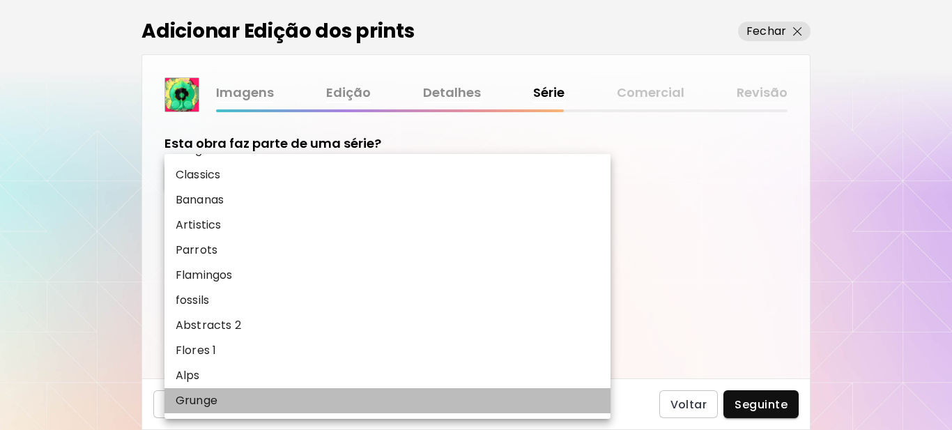
click at [195, 398] on p "Grunge" at bounding box center [197, 401] width 42 height 17
type input "******"
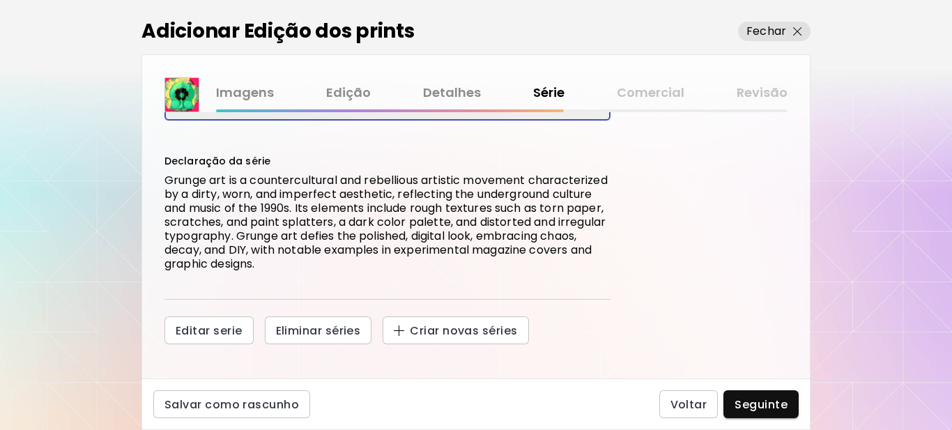
scroll to position [145, 0]
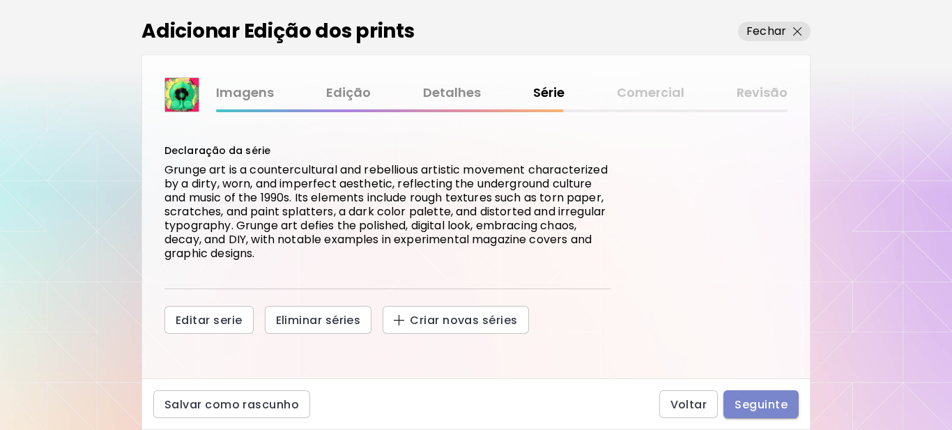
click at [775, 413] on button "Seguinte" at bounding box center [761, 404] width 75 height 28
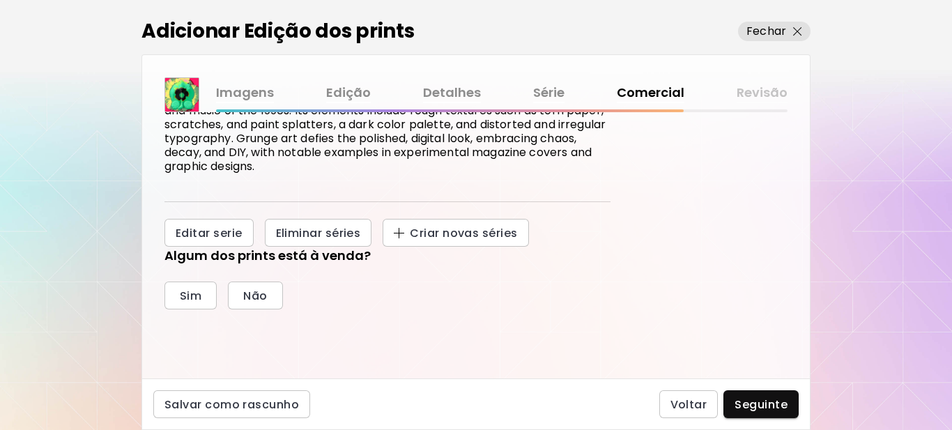
scroll to position [279, 0]
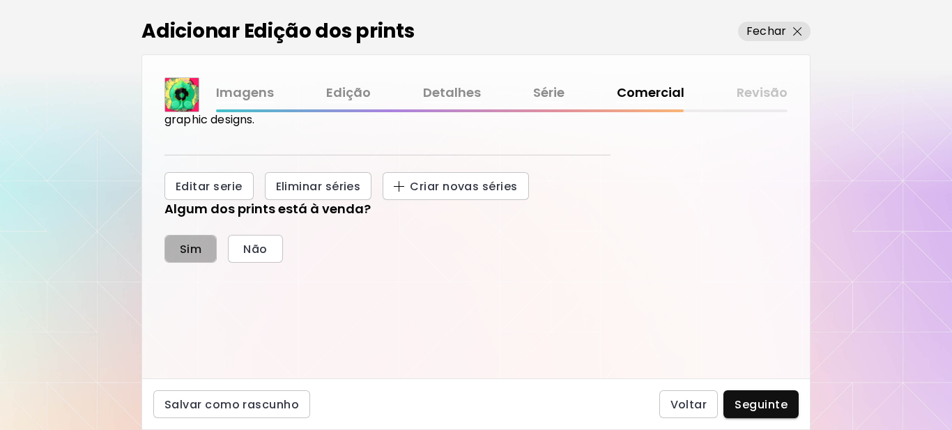
click at [191, 252] on span "Sim" at bounding box center [191, 249] width 22 height 15
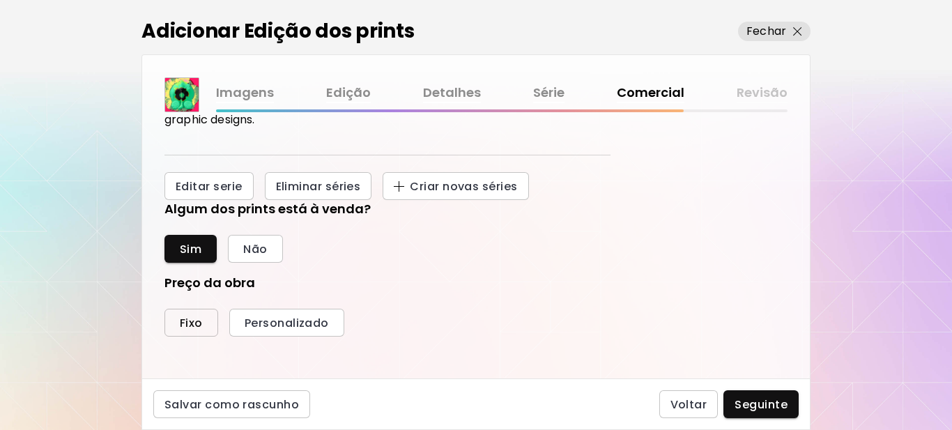
click at [190, 328] on span "Fixo" at bounding box center [191, 323] width 23 height 15
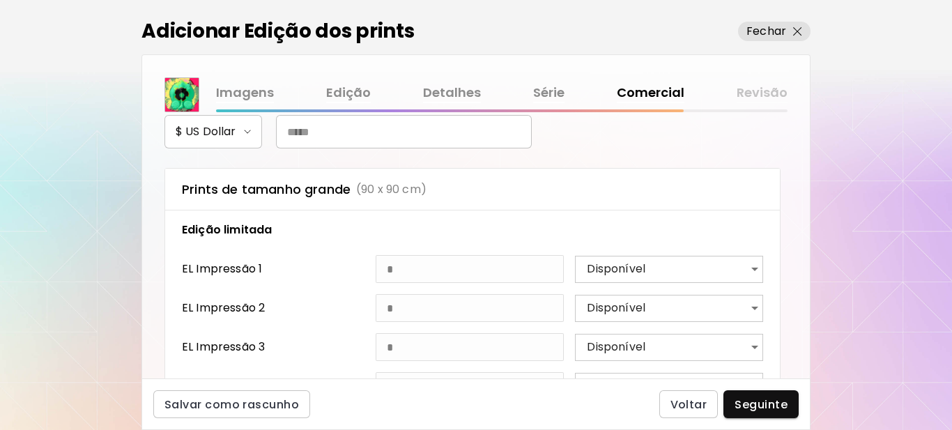
scroll to position [558, 0]
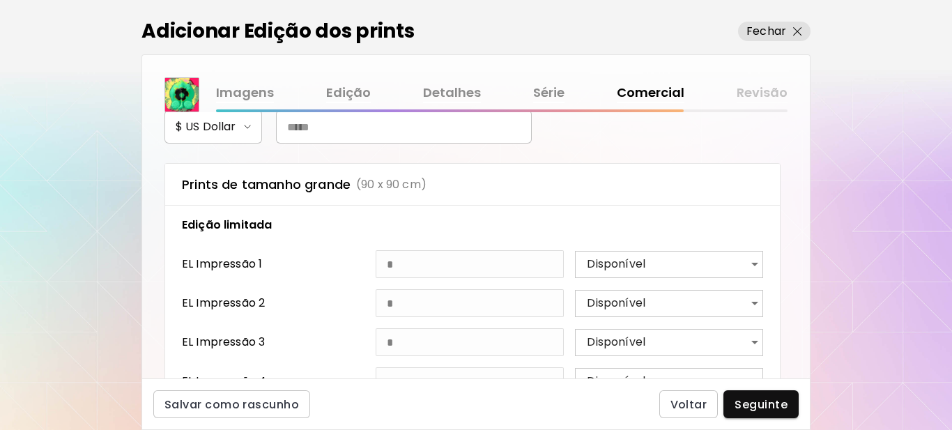
click at [397, 129] on input "text" at bounding box center [404, 126] width 256 height 33
type input "***"
click at [760, 405] on span "Seguinte" at bounding box center [761, 404] width 53 height 15
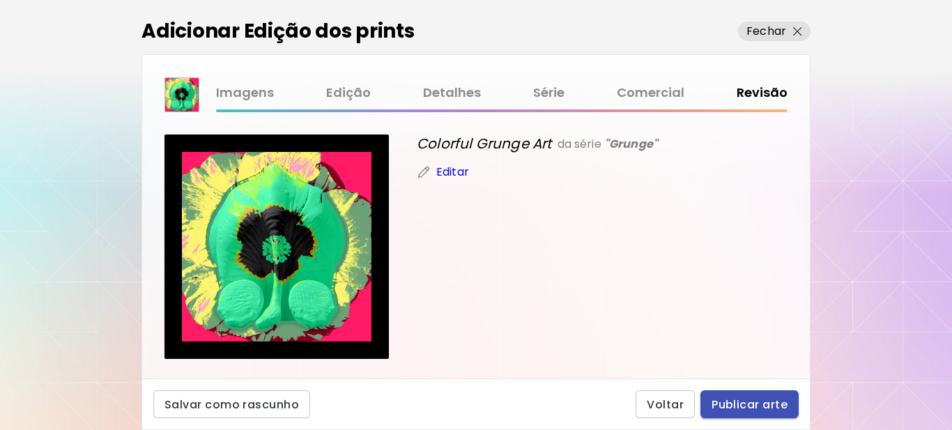
click at [761, 405] on span "Publicar arte" at bounding box center [750, 404] width 76 height 15
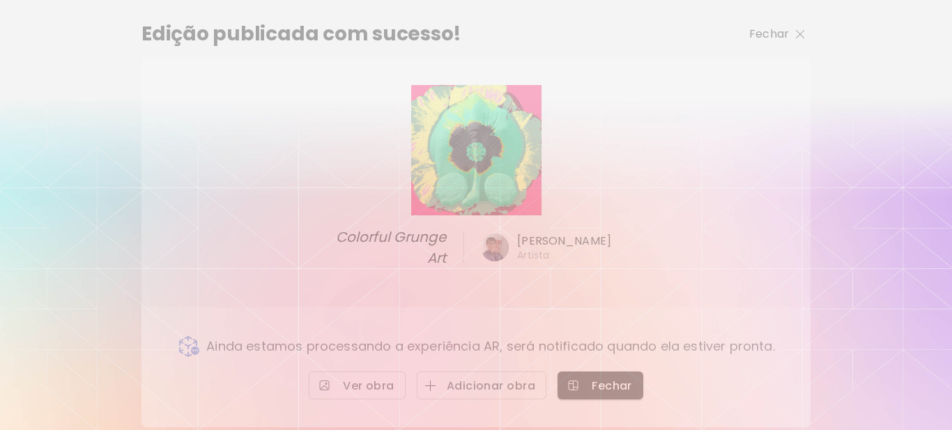
click at [782, 33] on p "Fechar" at bounding box center [770, 34] width 40 height 17
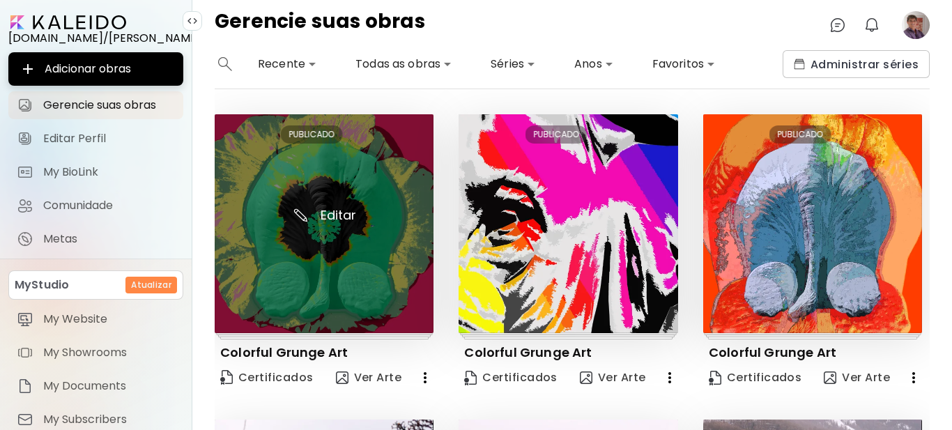
click at [403, 258] on img at bounding box center [324, 223] width 219 height 219
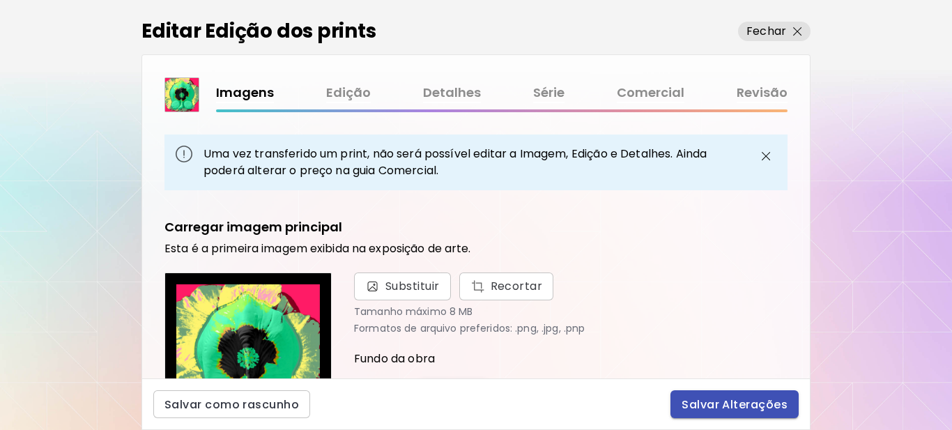
click at [725, 396] on button "Salvar Alterações" at bounding box center [735, 404] width 128 height 28
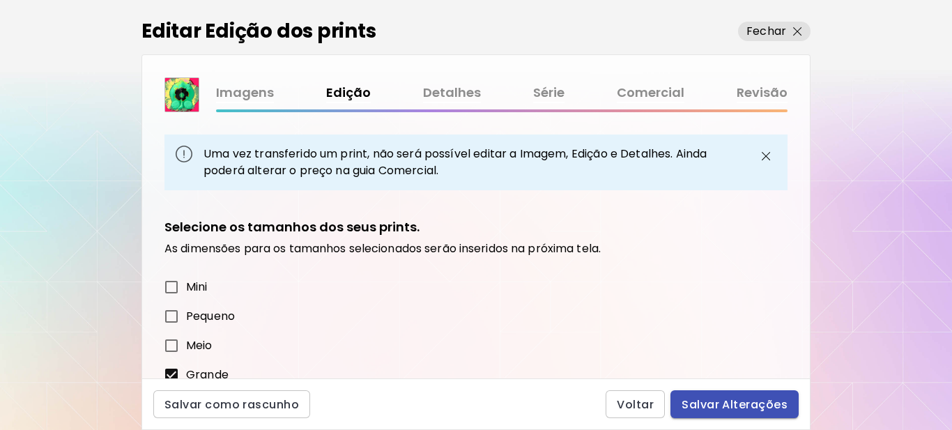
click at [715, 400] on span "Salvar Alterações" at bounding box center [735, 404] width 106 height 15
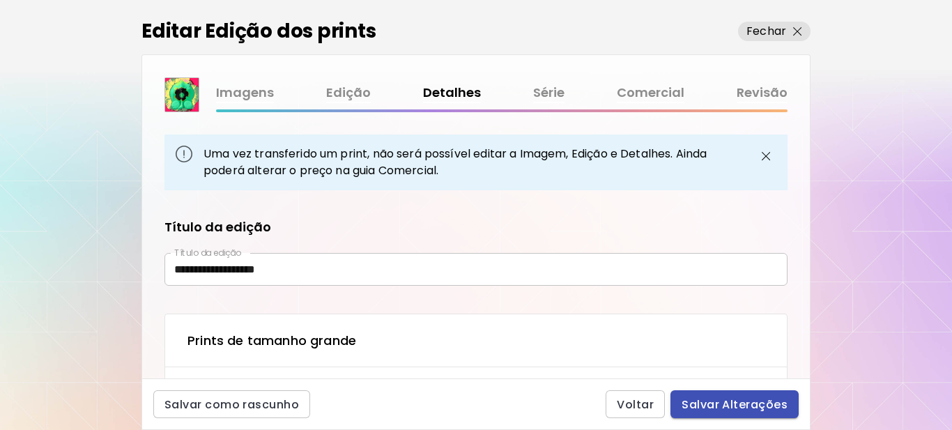
type input "**********"
click at [715, 400] on span "Salvar Alterações" at bounding box center [735, 404] width 106 height 15
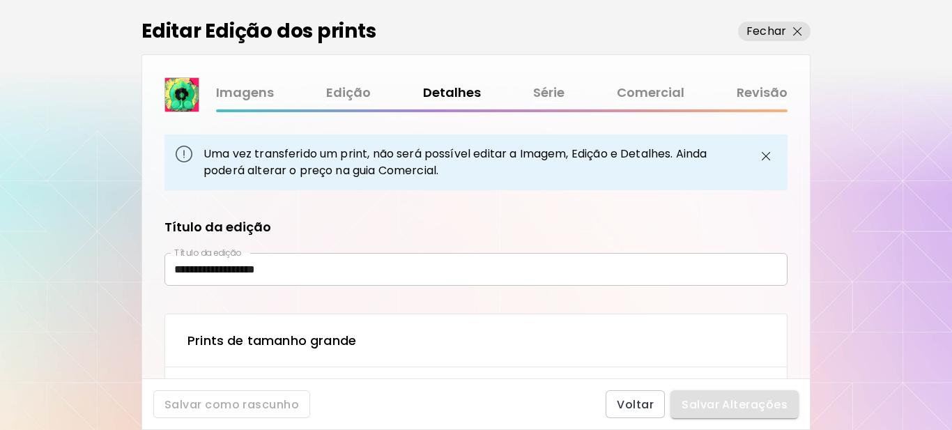
type textarea "**********"
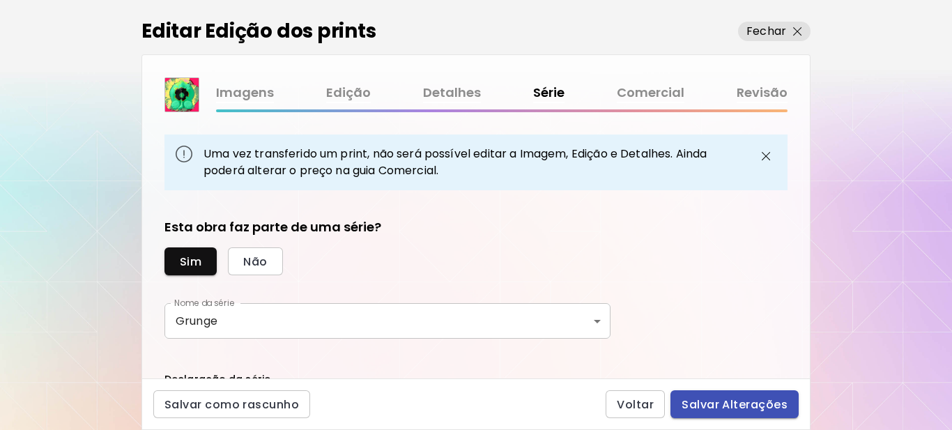
click at [709, 405] on span "Salvar Alterações" at bounding box center [735, 404] width 106 height 15
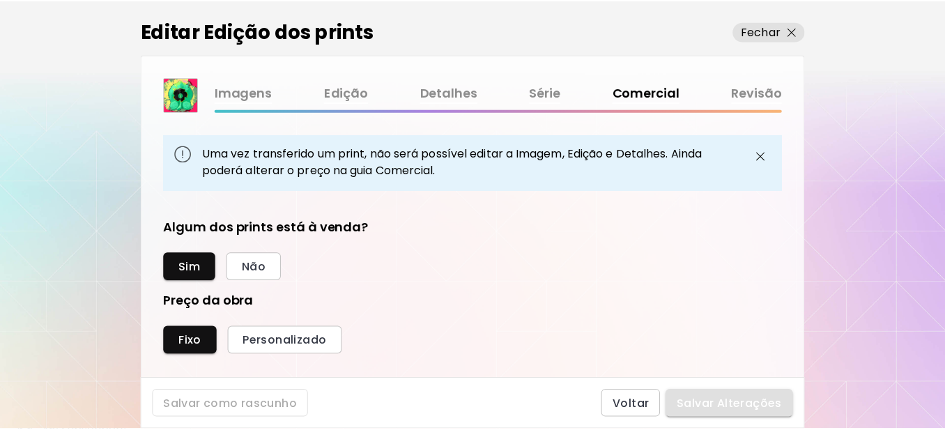
scroll to position [526, 609]
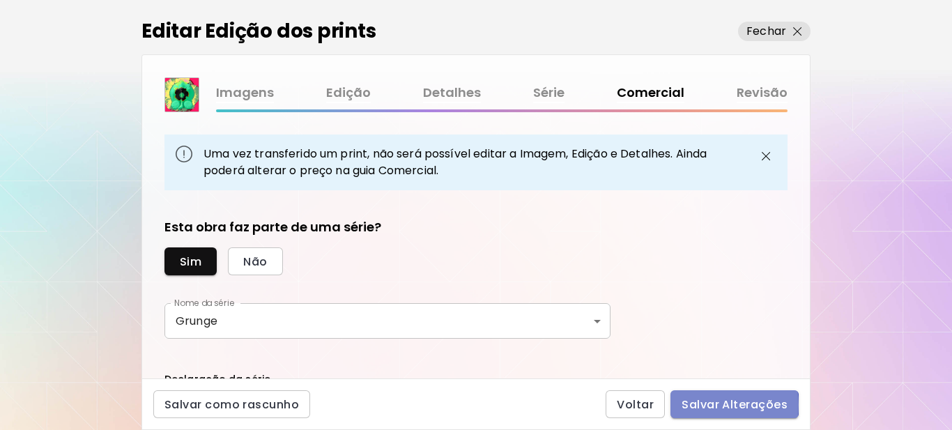
click at [709, 406] on span "Salvar Alterações" at bounding box center [735, 404] width 106 height 15
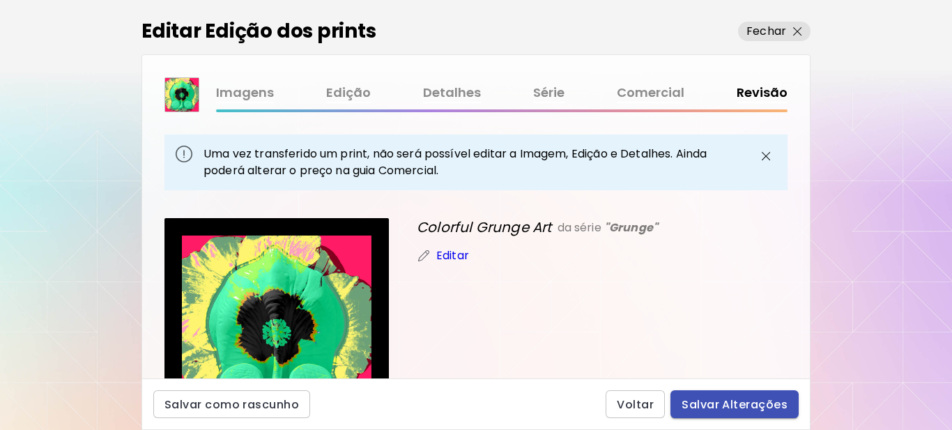
click at [709, 408] on span "Salvar Alterações" at bounding box center [735, 404] width 106 height 15
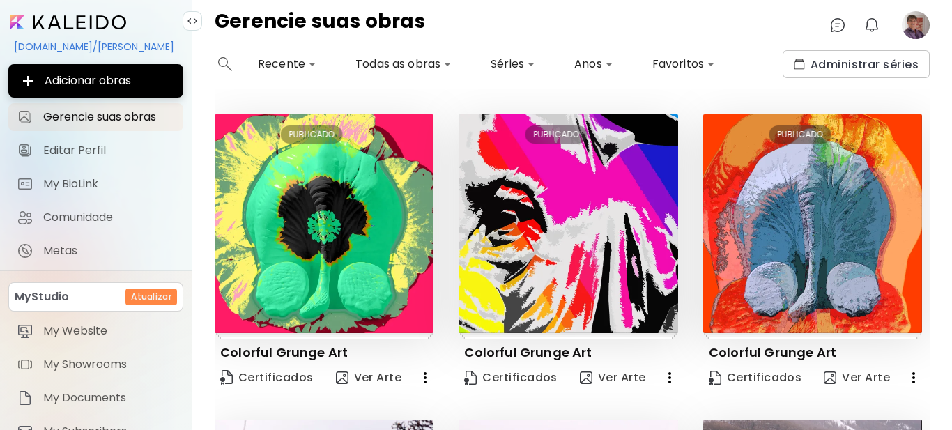
click at [910, 22] on image at bounding box center [916, 25] width 28 height 28
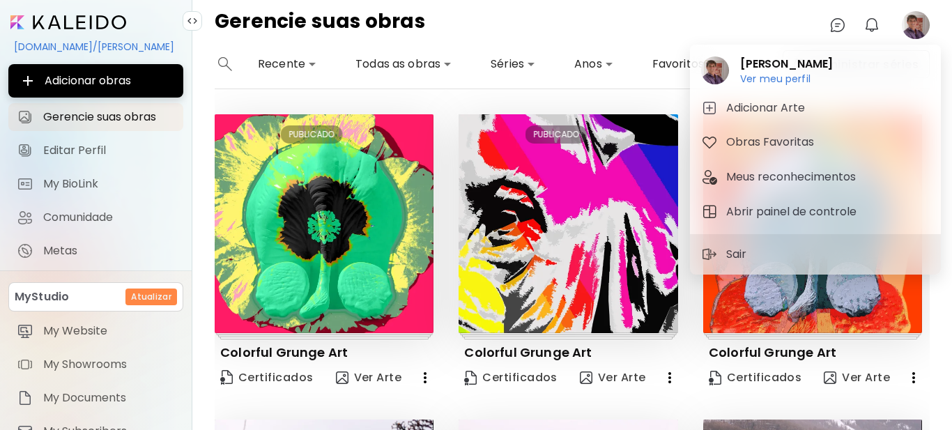
click at [793, 77] on h6 "Ver meu perfil" at bounding box center [786, 79] width 93 height 13
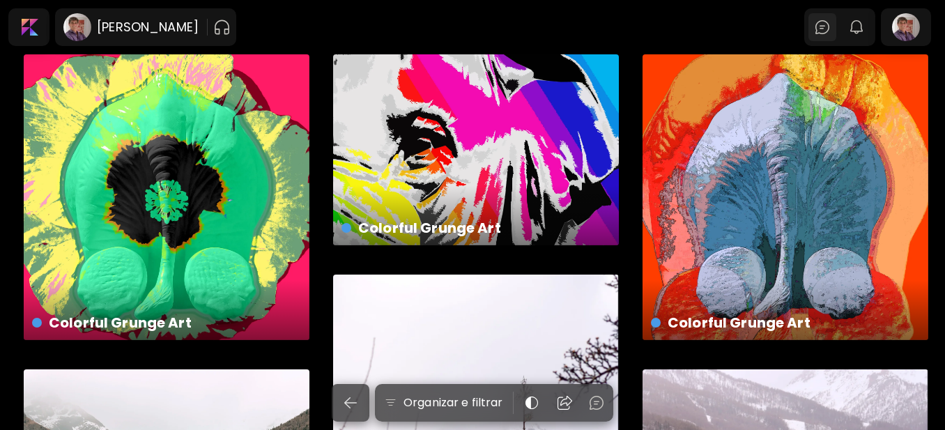
click at [824, 29] on img at bounding box center [822, 27] width 17 height 17
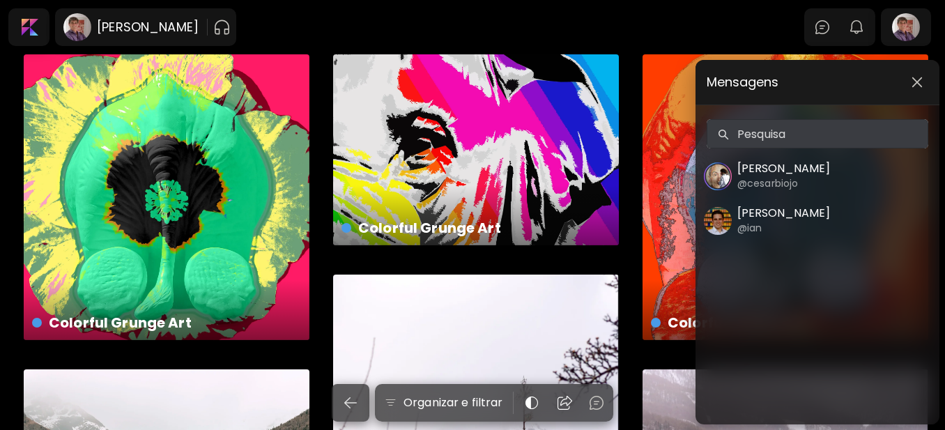
click at [913, 78] on img "button" at bounding box center [917, 82] width 11 height 11
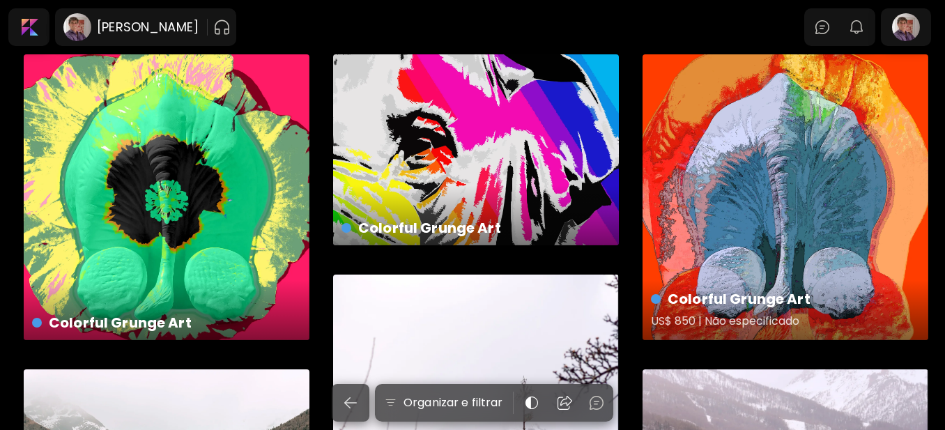
click at [812, 185] on div "Colorful Grunge Art US$ 850 | Não especificado" at bounding box center [786, 197] width 286 height 286
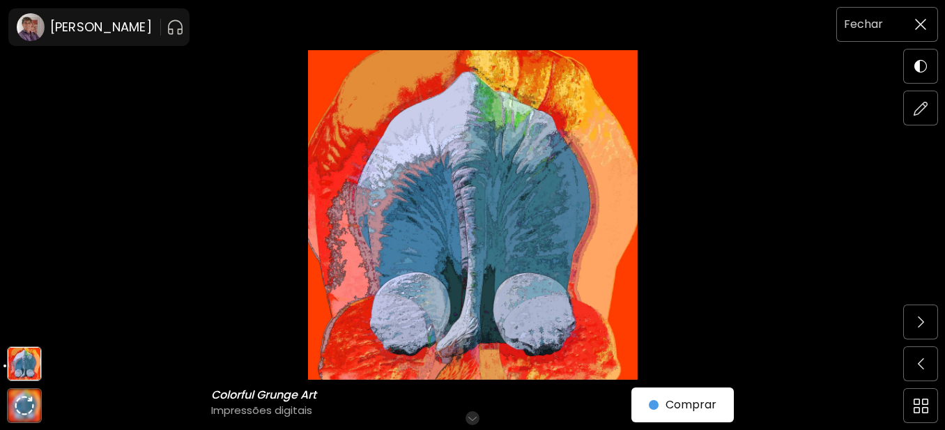
click at [927, 19] on span at bounding box center [920, 24] width 29 height 29
